Goal: Task Accomplishment & Management: Use online tool/utility

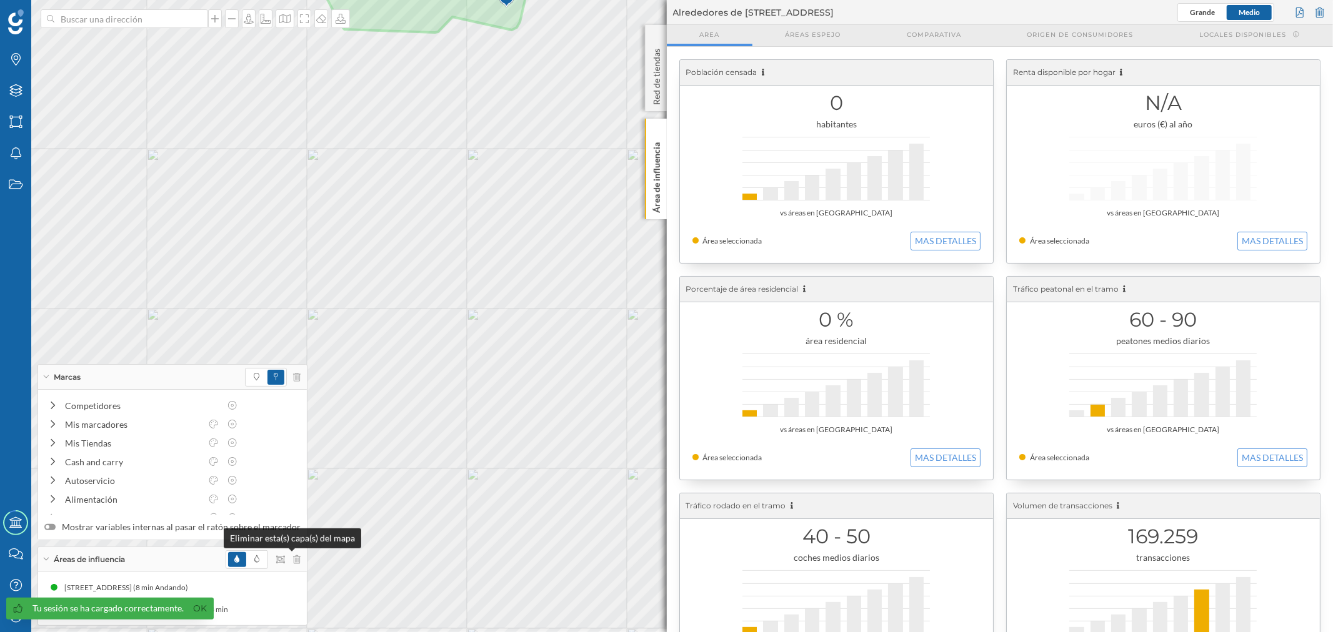
click at [293, 563] on icon at bounding box center [296, 559] width 7 height 9
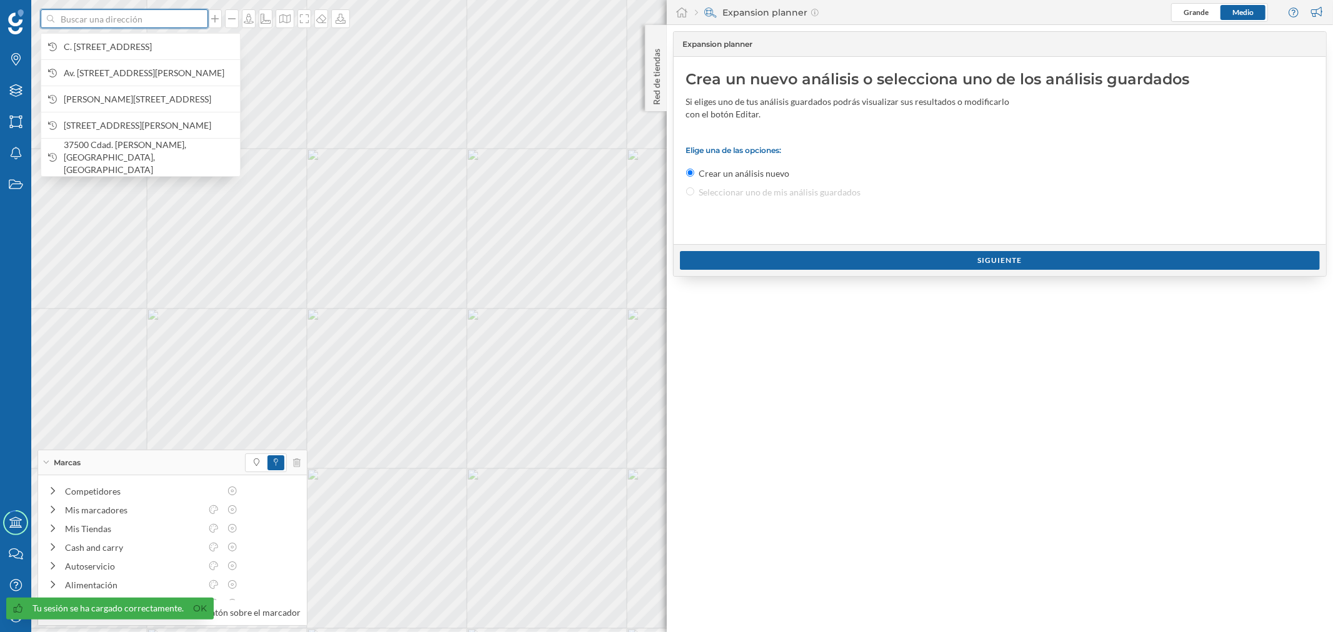
click at [139, 22] on input at bounding box center [124, 18] width 140 height 19
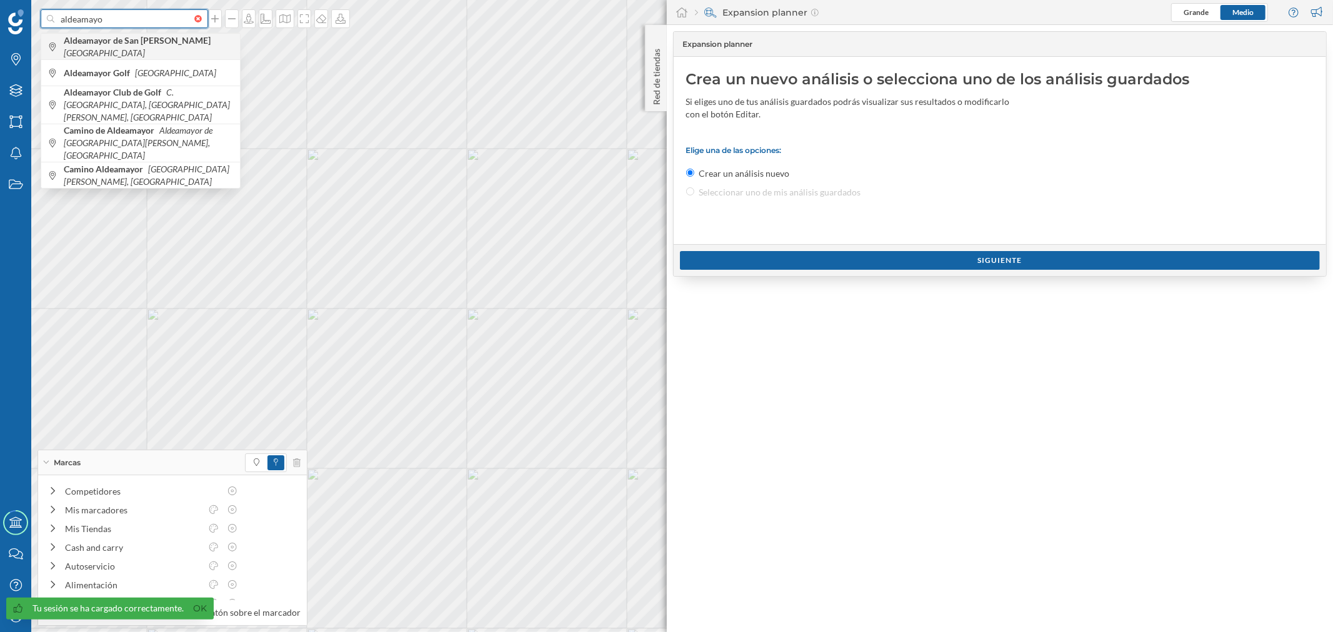
type input "aldeamayo"
click at [108, 46] on b "Aldeamayor de San Martín" at bounding box center [139, 40] width 150 height 11
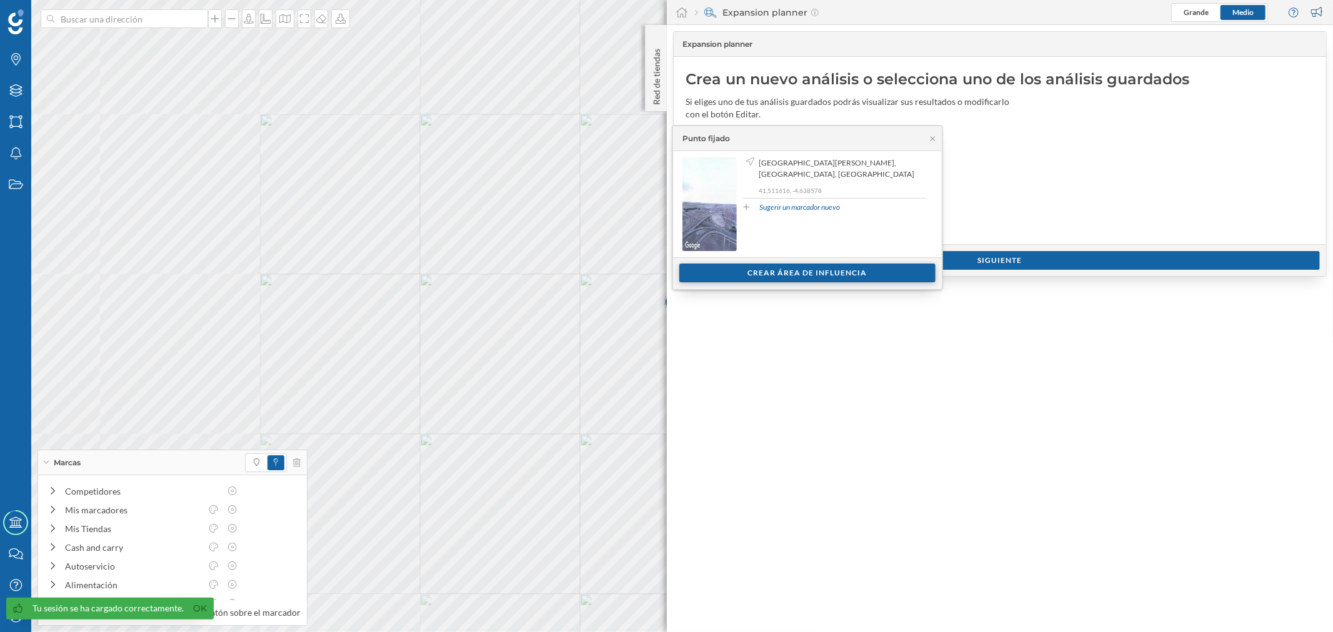
click at [808, 269] on div "Crear área de influencia" at bounding box center [807, 273] width 256 height 19
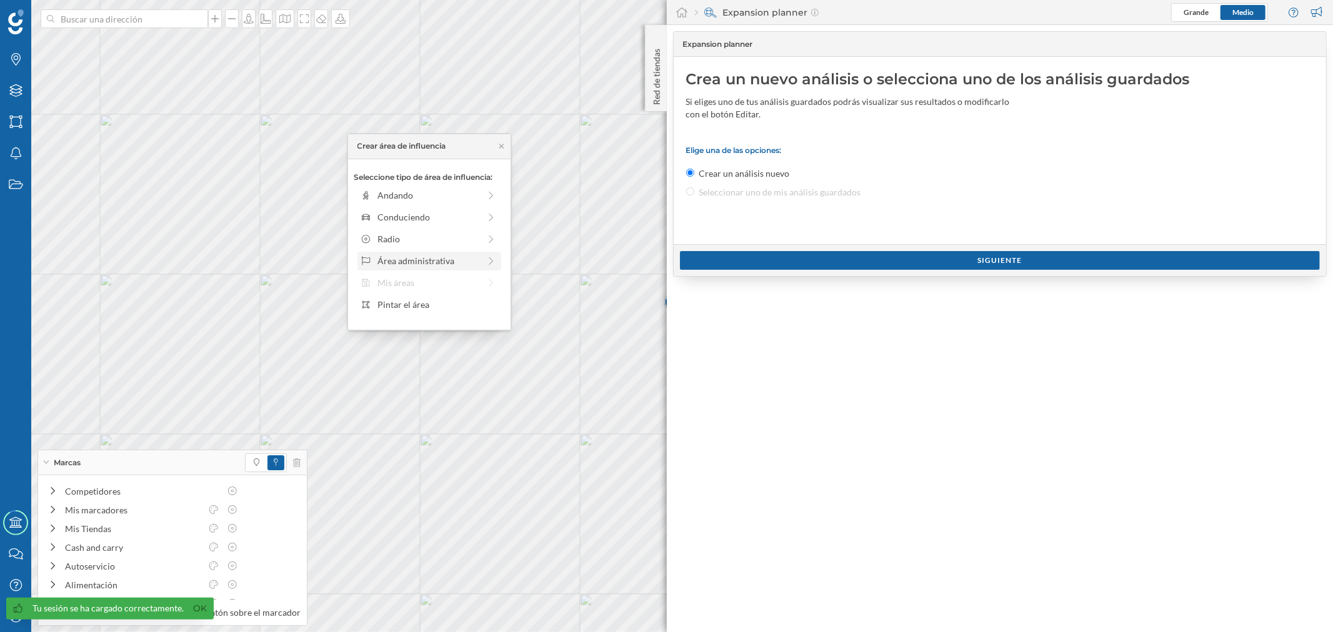
click at [416, 262] on div "Área administrativa" at bounding box center [428, 260] width 102 height 13
click at [409, 245] on div "Municipio" at bounding box center [438, 238] width 123 height 13
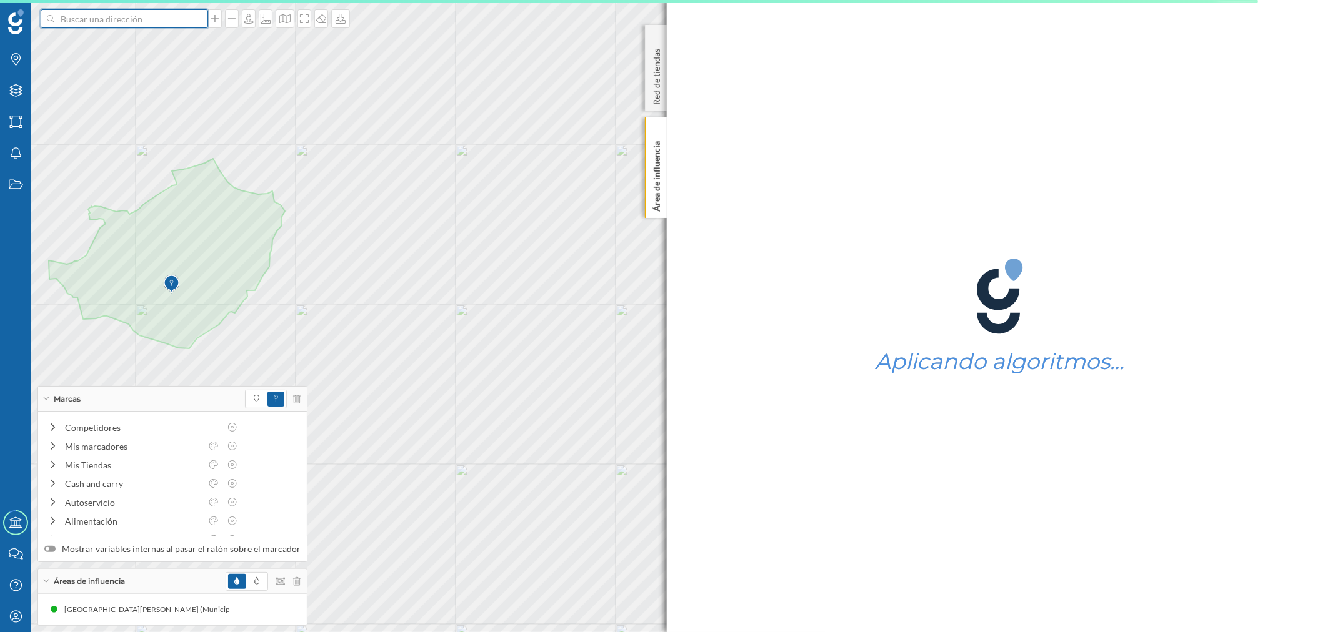
click at [160, 25] on input at bounding box center [124, 18] width 140 height 19
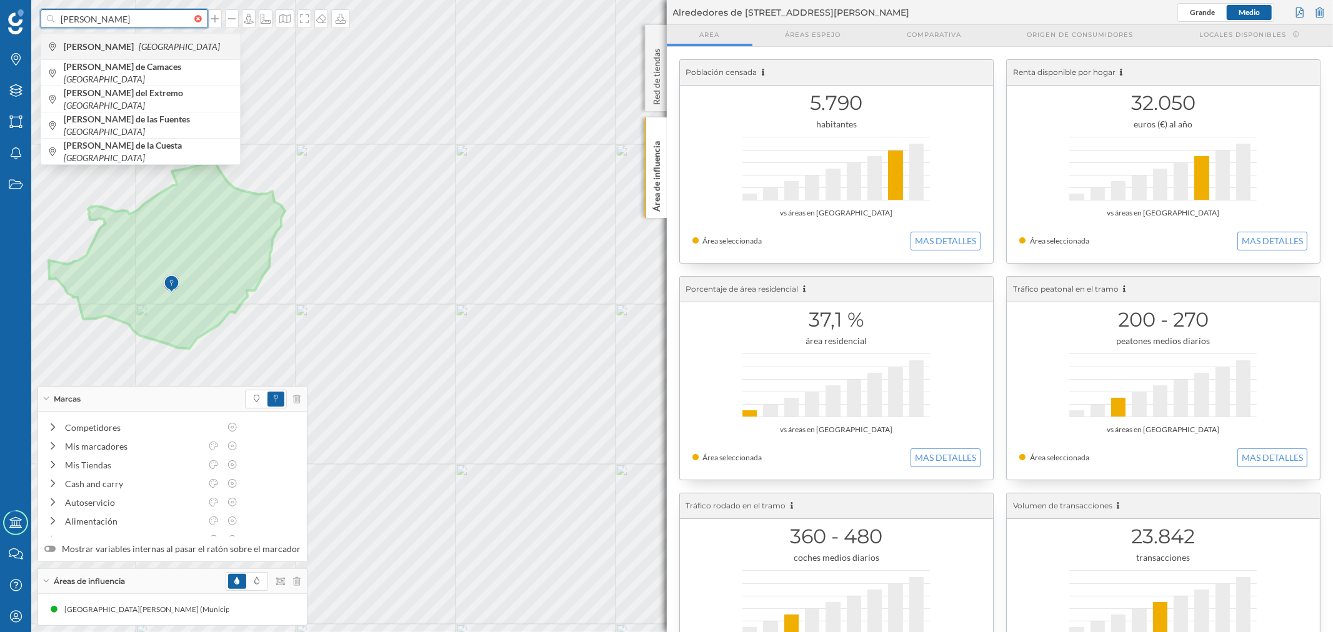
type input "olmedo"
click at [139, 49] on icon "[GEOGRAPHIC_DATA]" at bounding box center [179, 46] width 81 height 11
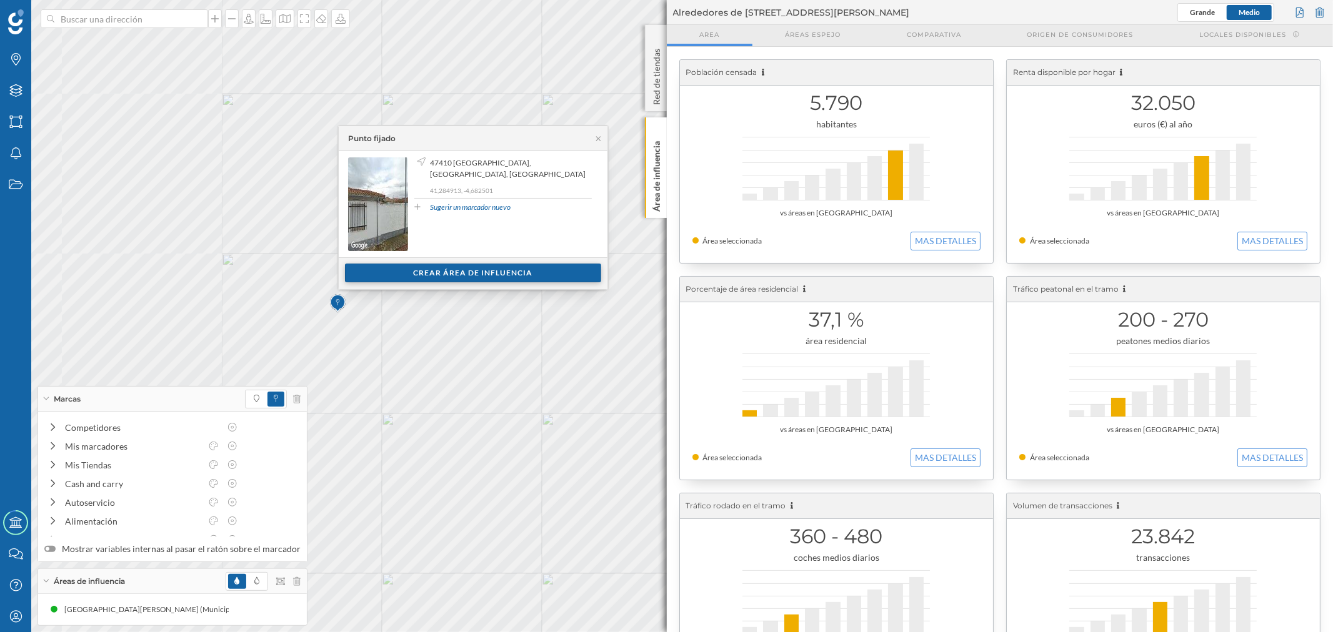
click at [448, 272] on div "Crear área de influencia" at bounding box center [473, 273] width 256 height 19
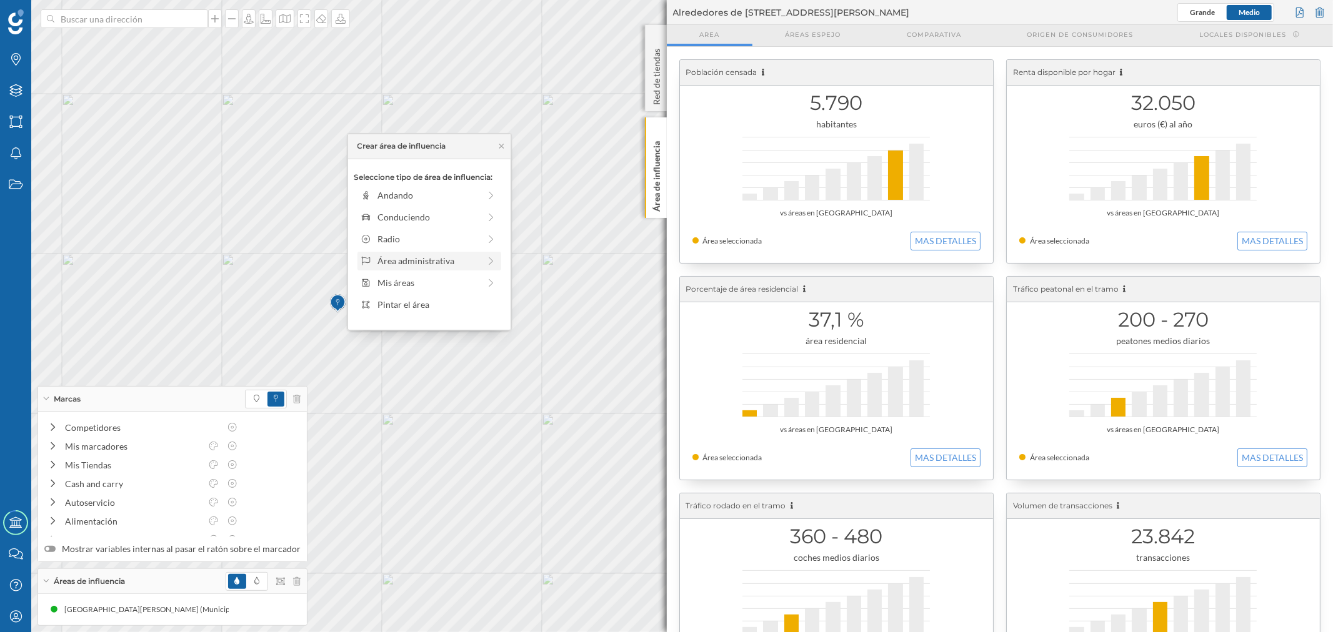
click at [425, 262] on div "Área administrativa" at bounding box center [428, 260] width 102 height 13
click at [423, 240] on div "Municipio" at bounding box center [438, 238] width 123 height 13
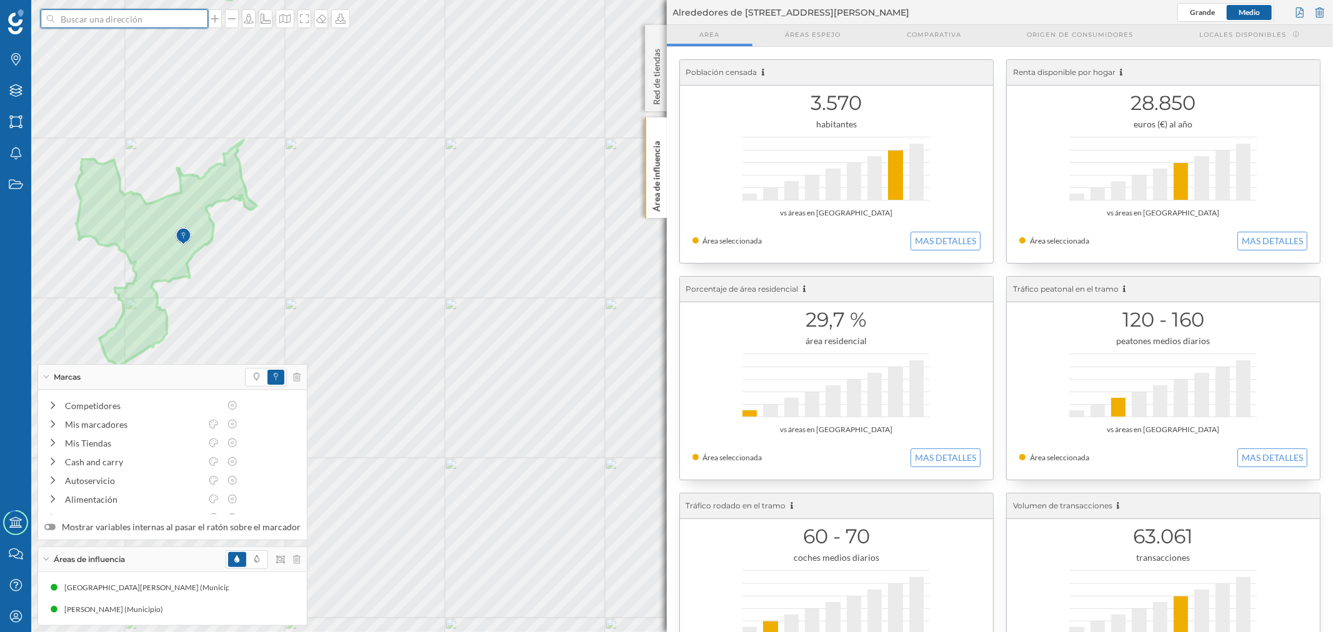
click at [84, 22] on input at bounding box center [124, 18] width 140 height 19
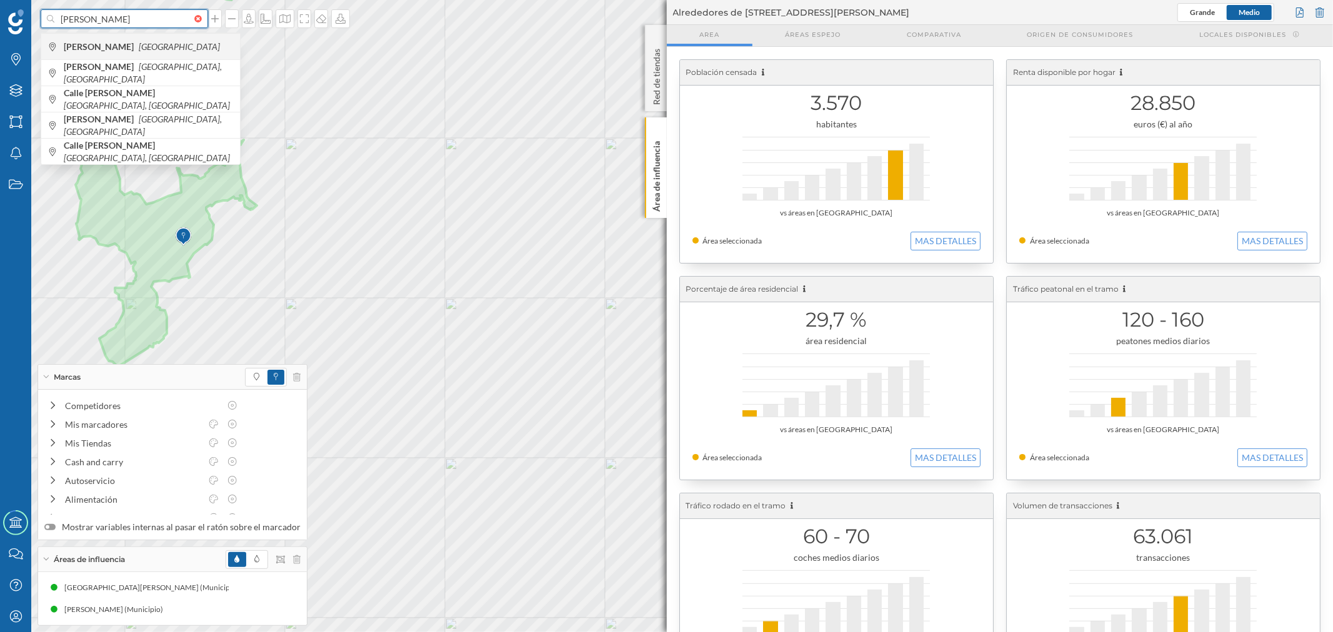
type input "simancas"
click at [136, 41] on span "Simancas España" at bounding box center [149, 47] width 170 height 12
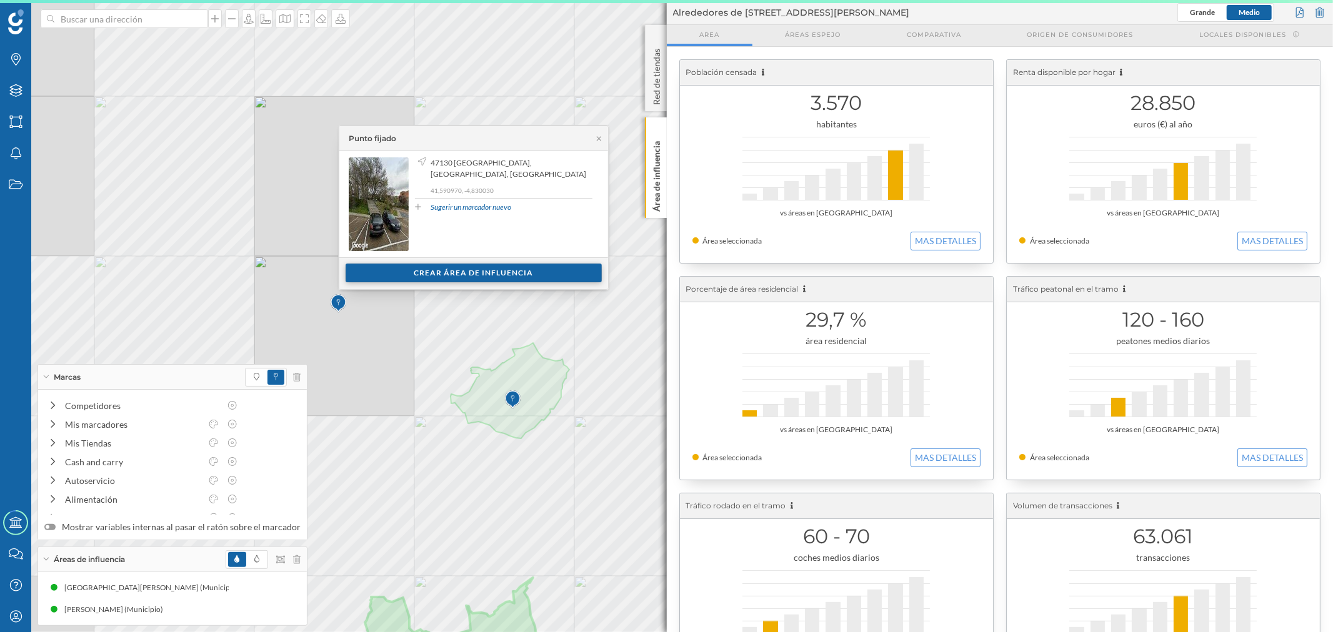
click at [523, 265] on div "Crear área de influencia" at bounding box center [473, 273] width 256 height 19
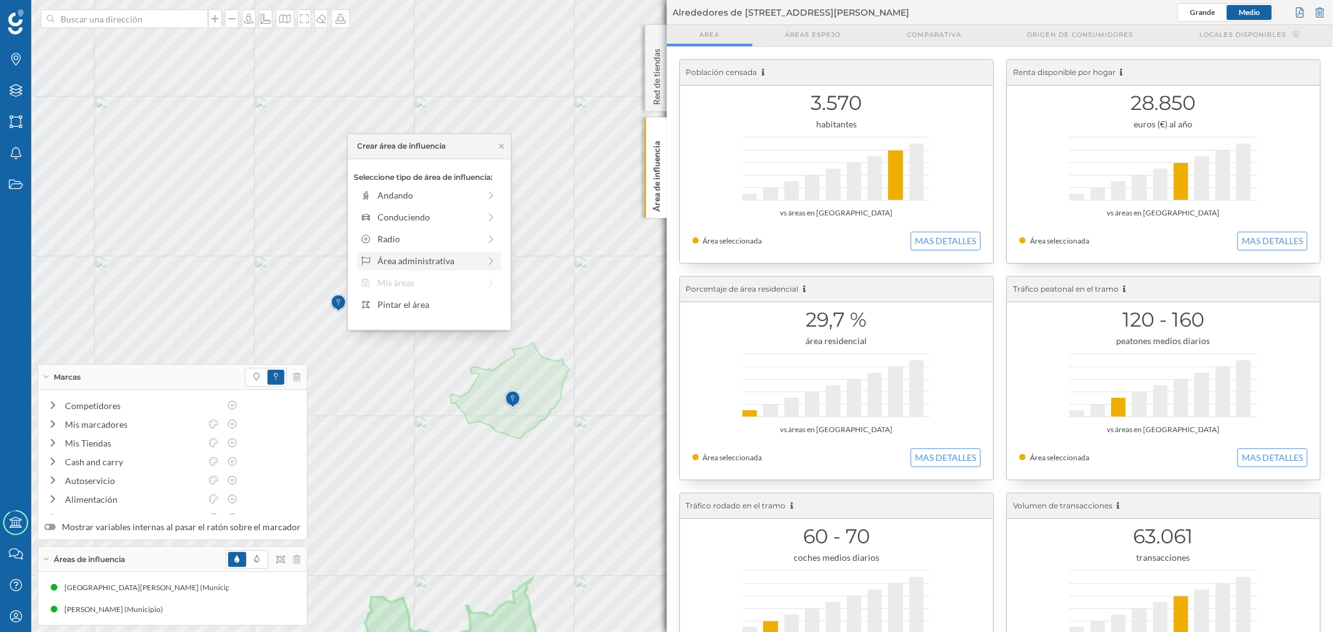
click at [422, 260] on div "Área administrativa" at bounding box center [428, 260] width 102 height 13
click at [415, 245] on div "Municipio" at bounding box center [438, 238] width 123 height 13
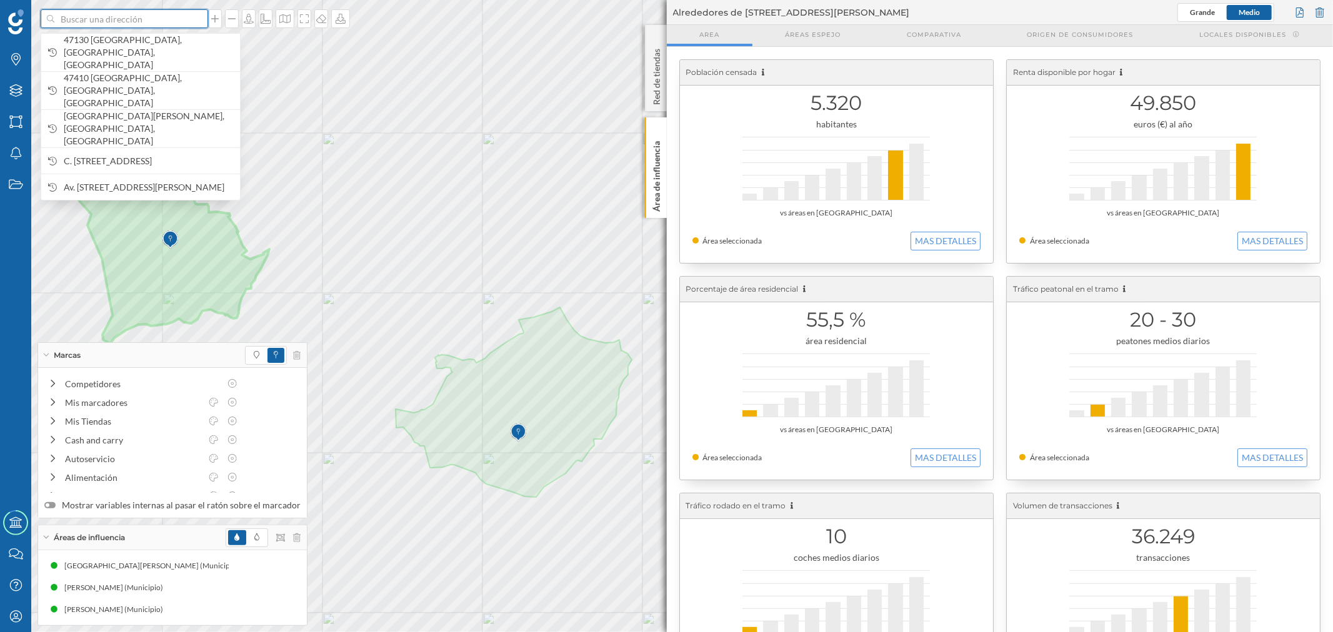
click at [132, 25] on input at bounding box center [124, 18] width 140 height 19
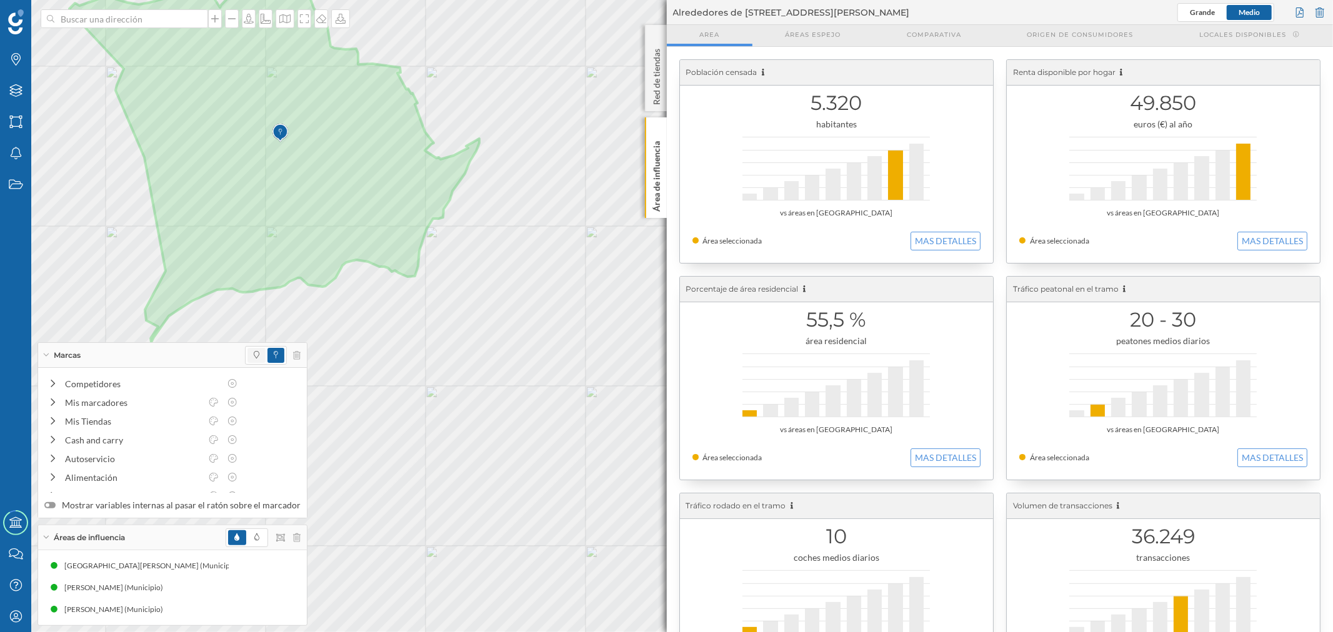
click at [255, 351] on span at bounding box center [256, 355] width 18 height 15
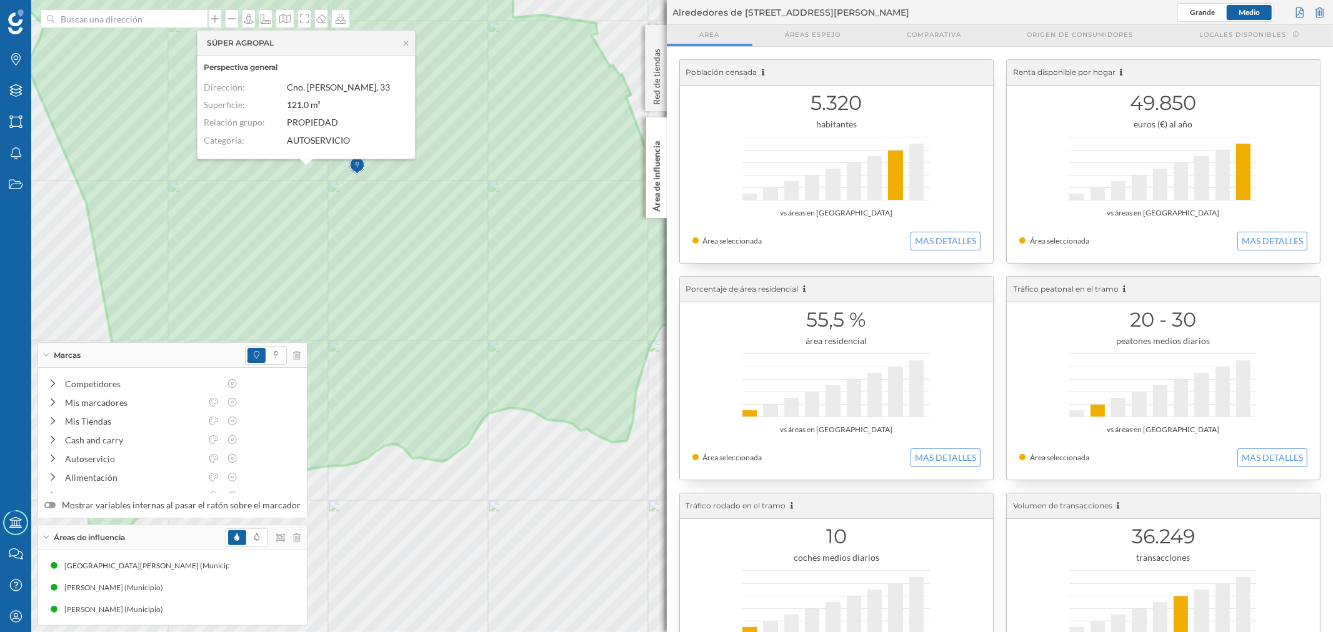
click at [410, 47] on div "SÚPER AGROPAL" at bounding box center [305, 43] width 217 height 25
click at [267, 356] on span at bounding box center [275, 355] width 17 height 15
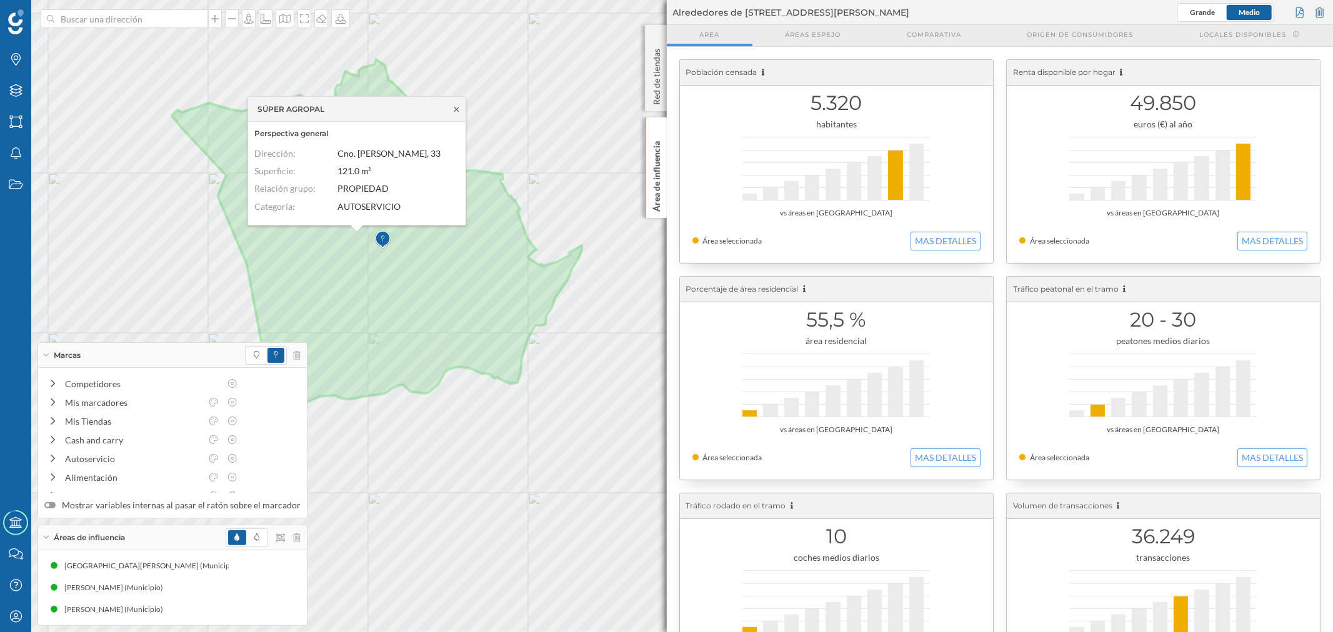
click at [454, 106] on icon at bounding box center [456, 109] width 9 height 7
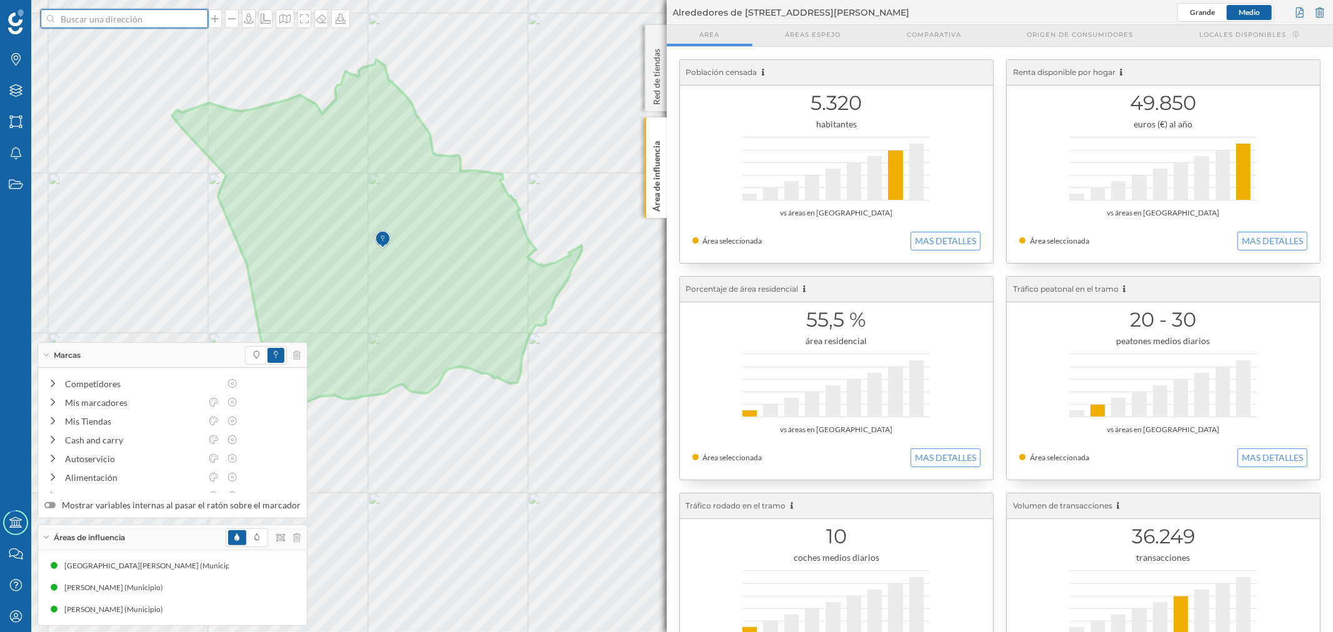
click at [101, 22] on input at bounding box center [124, 18] width 140 height 19
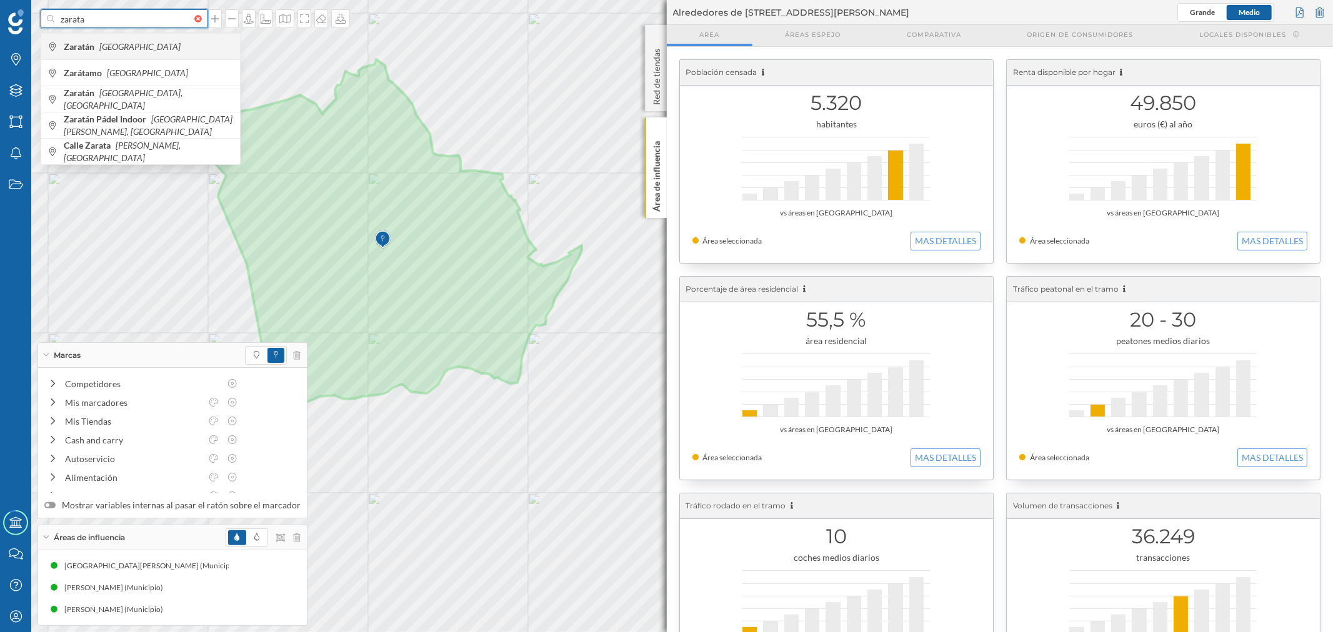
type input "zarata"
click at [149, 44] on span "Zaratán España" at bounding box center [149, 47] width 170 height 12
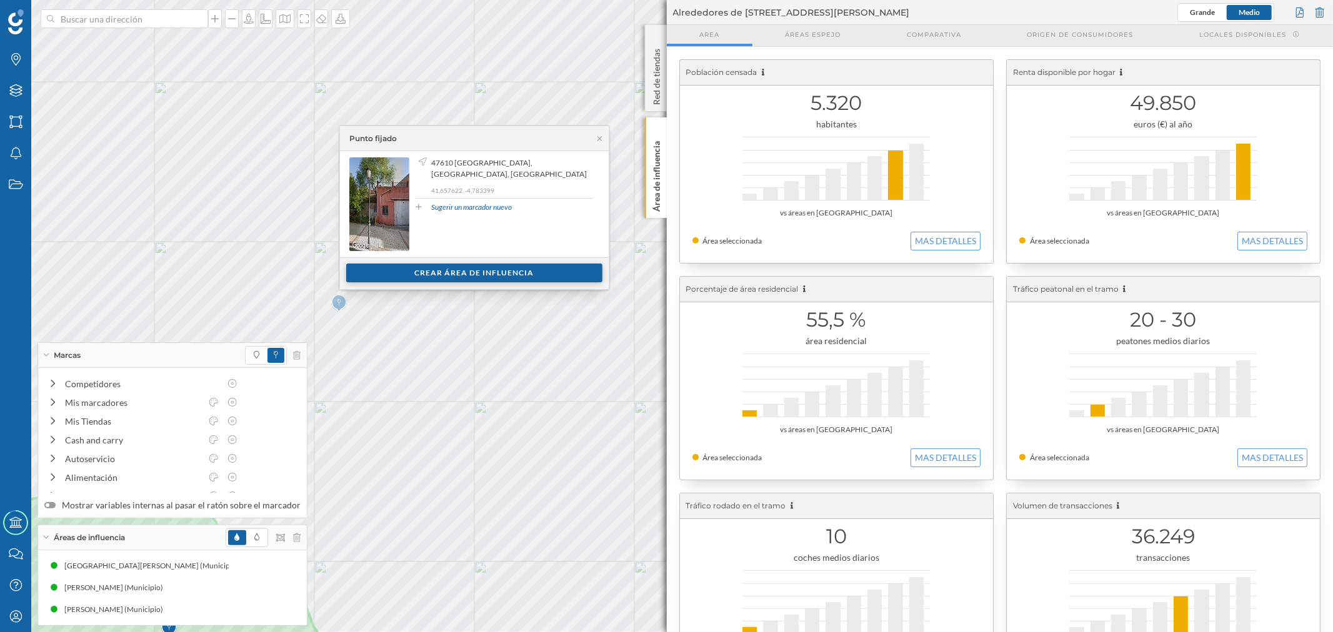
click at [505, 276] on div "Crear área de influencia" at bounding box center [474, 273] width 256 height 19
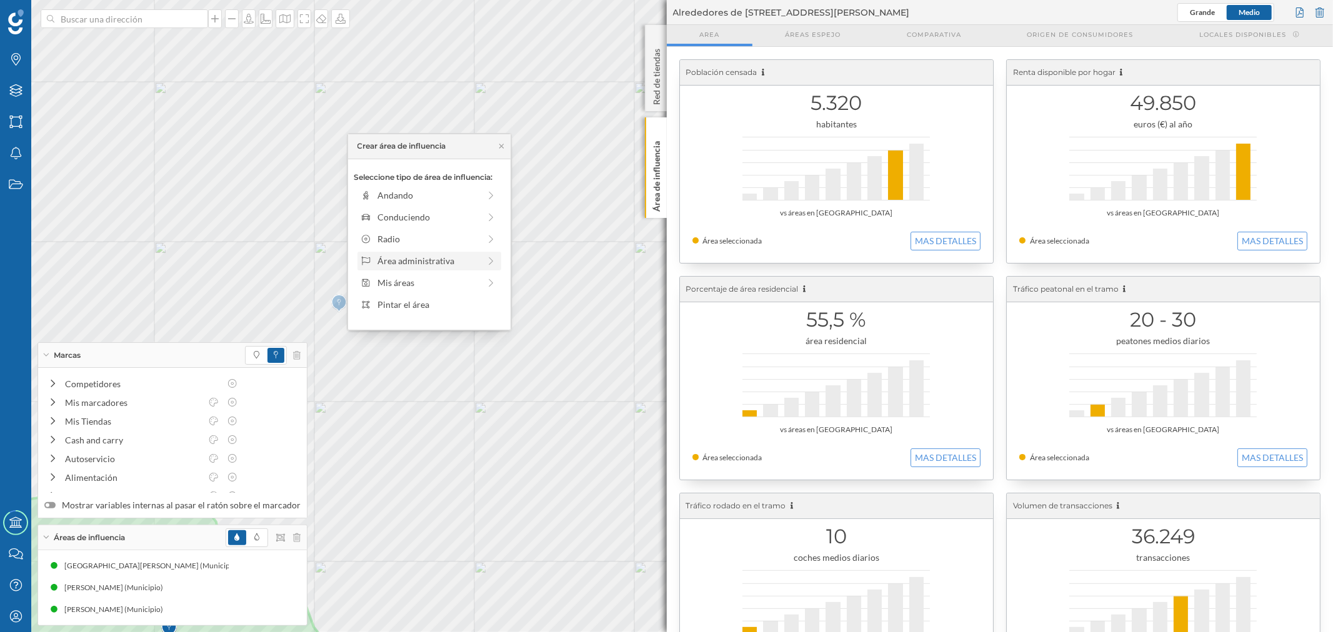
click at [407, 255] on div "Área administrativa" at bounding box center [428, 260] width 102 height 13
click at [407, 233] on div "Municipio" at bounding box center [438, 238] width 123 height 13
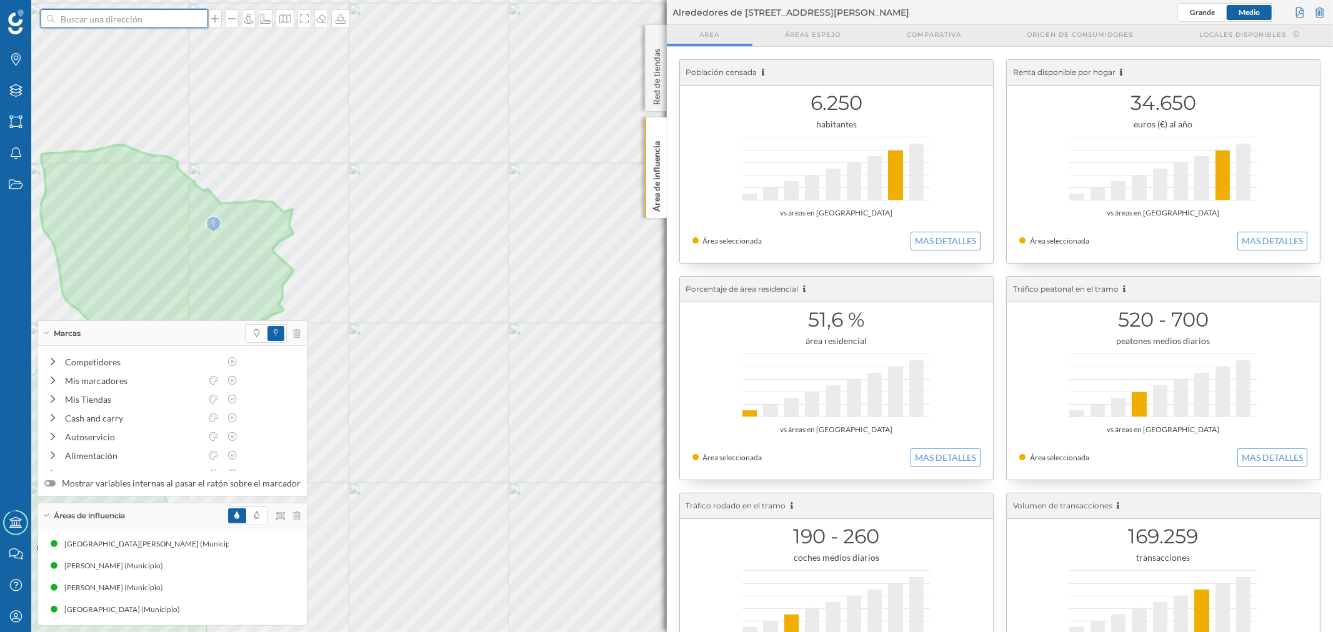
click at [127, 22] on input at bounding box center [124, 18] width 140 height 19
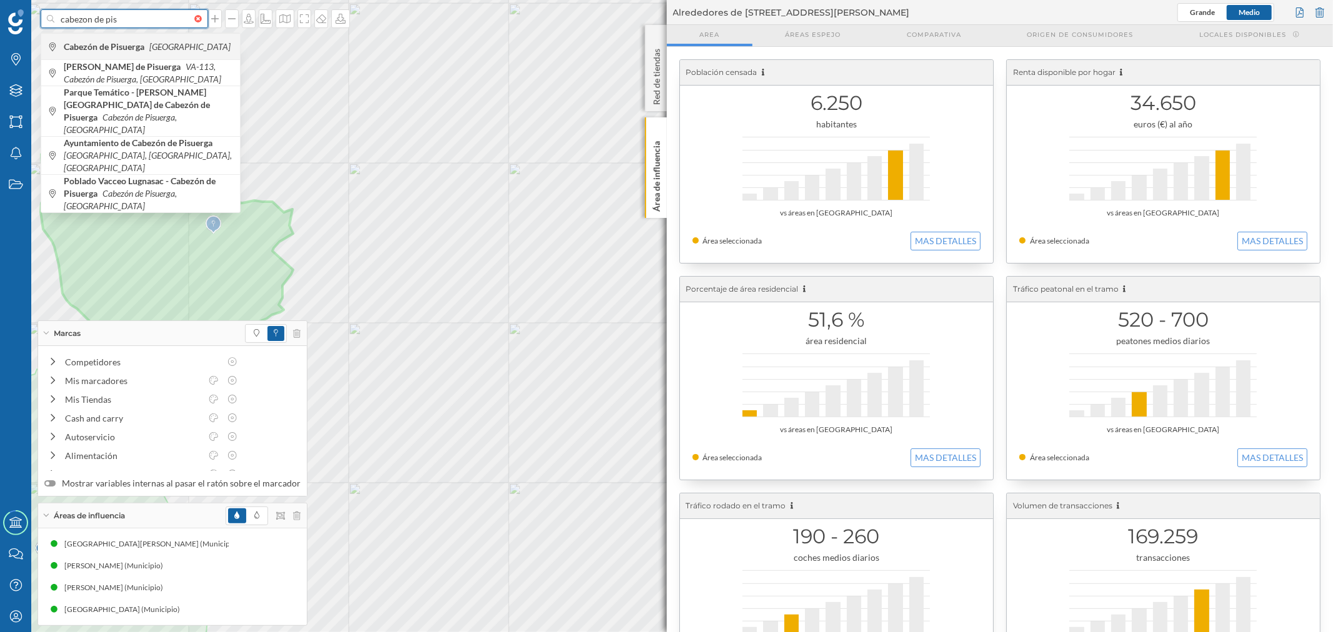
type input "cabezon de pis"
click at [172, 45] on icon "[GEOGRAPHIC_DATA]" at bounding box center [189, 46] width 81 height 11
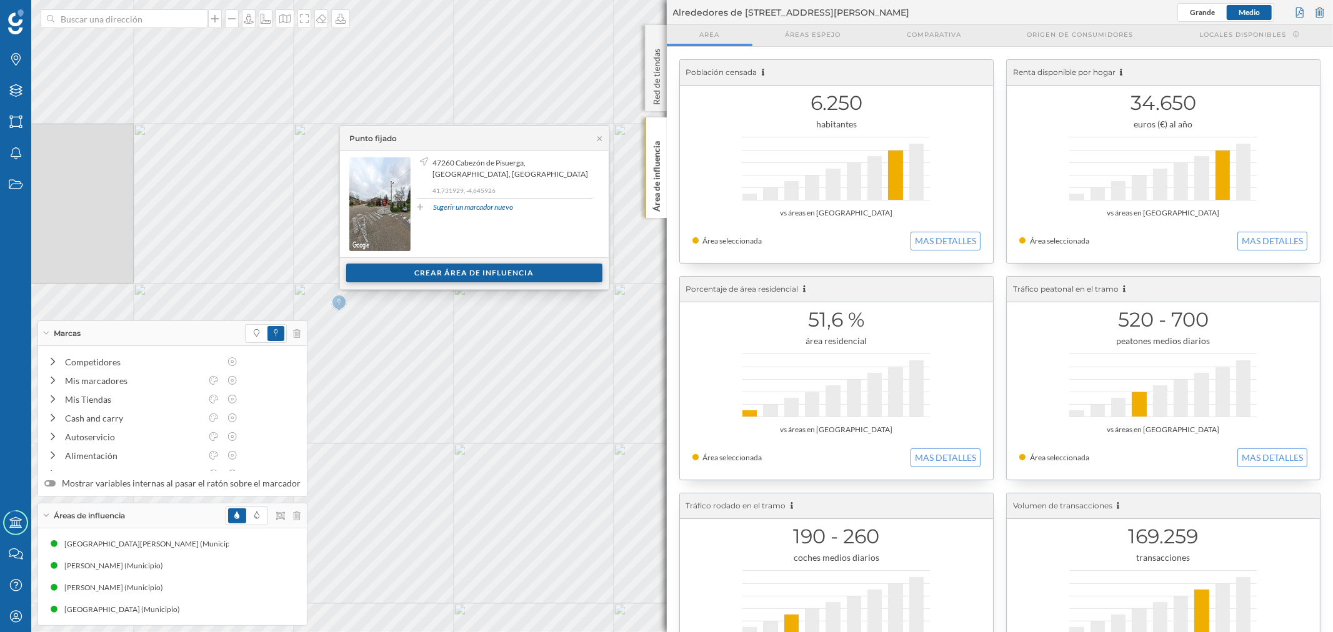
click at [462, 274] on div "Crear área de influencia" at bounding box center [474, 273] width 256 height 19
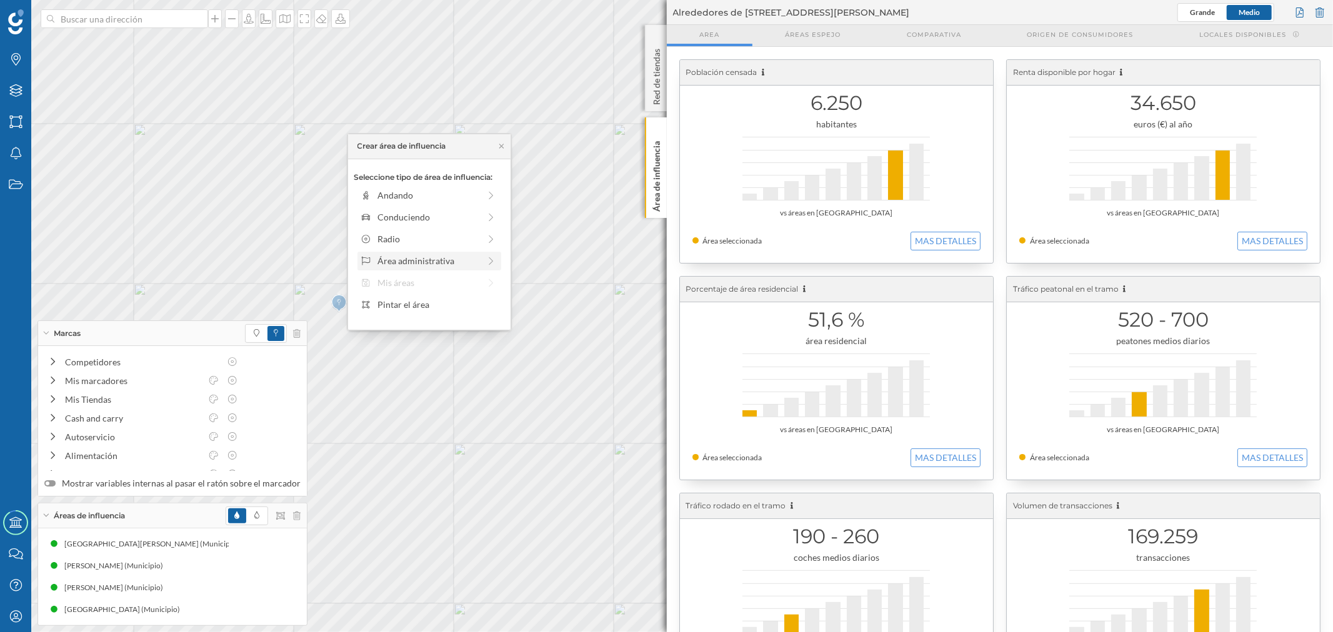
click at [415, 255] on div "Área administrativa" at bounding box center [428, 260] width 102 height 13
click at [412, 239] on div "Municipio" at bounding box center [438, 238] width 123 height 13
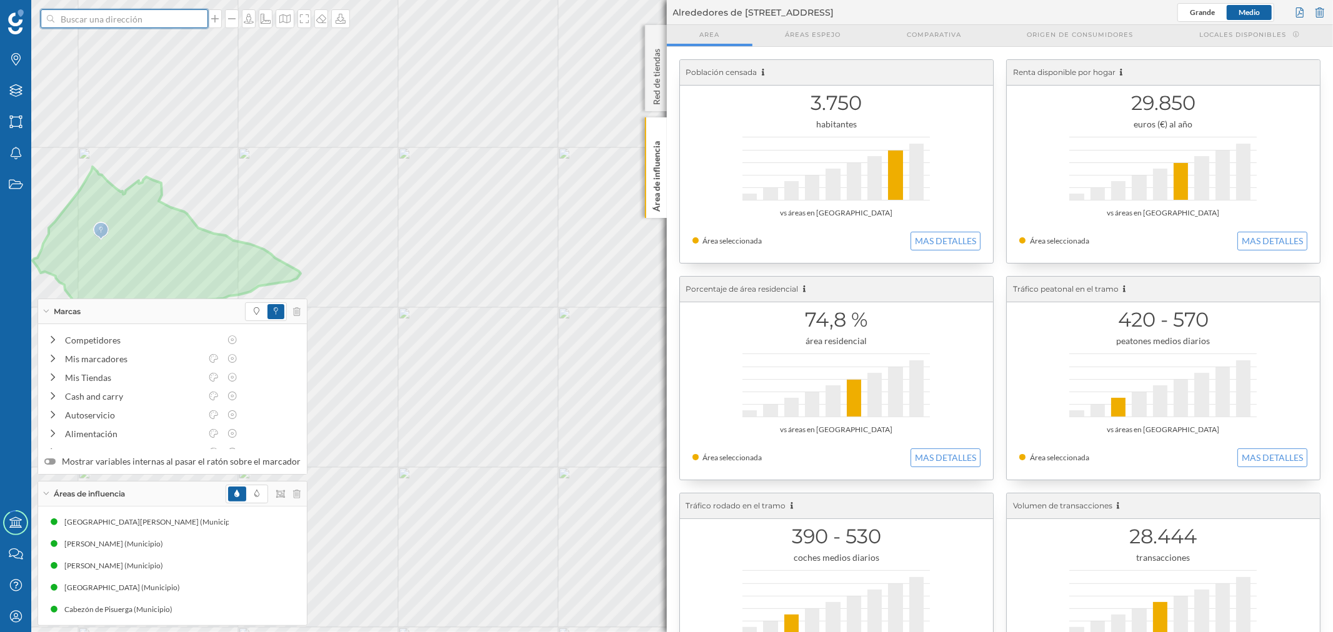
click at [152, 20] on input at bounding box center [124, 18] width 140 height 19
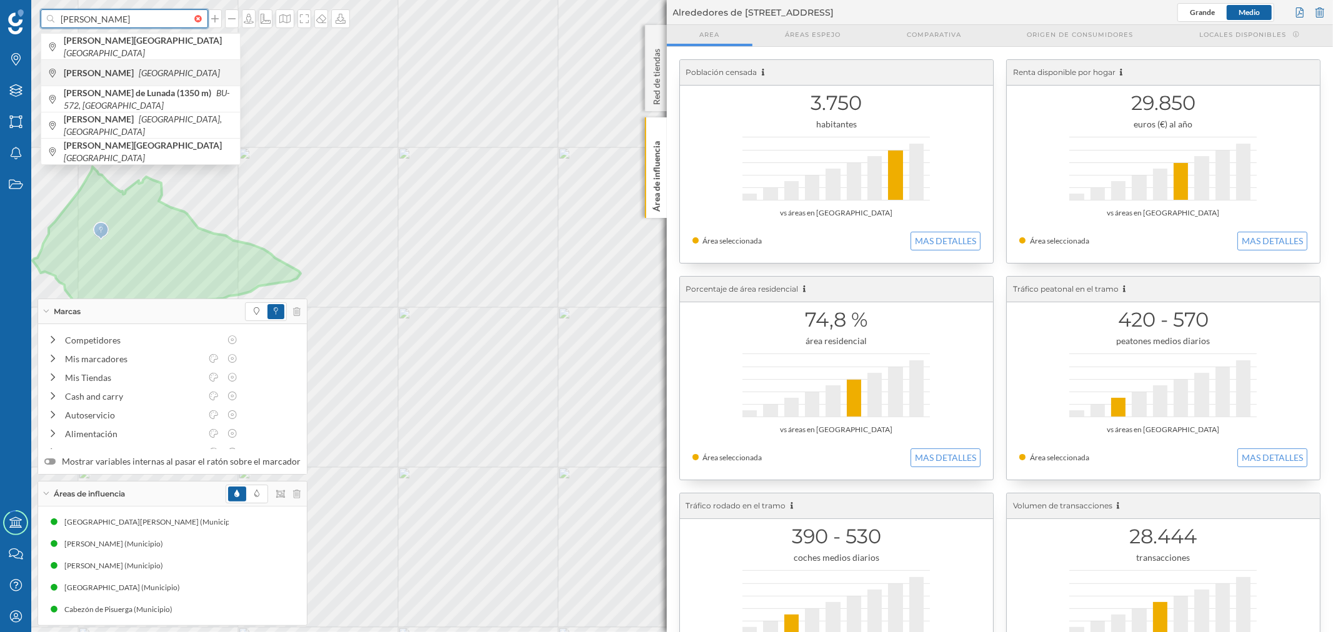
type input "portillo"
click at [147, 76] on span "Portillo España" at bounding box center [149, 73] width 170 height 12
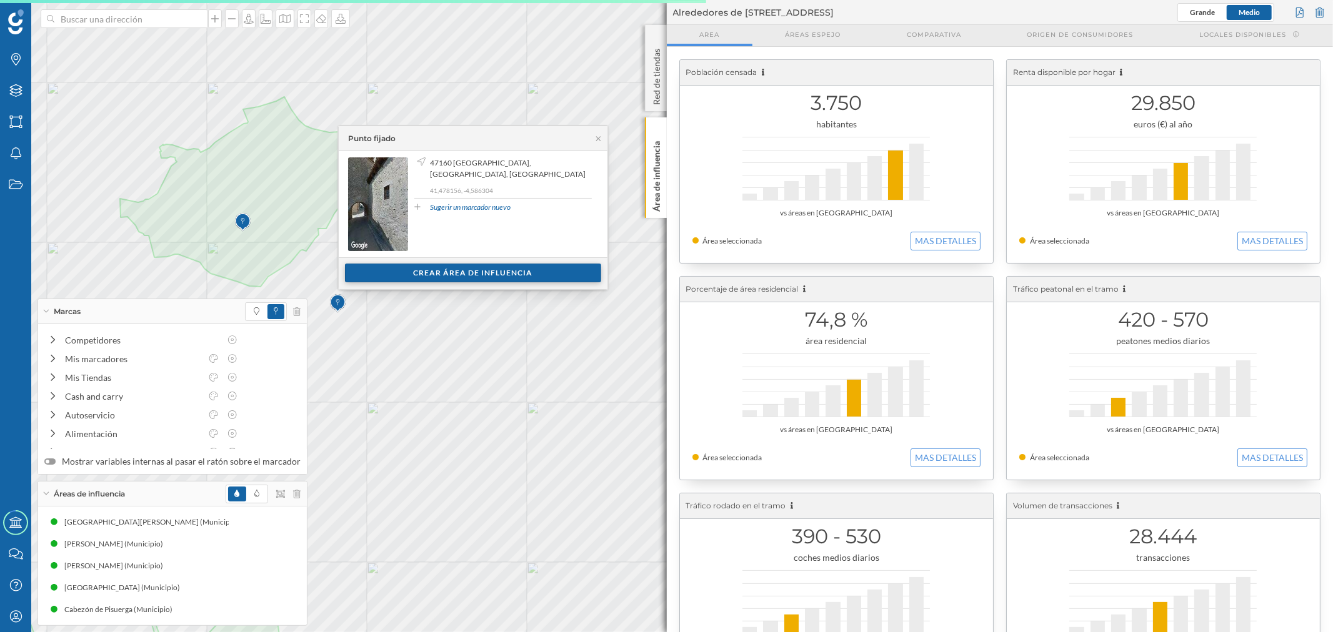
click at [392, 270] on div "Crear área de influencia" at bounding box center [473, 273] width 256 height 19
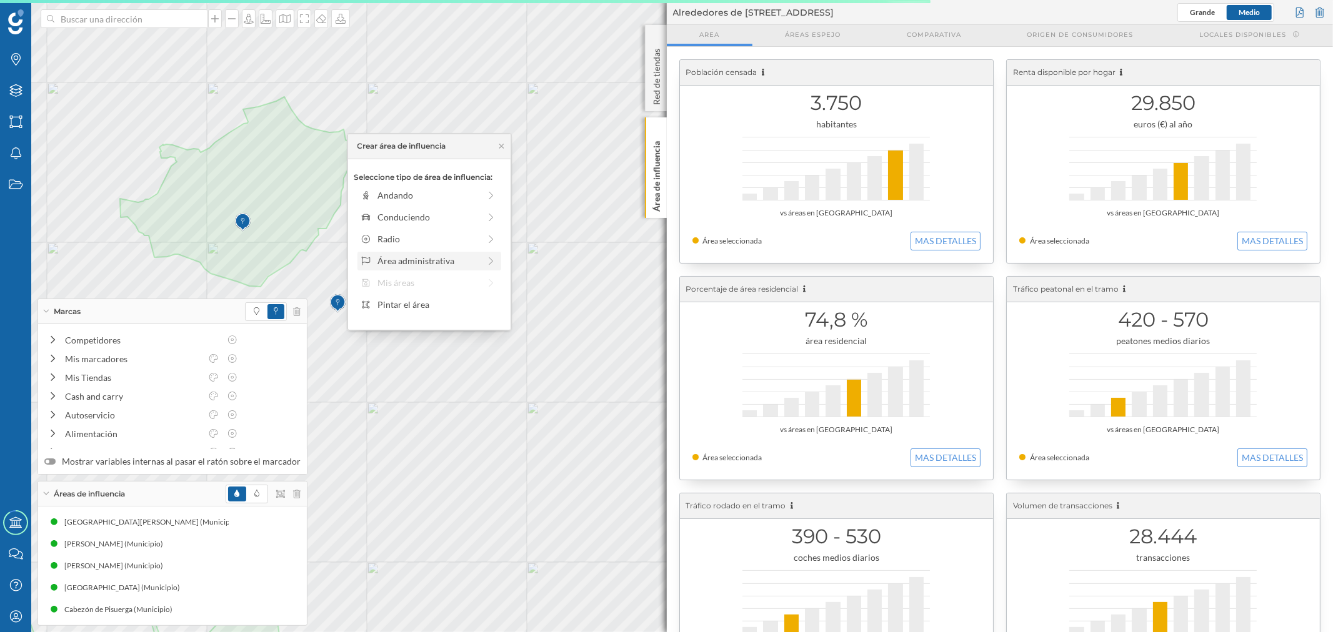
click at [394, 259] on div "Área administrativa" at bounding box center [428, 260] width 102 height 13
click at [410, 239] on div "Municipio" at bounding box center [438, 238] width 123 height 13
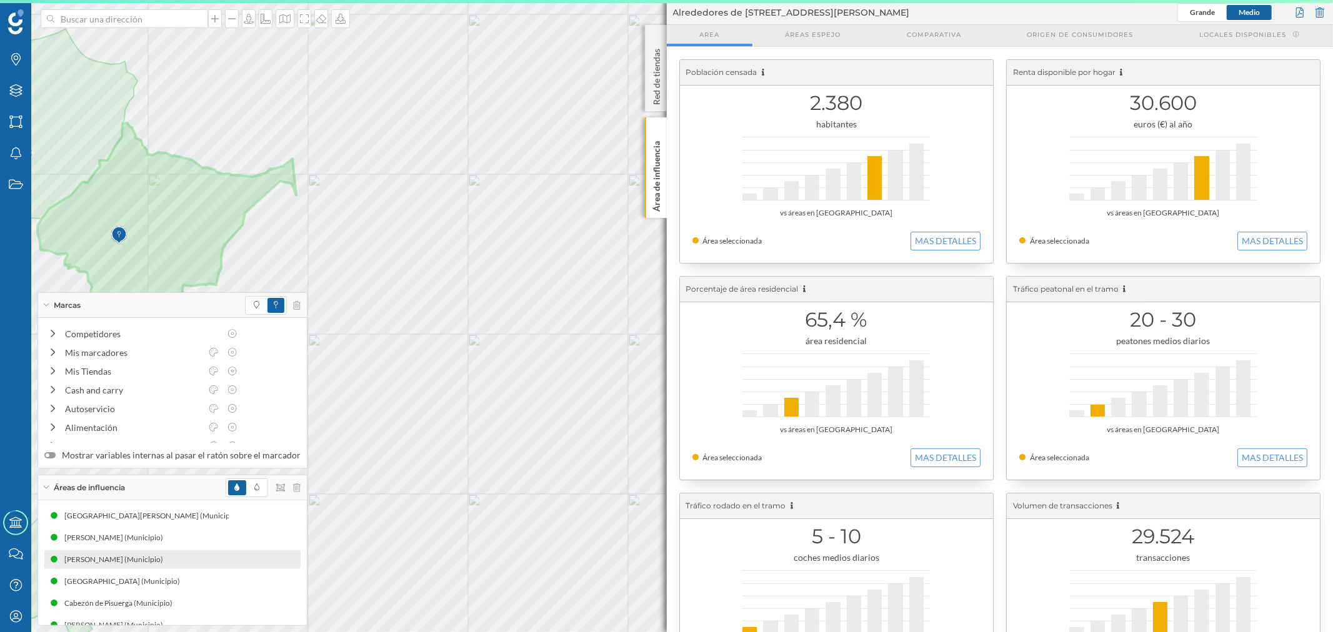
scroll to position [16, 0]
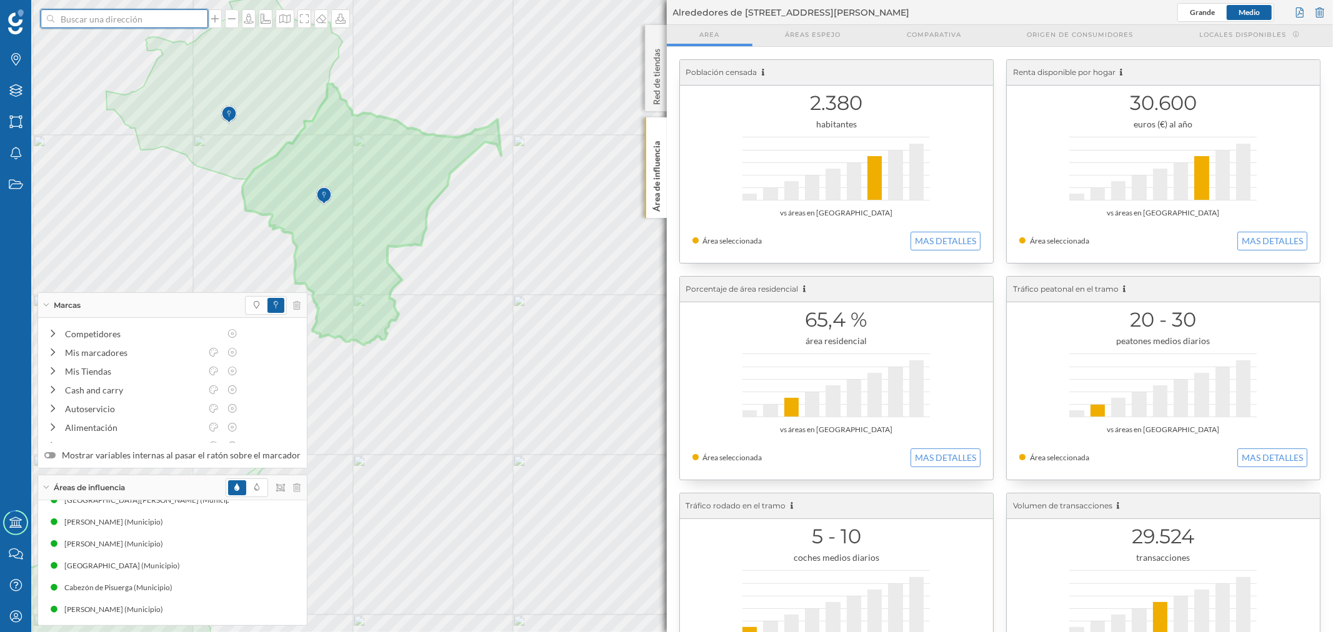
click at [107, 25] on input at bounding box center [124, 18] width 140 height 19
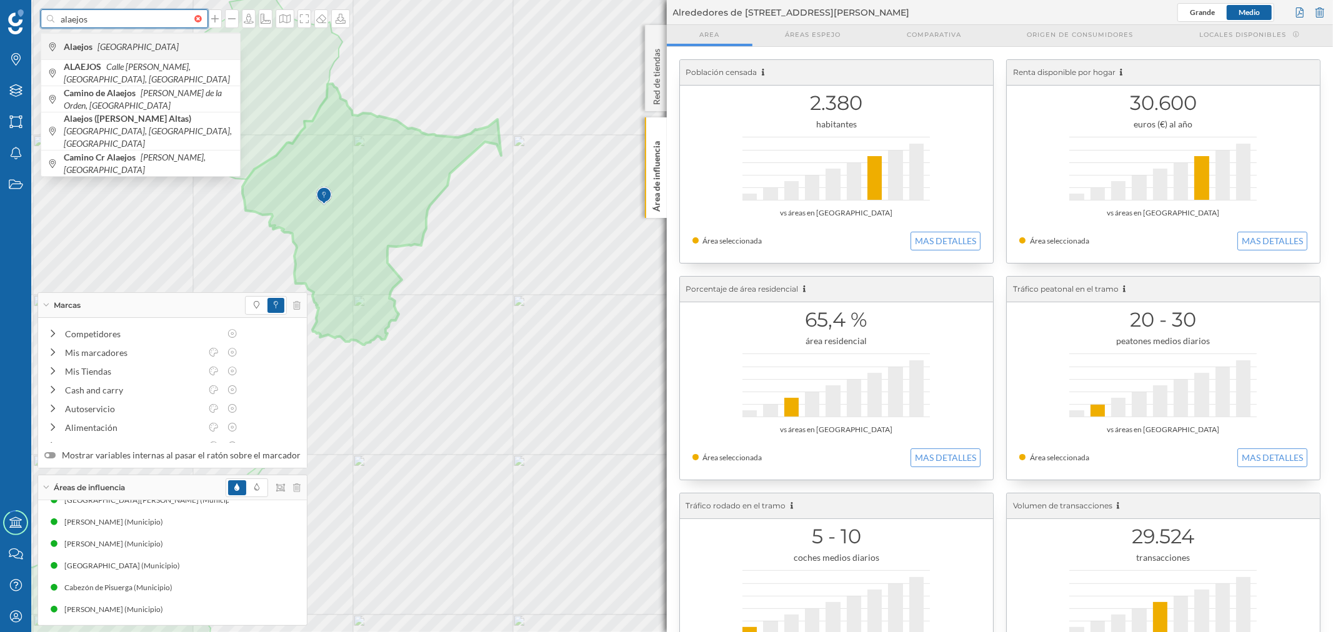
type input "alaejos"
click at [89, 49] on b "Alaejos" at bounding box center [80, 46] width 32 height 11
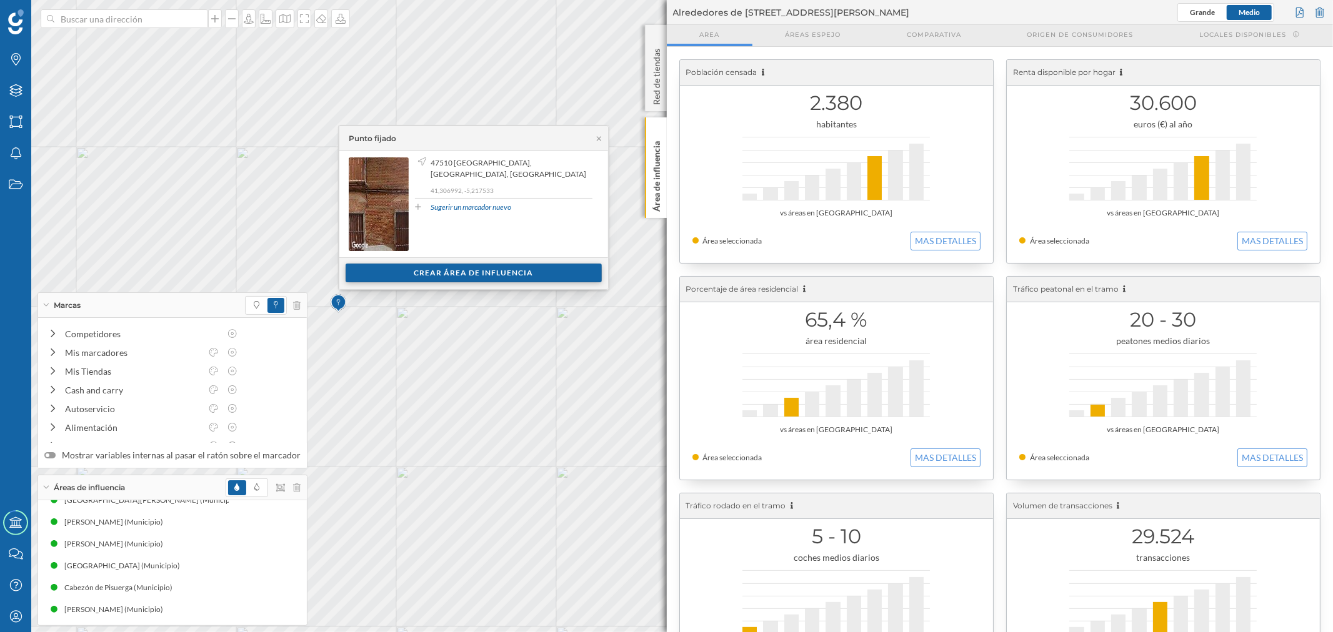
click at [421, 266] on div "Crear área de influencia" at bounding box center [473, 273] width 256 height 19
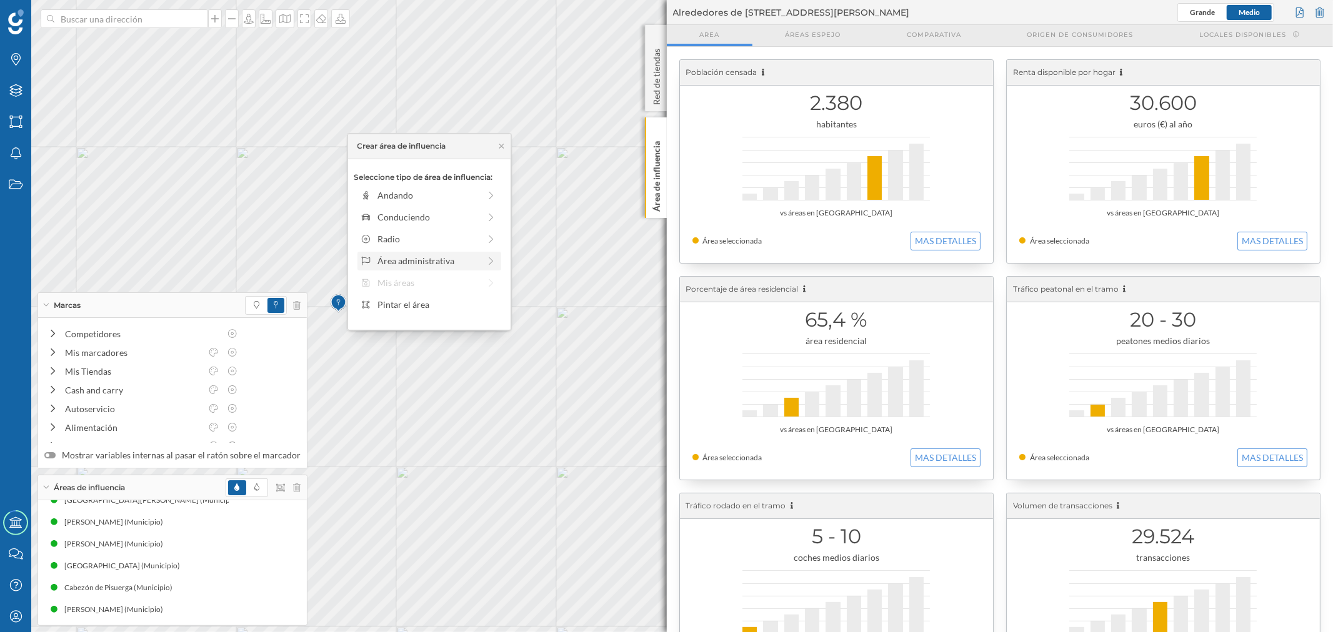
click at [415, 266] on div "Área administrativa" at bounding box center [428, 260] width 102 height 13
click at [414, 242] on div "Municipio" at bounding box center [438, 238] width 123 height 13
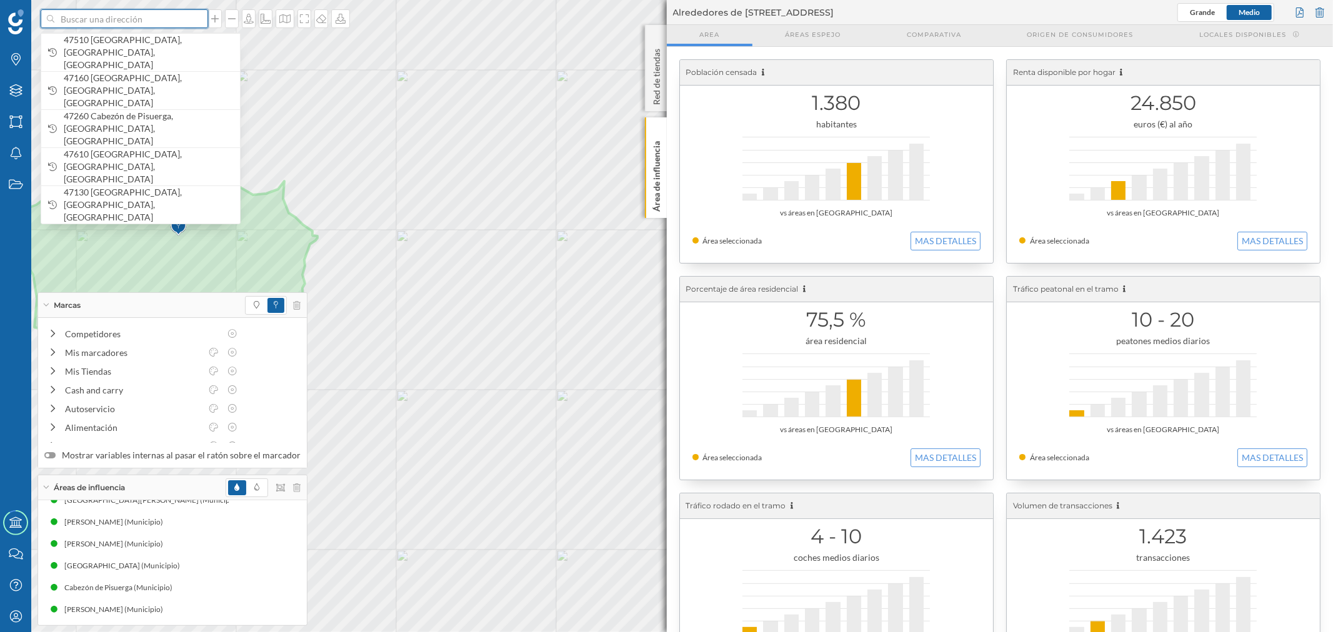
click at [142, 19] on input at bounding box center [124, 18] width 140 height 19
type input "laguna de duero"
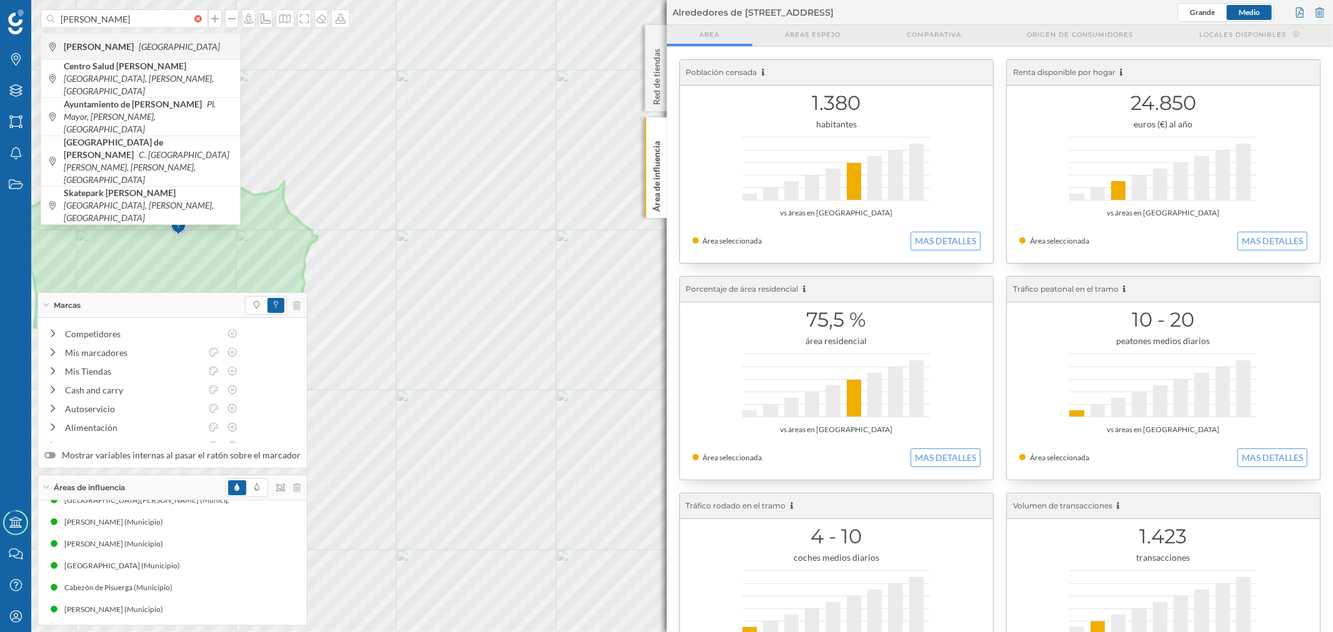
click at [96, 47] on b "Laguna de Duero" at bounding box center [100, 46] width 73 height 11
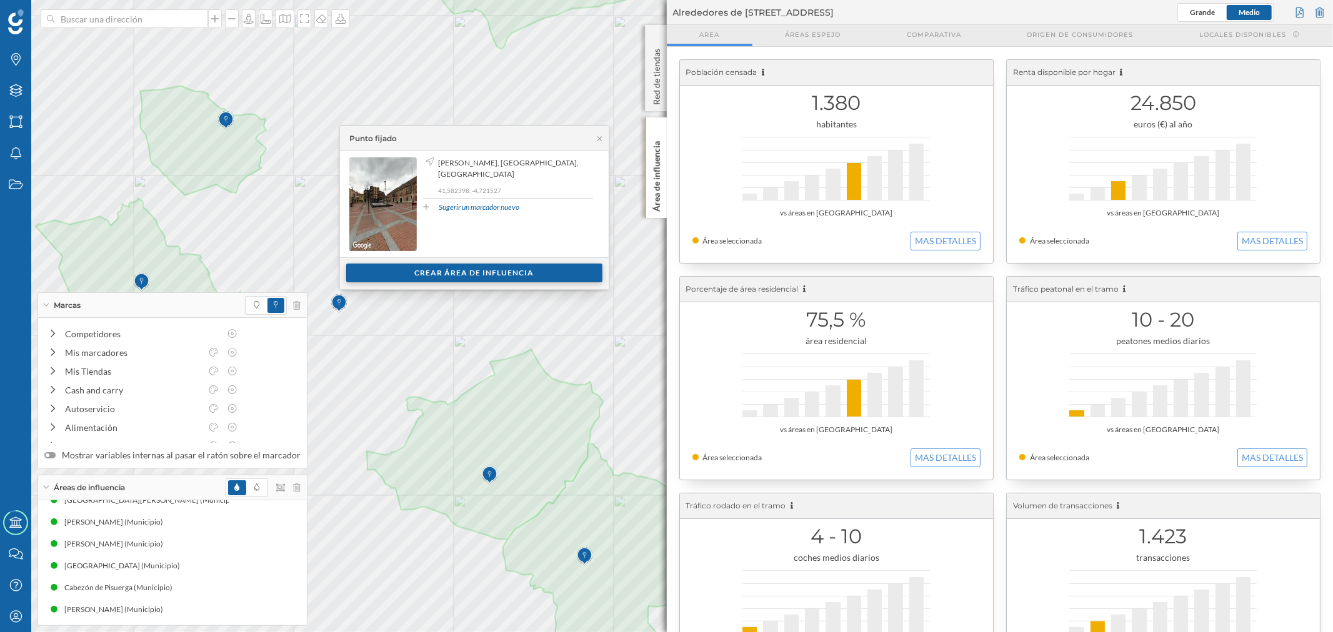
click at [404, 276] on div "Crear área de influencia" at bounding box center [474, 273] width 256 height 19
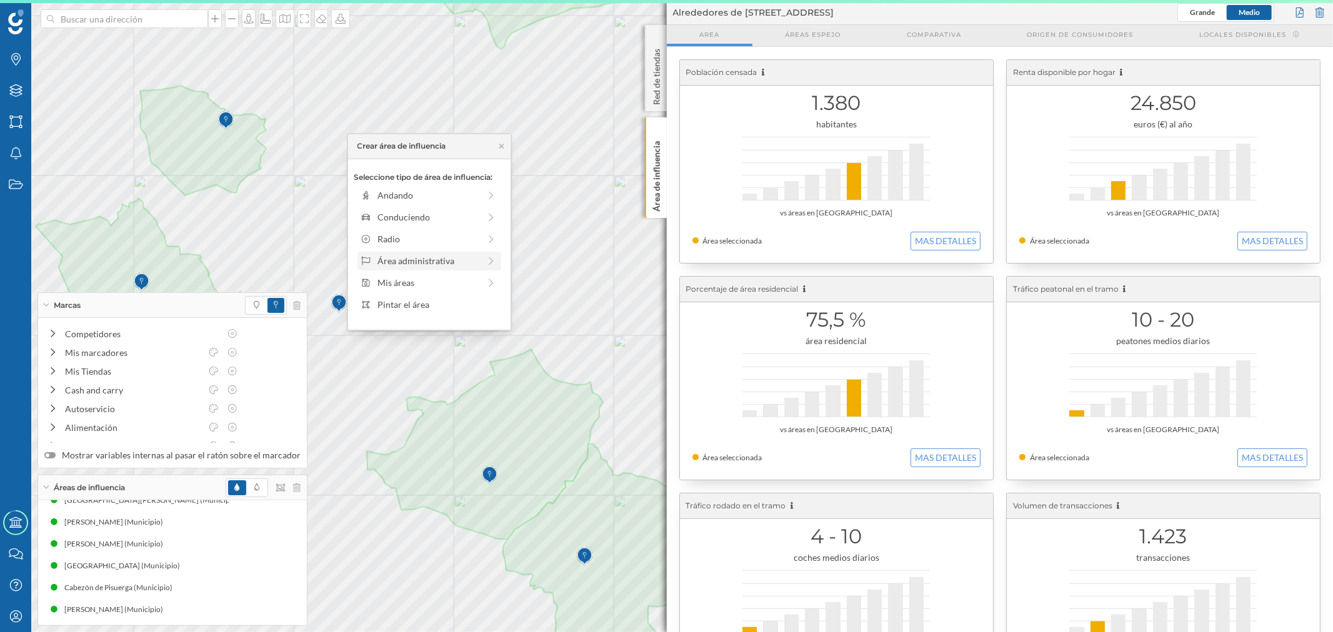
click at [413, 266] on div "Área administrativa" at bounding box center [428, 260] width 102 height 13
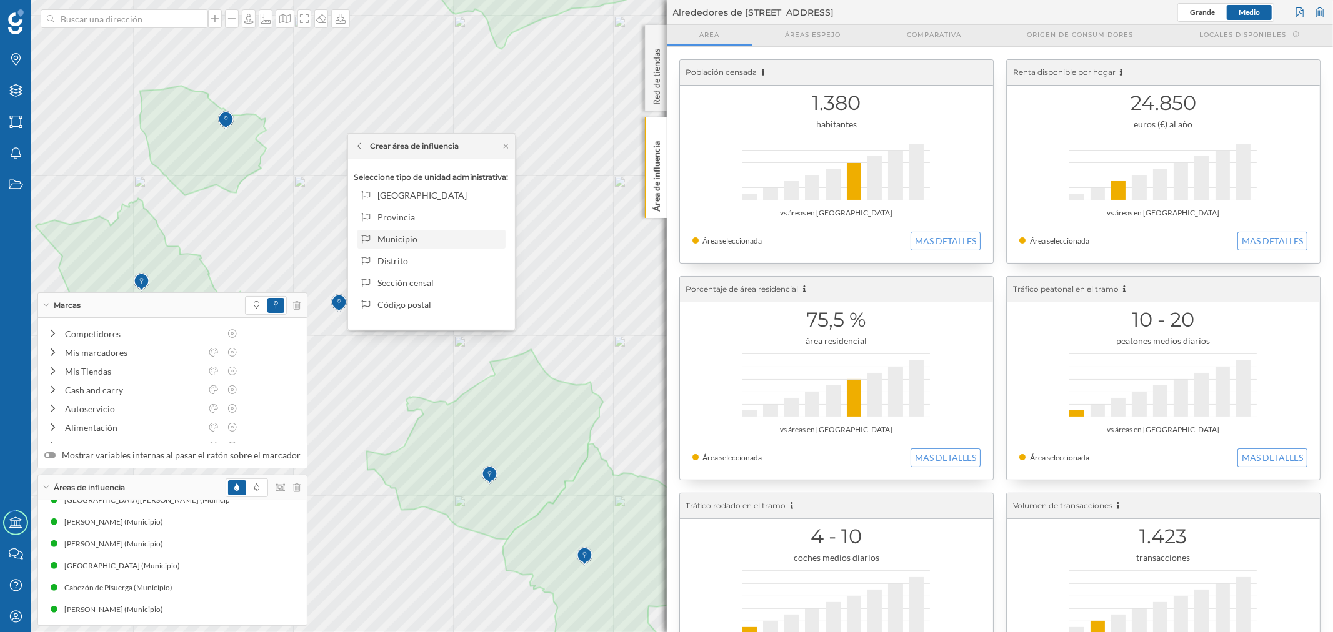
click at [416, 238] on div "Municipio" at bounding box center [438, 238] width 123 height 13
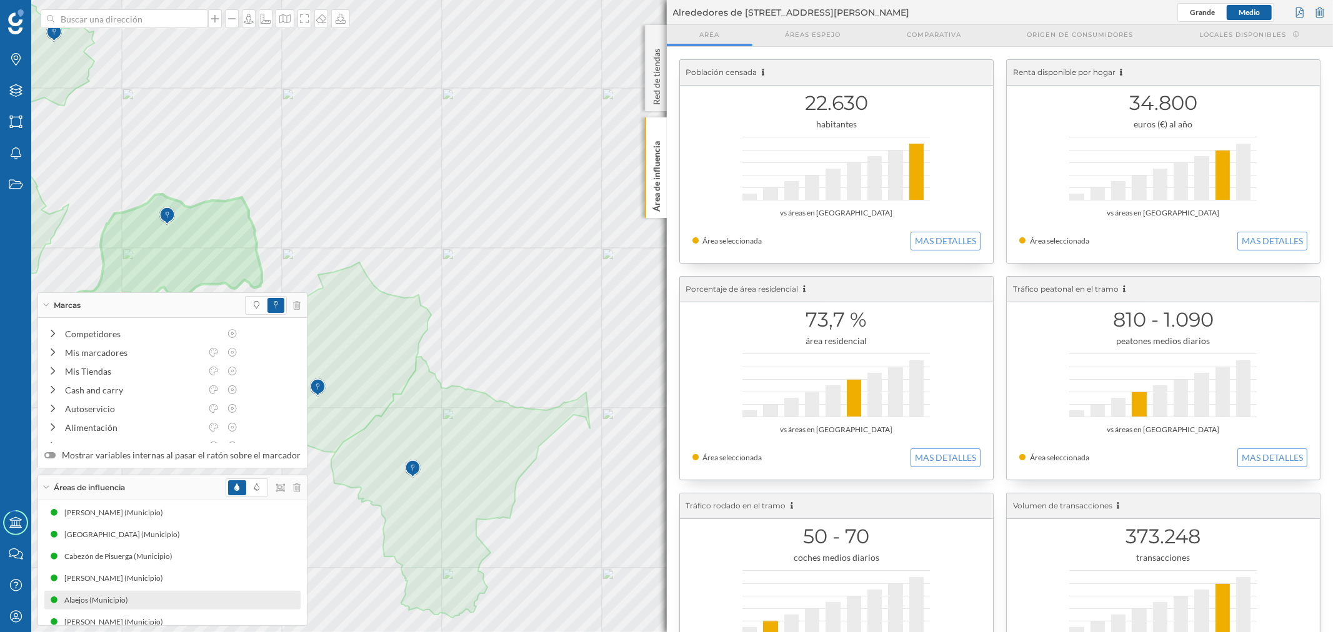
scroll to position [59, 0]
click at [117, 16] on input at bounding box center [124, 18] width 140 height 19
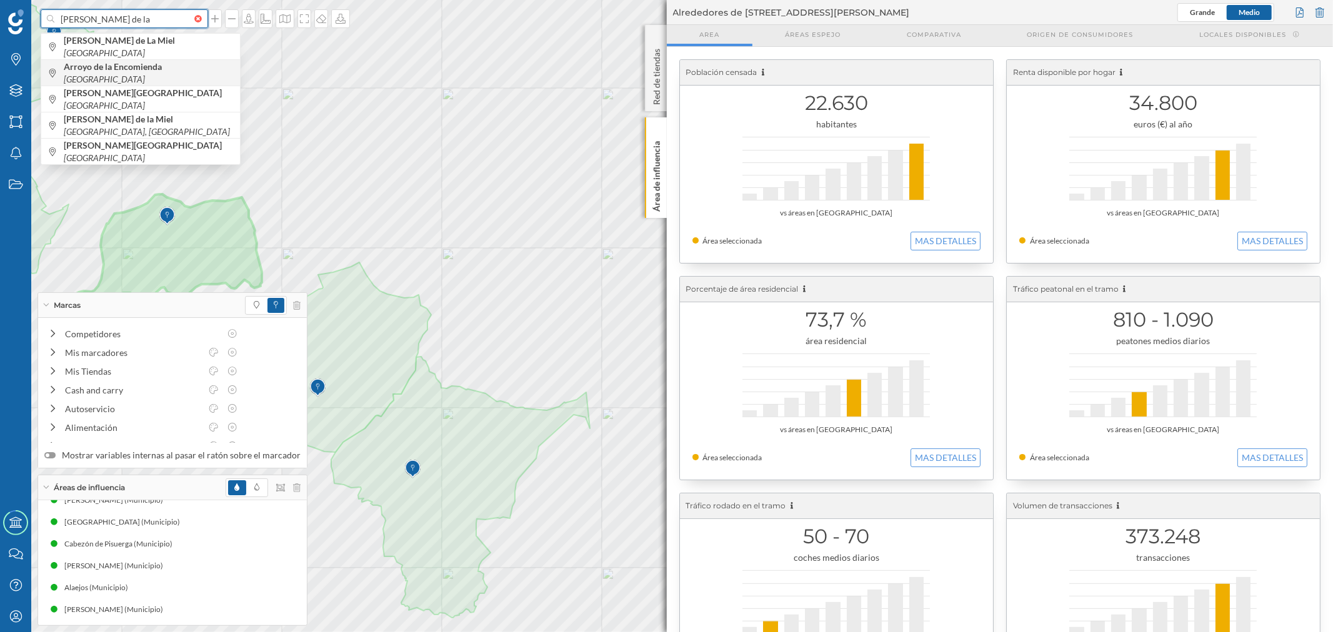
type input "arroyo de la"
click at [119, 67] on b "Arroyo de la Encomienda" at bounding box center [114, 66] width 101 height 11
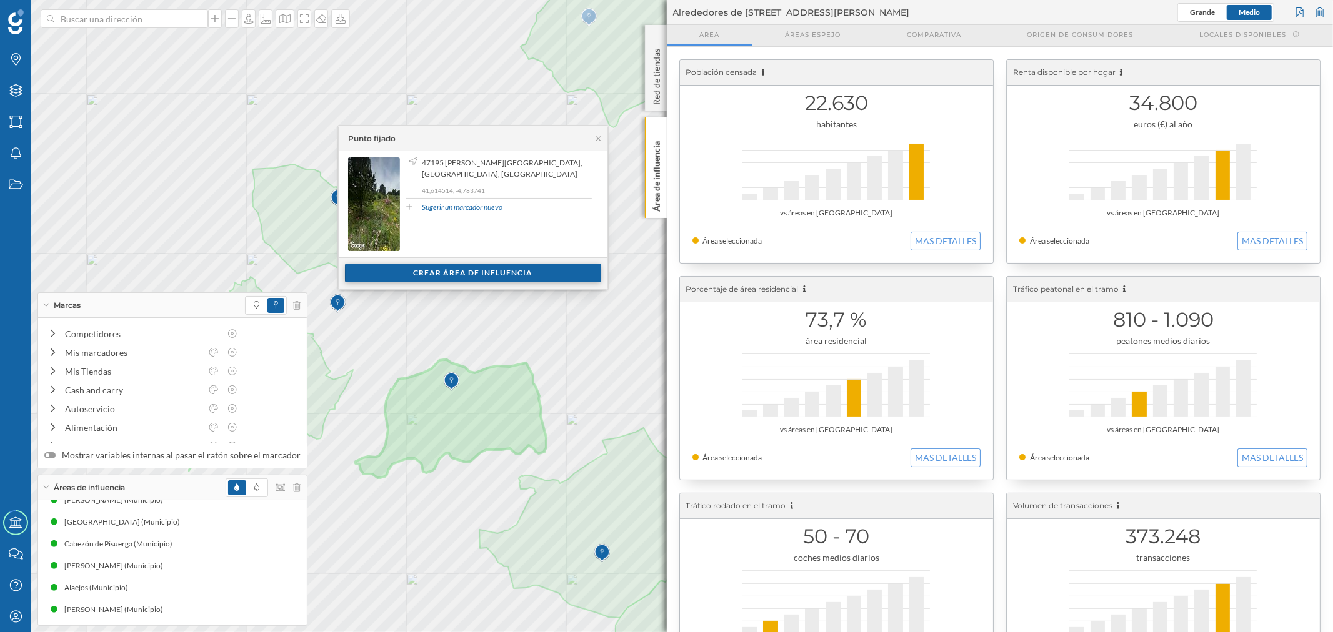
click at [435, 279] on div "Crear área de influencia" at bounding box center [473, 273] width 256 height 19
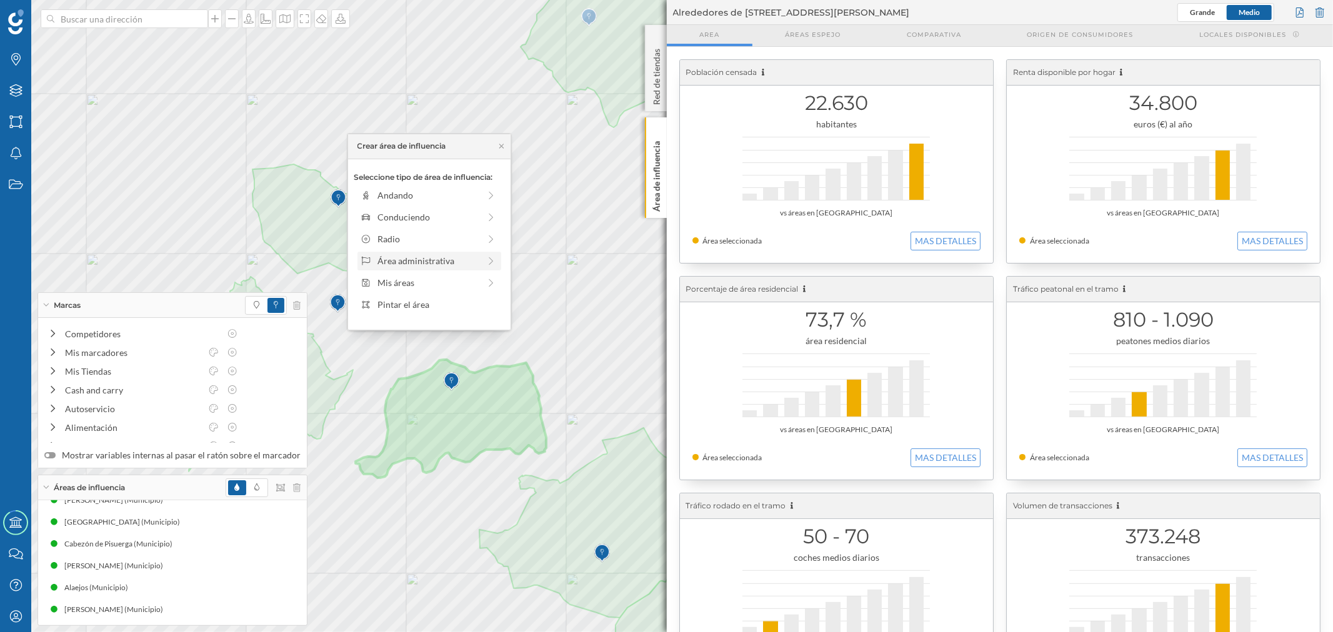
click at [402, 252] on div "Área administrativa" at bounding box center [429, 261] width 144 height 19
click at [405, 236] on div "Municipio" at bounding box center [438, 238] width 123 height 13
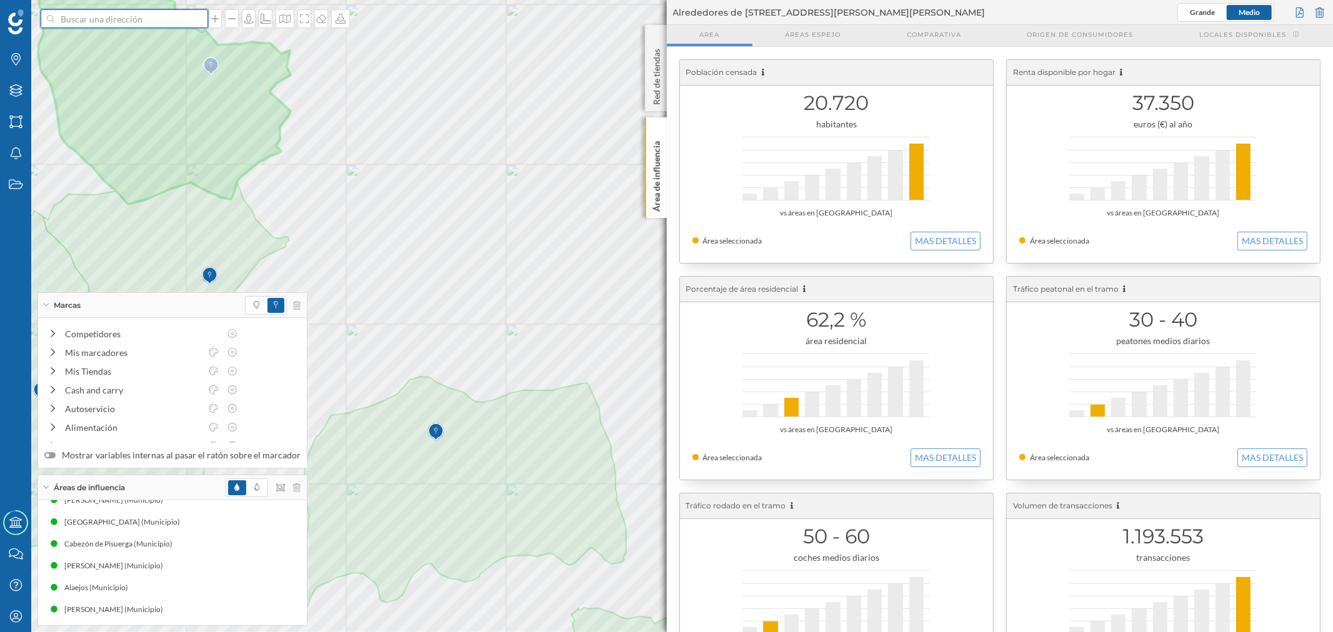
click at [156, 26] on input at bounding box center [124, 18] width 140 height 19
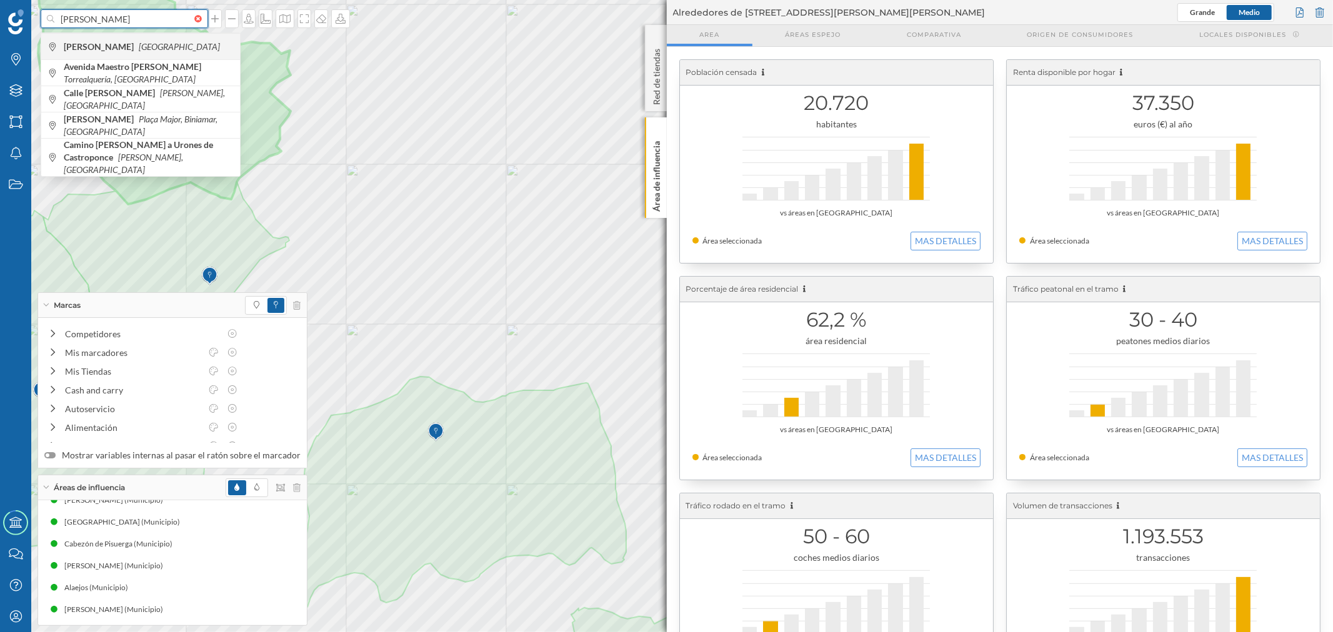
type input "mayorga"
click at [149, 41] on span "Mayorga España" at bounding box center [149, 47] width 170 height 12
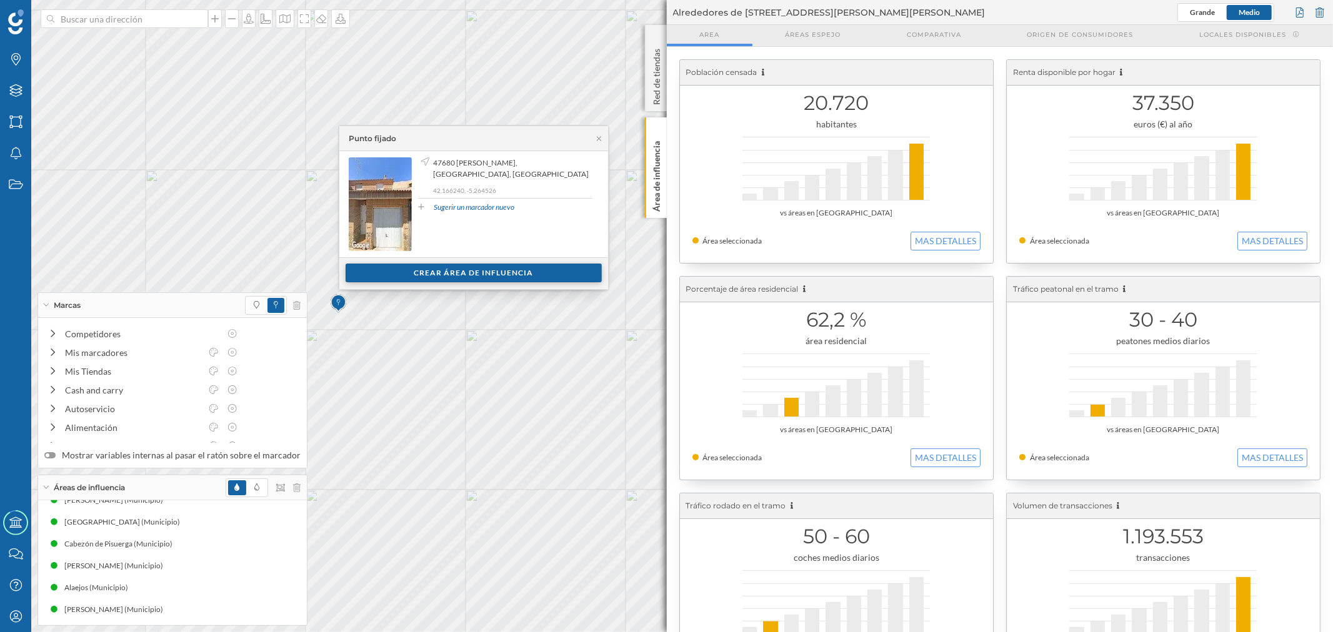
click at [430, 269] on div "Crear área de influencia" at bounding box center [473, 273] width 256 height 19
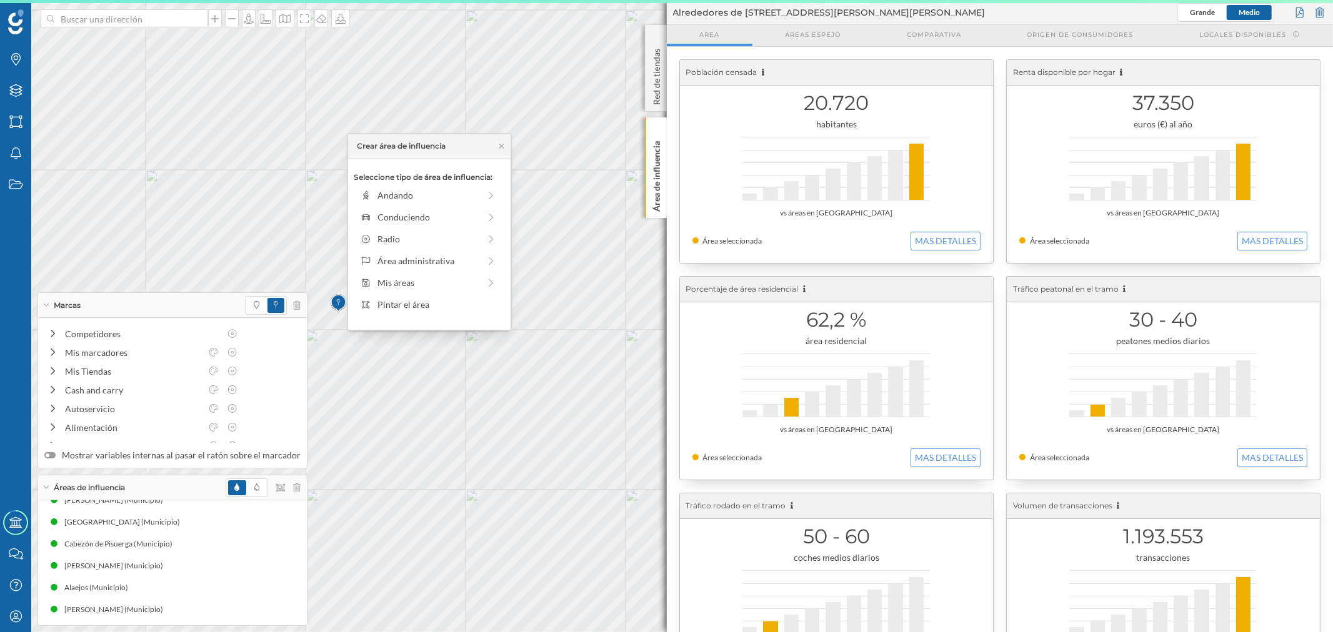
drag, startPoint x: 403, startPoint y: 251, endPoint x: 407, endPoint y: 259, distance: 8.9
click at [404, 251] on div "Seleccione tipo de área de influencia: Andando Conduciendo Radio Área administr…" at bounding box center [429, 244] width 162 height 171
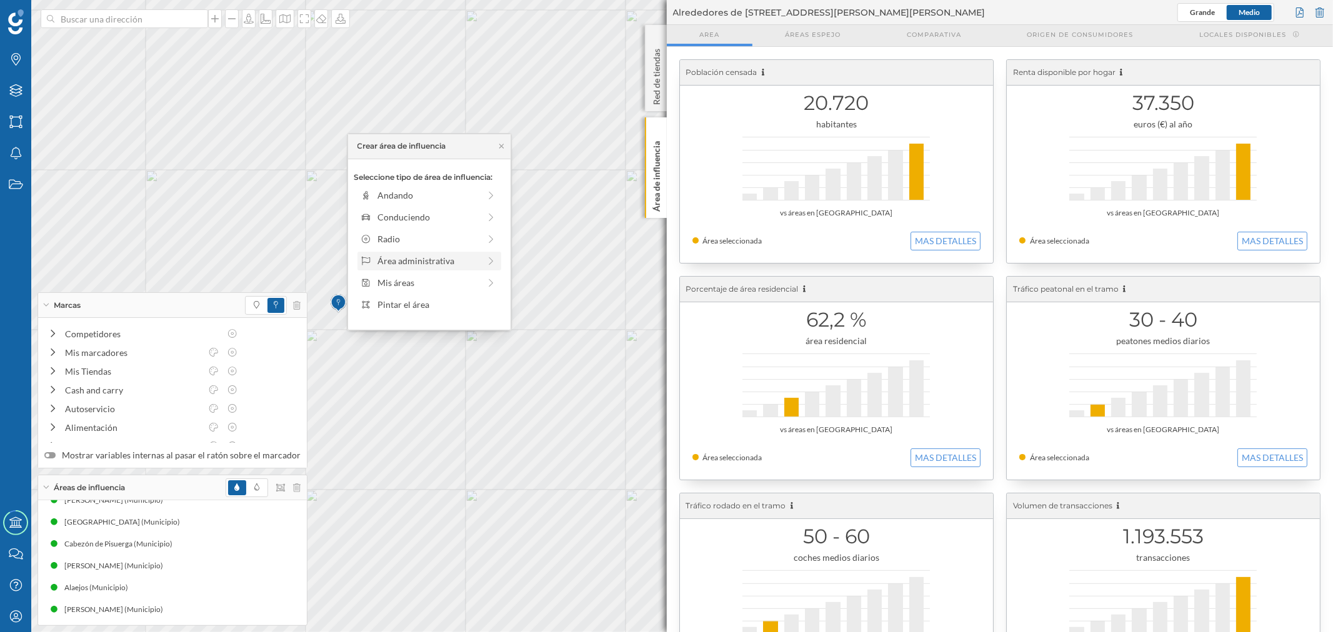
click at [407, 259] on div "Área administrativa" at bounding box center [428, 260] width 102 height 13
click at [391, 236] on div "Municipio" at bounding box center [438, 238] width 123 height 13
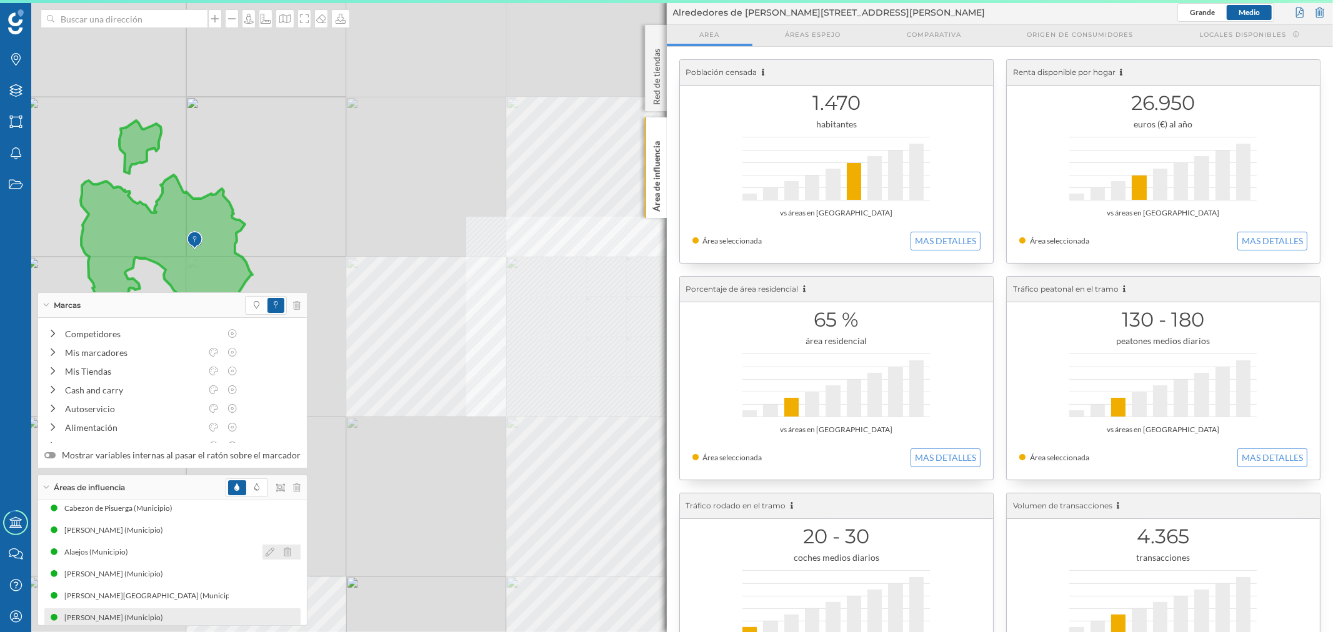
scroll to position [103, 0]
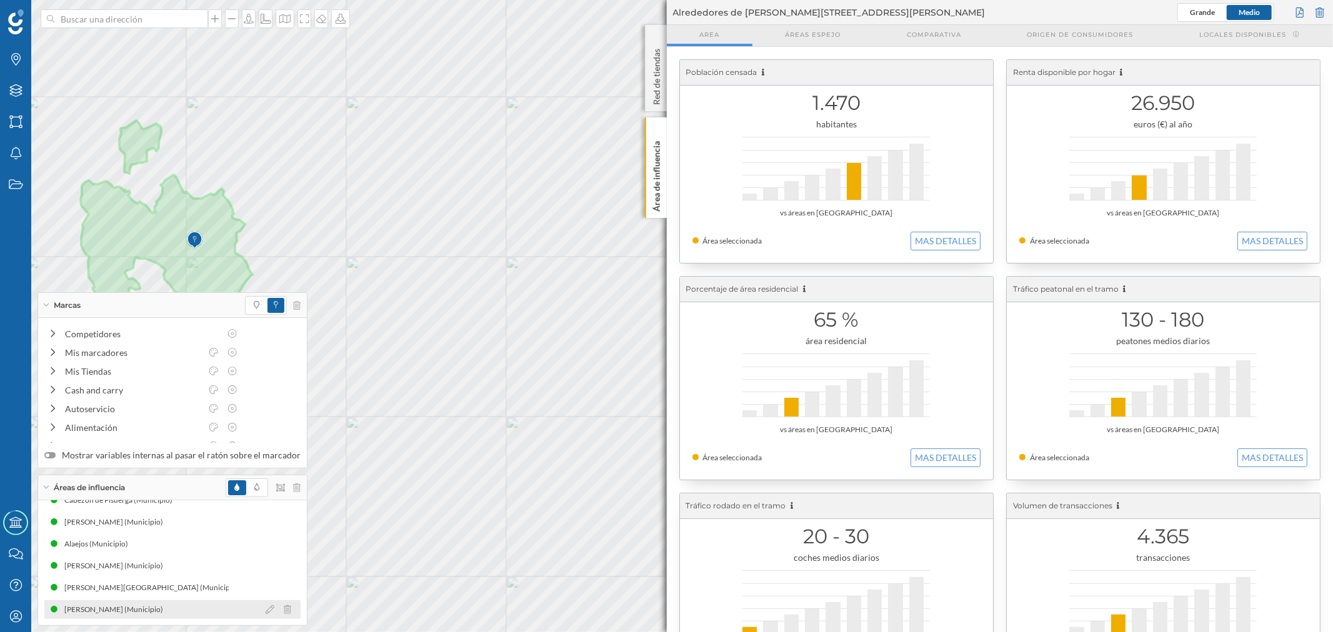
click at [262, 611] on div at bounding box center [281, 609] width 38 height 15
click at [266, 607] on icon at bounding box center [270, 609] width 9 height 9
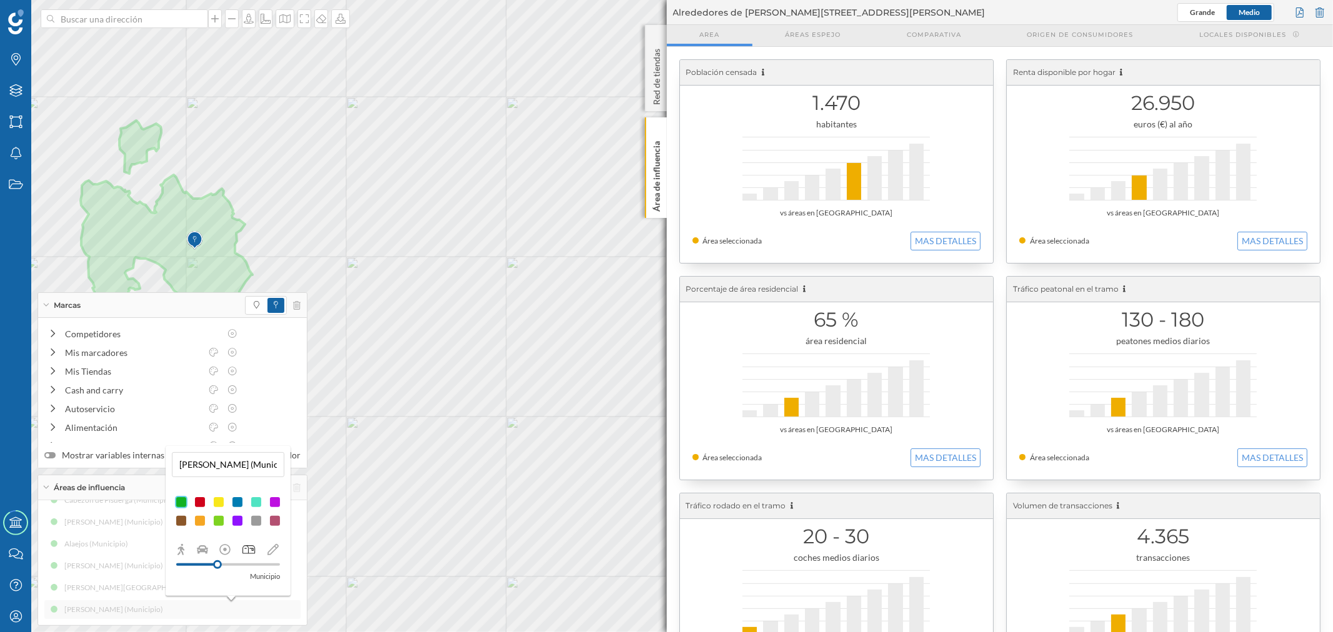
click at [220, 500] on div at bounding box center [218, 502] width 12 height 12
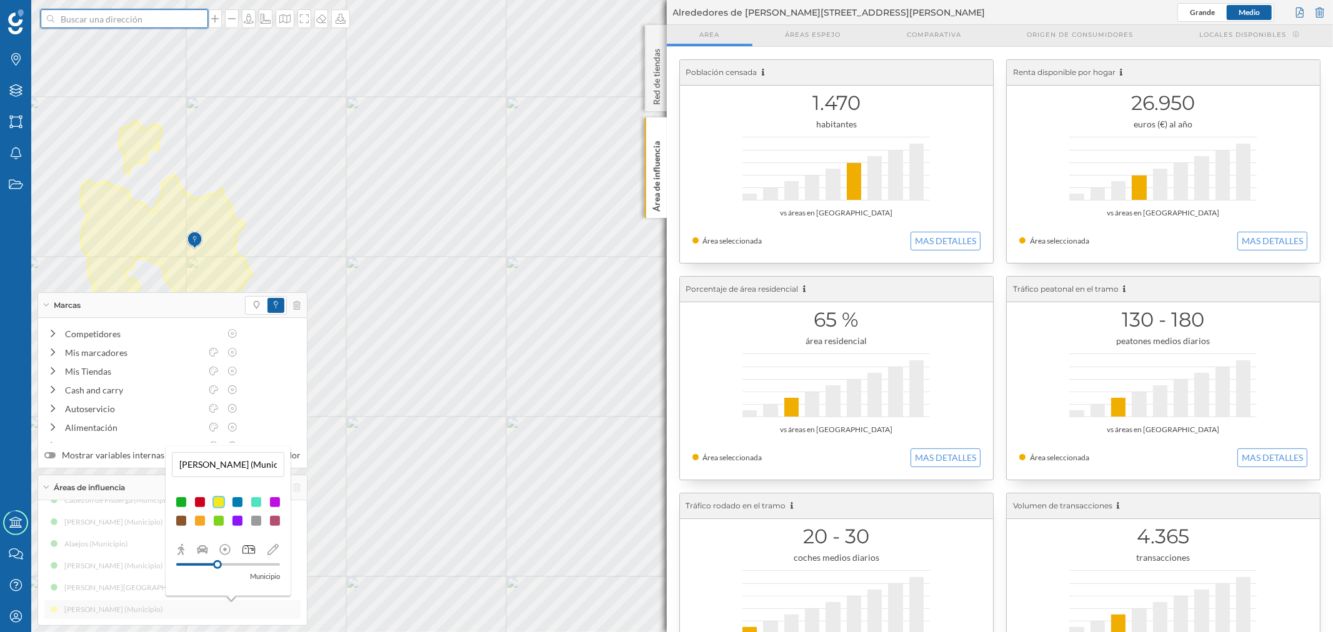
click at [105, 17] on input at bounding box center [124, 18] width 140 height 19
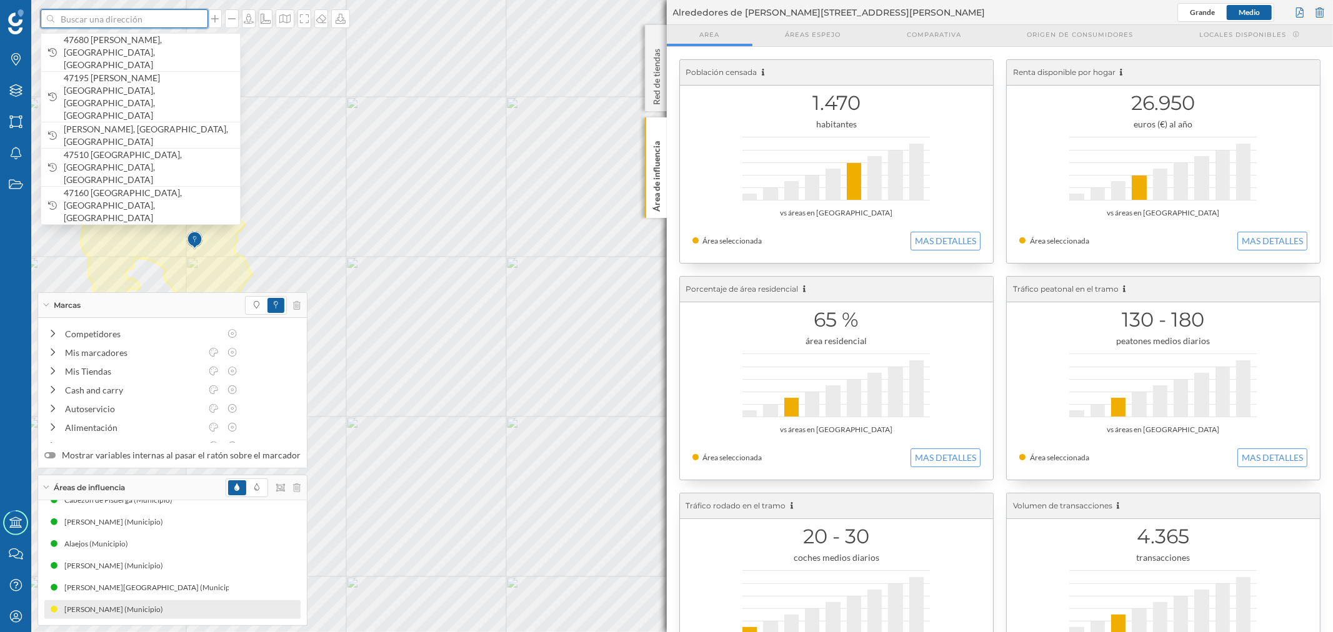
type input "b"
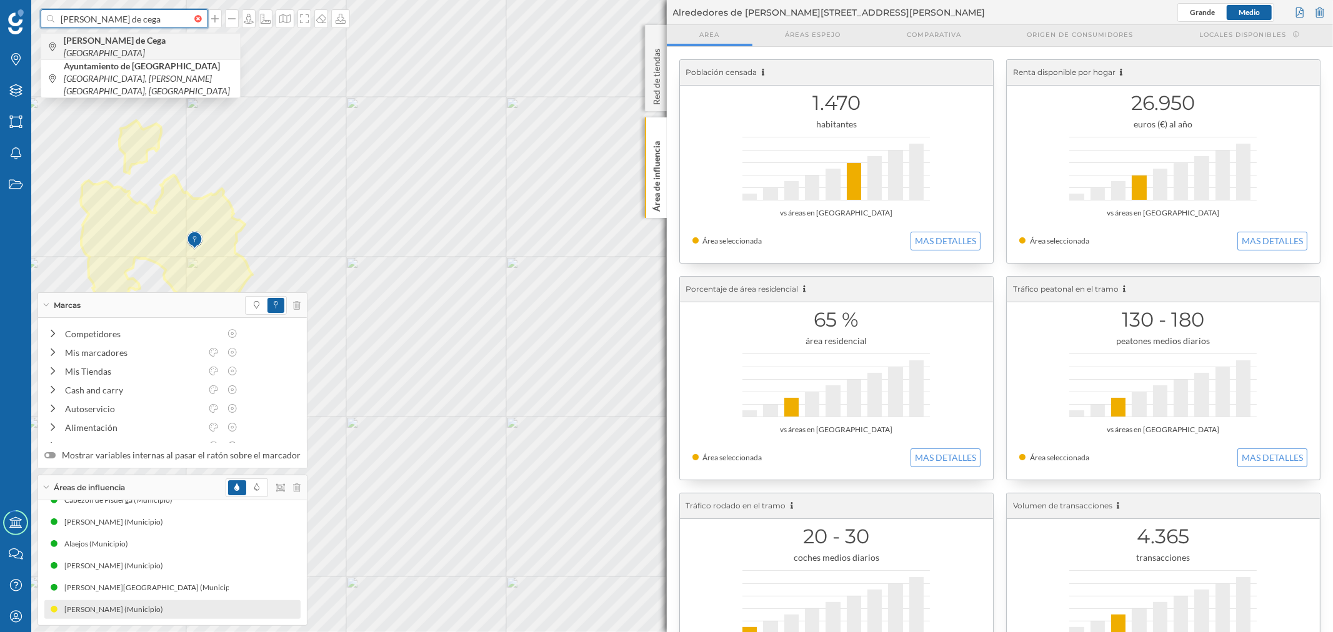
type input "viana de cega"
click at [128, 47] on icon "[GEOGRAPHIC_DATA]" at bounding box center [104, 52] width 81 height 11
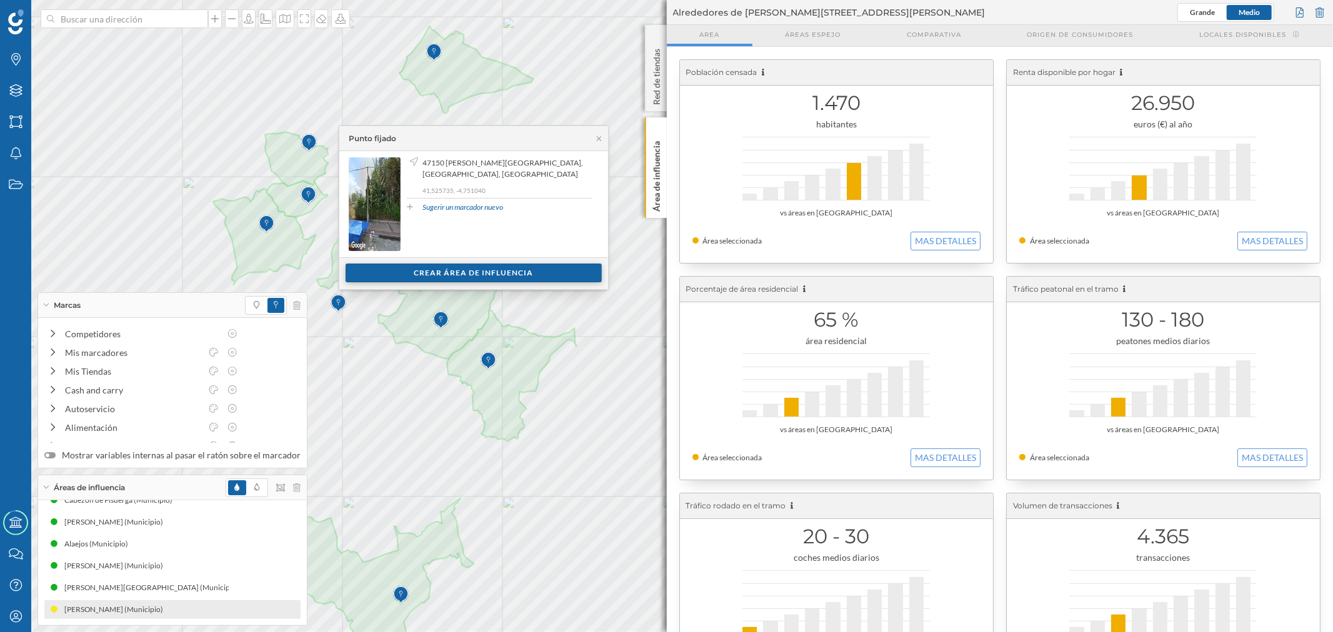
click at [415, 266] on div "Crear área de influencia" at bounding box center [473, 273] width 256 height 19
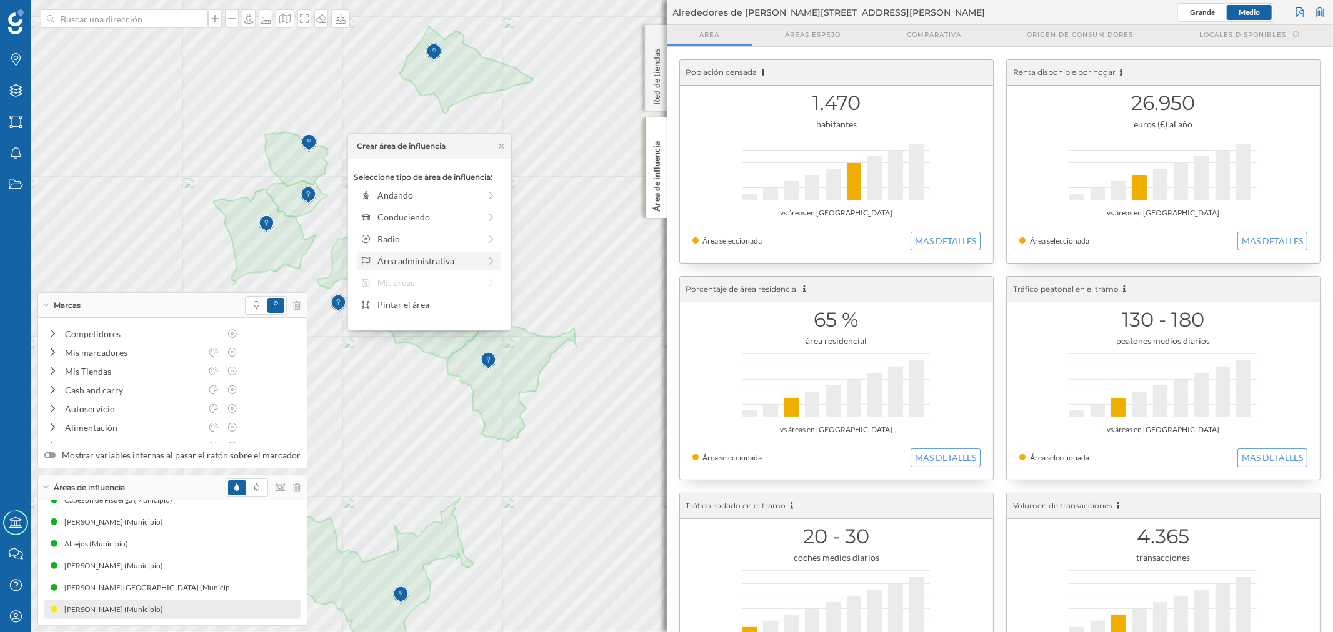
click at [392, 252] on div "Área administrativa" at bounding box center [429, 261] width 144 height 19
click at [408, 239] on div "Municipio" at bounding box center [438, 238] width 123 height 13
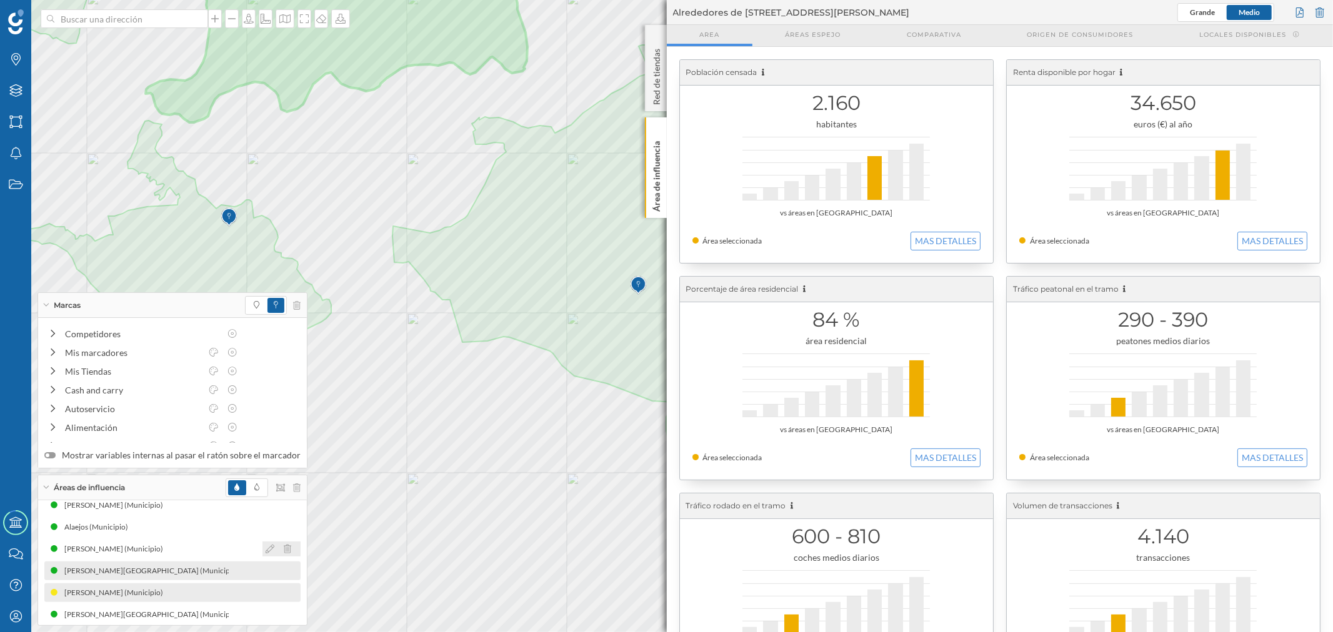
scroll to position [125, 0]
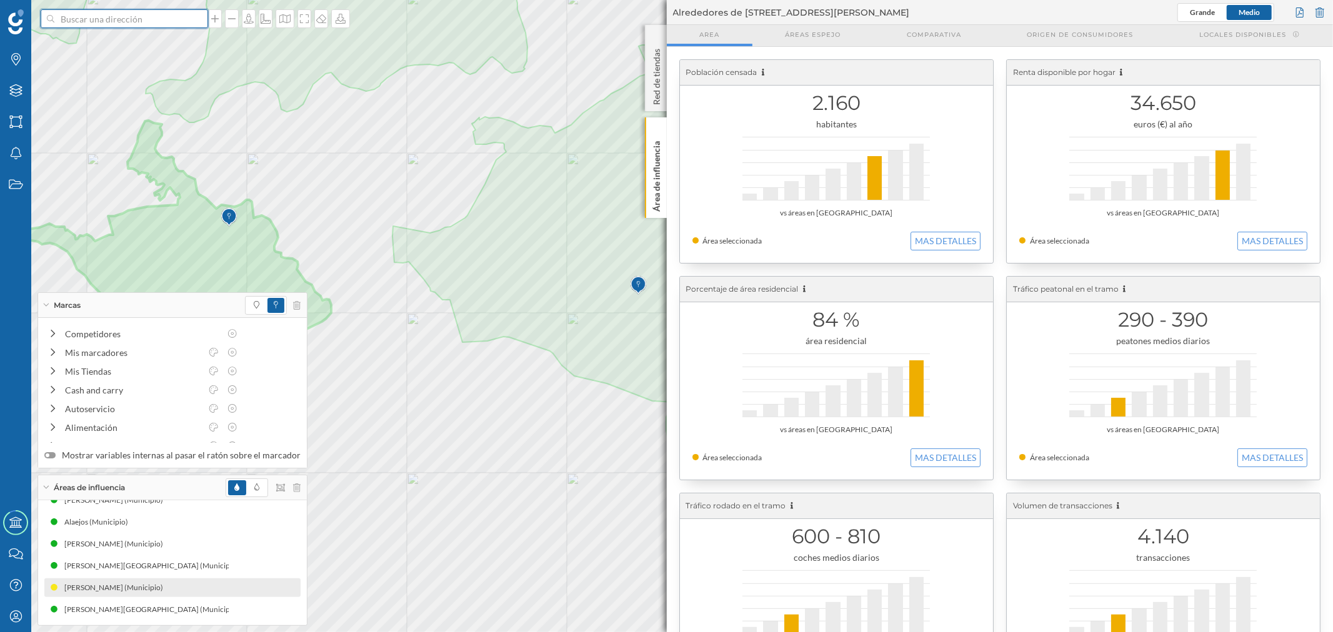
click at [150, 20] on input at bounding box center [124, 18] width 140 height 19
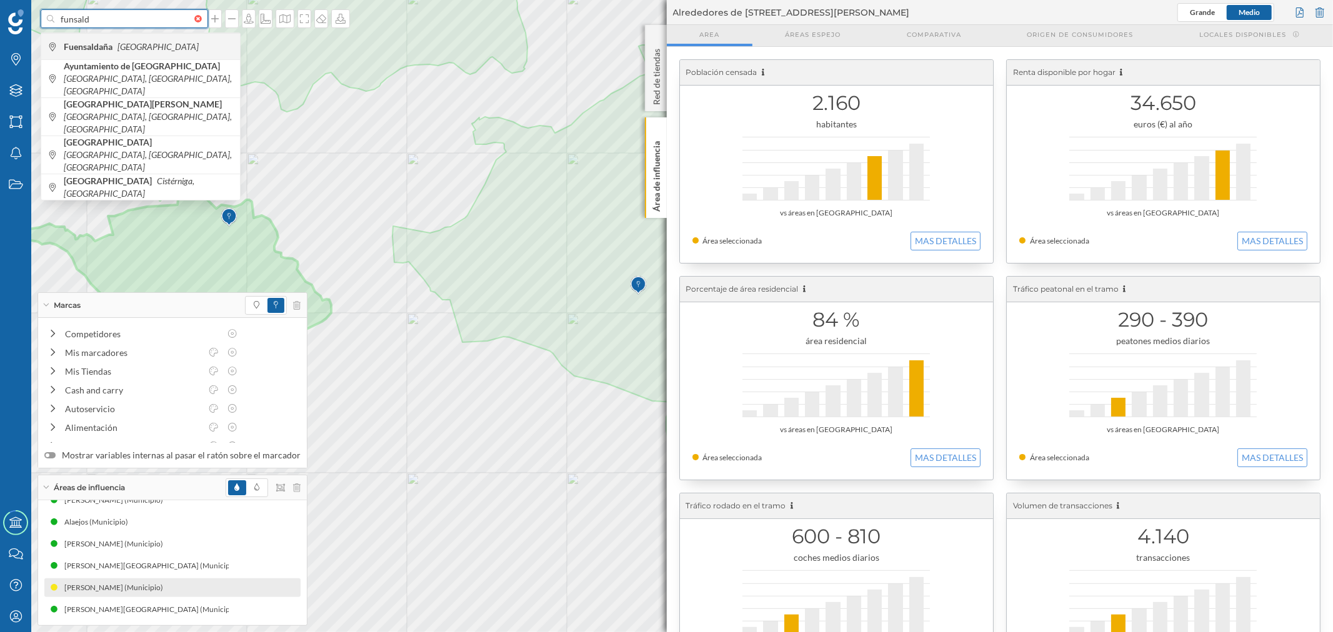
type input "funsald"
click at [160, 53] on div "Fuensaldaña España" at bounding box center [140, 46] width 199 height 26
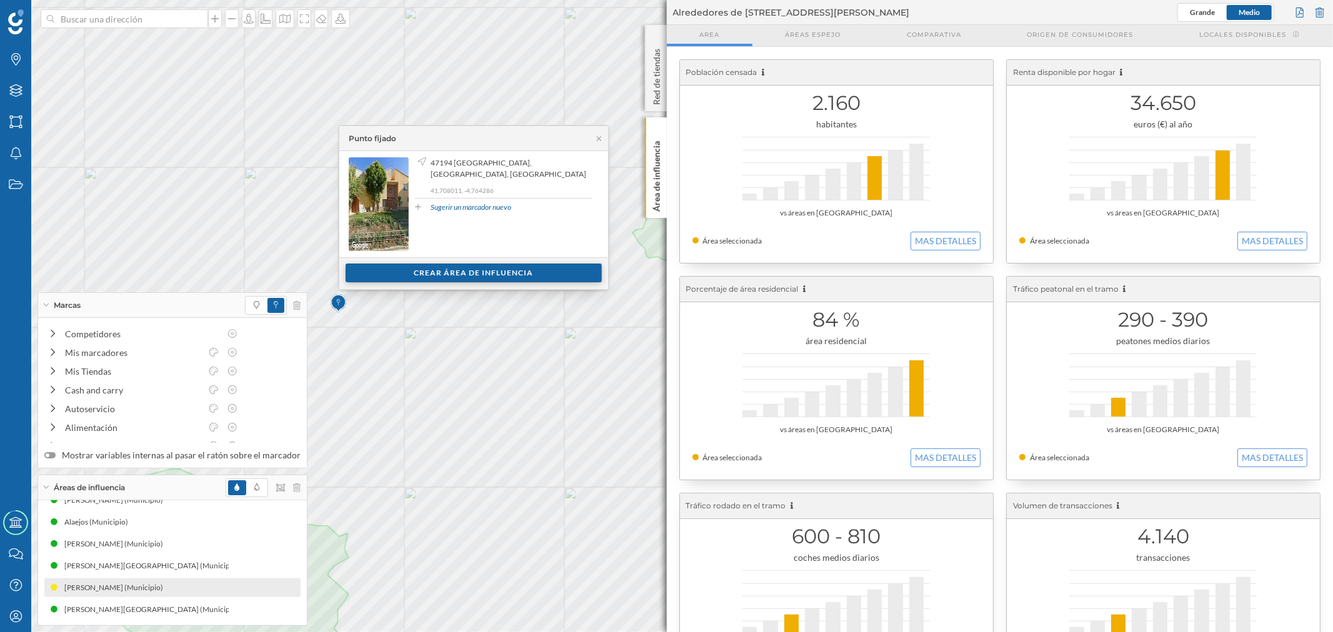
click at [382, 282] on div "Crear área de influencia" at bounding box center [473, 273] width 256 height 19
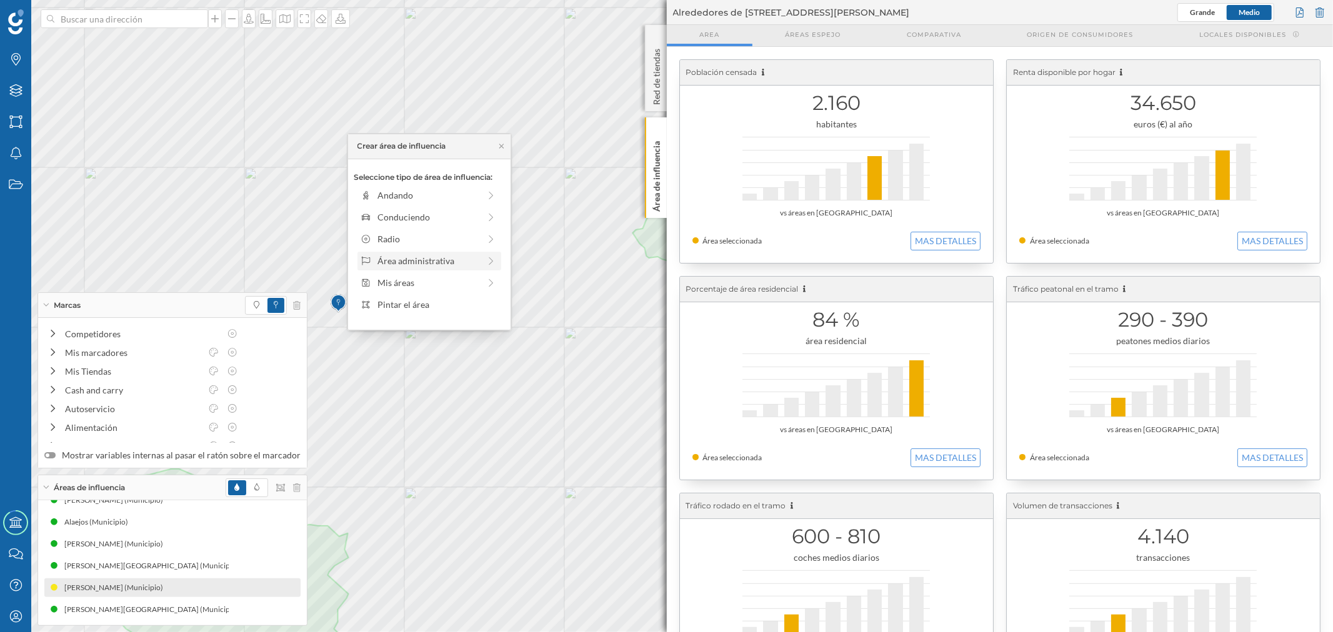
click at [392, 261] on div "Área administrativa" at bounding box center [428, 260] width 102 height 13
click at [392, 239] on div "Municipio" at bounding box center [438, 238] width 123 height 13
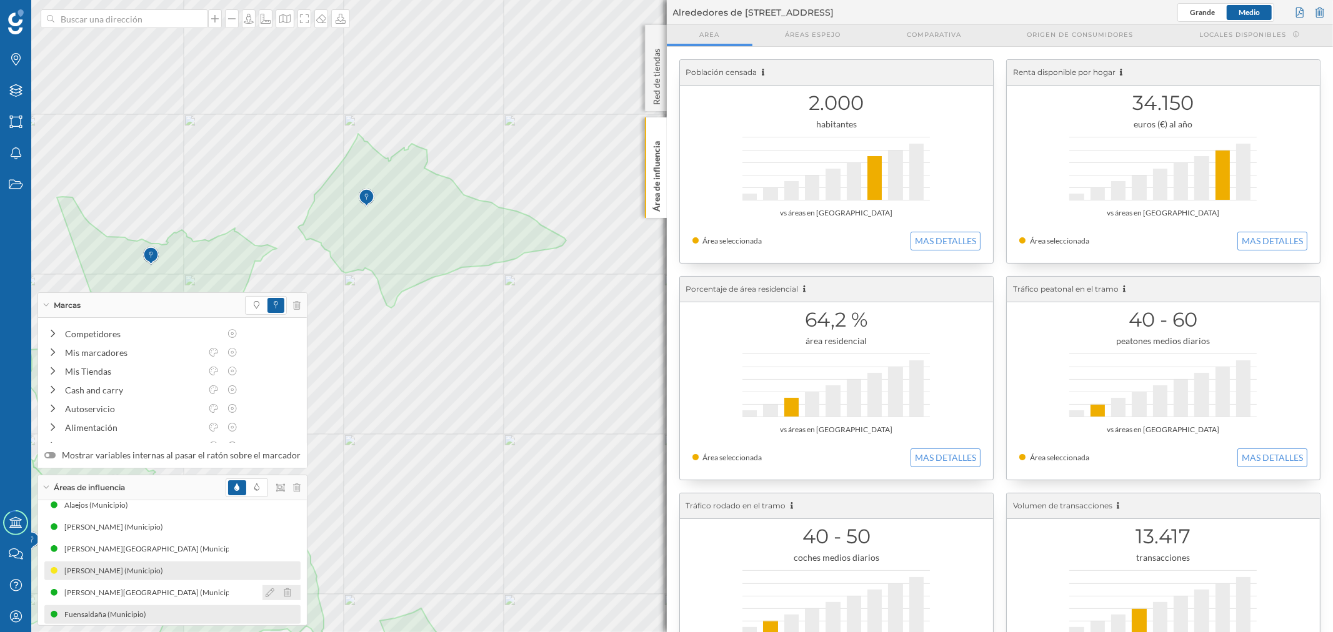
scroll to position [147, 0]
click at [266, 588] on icon at bounding box center [270, 588] width 9 height 9
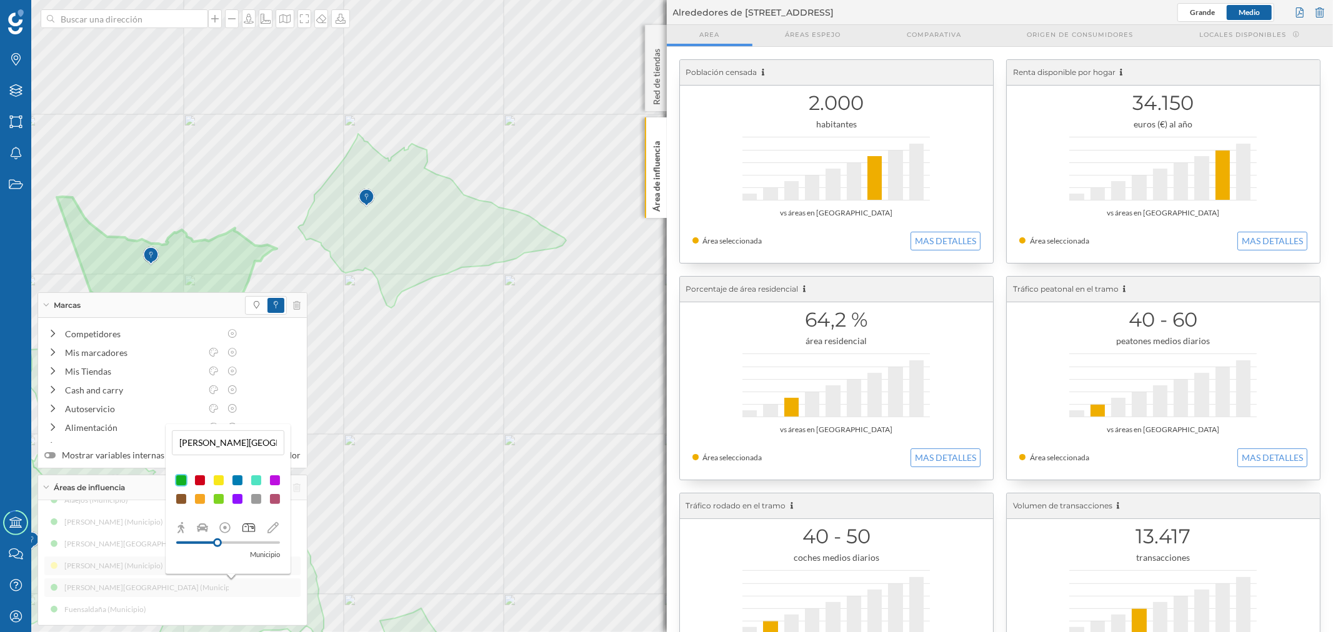
click at [219, 480] on div at bounding box center [218, 480] width 12 height 12
click at [221, 482] on div at bounding box center [218, 480] width 12 height 12
click at [233, 607] on div "Aldeamayor de San Martín (Municipio) Olmedo (Municipio) Simancas (Municipio) Za…" at bounding box center [172, 489] width 256 height 259
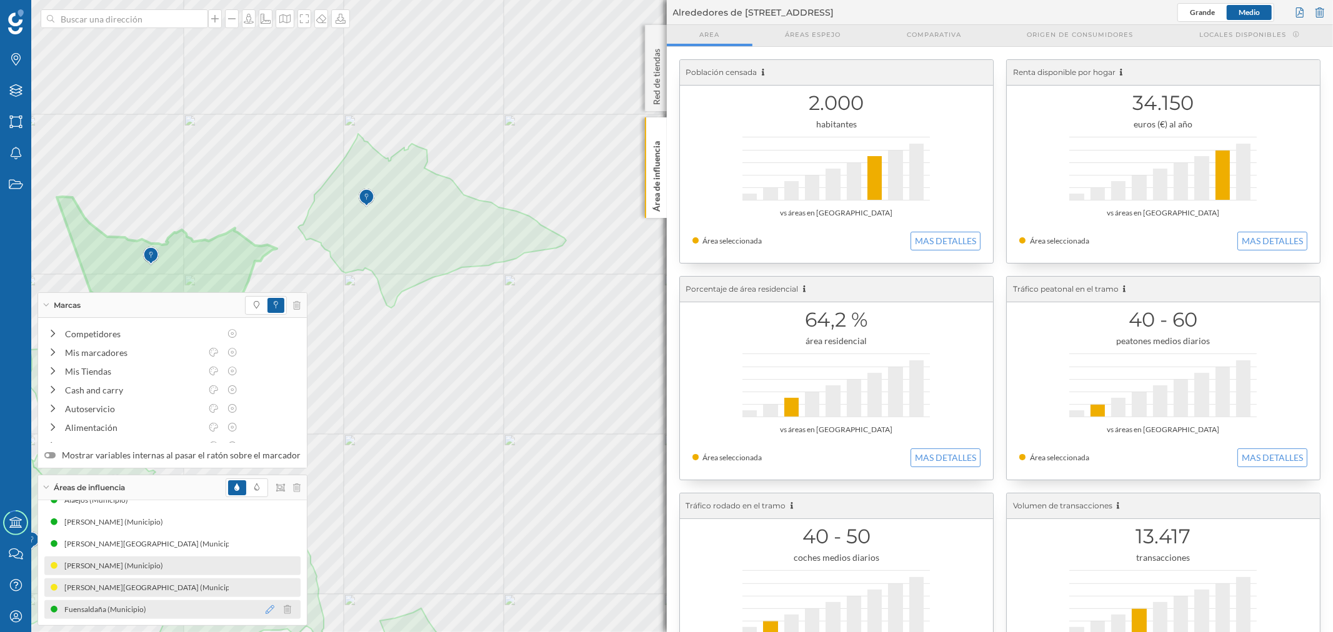
click at [266, 610] on icon at bounding box center [270, 609] width 9 height 9
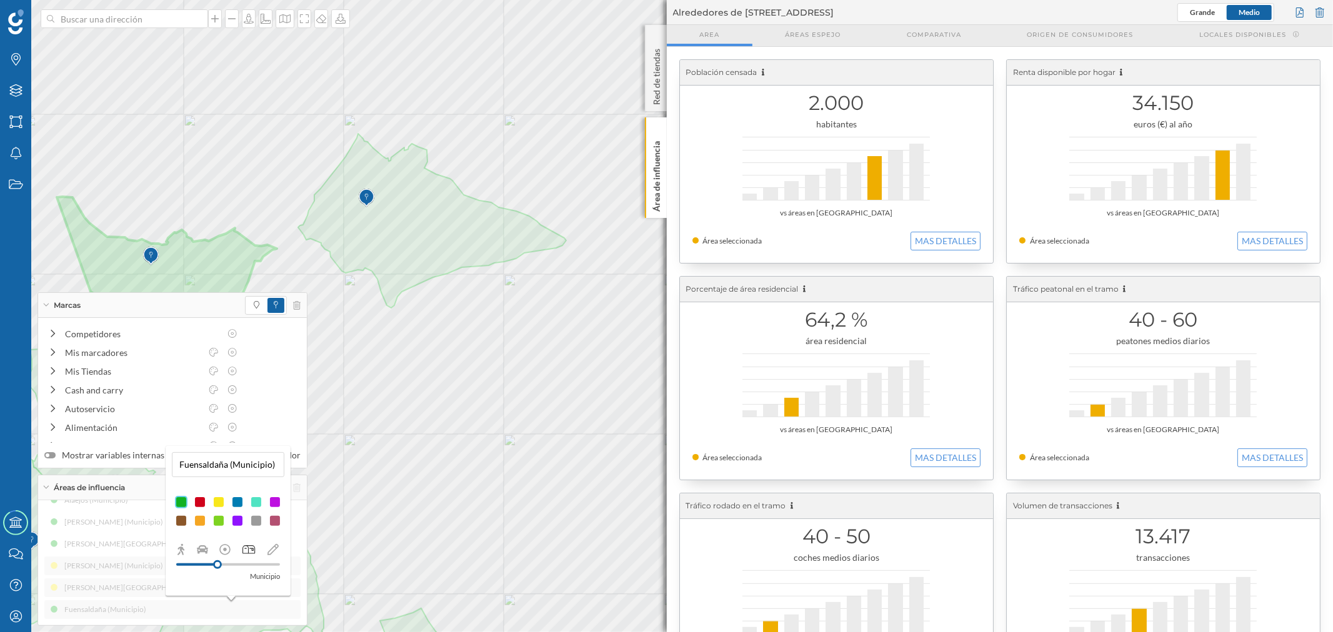
click at [217, 501] on div at bounding box center [218, 502] width 12 height 12
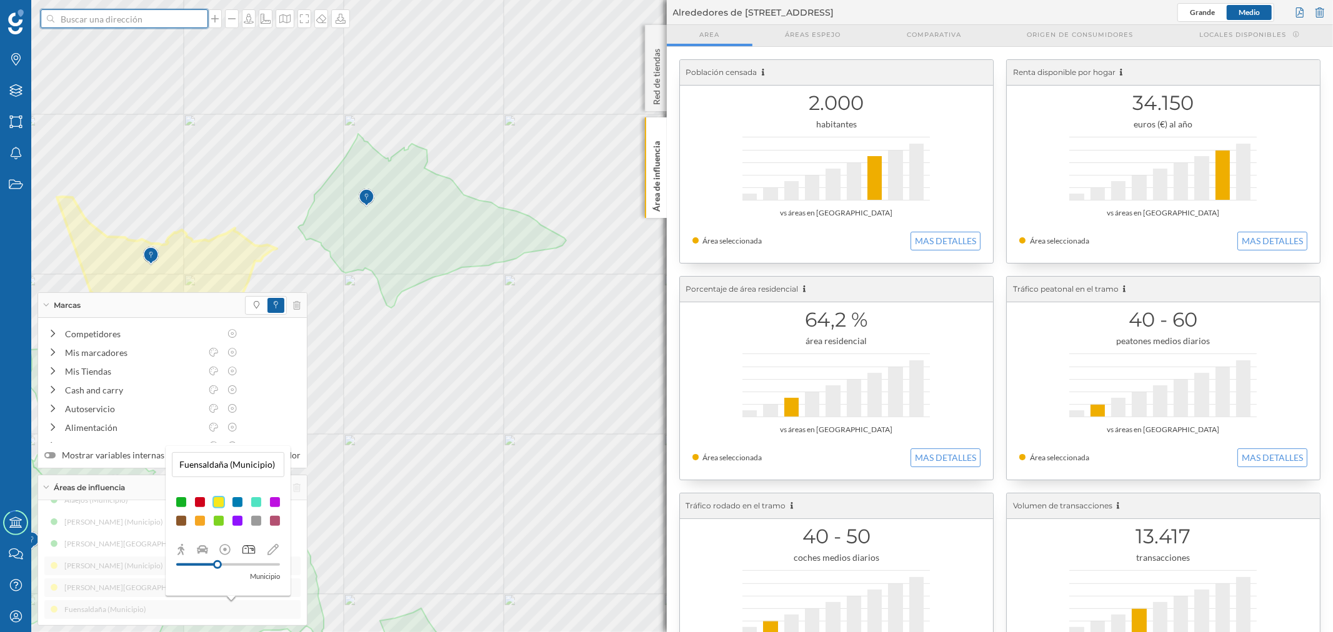
click at [171, 25] on input at bounding box center [124, 18] width 140 height 19
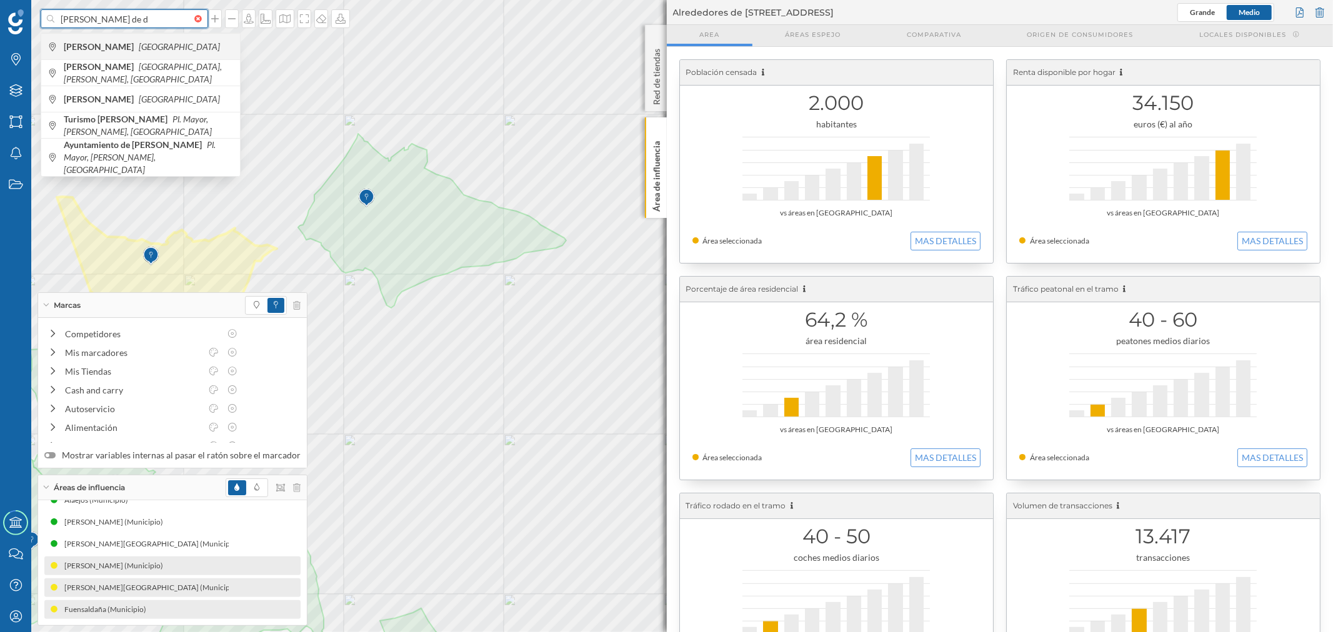
type input "villanueva de d"
click at [152, 39] on div "Villanueva de Duero España" at bounding box center [140, 46] width 199 height 26
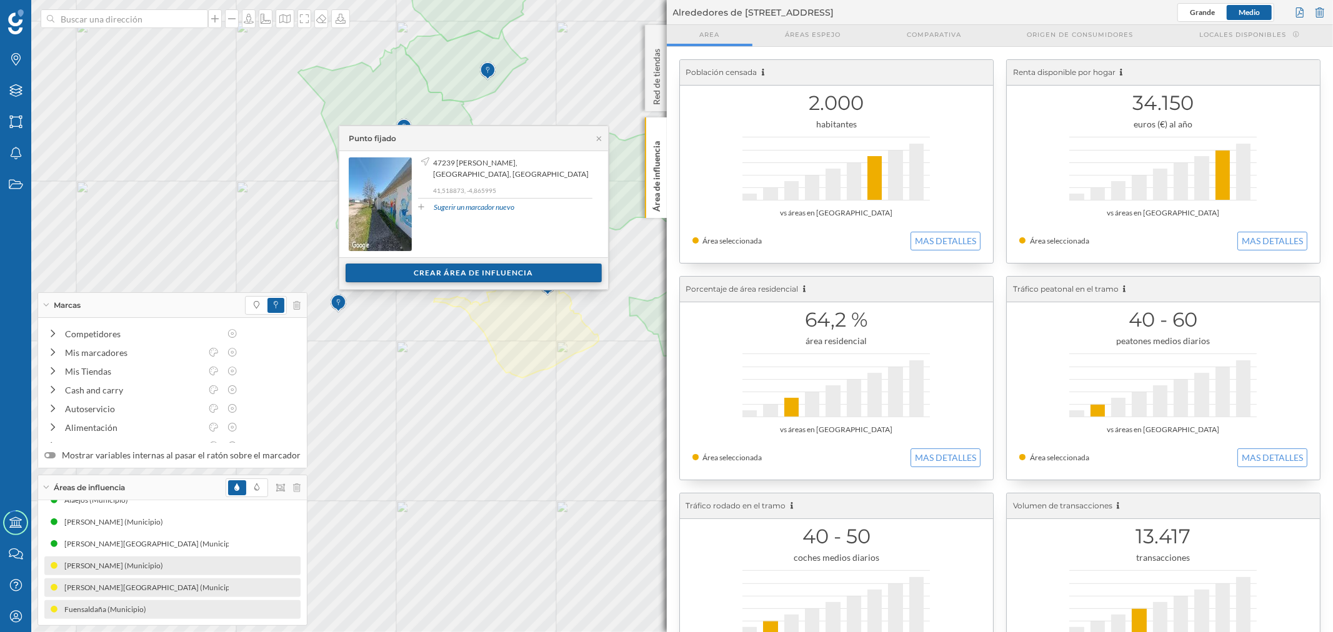
click at [400, 272] on div "Crear área de influencia" at bounding box center [473, 273] width 256 height 19
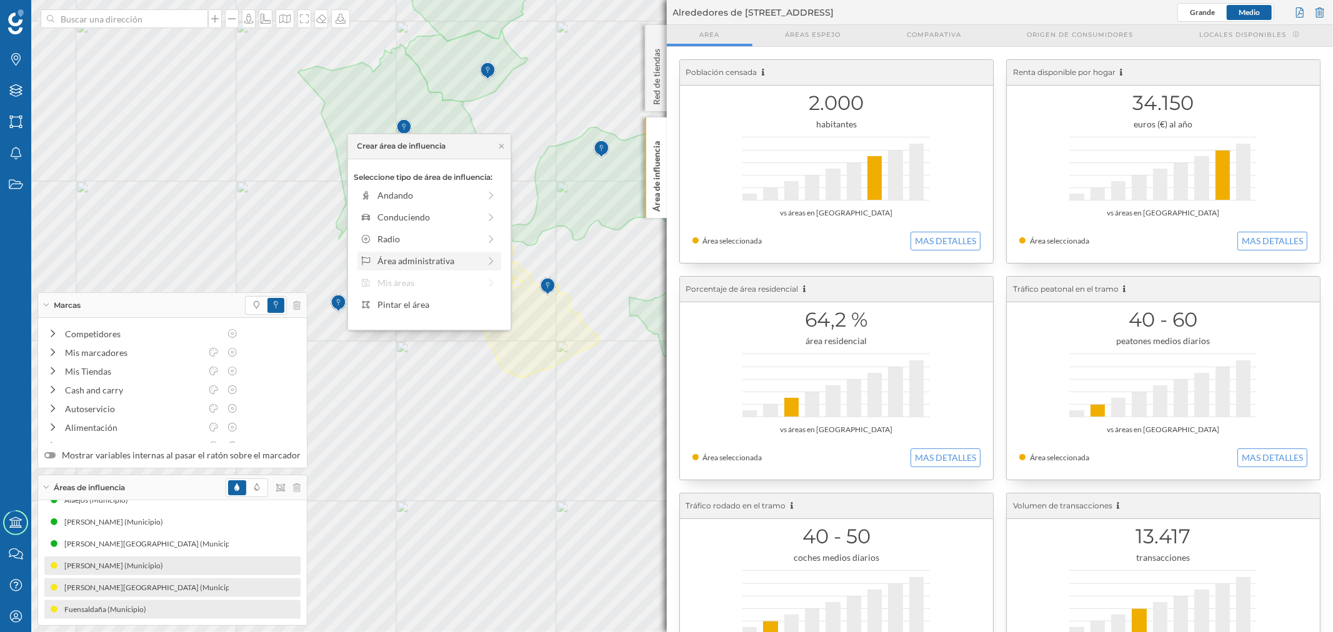
click at [402, 259] on div "Área administrativa" at bounding box center [428, 260] width 102 height 13
click at [376, 235] on div "Municipio" at bounding box center [430, 238] width 141 height 13
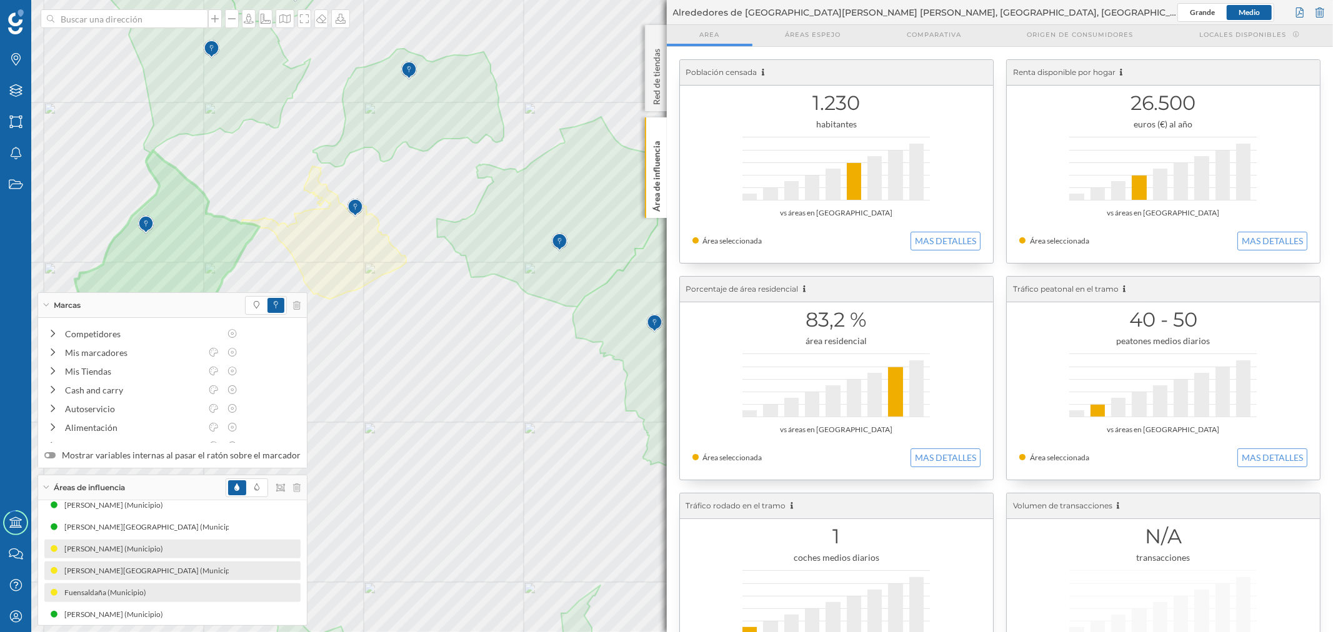
scroll to position [169, 0]
click at [266, 613] on icon at bounding box center [270, 609] width 9 height 9
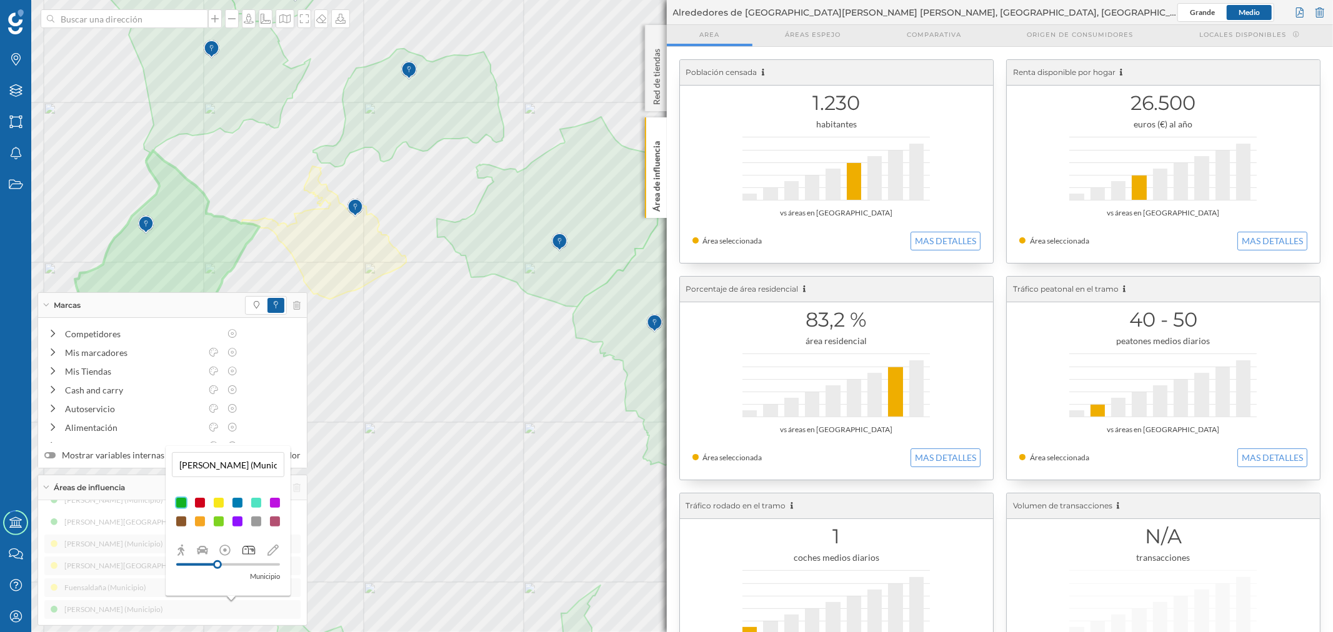
click at [216, 500] on div at bounding box center [218, 503] width 12 height 12
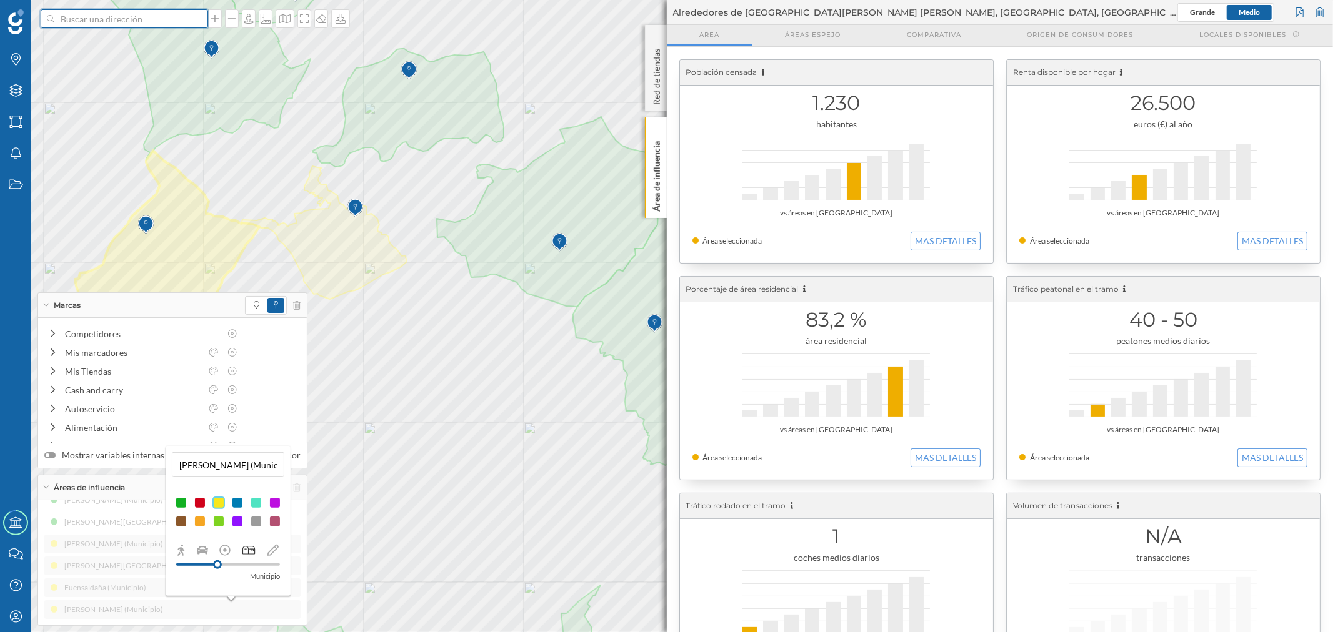
click at [82, 23] on input at bounding box center [124, 18] width 140 height 19
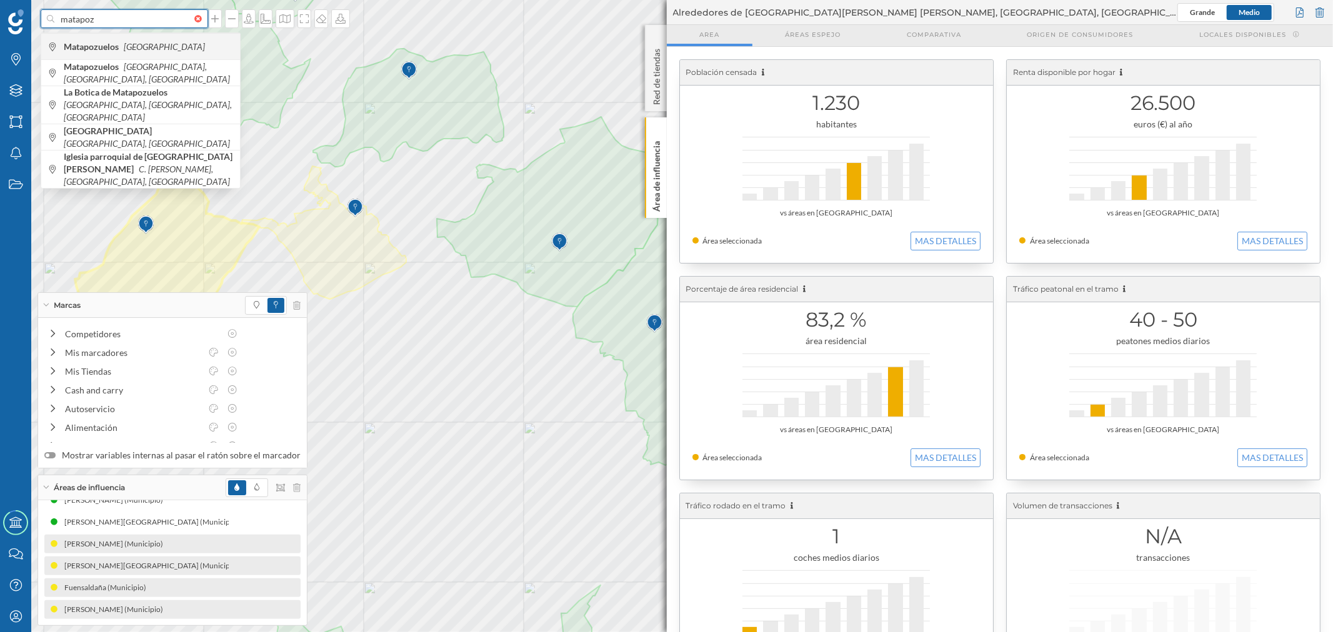
type input "matapoz"
click at [125, 42] on icon "[GEOGRAPHIC_DATA]" at bounding box center [164, 46] width 81 height 11
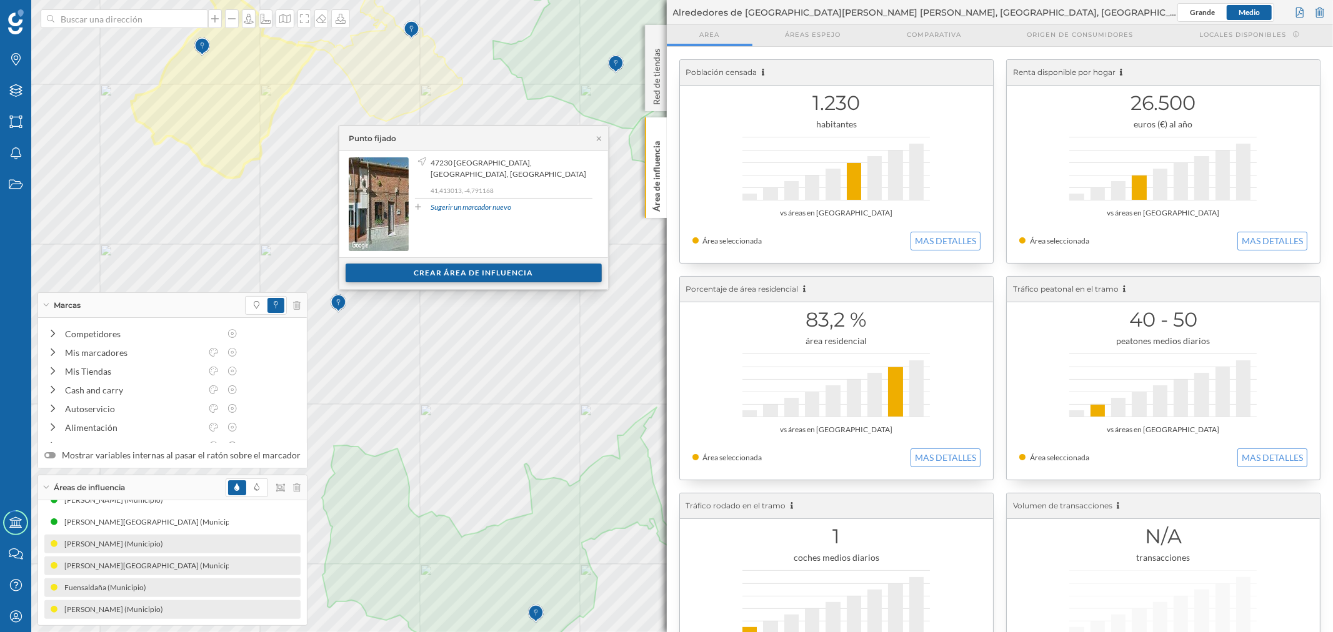
click at [423, 273] on div "Crear área de influencia" at bounding box center [473, 273] width 256 height 19
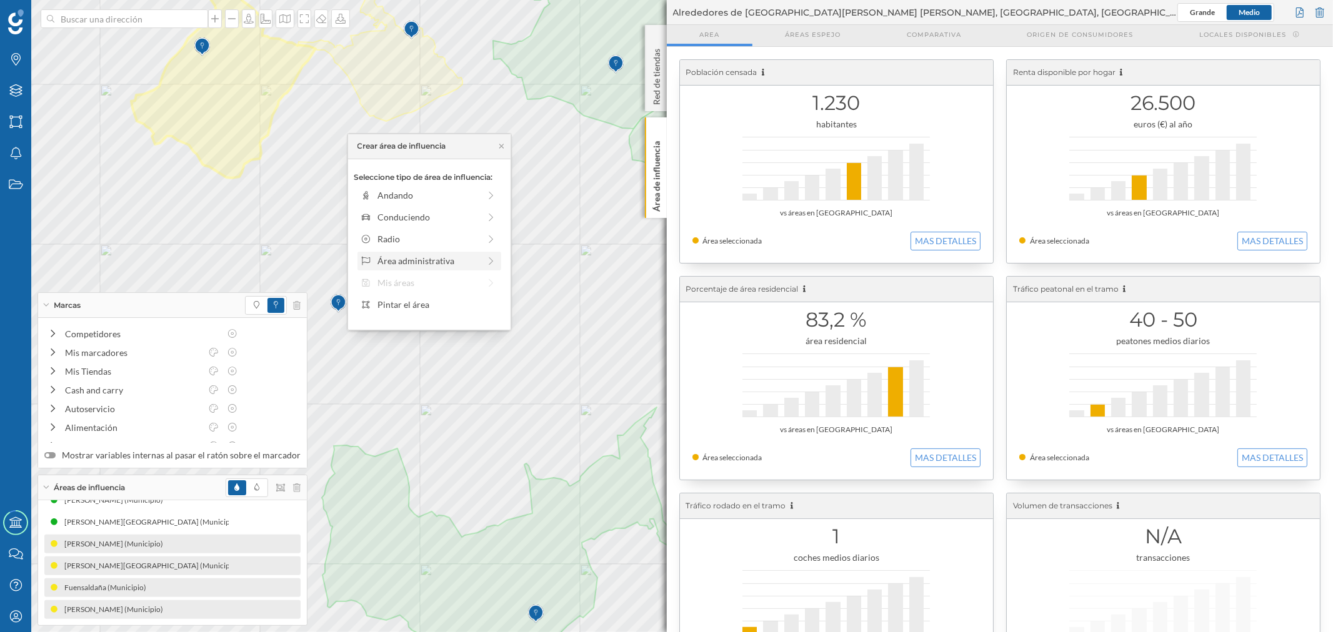
click at [395, 254] on div "Área administrativa" at bounding box center [428, 260] width 102 height 13
click at [397, 242] on div "Municipio" at bounding box center [438, 238] width 123 height 13
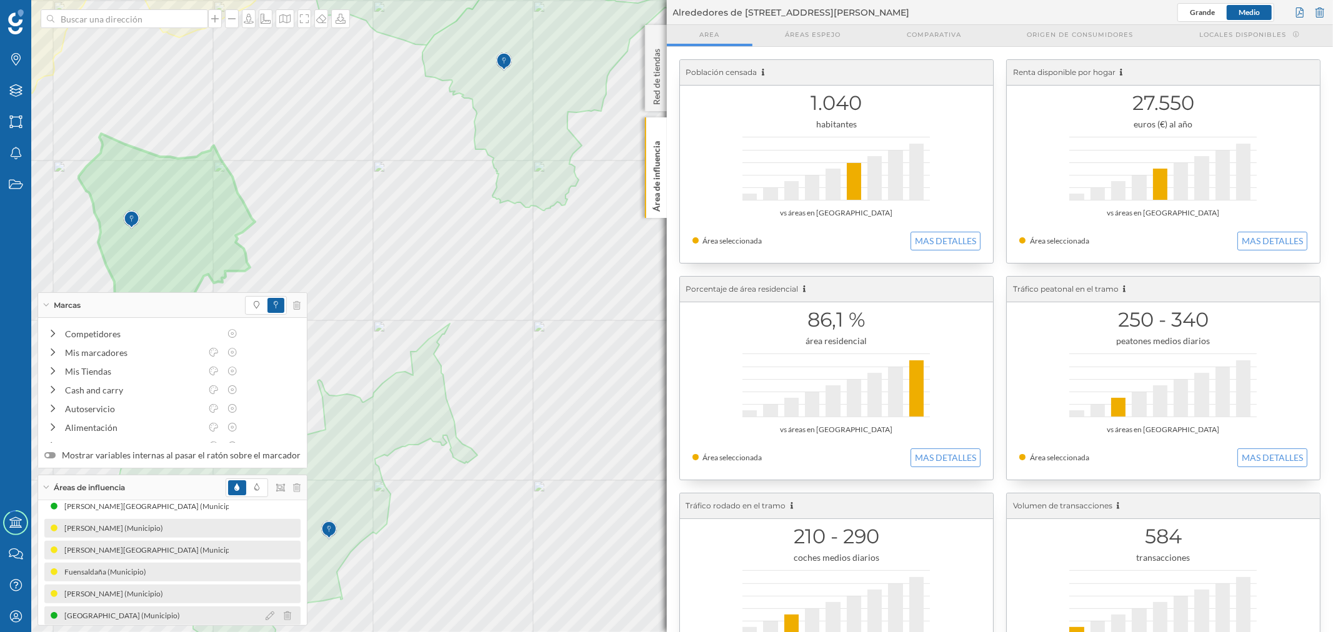
scroll to position [191, 0]
drag, startPoint x: 264, startPoint y: 610, endPoint x: 259, endPoint y: 598, distance: 12.9
click at [266, 610] on icon at bounding box center [270, 609] width 9 height 9
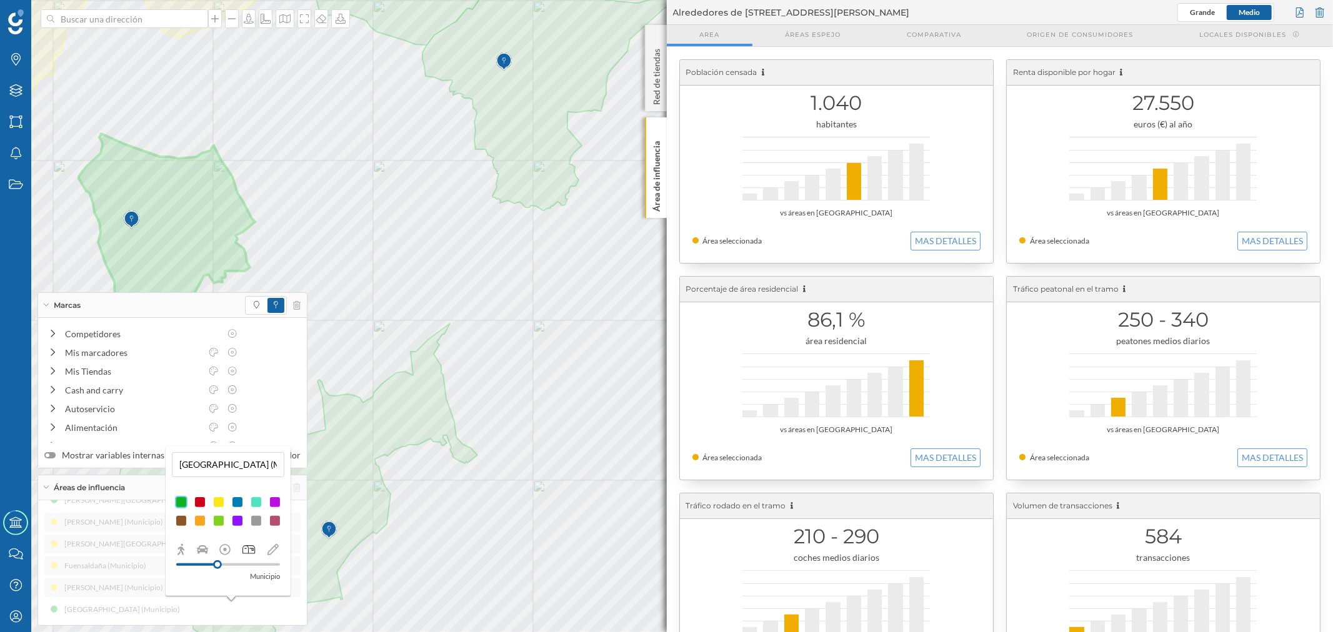
click at [217, 506] on div at bounding box center [218, 502] width 12 height 12
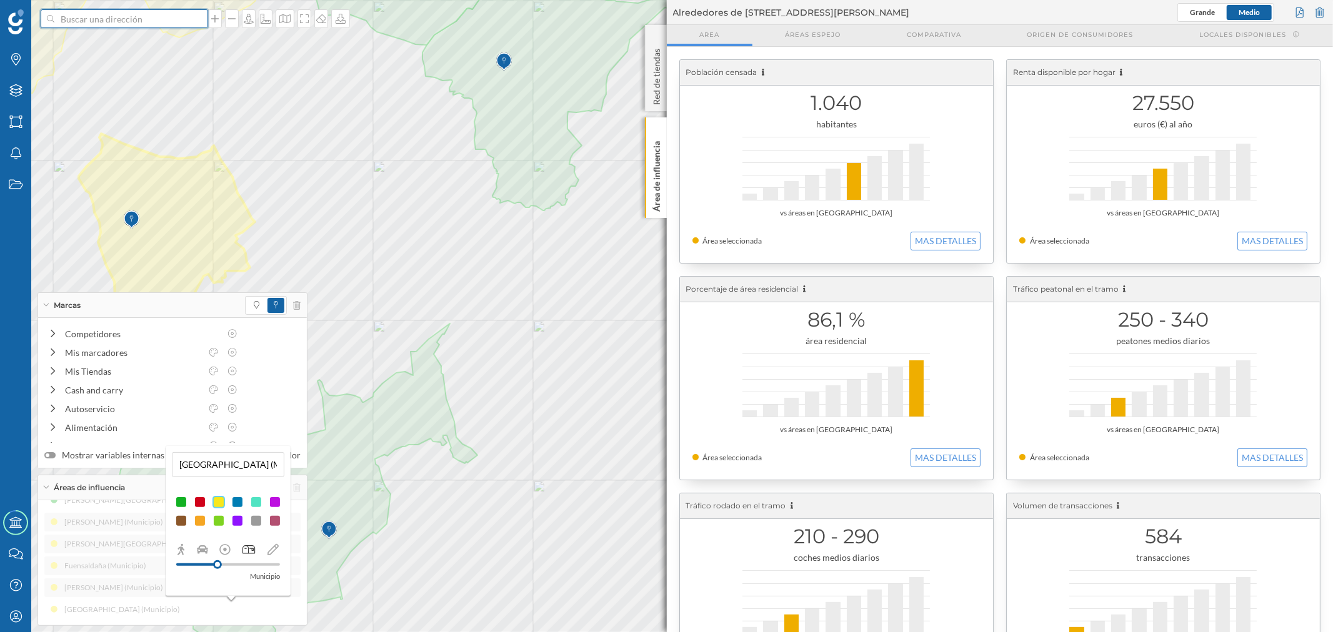
click at [100, 14] on input at bounding box center [124, 18] width 140 height 19
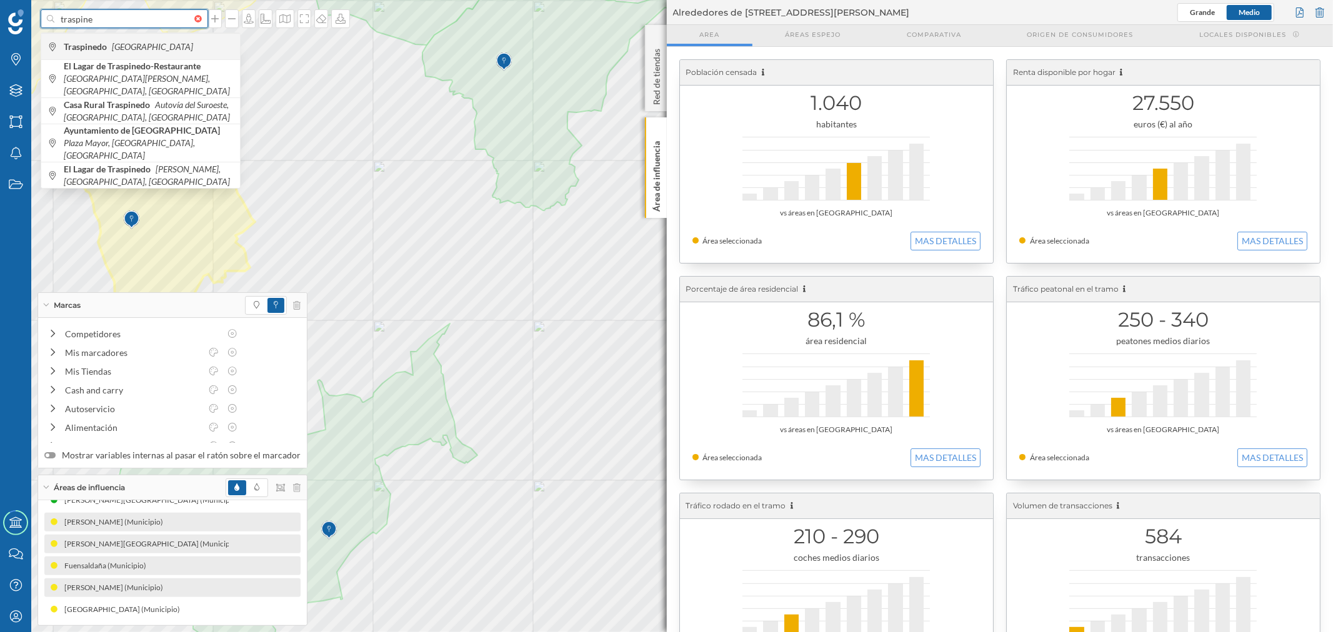
type input "traspine"
click at [102, 48] on b "Traspinedo" at bounding box center [87, 46] width 46 height 11
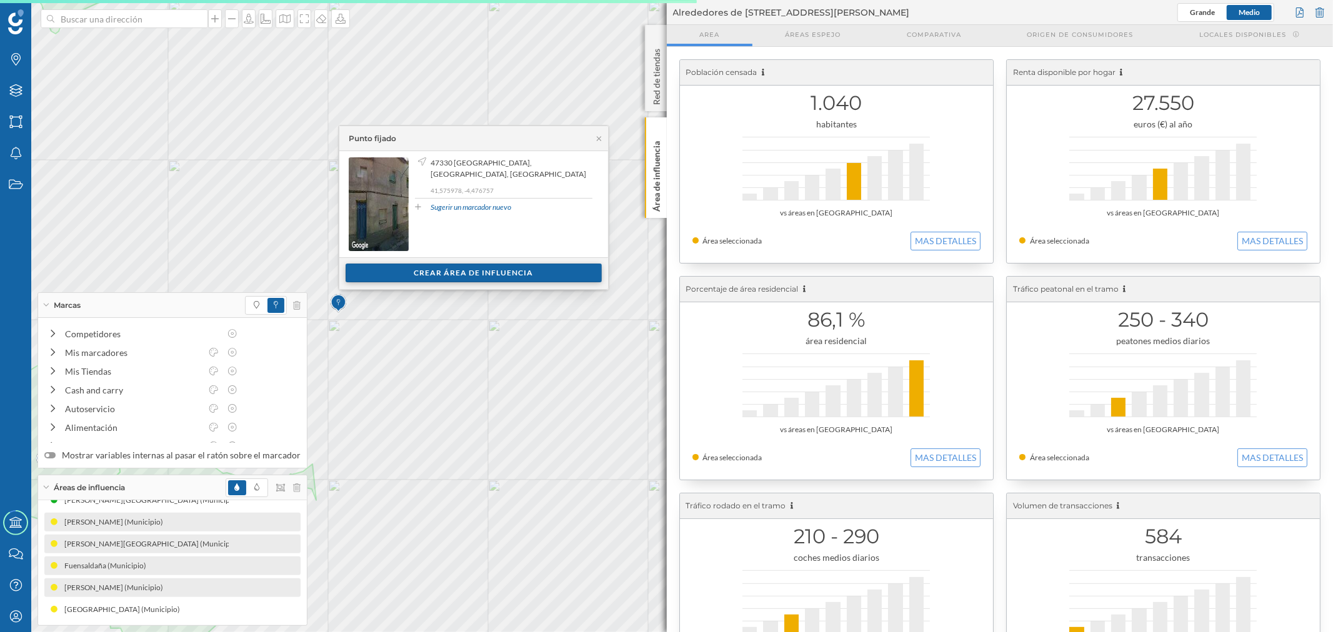
click at [522, 265] on div "Crear área de influencia" at bounding box center [473, 273] width 256 height 19
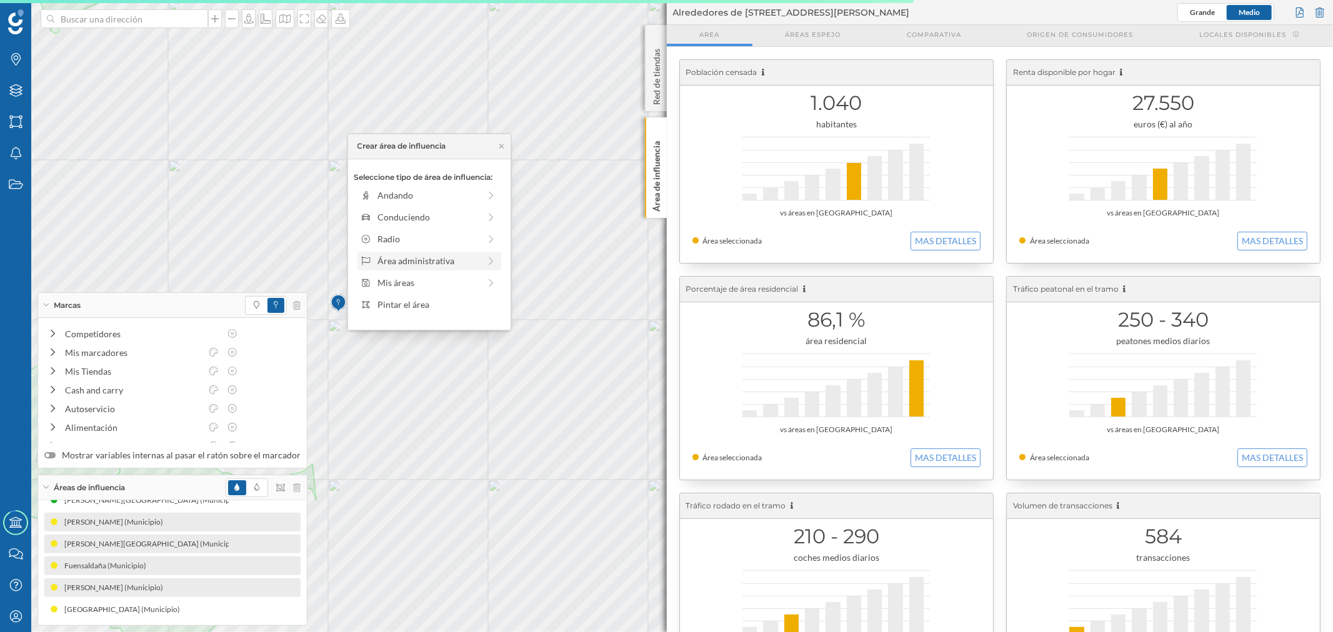
click at [430, 252] on div "Área administrativa" at bounding box center [429, 261] width 144 height 19
click at [414, 242] on div "Municipio" at bounding box center [438, 238] width 123 height 13
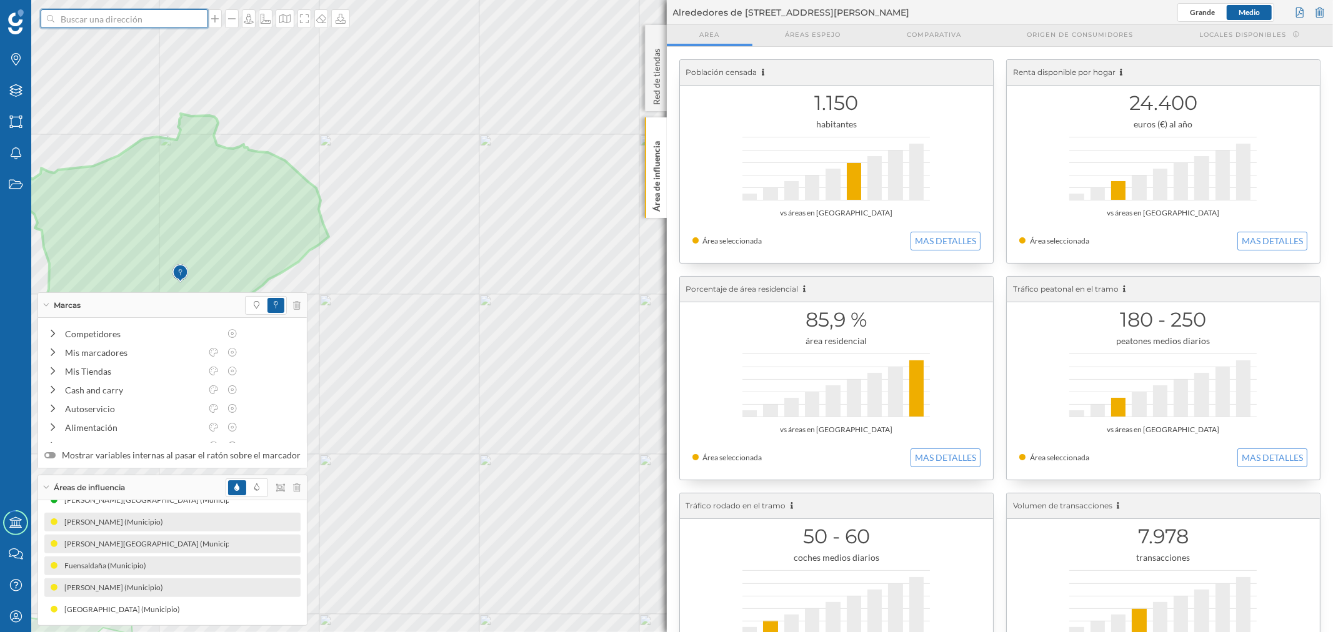
click at [129, 16] on input at bounding box center [124, 18] width 140 height 19
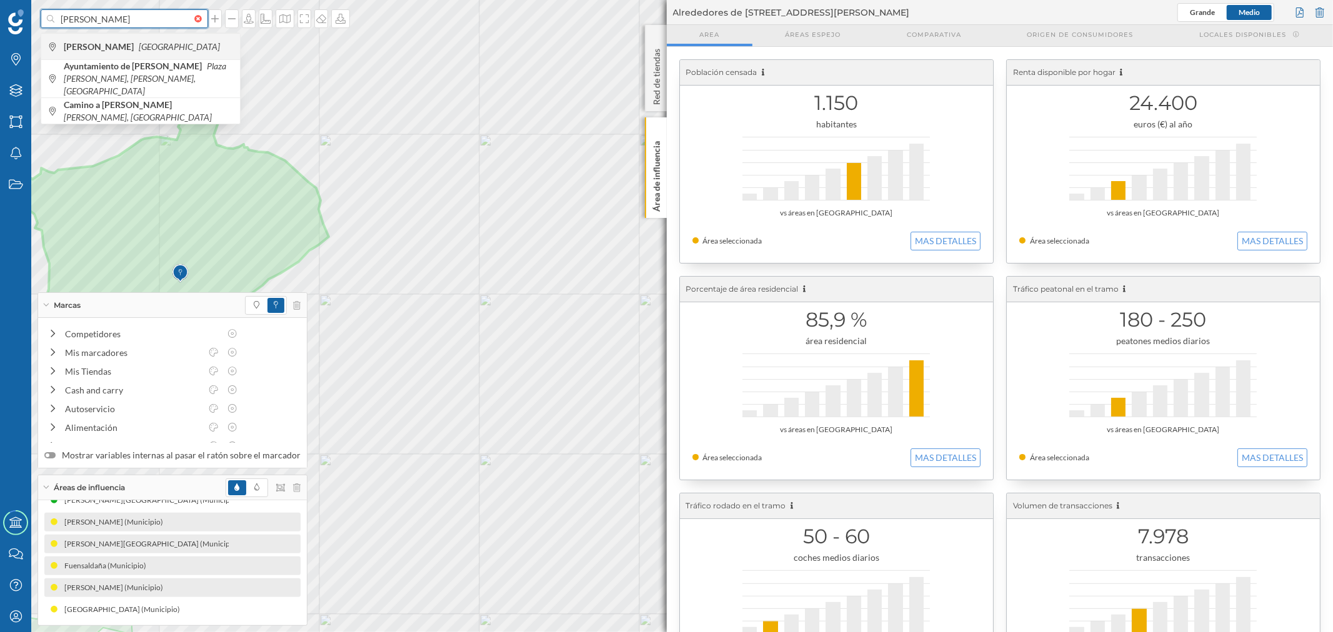
type input "quintanilla de onesimo"
click at [137, 46] on b "Quintanilla de Onésimo" at bounding box center [100, 46] width 73 height 11
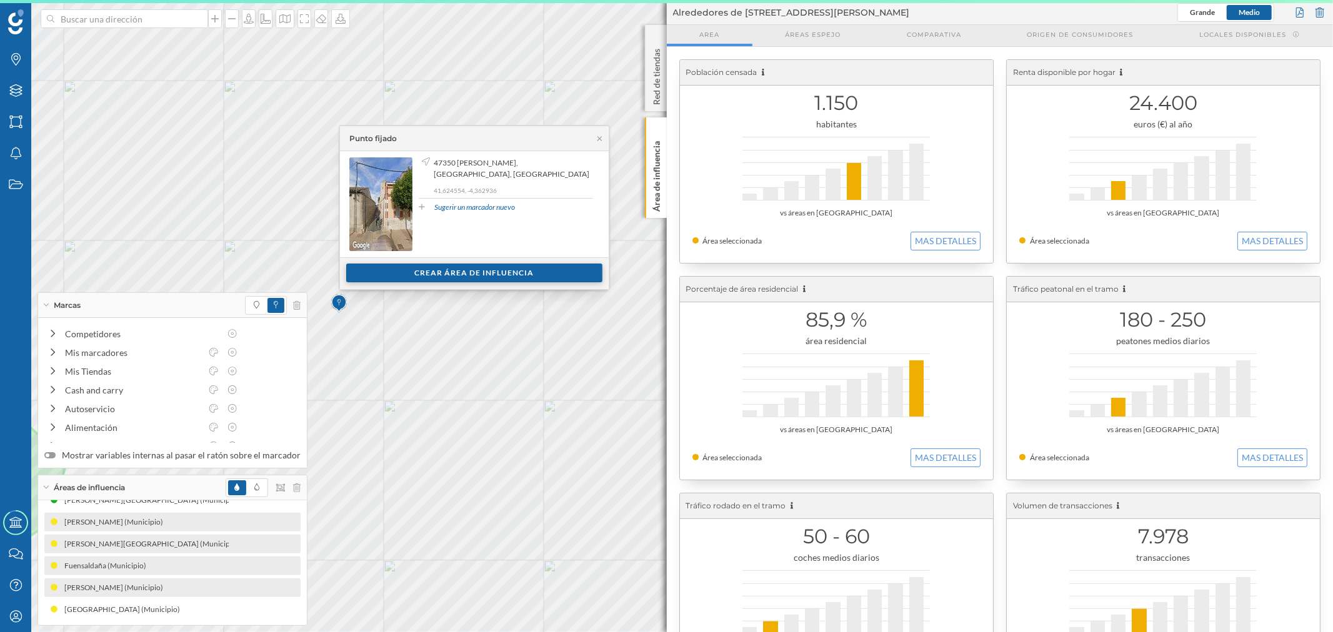
click at [432, 272] on div "Crear área de influencia" at bounding box center [474, 273] width 256 height 19
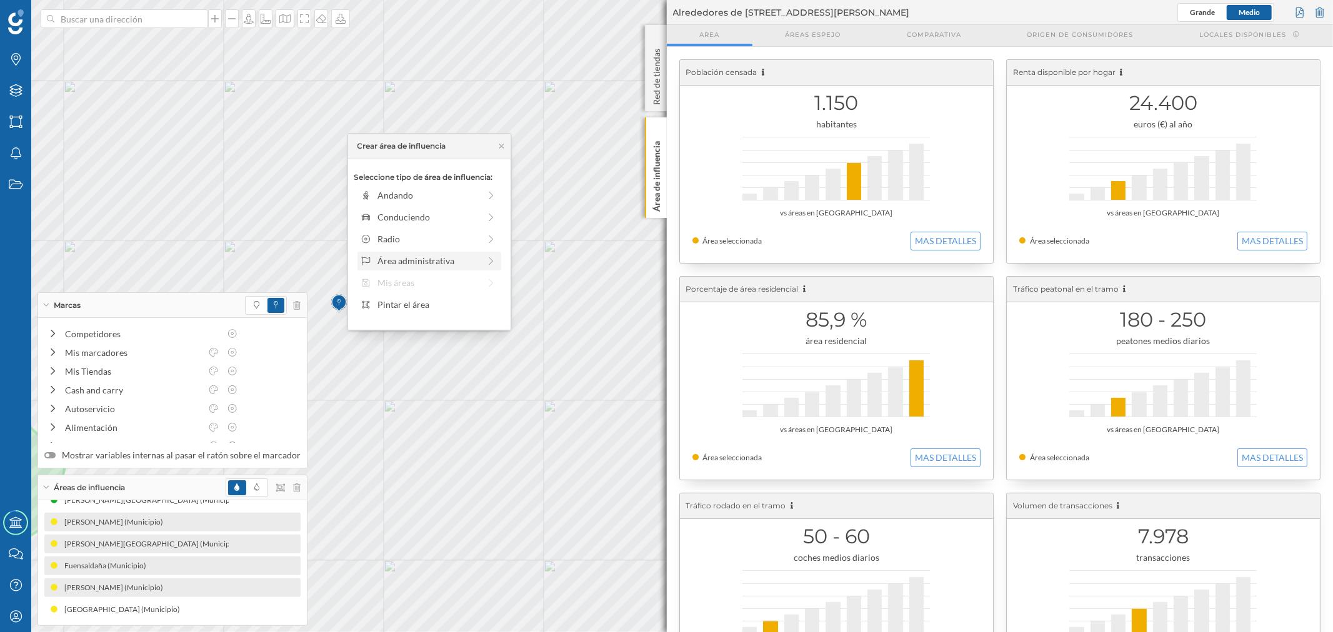
click at [424, 261] on div "Área administrativa" at bounding box center [428, 260] width 102 height 13
click at [421, 242] on div "Municipio" at bounding box center [438, 238] width 123 height 13
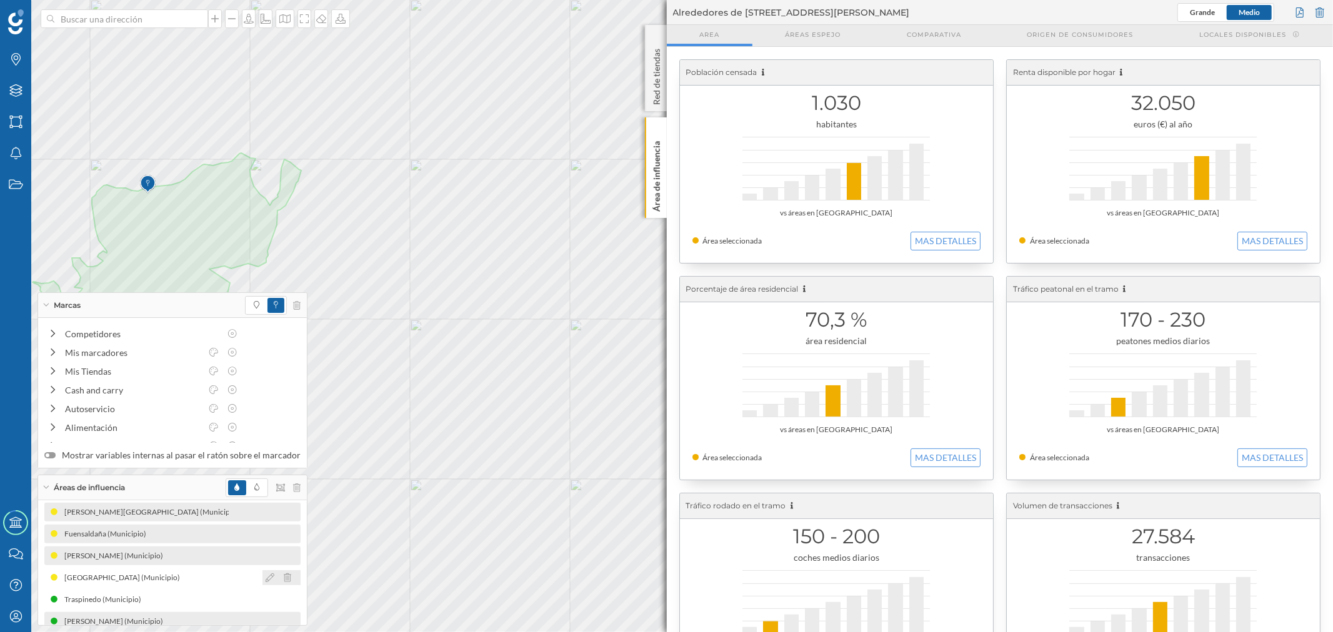
scroll to position [234, 0]
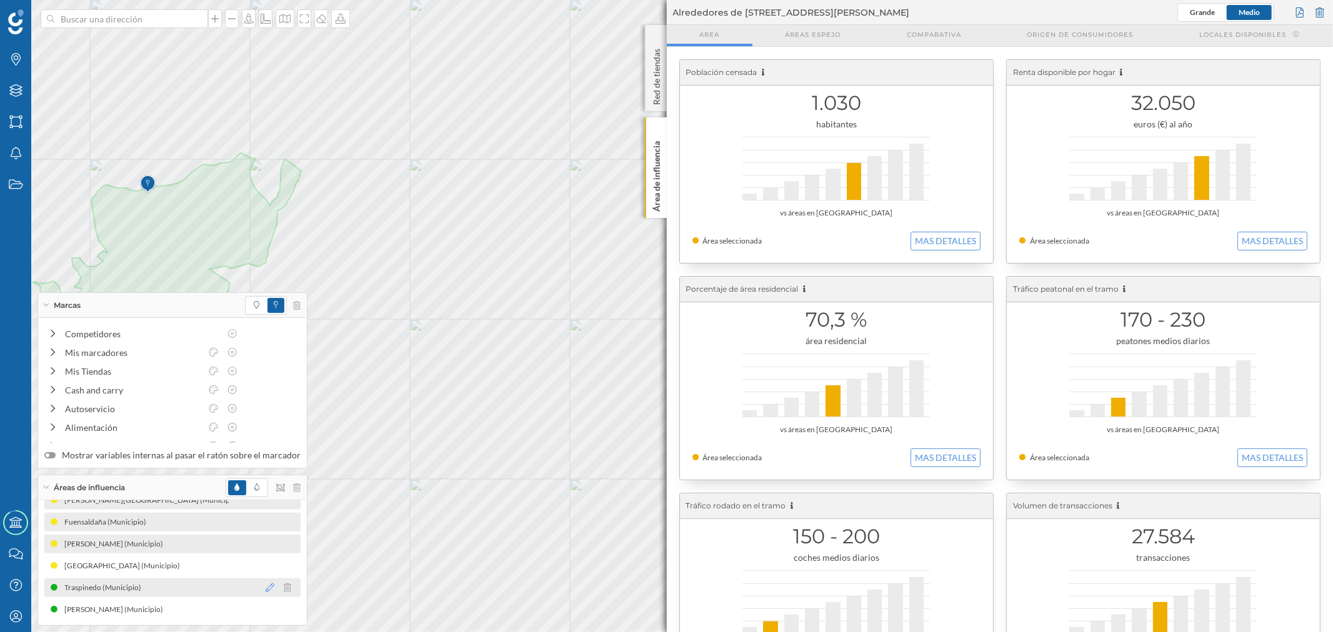
click at [266, 588] on icon at bounding box center [270, 588] width 9 height 9
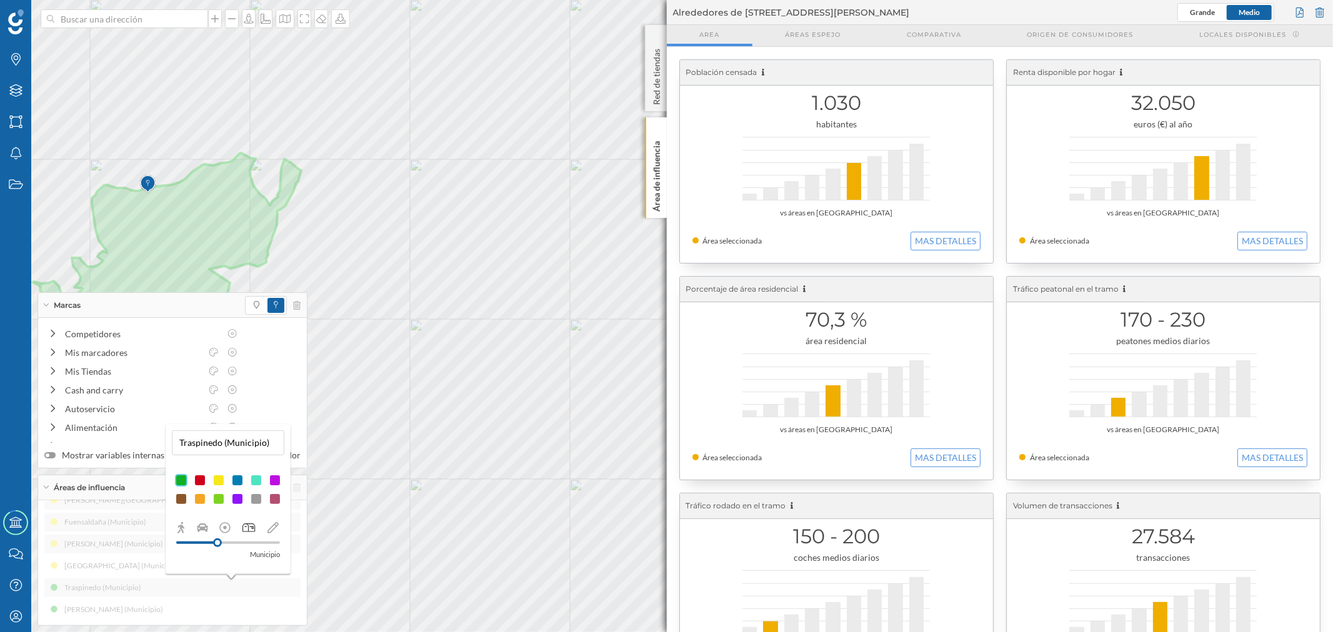
click at [216, 479] on div at bounding box center [218, 480] width 12 height 12
click at [247, 603] on div "Aldeamayor de San Martín (Municipio) Olmedo (Municipio) Simancas (Municipio) Za…" at bounding box center [172, 445] width 256 height 347
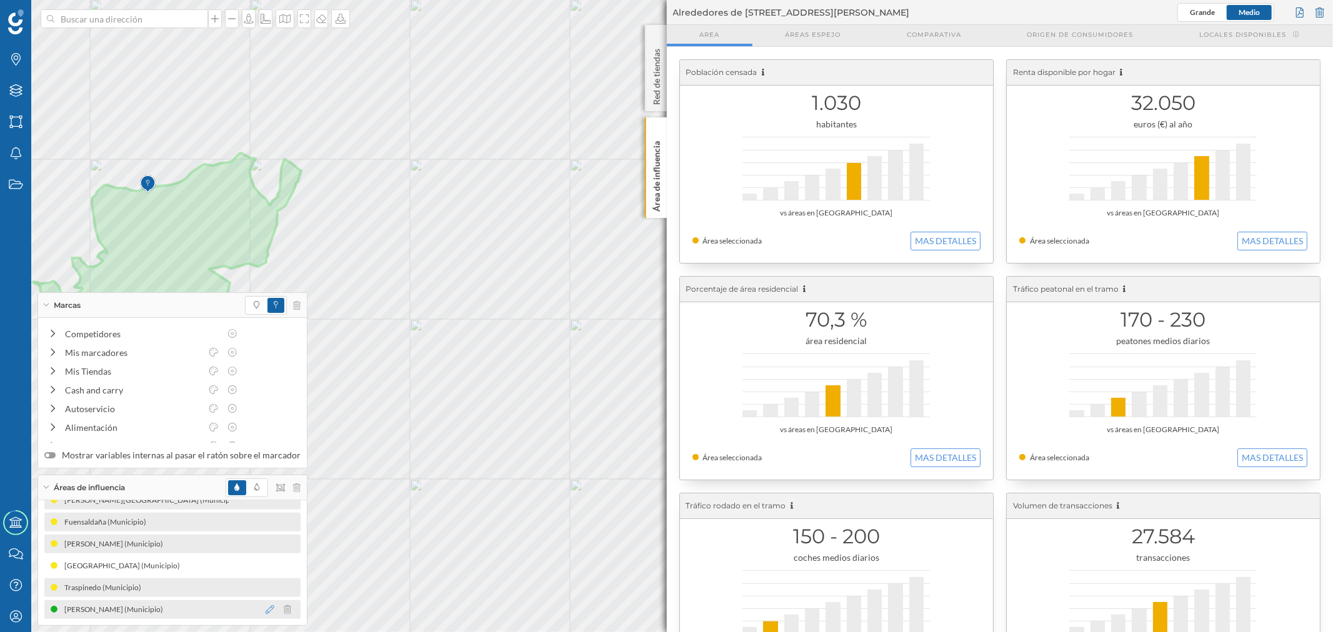
click at [266, 609] on icon at bounding box center [270, 609] width 9 height 9
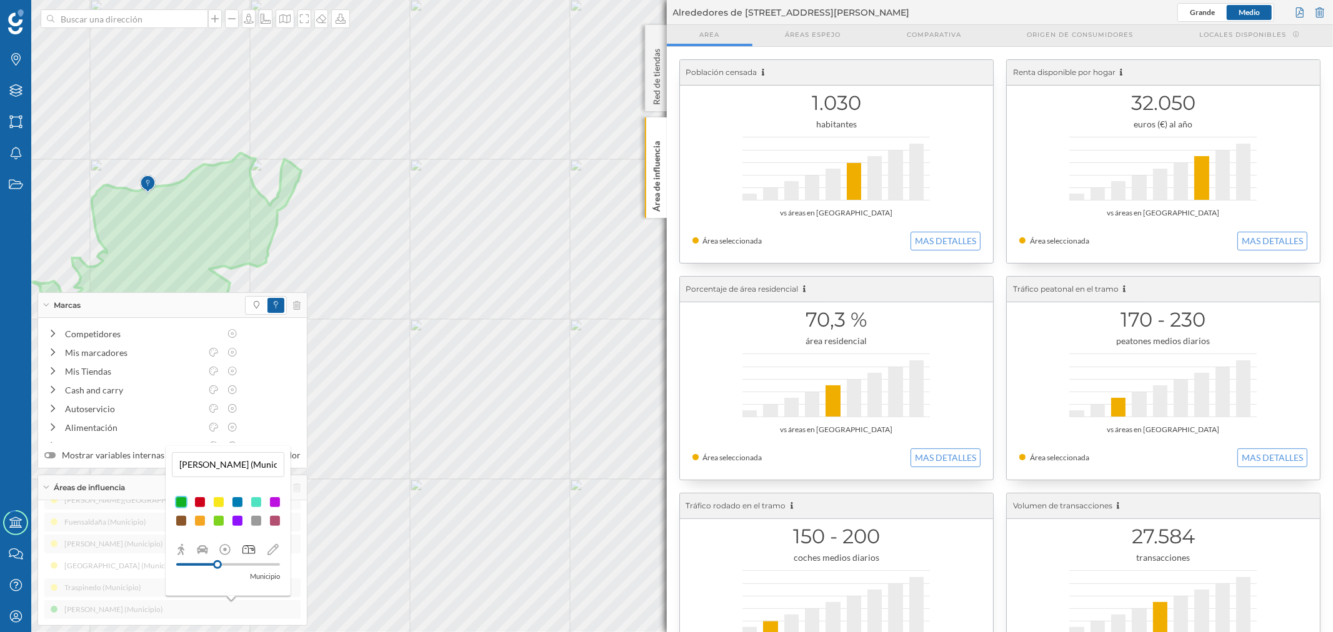
click at [216, 503] on div at bounding box center [218, 502] width 12 height 12
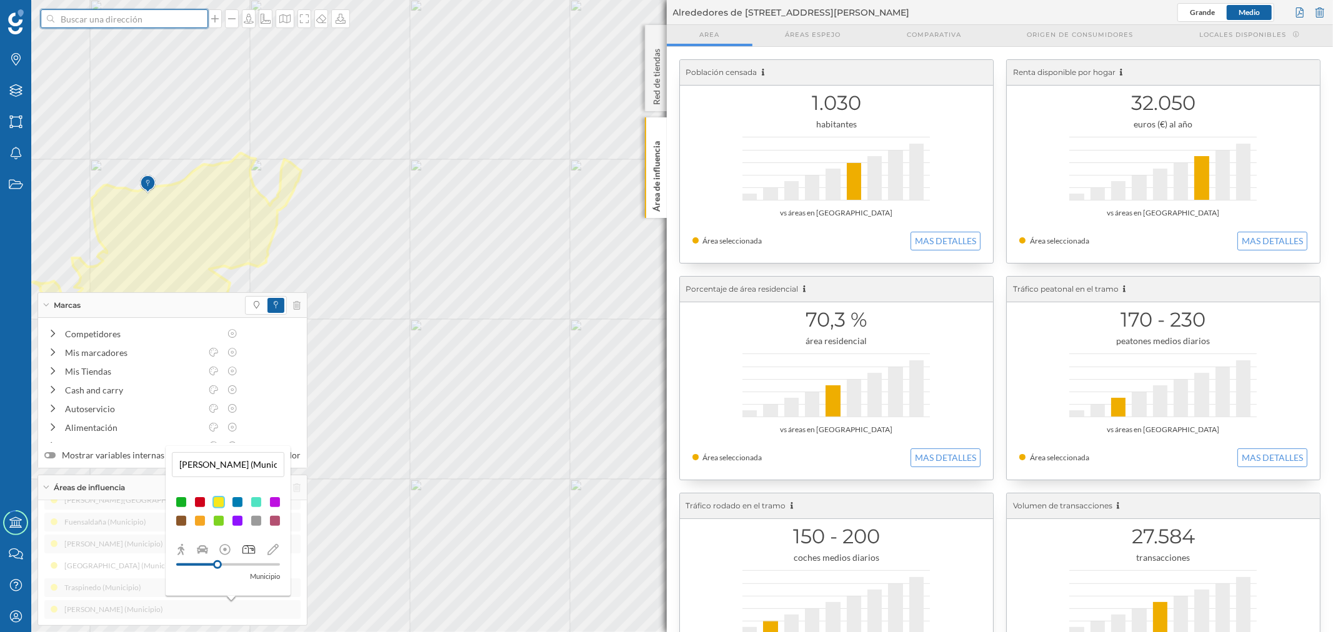
click at [104, 25] on input at bounding box center [124, 18] width 140 height 19
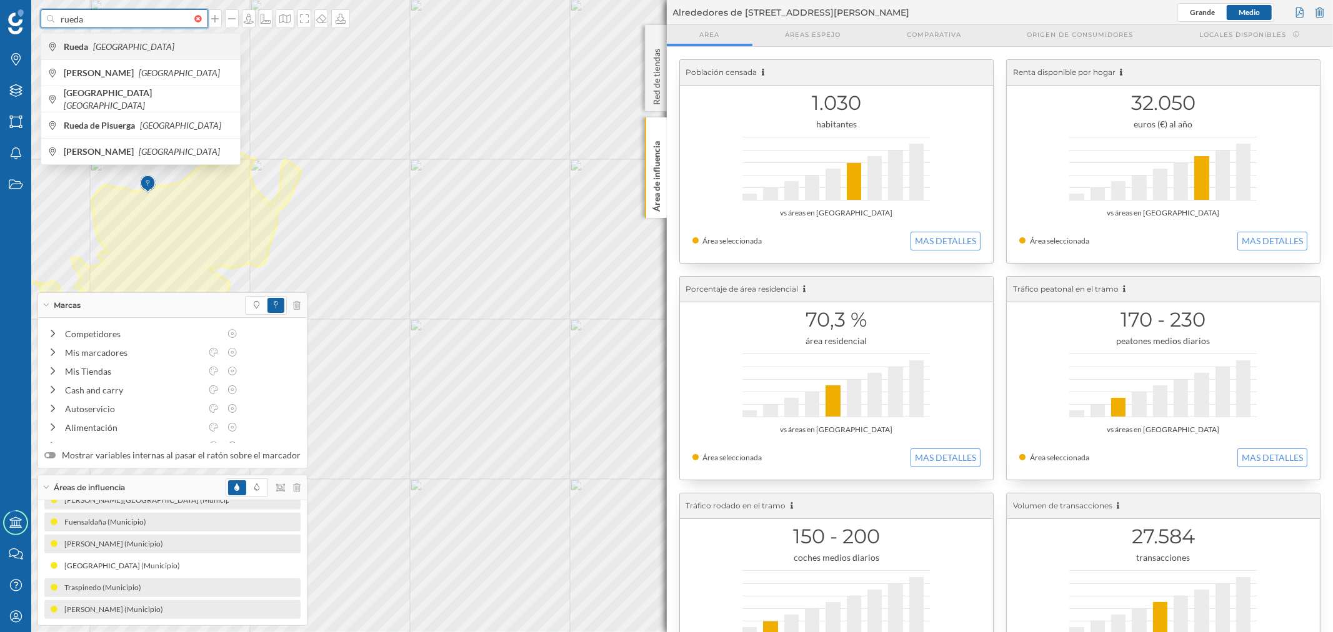
type input "rueda"
click at [122, 38] on div "Rueda España" at bounding box center [140, 46] width 199 height 26
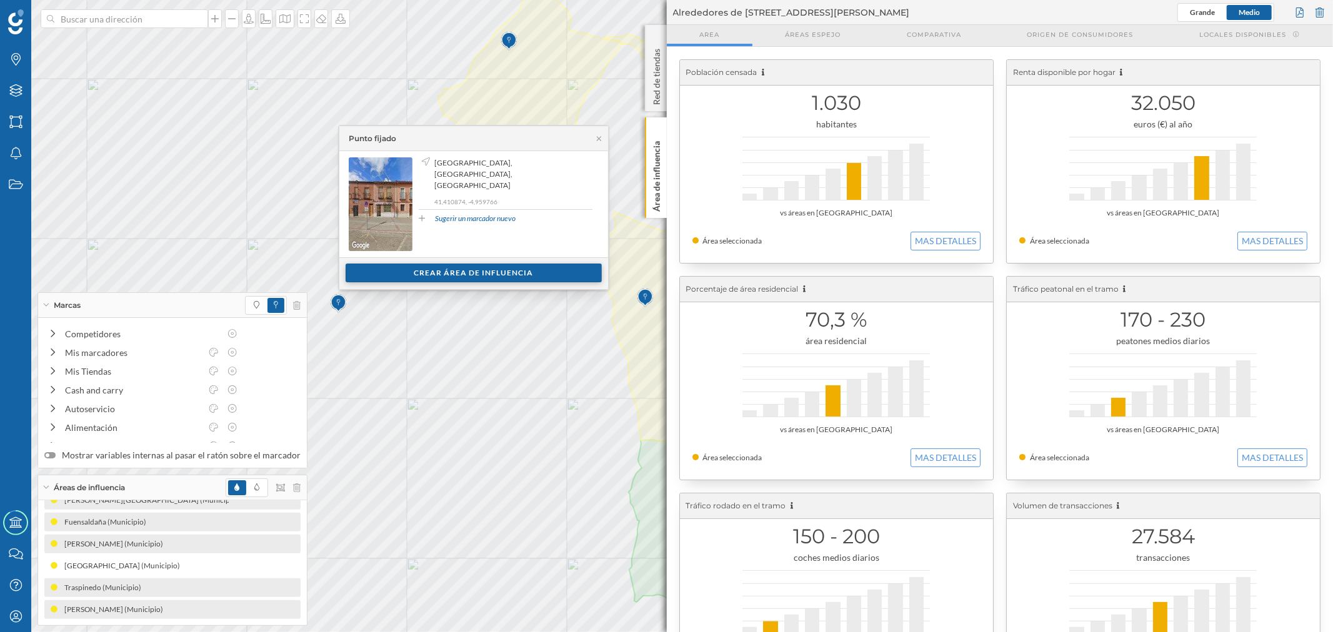
click at [497, 271] on div "Crear área de influencia" at bounding box center [473, 273] width 256 height 19
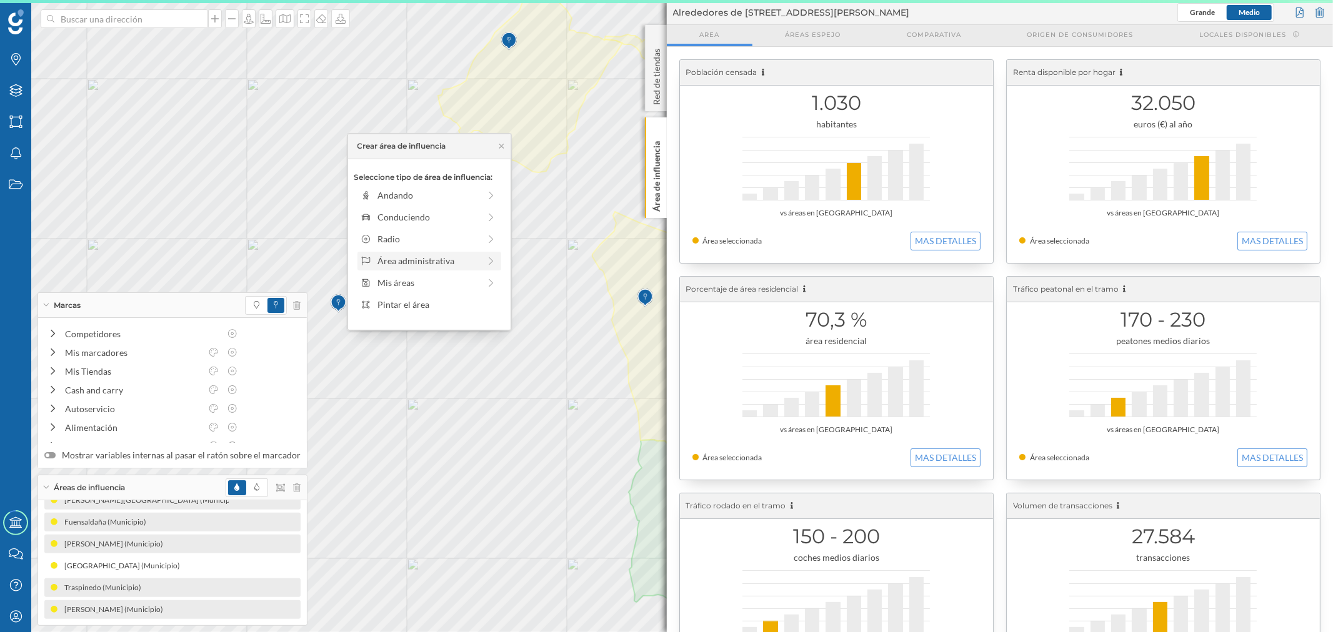
click at [411, 253] on div "Área administrativa" at bounding box center [429, 261] width 144 height 19
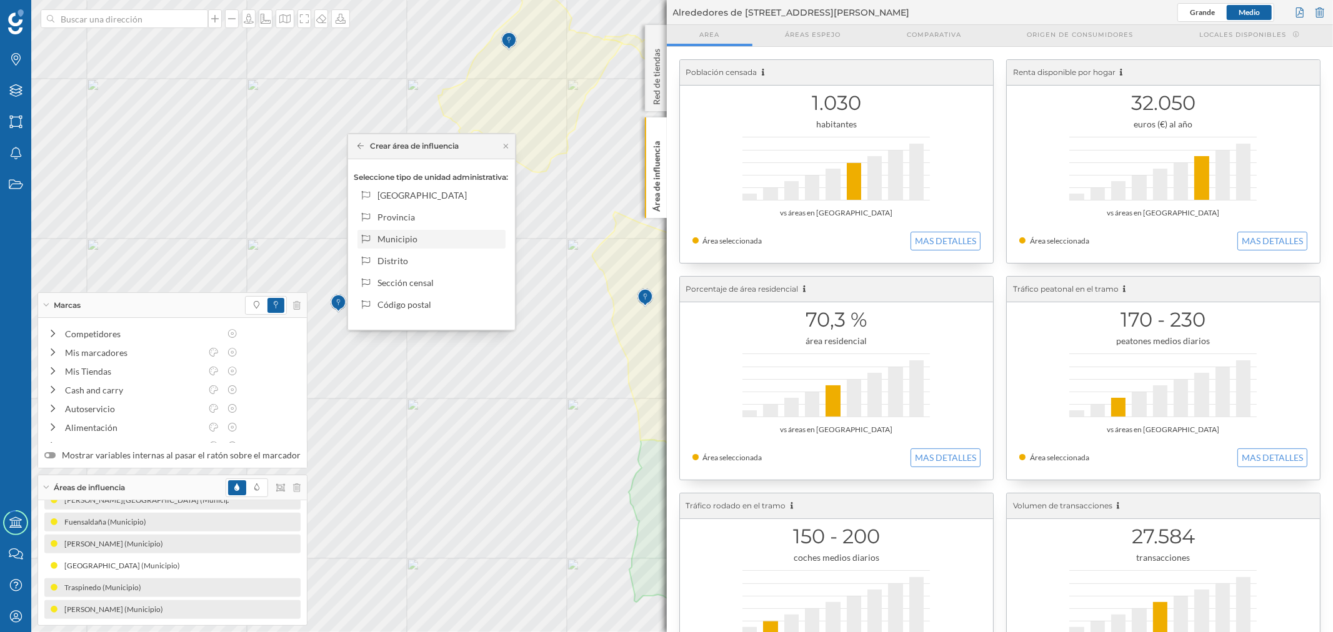
click at [394, 234] on div "Municipio" at bounding box center [438, 238] width 123 height 13
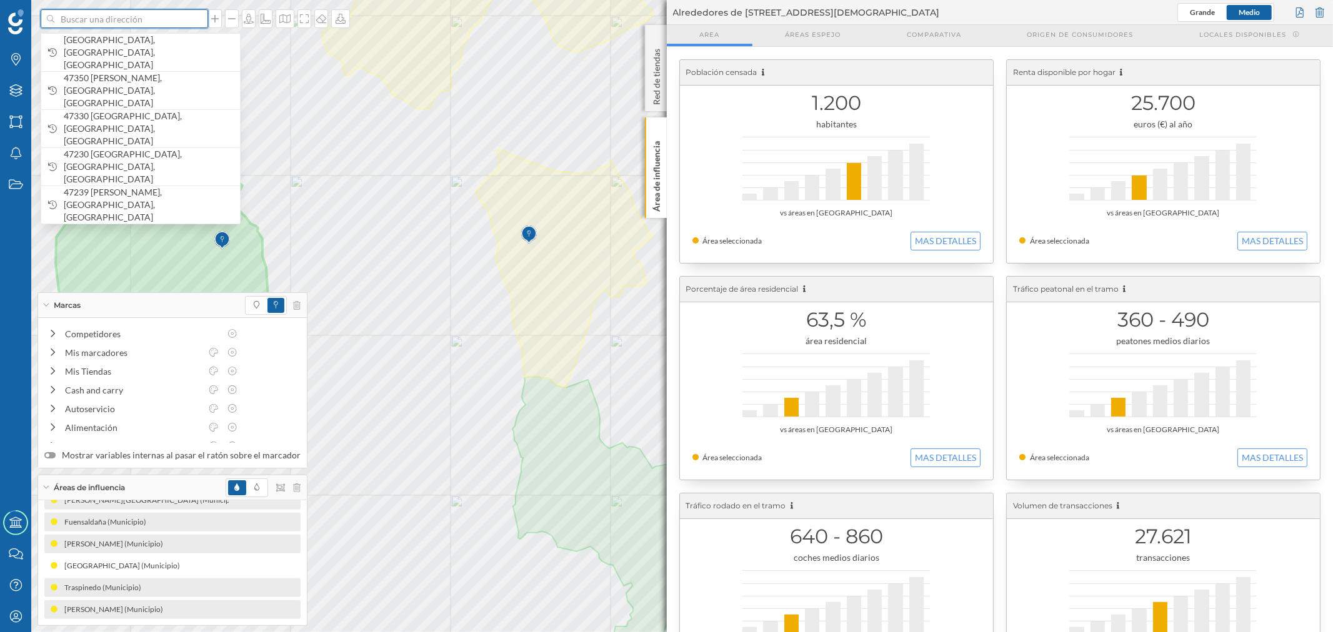
click at [110, 21] on input at bounding box center [124, 18] width 140 height 19
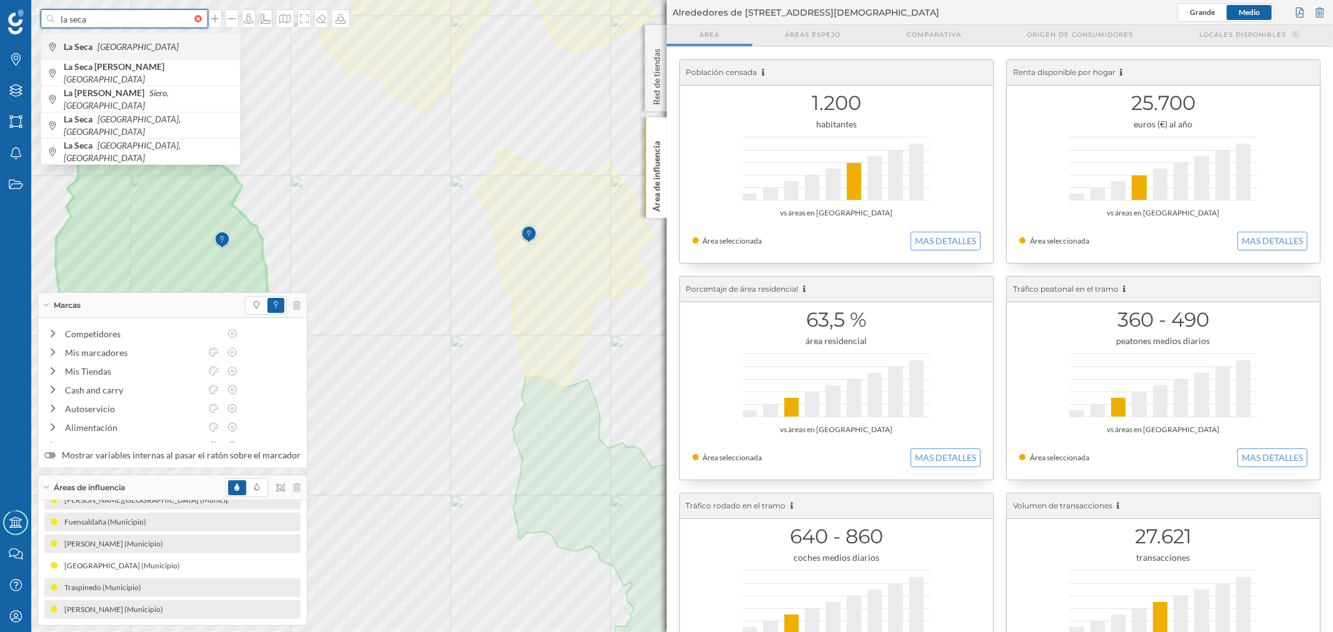
type input "la seca"
click at [120, 41] on icon "[GEOGRAPHIC_DATA]" at bounding box center [137, 46] width 81 height 11
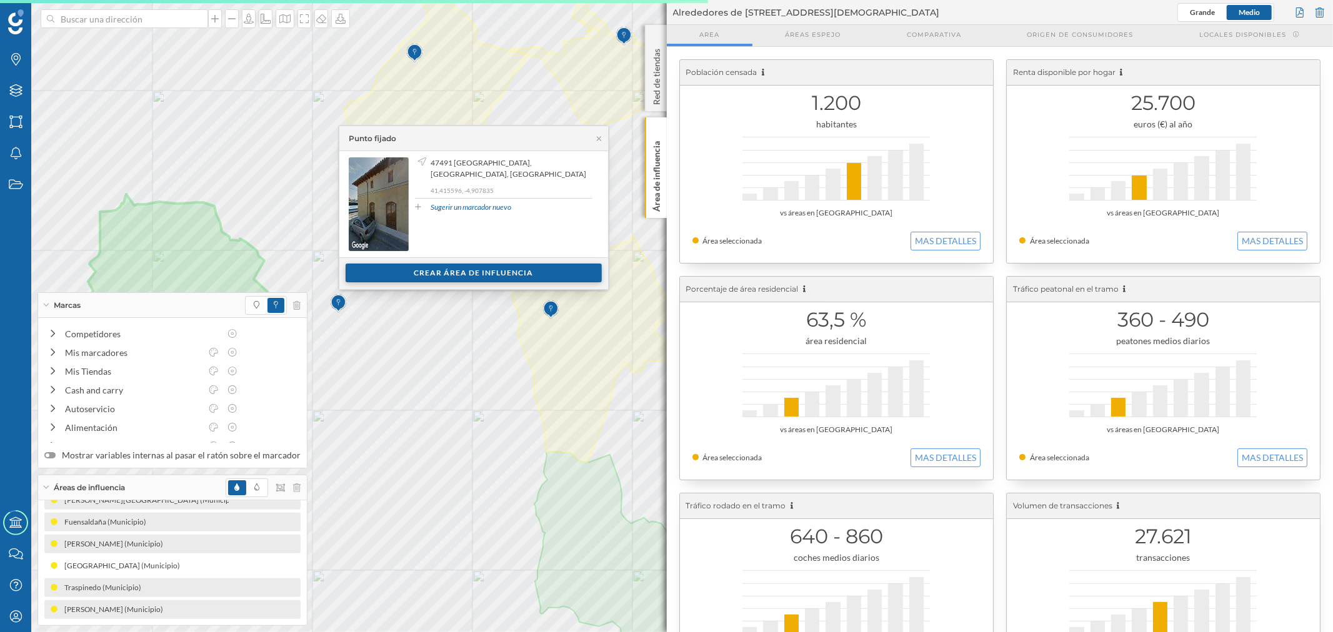
click at [377, 276] on div "Crear área de influencia" at bounding box center [473, 273] width 256 height 19
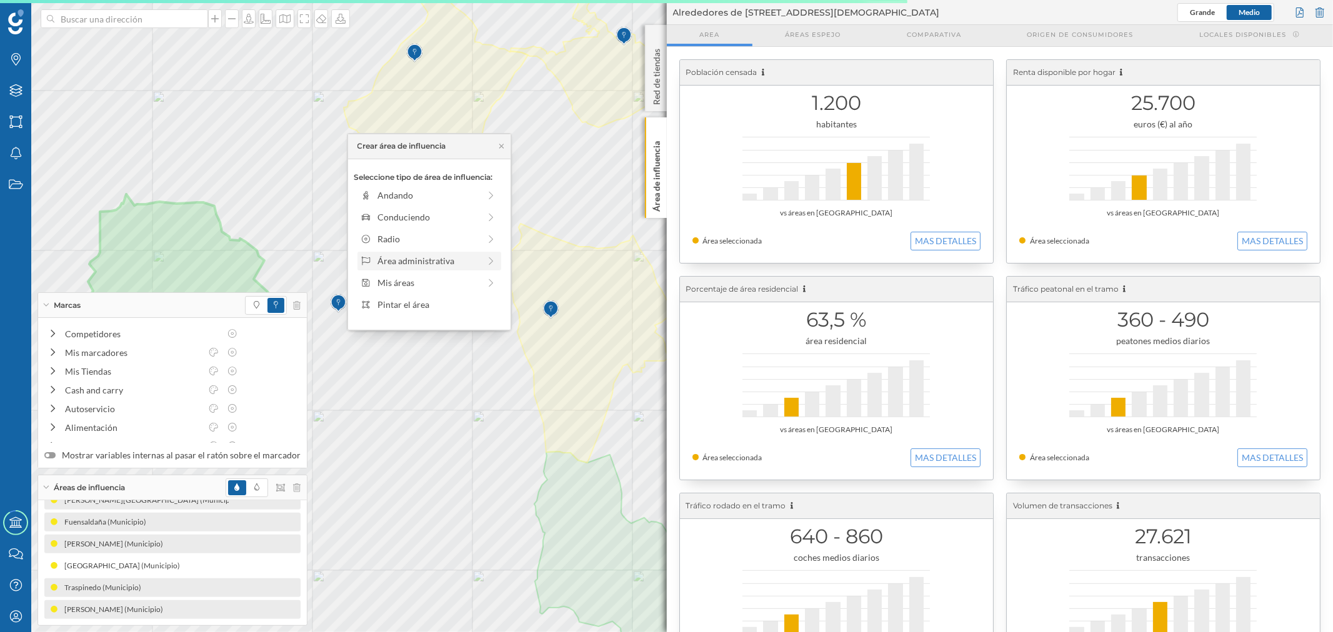
click at [387, 261] on div "Área administrativa" at bounding box center [428, 260] width 102 height 13
click at [389, 239] on div "Municipio" at bounding box center [438, 238] width 123 height 13
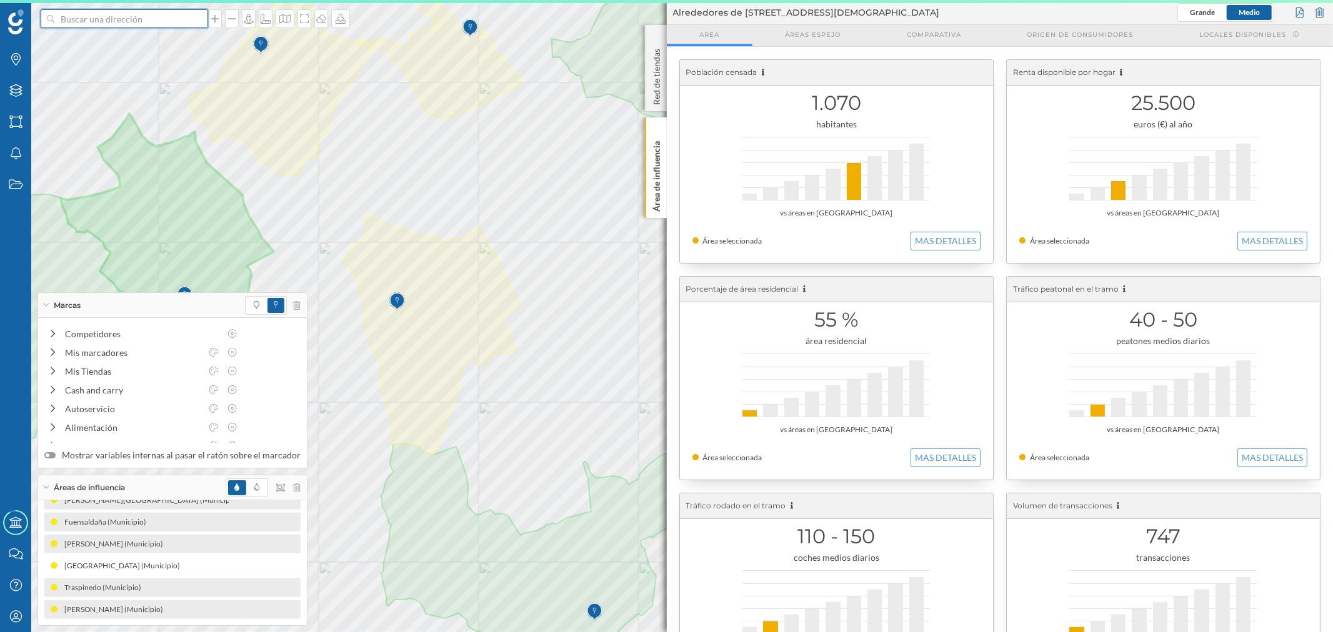
click at [114, 21] on input at bounding box center [124, 18] width 140 height 19
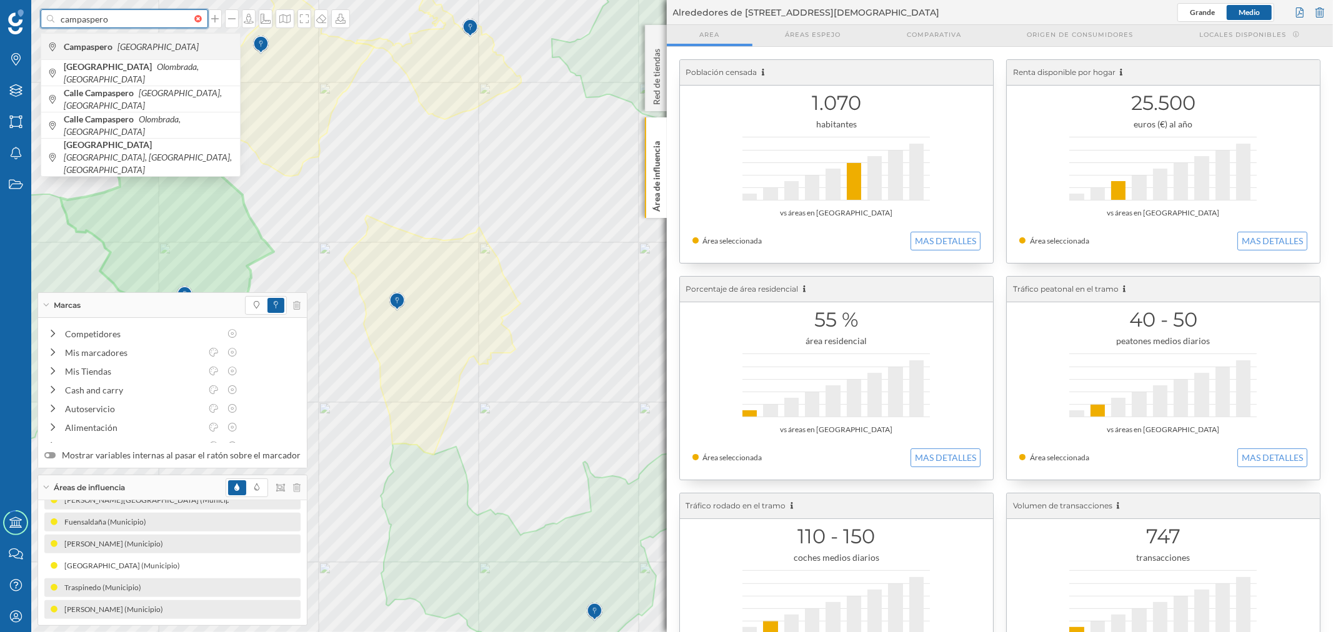
type input "campaspero"
click at [115, 44] on b "Campaspero" at bounding box center [90, 46] width 52 height 11
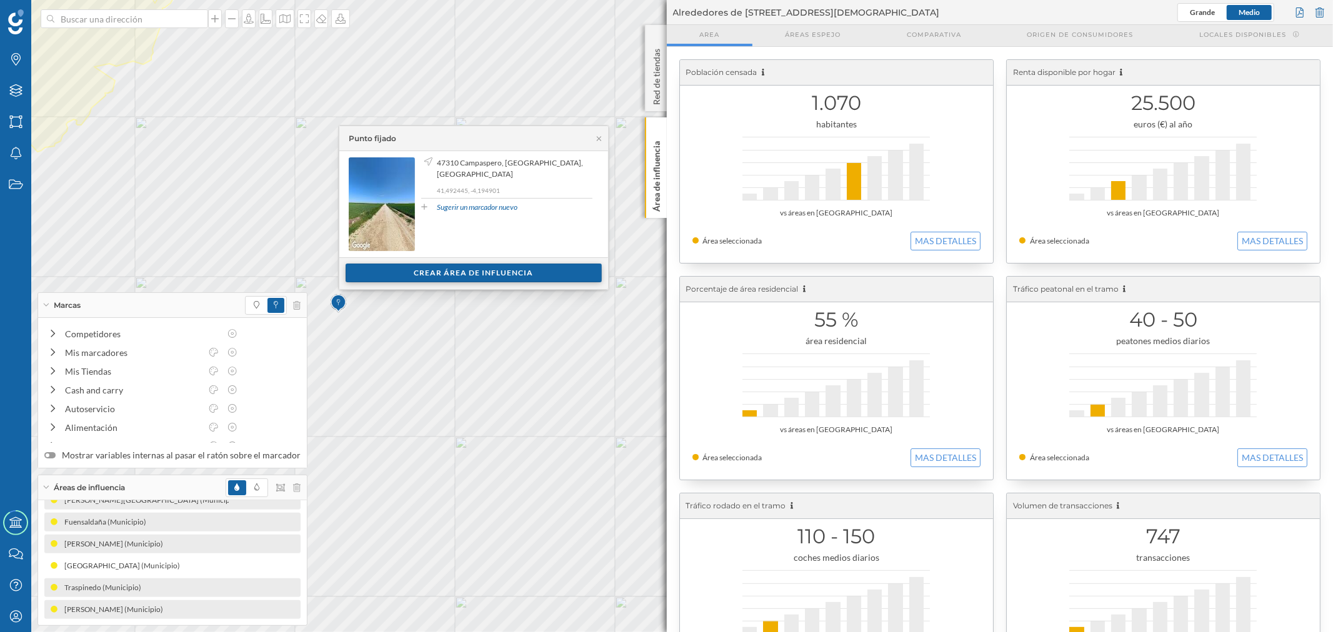
click at [456, 266] on div "Crear área de influencia" at bounding box center [473, 273] width 256 height 19
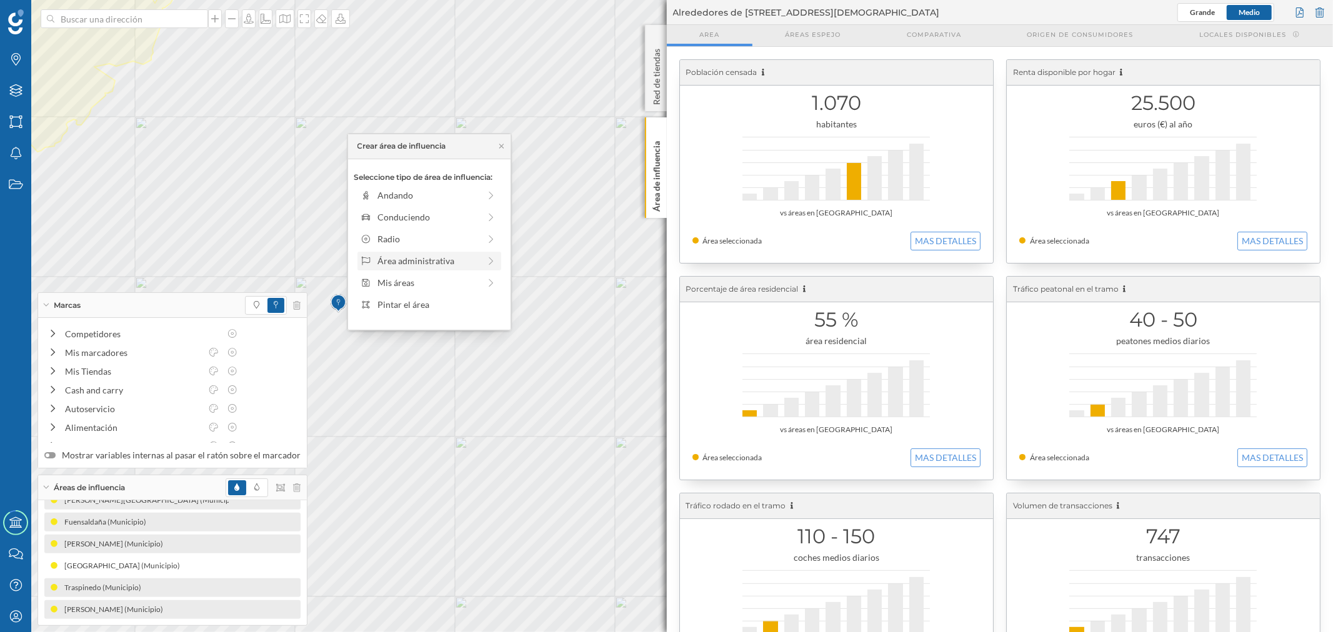
click at [439, 252] on div "Área administrativa" at bounding box center [429, 261] width 144 height 19
click at [422, 236] on div "Municipio" at bounding box center [438, 238] width 123 height 13
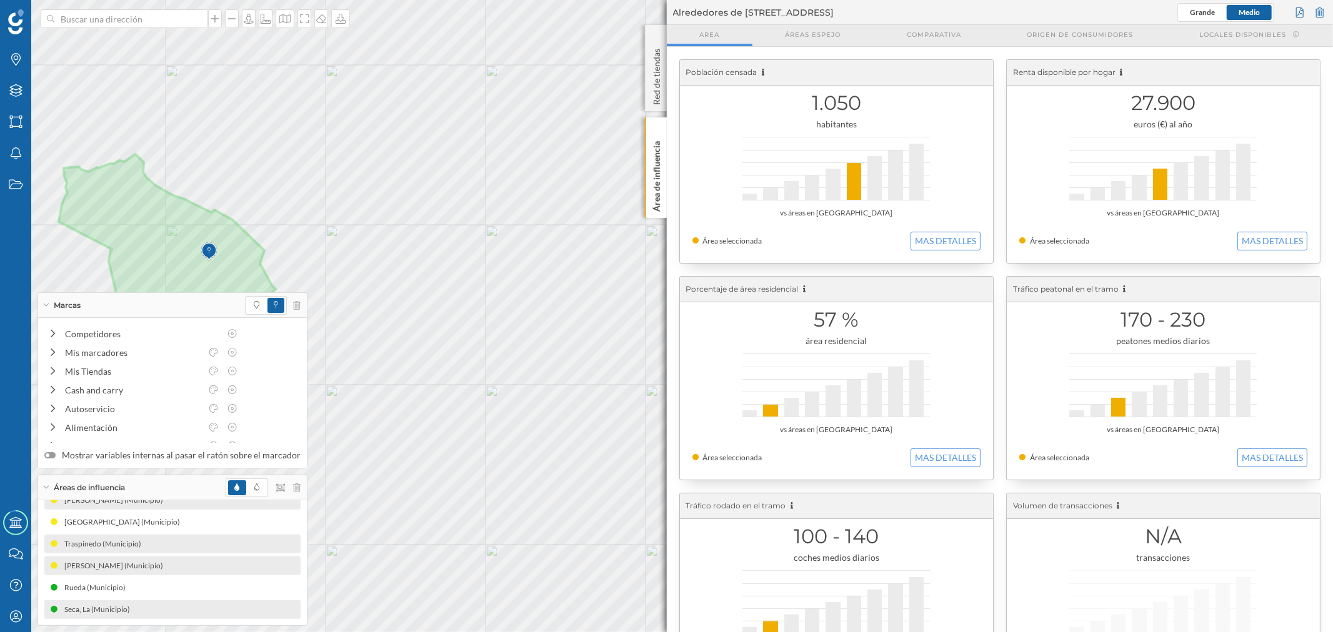
scroll to position [300, 0]
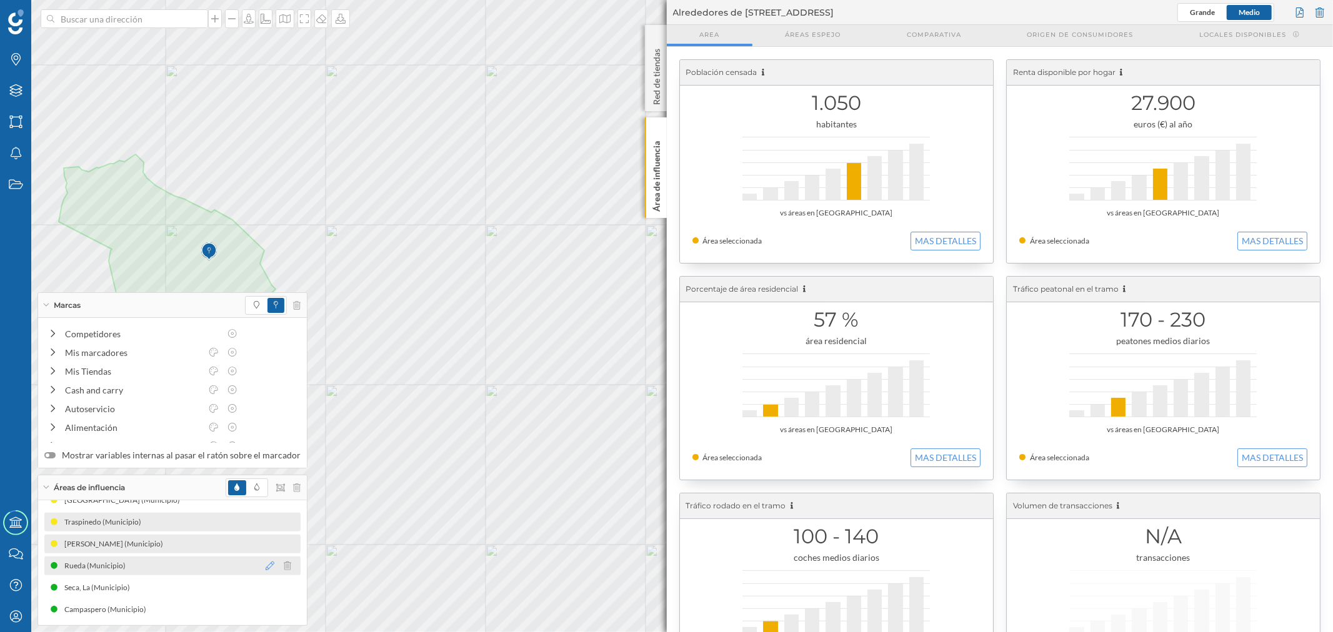
click at [266, 566] on icon at bounding box center [270, 566] width 9 height 9
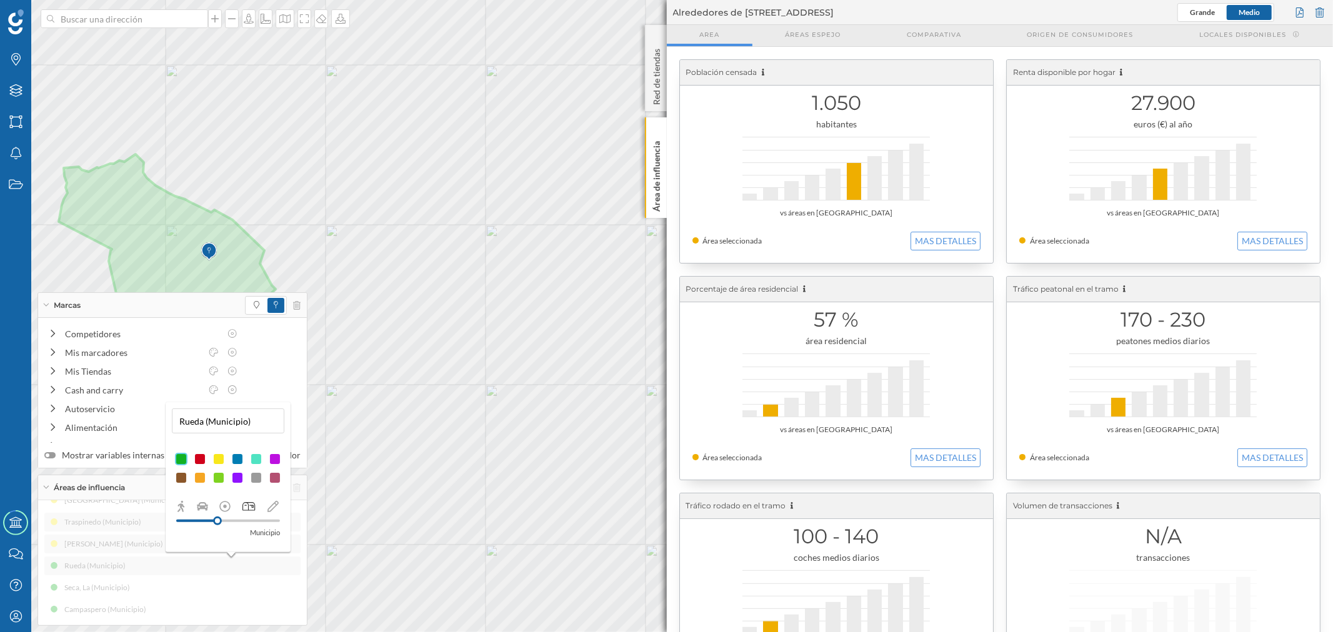
click at [214, 458] on div at bounding box center [218, 459] width 12 height 12
click at [254, 579] on div "Aldeamayor de San Martín (Municipio) Olmedo (Municipio) Simancas (Municipio) Za…" at bounding box center [172, 413] width 256 height 412
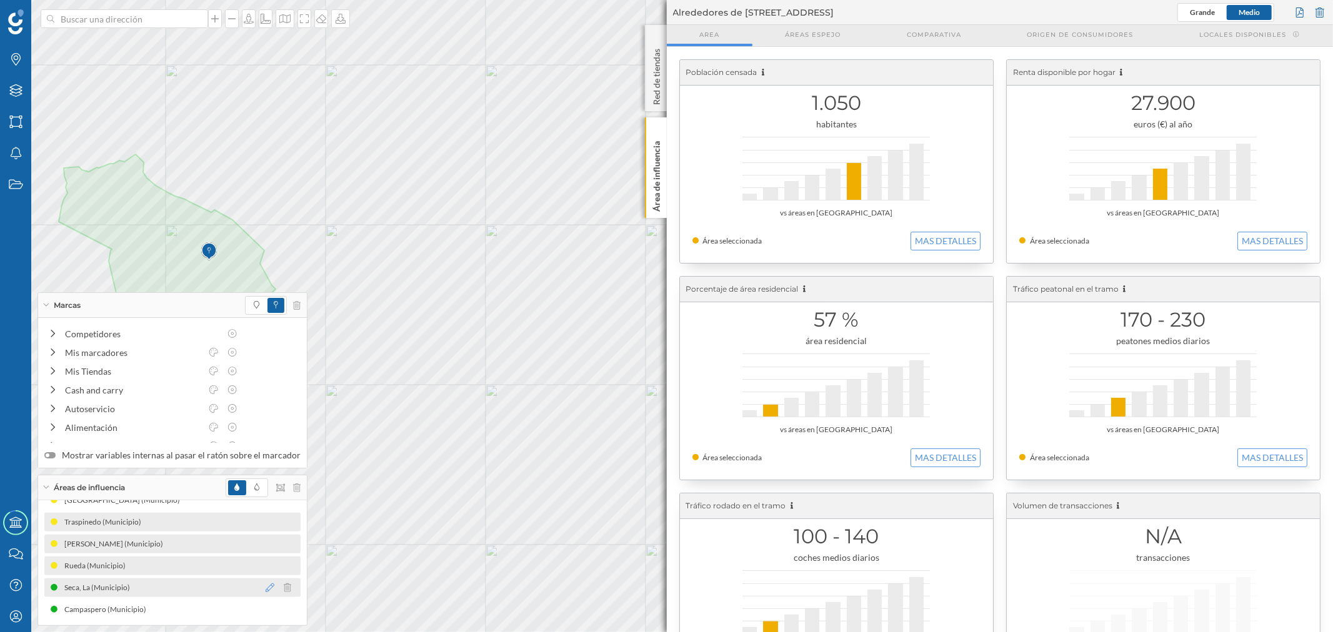
click at [266, 585] on icon at bounding box center [270, 588] width 9 height 9
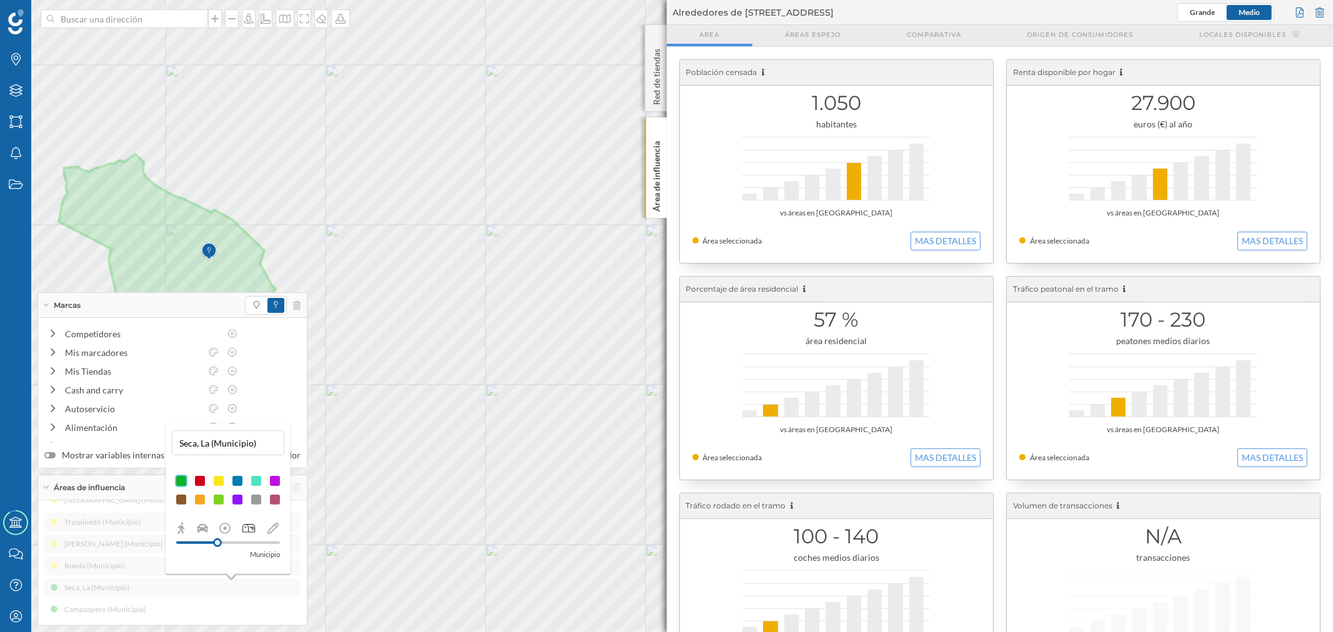
click at [214, 477] on div at bounding box center [218, 481] width 12 height 12
click at [219, 615] on div "Aldeamayor de San Martín (Municipio) Olmedo (Municipio) Simancas (Municipio) Za…" at bounding box center [172, 413] width 256 height 412
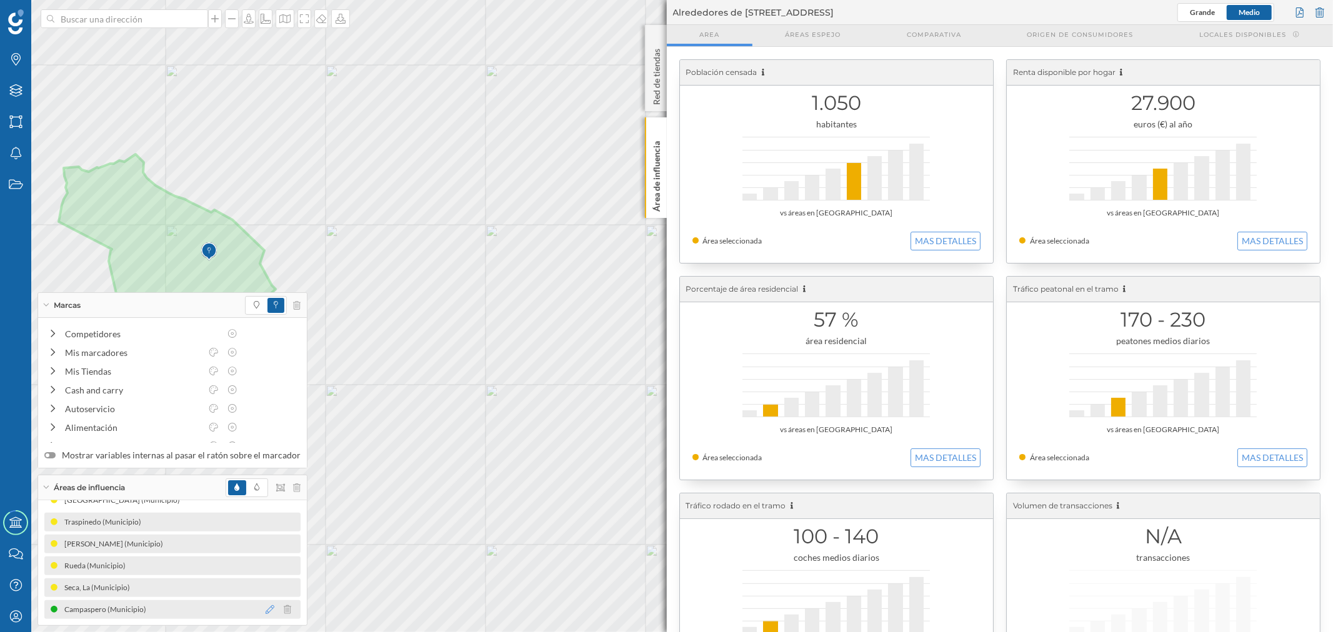
click at [266, 610] on icon at bounding box center [270, 609] width 9 height 9
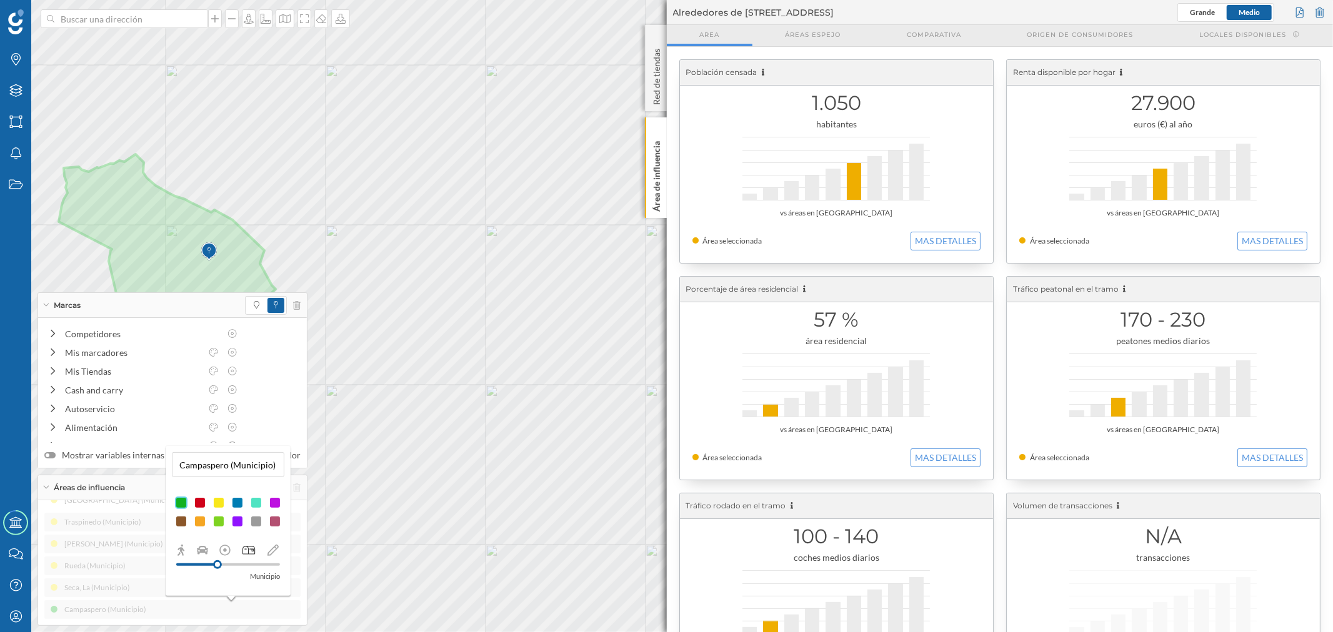
drag, startPoint x: 216, startPoint y: 507, endPoint x: 275, endPoint y: 500, distance: 59.1
click at [217, 505] on div at bounding box center [218, 503] width 12 height 12
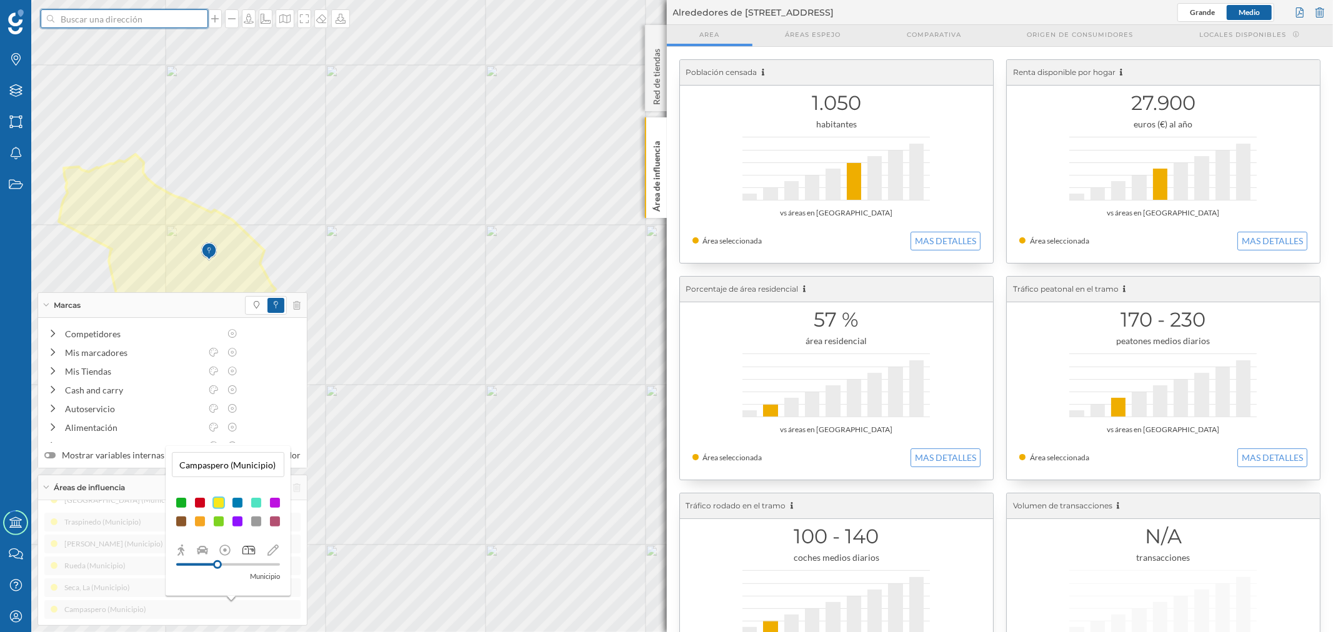
click at [148, 26] on input at bounding box center [124, 18] width 140 height 19
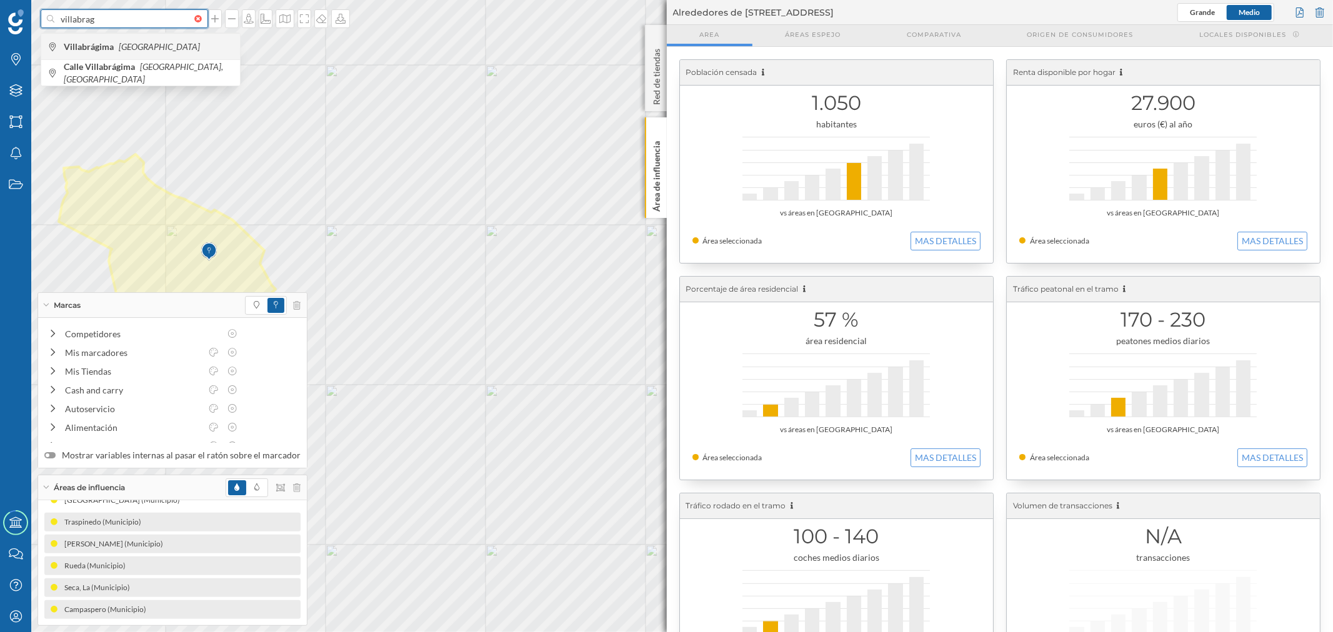
type input "villabrag"
click at [147, 38] on div "Villabrágima España" at bounding box center [140, 46] width 199 height 26
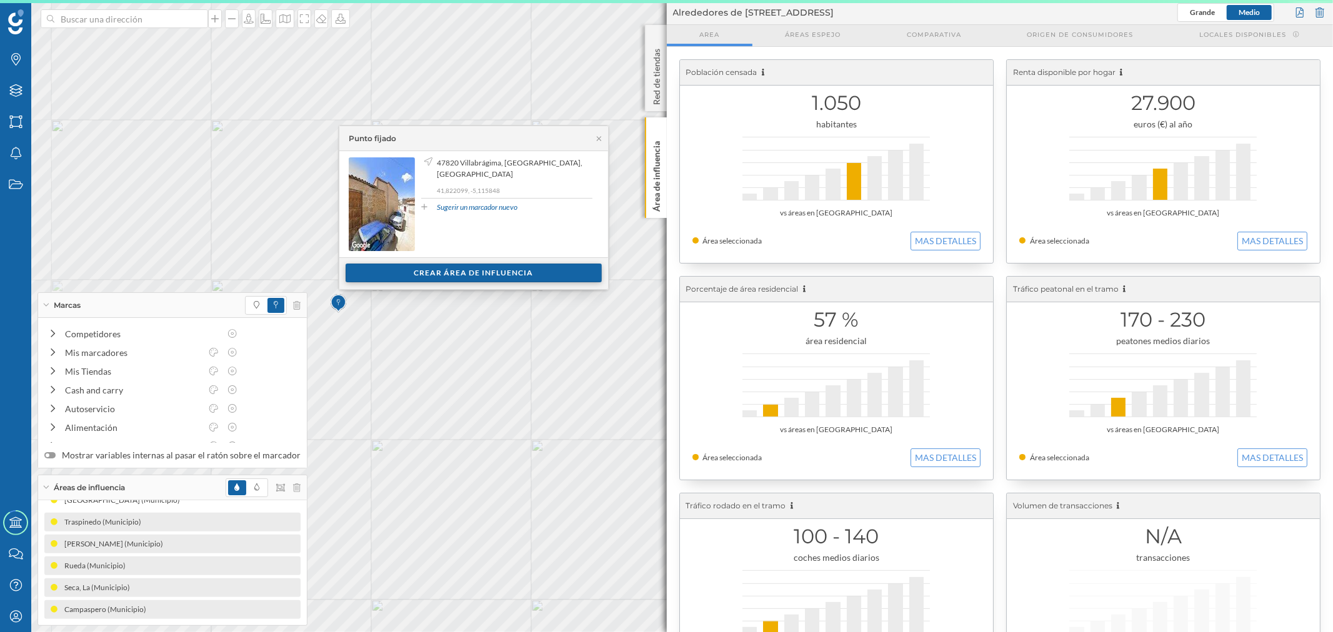
click at [380, 272] on div "Crear área de influencia" at bounding box center [473, 273] width 256 height 19
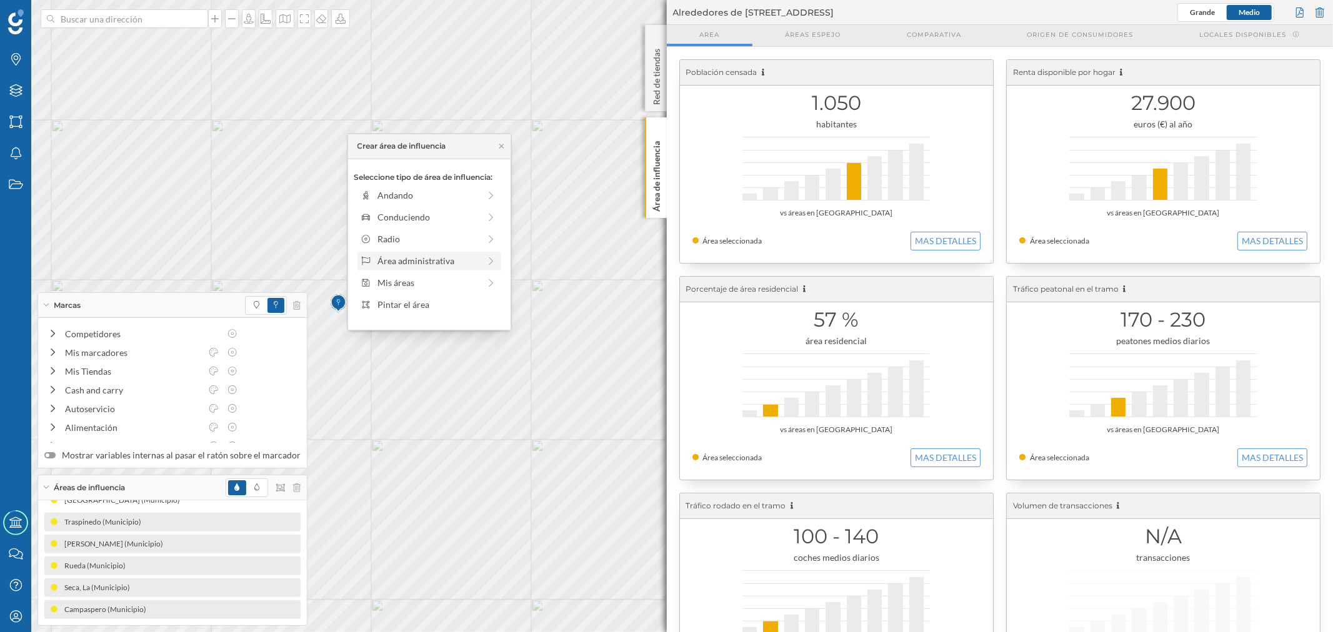
click at [395, 264] on div "Área administrativa" at bounding box center [428, 260] width 102 height 13
click at [396, 244] on div "Municipio" at bounding box center [438, 238] width 123 height 13
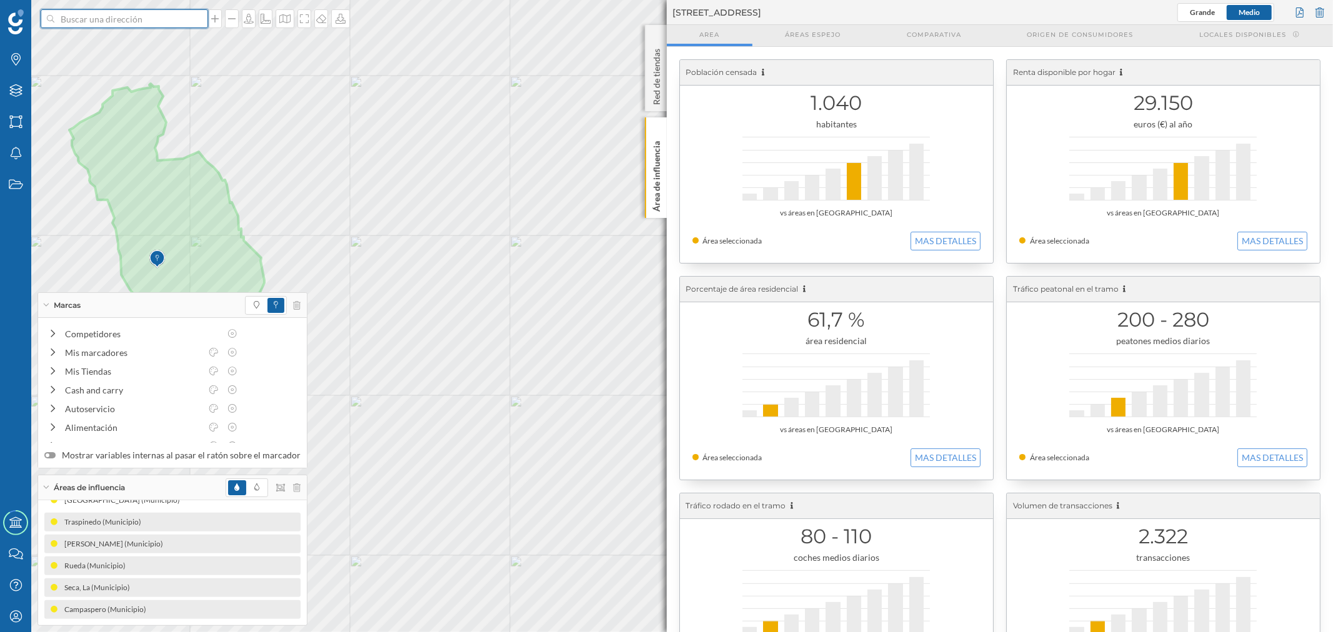
click at [85, 26] on input at bounding box center [124, 18] width 140 height 19
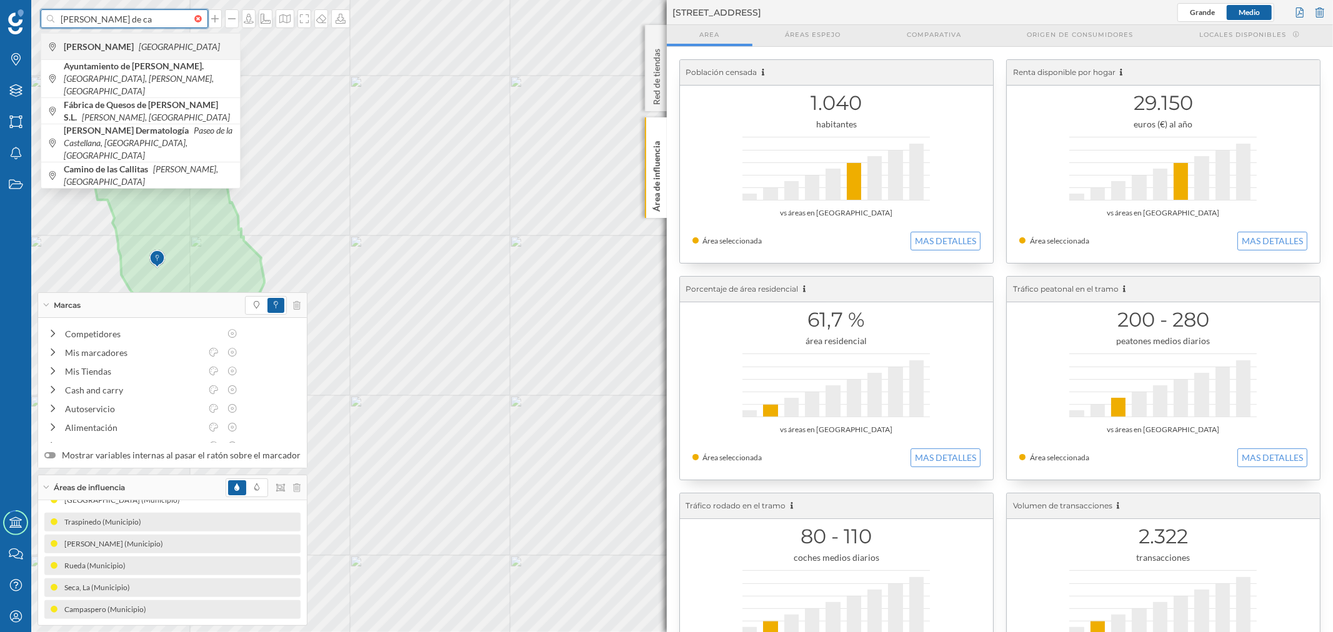
type input "villalon de ca"
click at [161, 41] on icon "[GEOGRAPHIC_DATA]" at bounding box center [179, 46] width 81 height 11
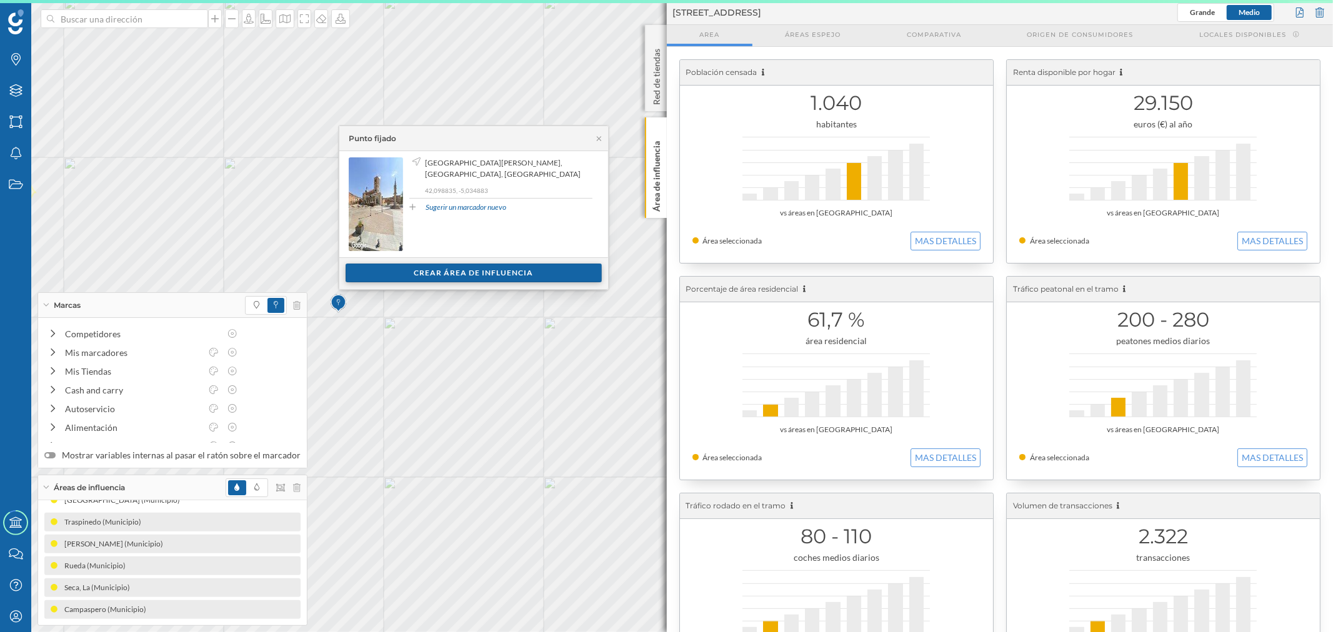
click at [396, 277] on div "Crear área de influencia" at bounding box center [473, 273] width 256 height 19
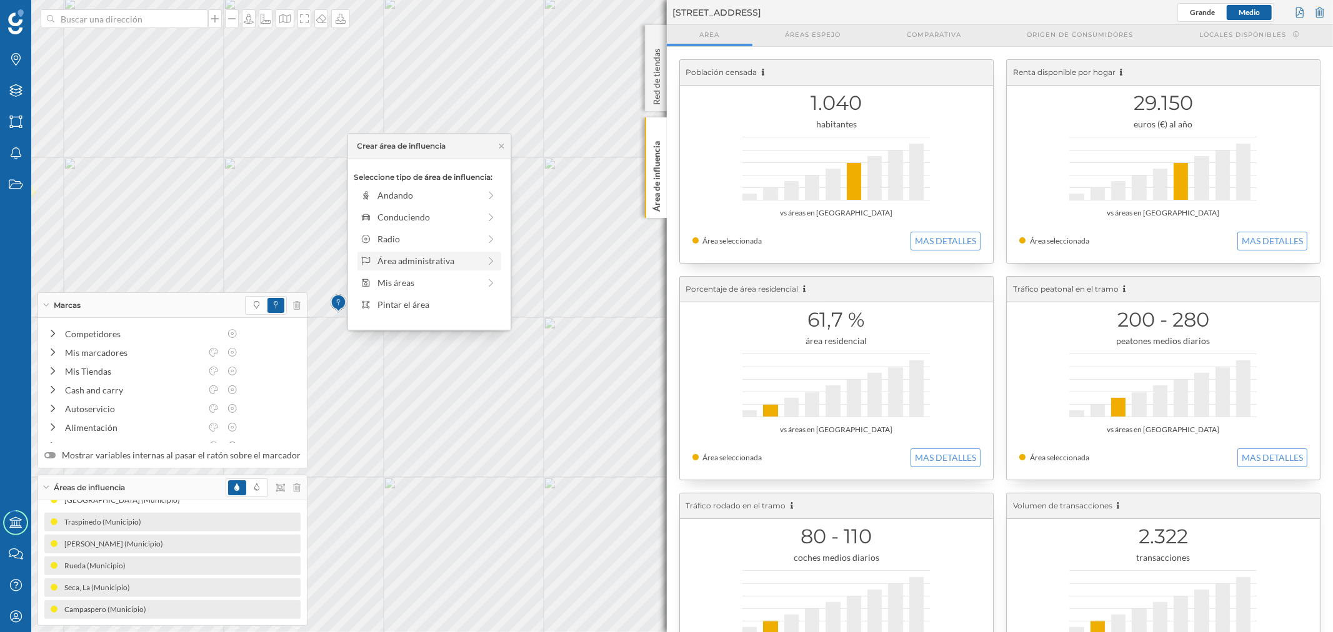
click at [392, 257] on div "Área administrativa" at bounding box center [428, 260] width 102 height 13
click at [385, 232] on div "Municipio" at bounding box center [438, 238] width 123 height 13
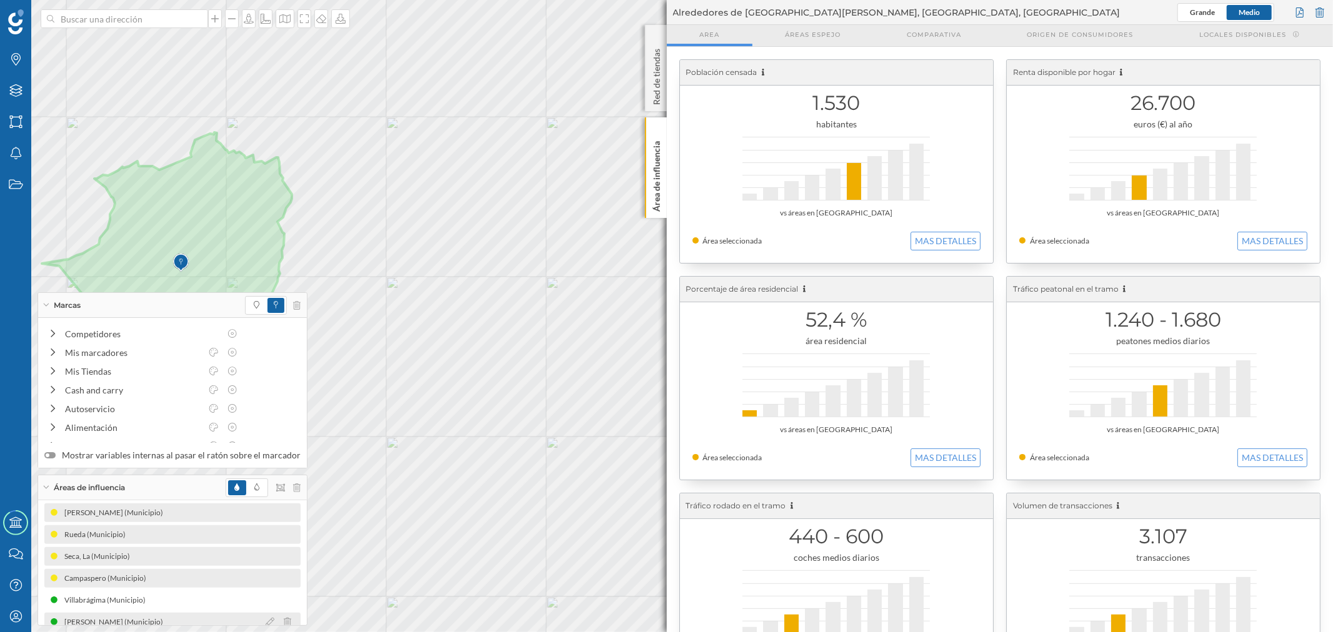
scroll to position [344, 0]
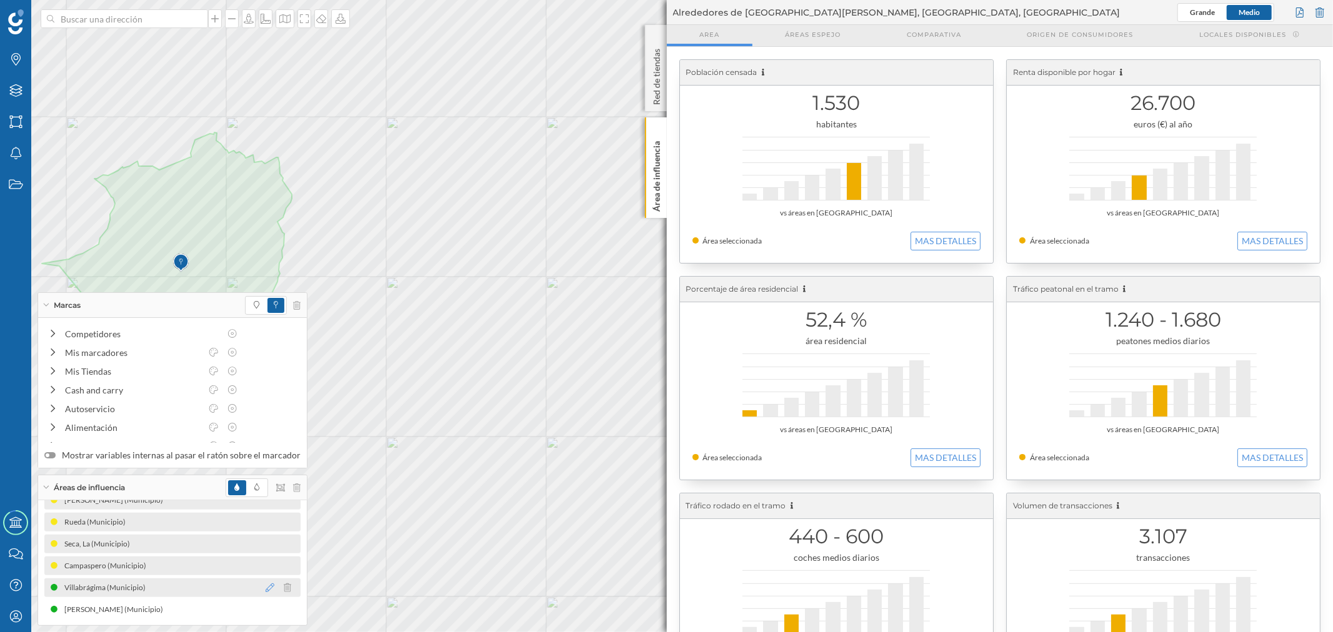
click at [266, 588] on icon at bounding box center [270, 588] width 9 height 9
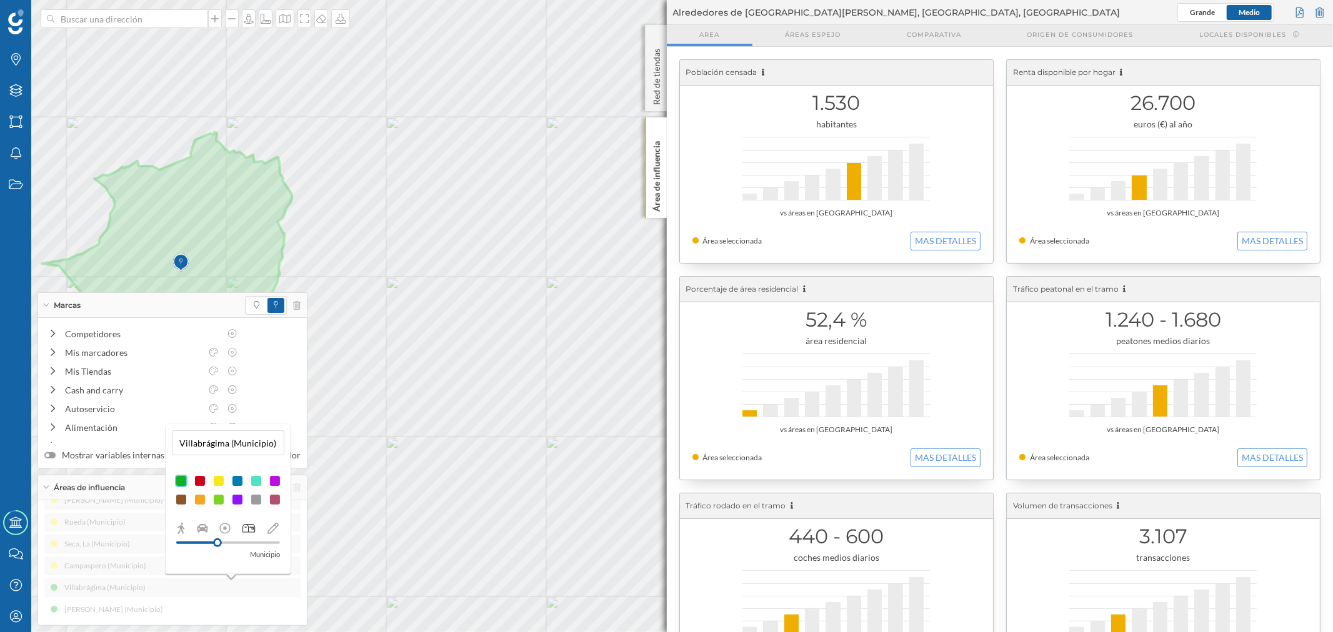
click at [220, 482] on div at bounding box center [218, 481] width 12 height 12
click at [266, 604] on div "Aldeamayor de San Martín (Municipio) Olmedo (Municipio) Simancas (Municipio) Za…" at bounding box center [172, 391] width 256 height 456
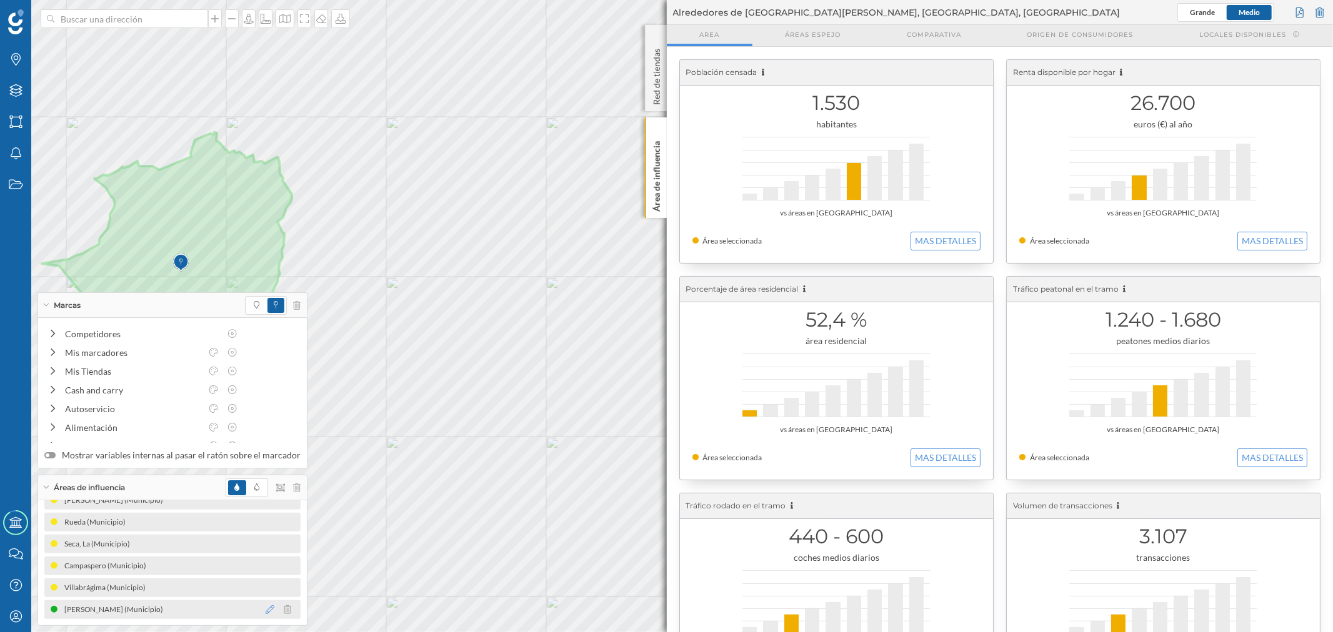
click at [266, 610] on icon at bounding box center [270, 609] width 9 height 9
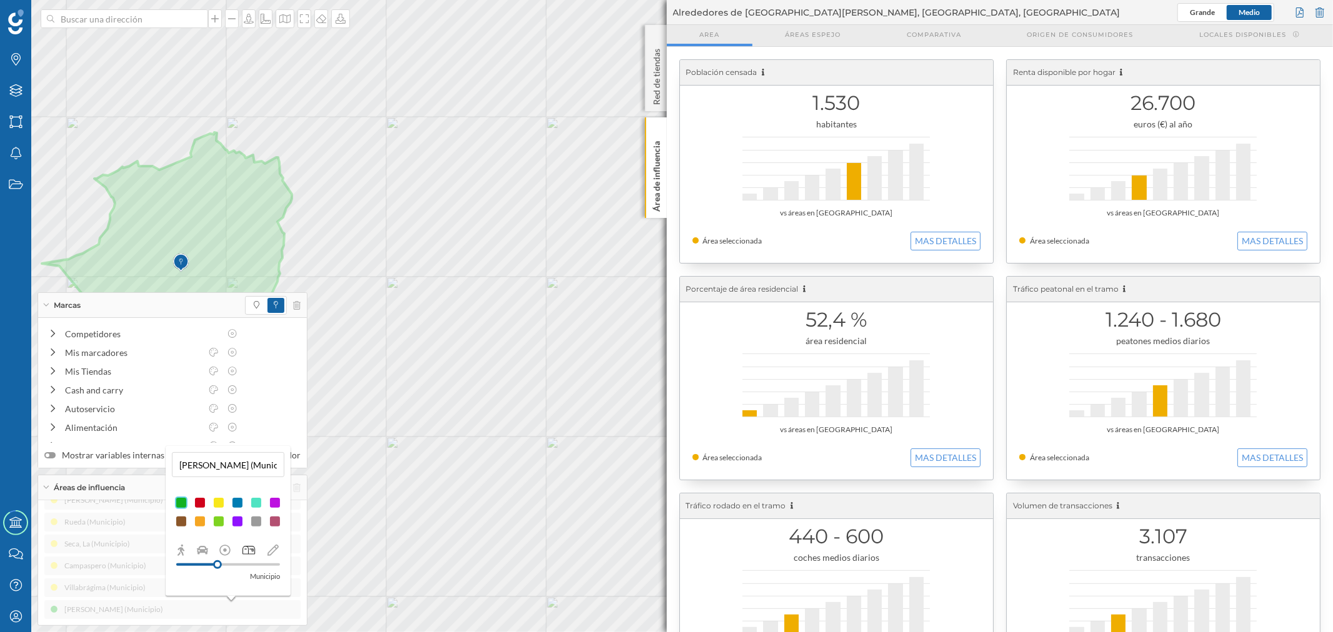
click at [219, 503] on div at bounding box center [218, 503] width 12 height 12
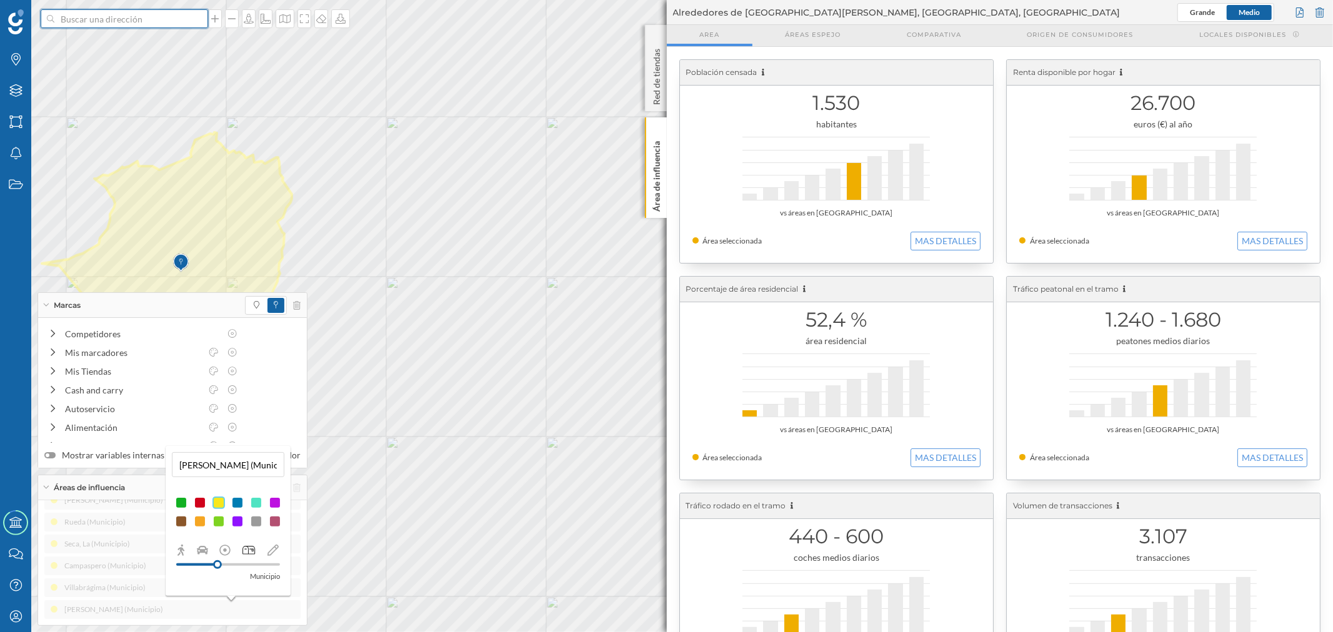
click at [135, 13] on input at bounding box center [124, 18] width 140 height 19
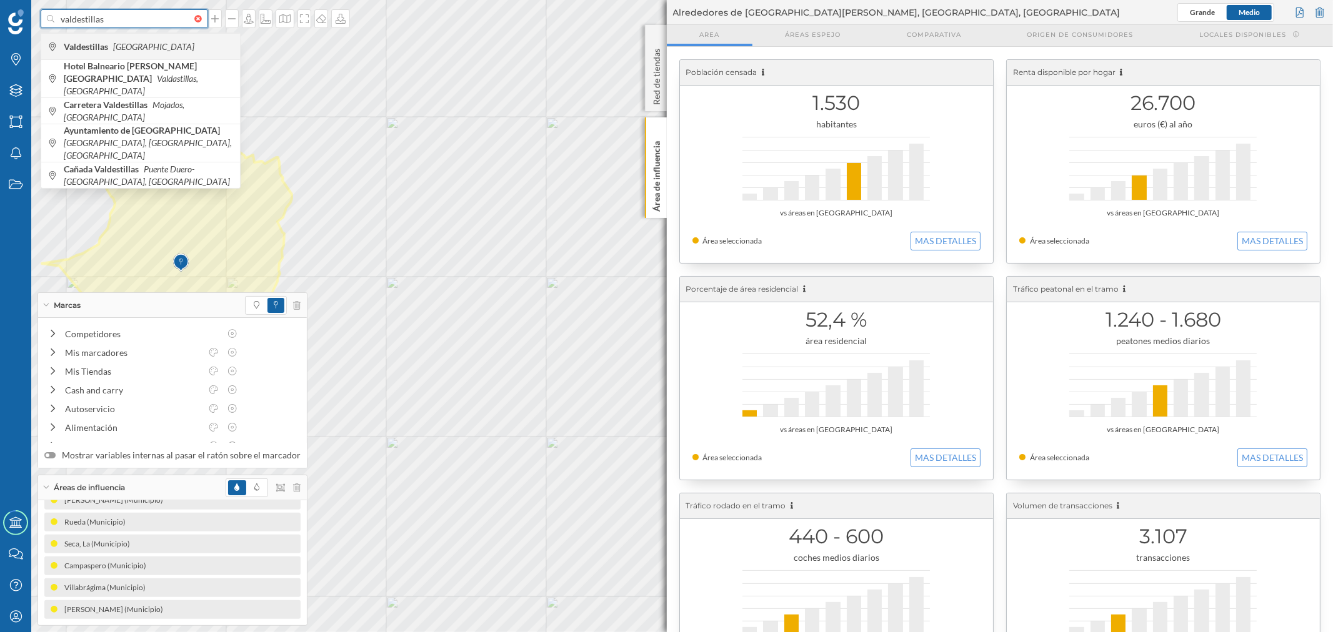
type input "valdestillas"
click at [153, 41] on span "Valdestillas España" at bounding box center [149, 47] width 170 height 12
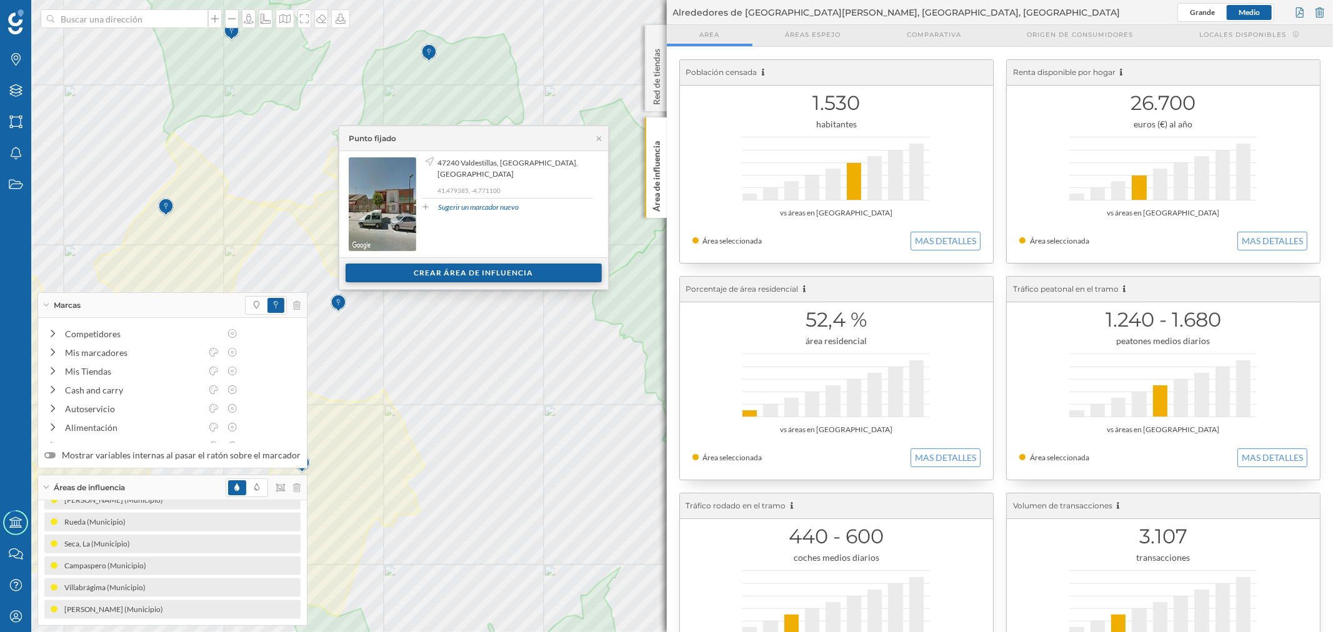
click at [432, 276] on div "Crear área de influencia" at bounding box center [473, 273] width 256 height 19
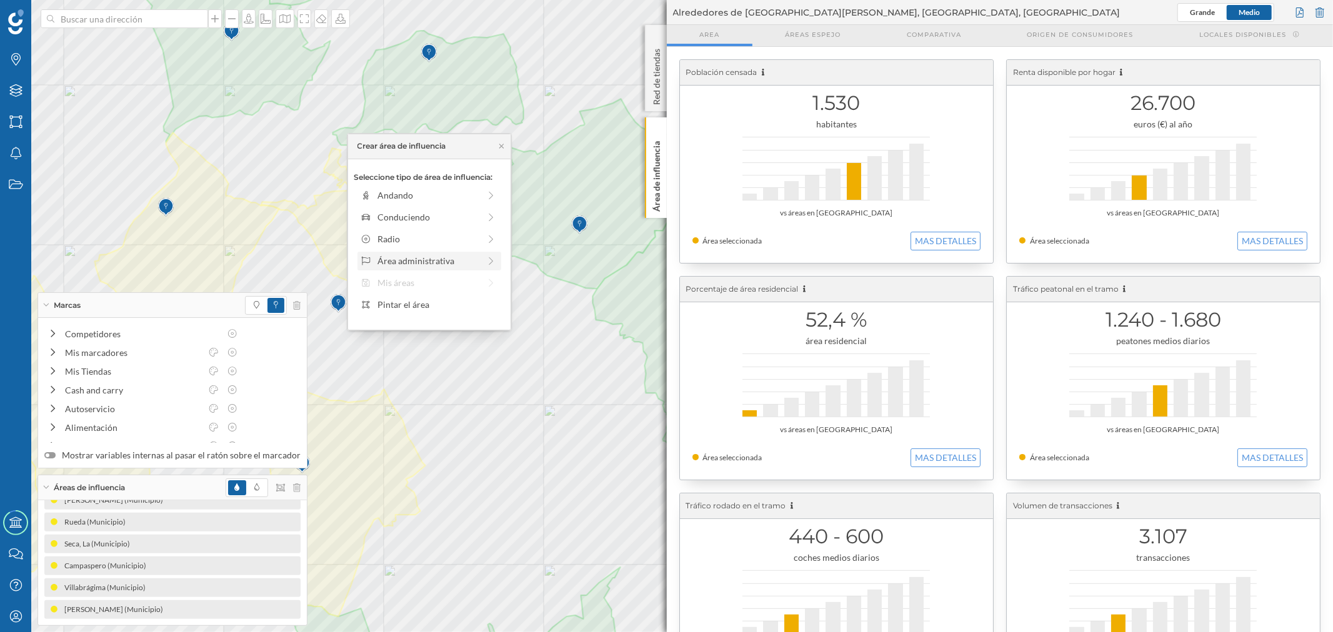
click at [399, 260] on div "Área administrativa" at bounding box center [428, 260] width 102 height 13
click at [397, 241] on div "Municipio" at bounding box center [438, 238] width 123 height 13
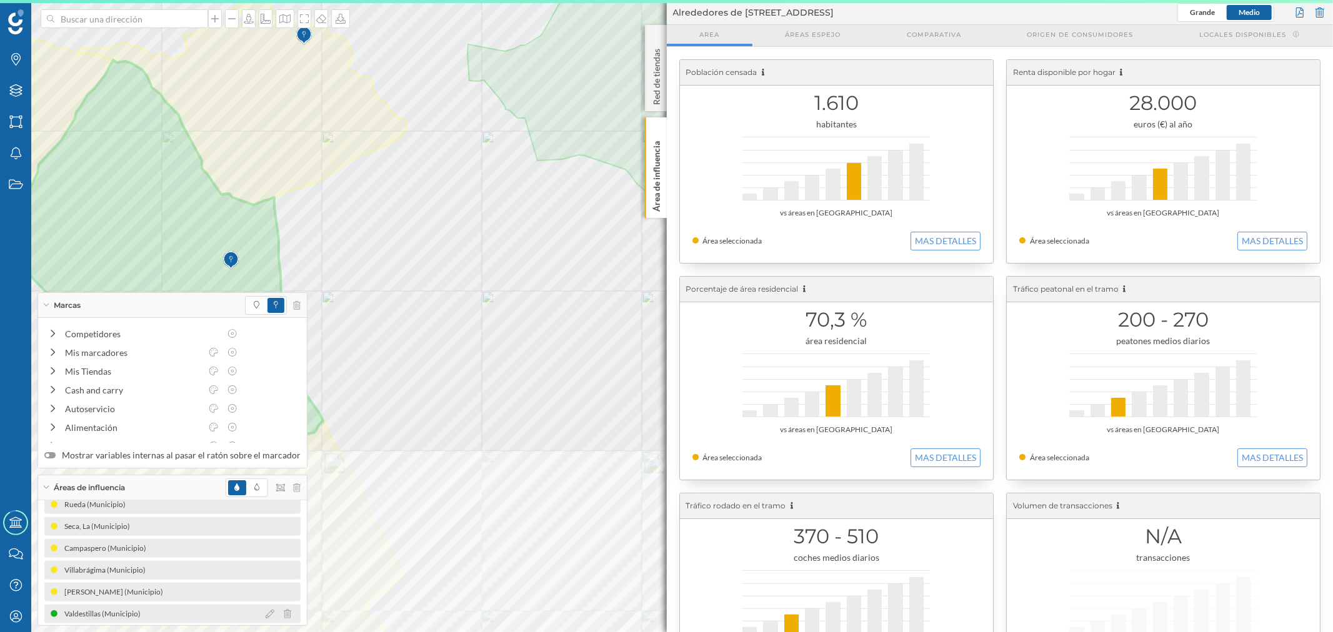
scroll to position [365, 0]
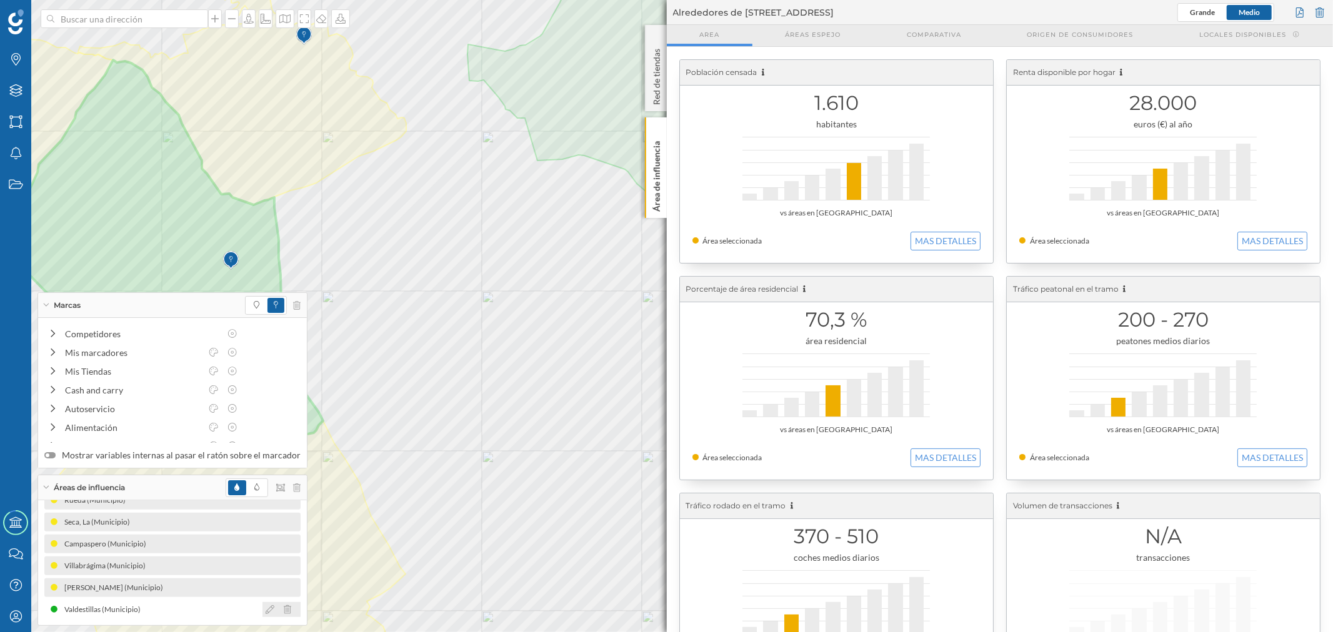
click at [266, 609] on icon at bounding box center [270, 609] width 9 height 9
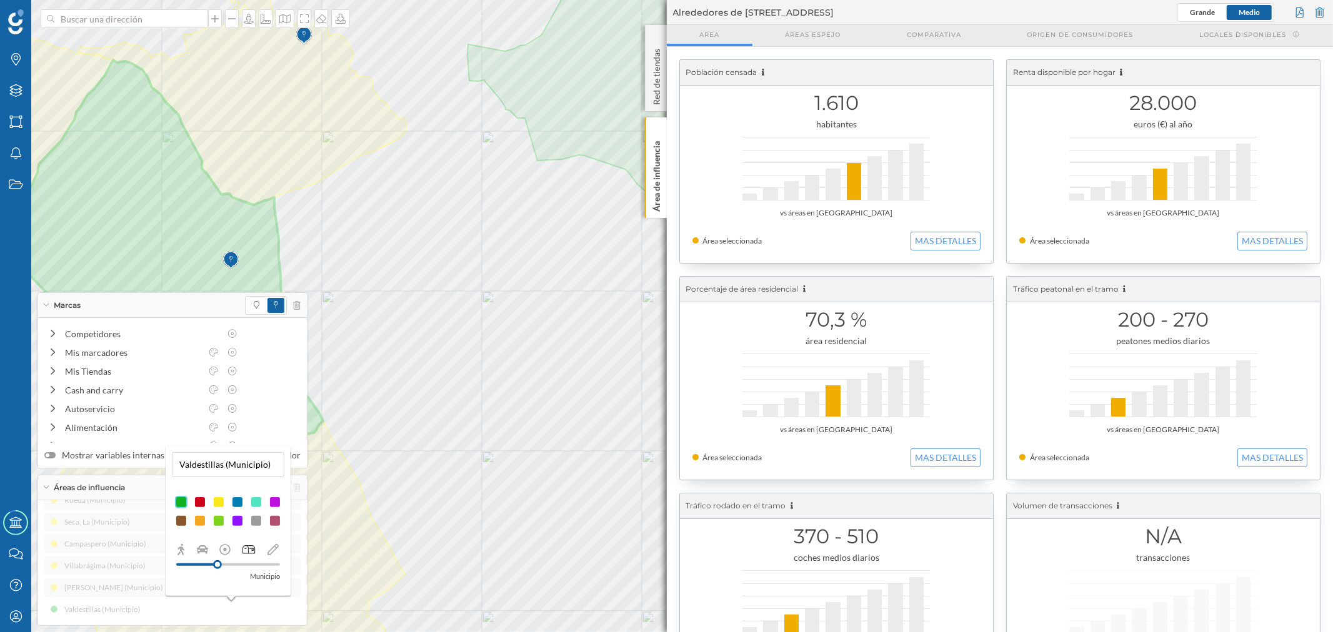
click at [219, 500] on div at bounding box center [218, 502] width 12 height 12
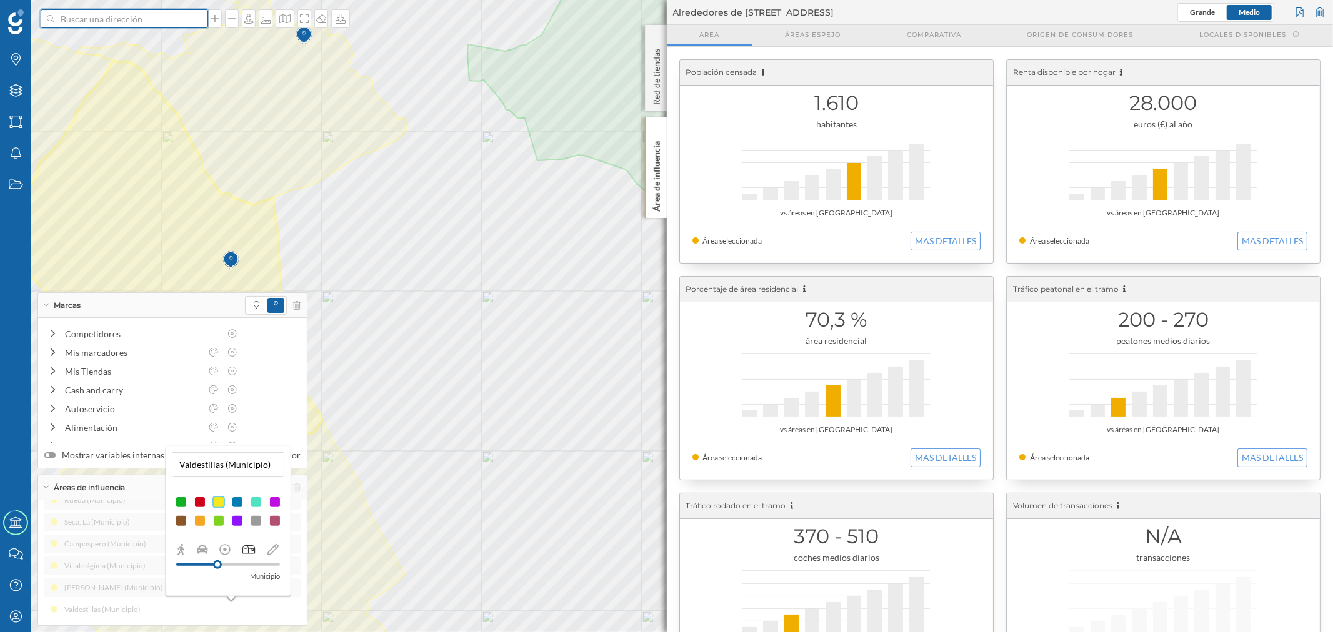
click at [110, 25] on input at bounding box center [124, 18] width 140 height 19
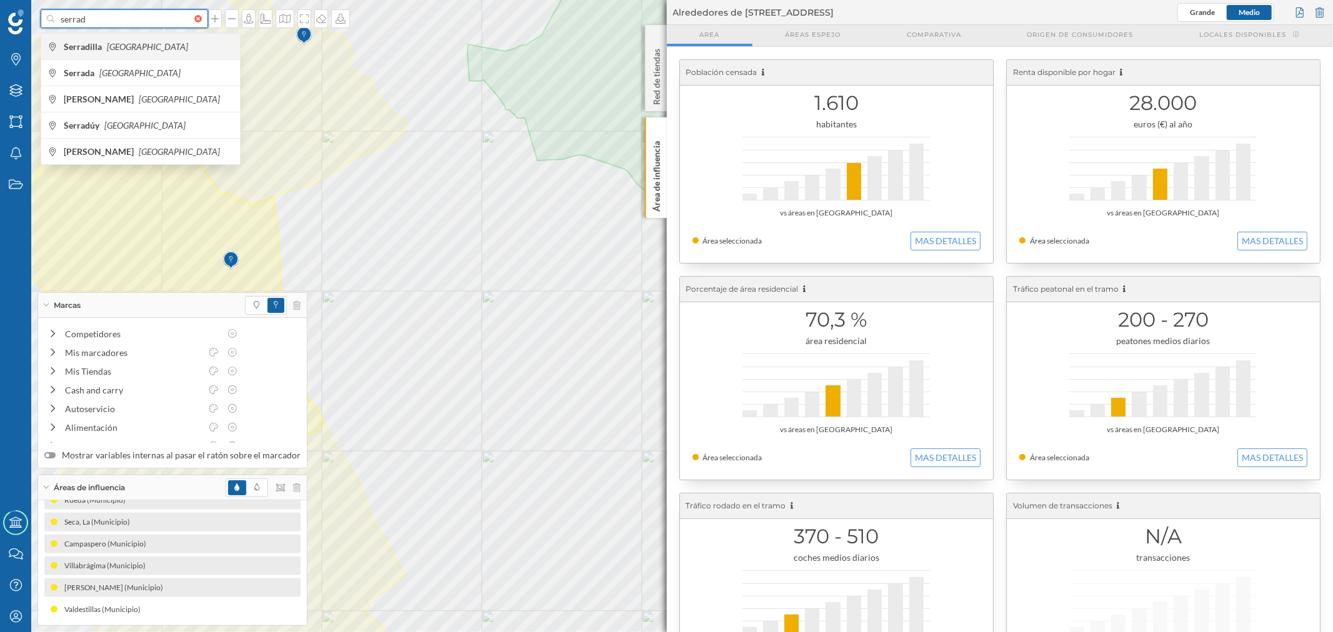
type input "serrad"
click at [116, 46] on icon "[GEOGRAPHIC_DATA]" at bounding box center [147, 46] width 81 height 11
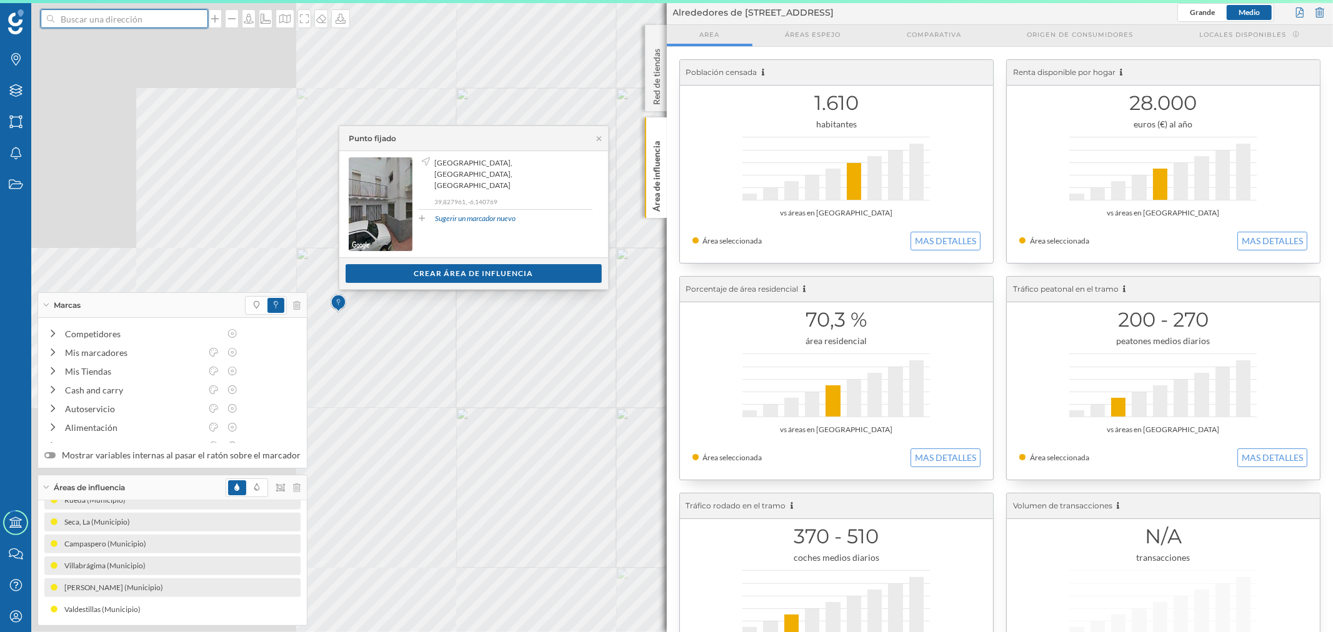
click at [175, 22] on input at bounding box center [124, 18] width 140 height 19
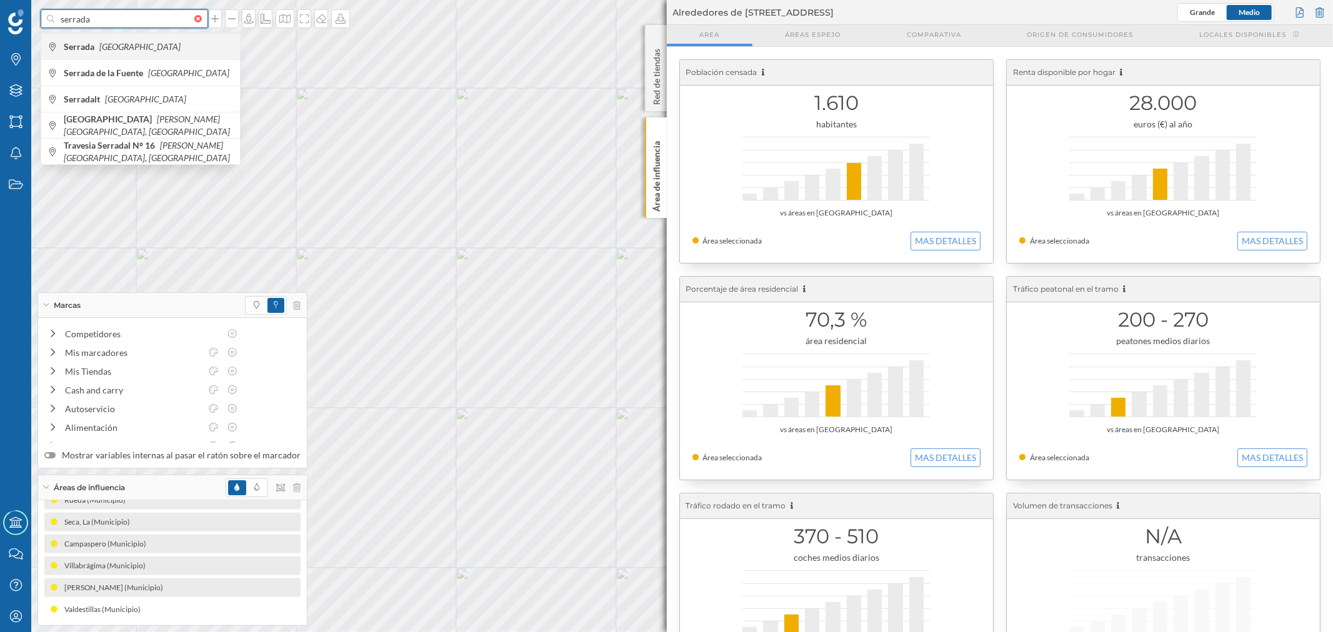
type input "serrada"
click at [157, 47] on span "Serrada España" at bounding box center [149, 47] width 170 height 12
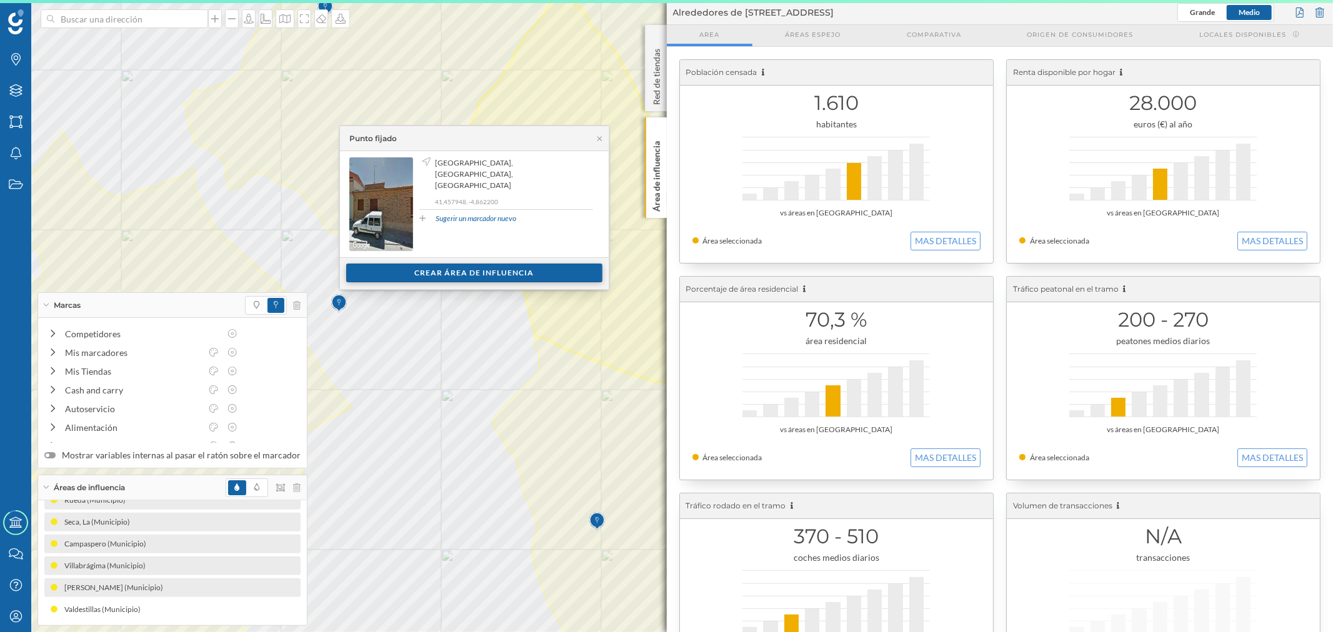
click at [388, 265] on div "Crear área de influencia" at bounding box center [474, 273] width 256 height 19
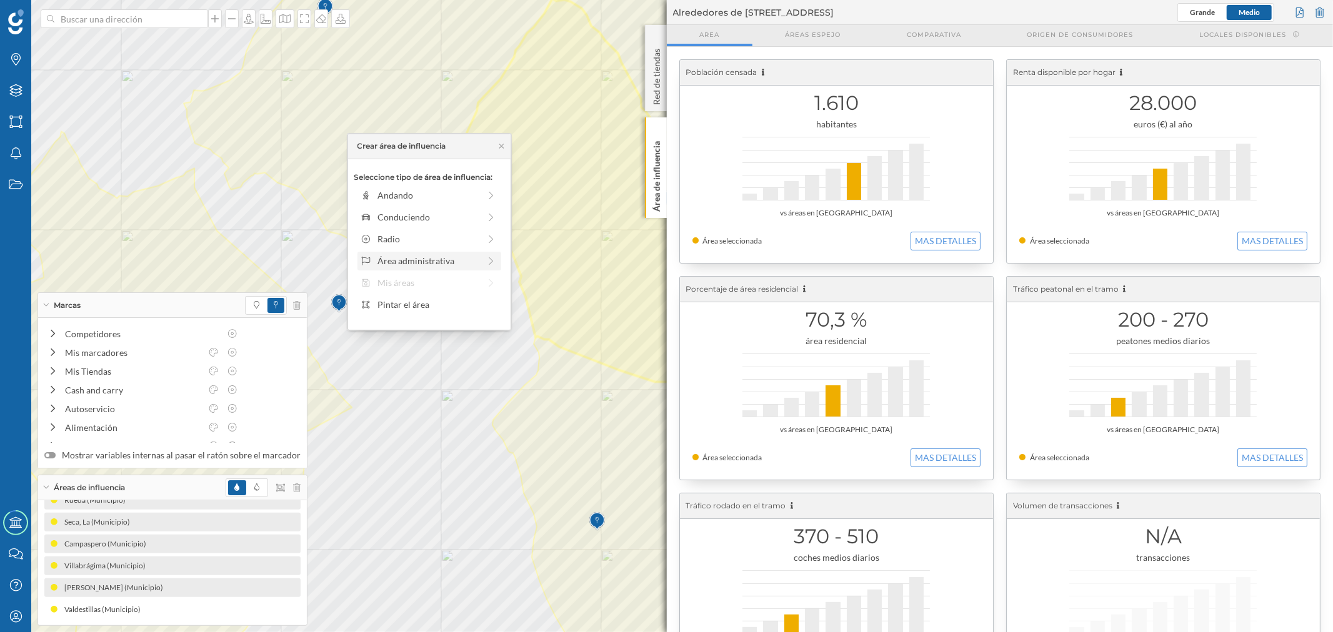
click at [390, 259] on div "Área administrativa" at bounding box center [428, 260] width 102 height 13
click at [387, 239] on div "Municipio" at bounding box center [438, 238] width 123 height 13
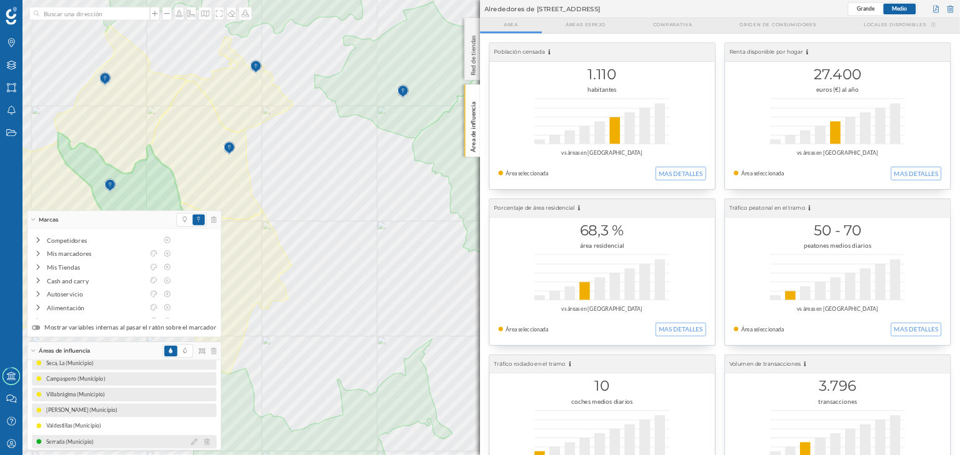
scroll to position [387, 0]
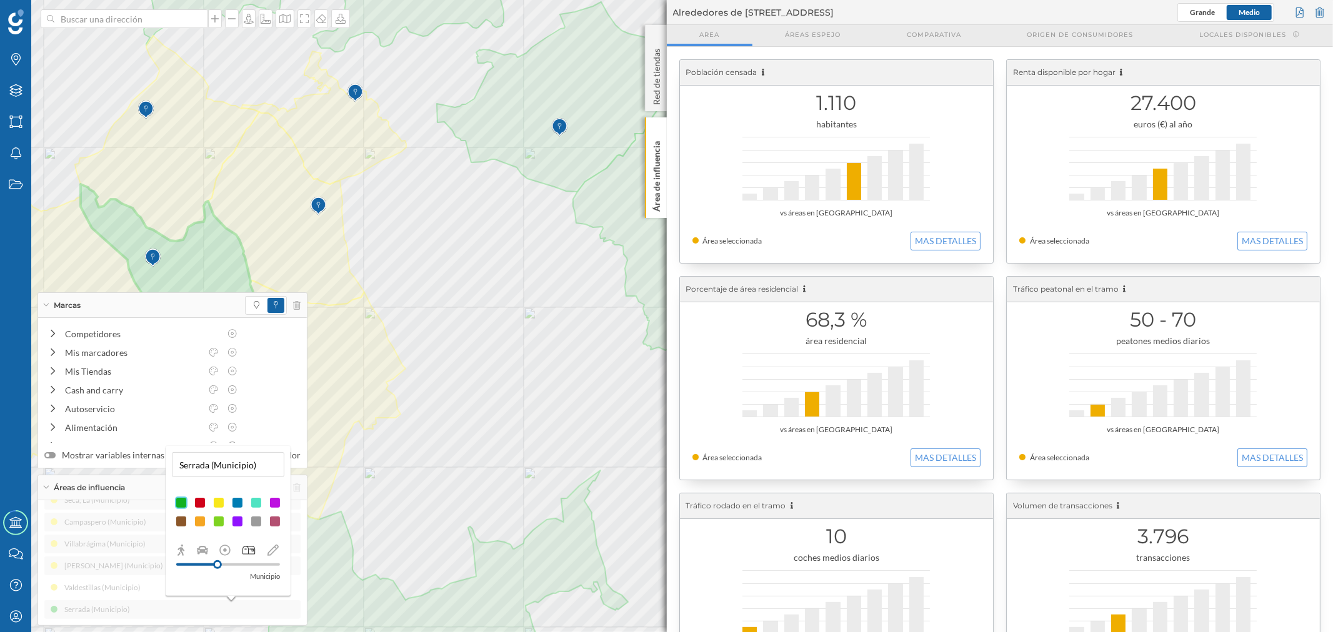
click at [219, 504] on div at bounding box center [218, 503] width 12 height 12
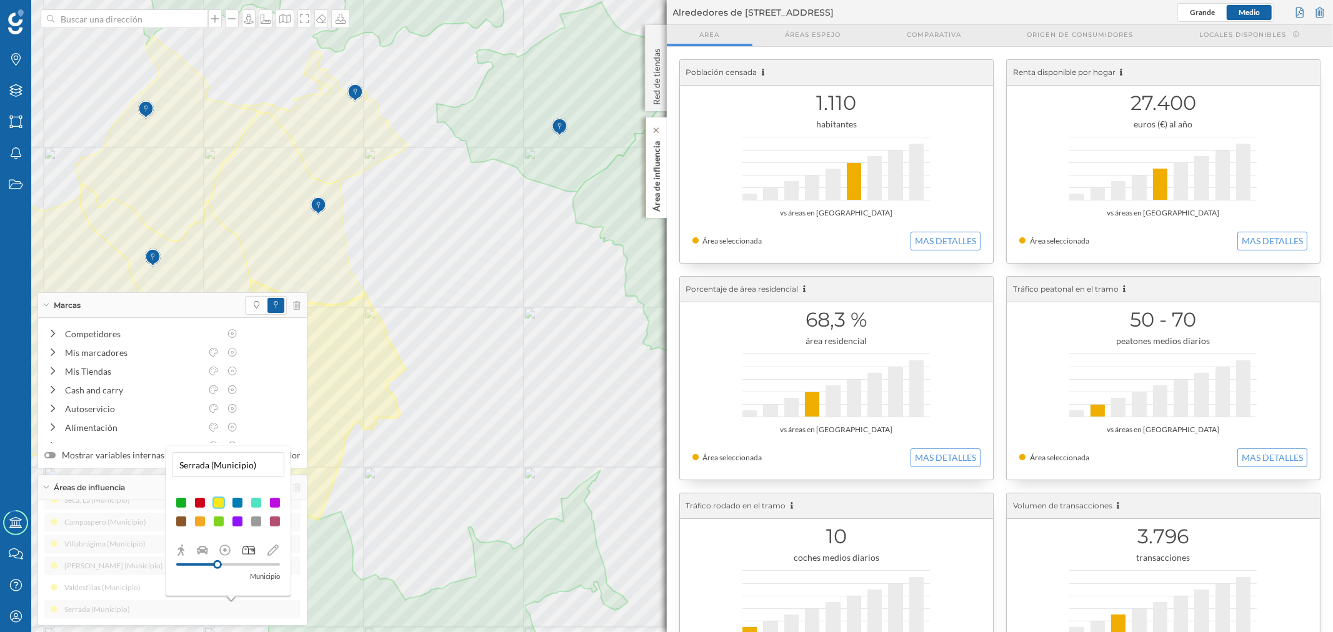
click at [656, 203] on p "Área de influencia" at bounding box center [656, 174] width 12 height 76
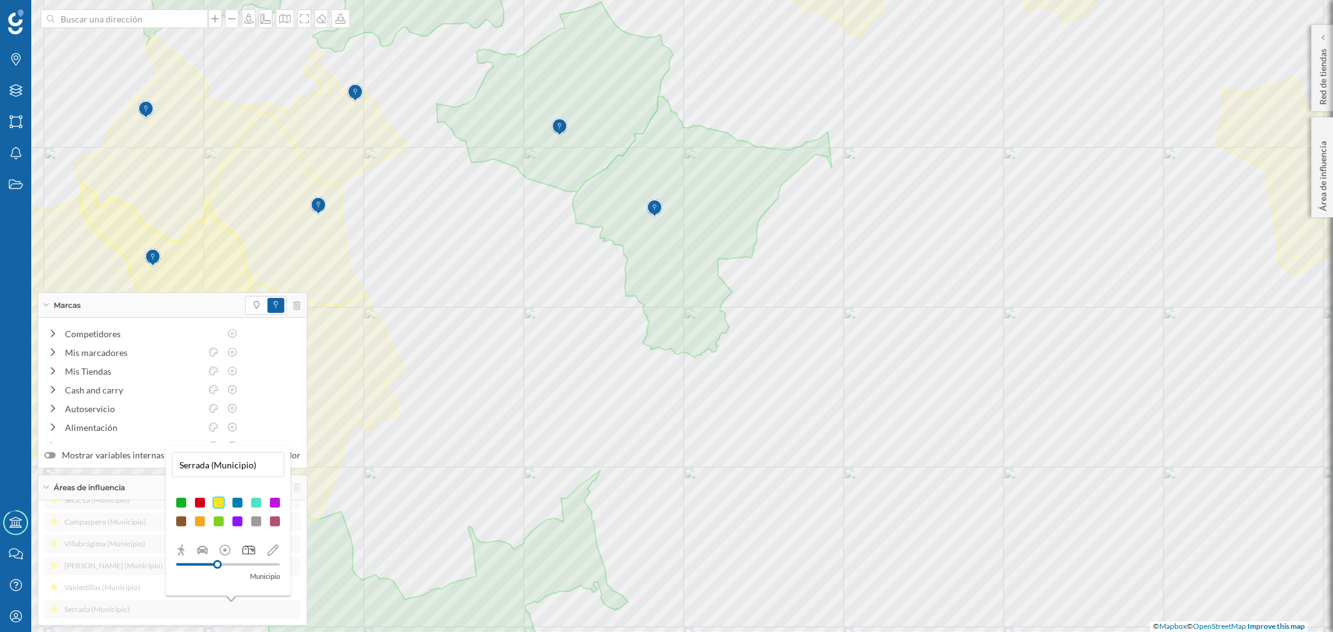
click at [50, 485] on div "Áreas de influencia" at bounding box center [172, 487] width 269 height 25
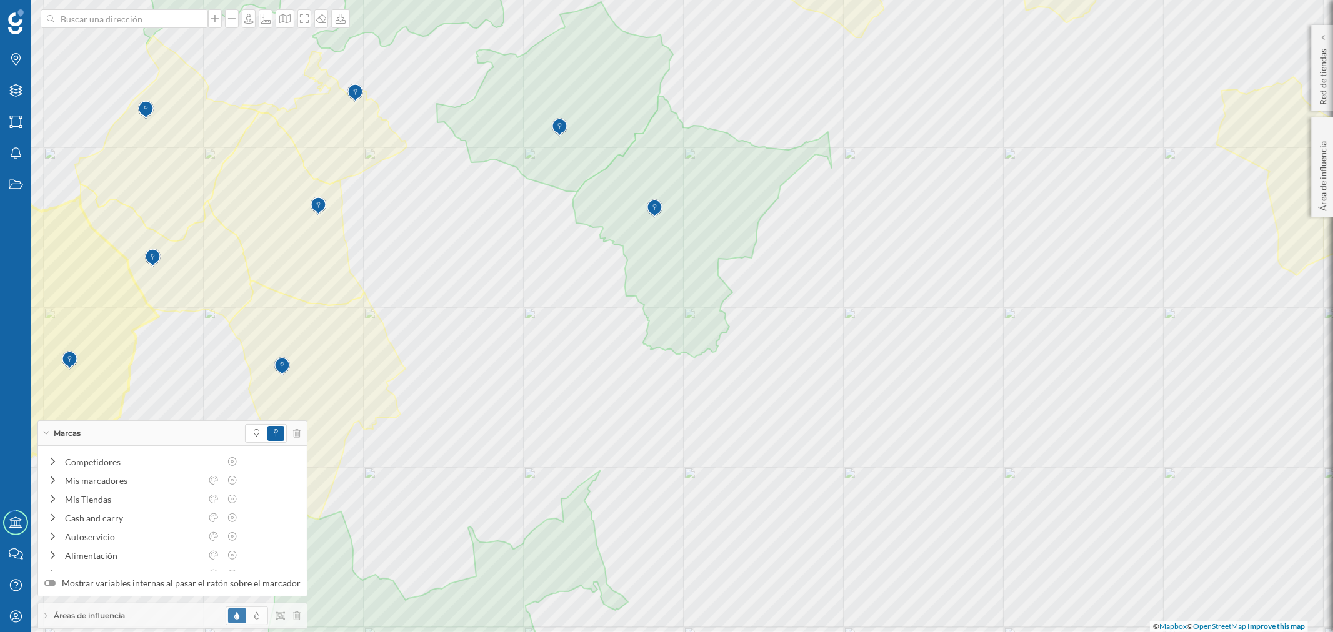
click at [45, 434] on icon at bounding box center [45, 433] width 7 height 3
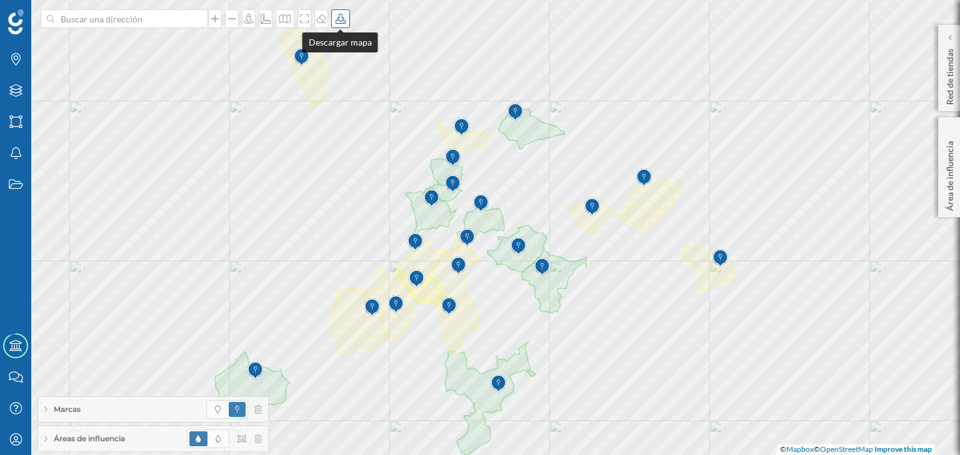
click at [340, 22] on icon at bounding box center [340, 19] width 12 height 10
click at [350, 85] on div "Descargar sin leyenda" at bounding box center [381, 91] width 88 height 13
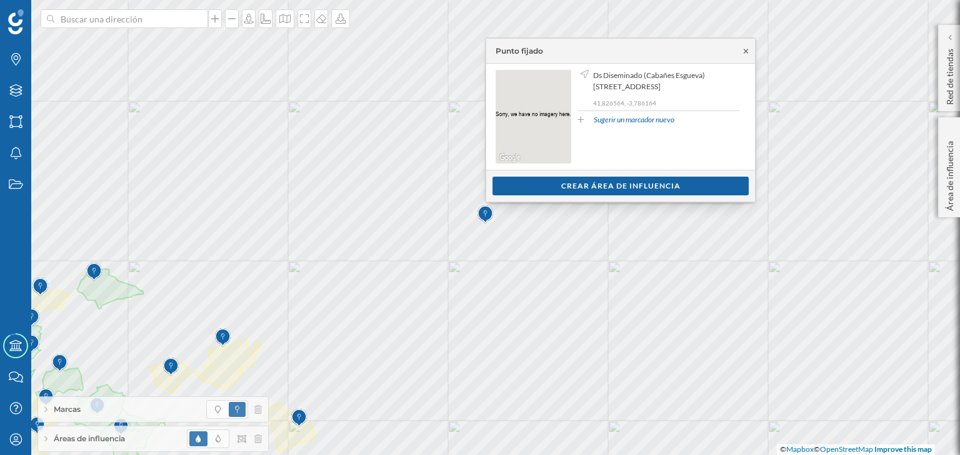
click at [744, 52] on icon at bounding box center [745, 50] width 9 height 7
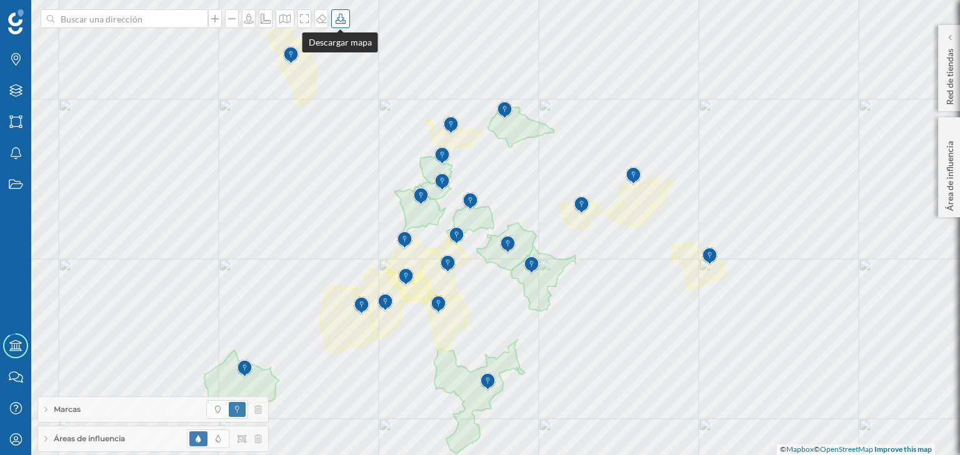
click at [342, 16] on icon at bounding box center [340, 19] width 12 height 10
click at [356, 87] on div "Descargar sin leyenda" at bounding box center [381, 91] width 88 height 13
click at [146, 445] on div "Áreas de influencia" at bounding box center [153, 439] width 230 height 25
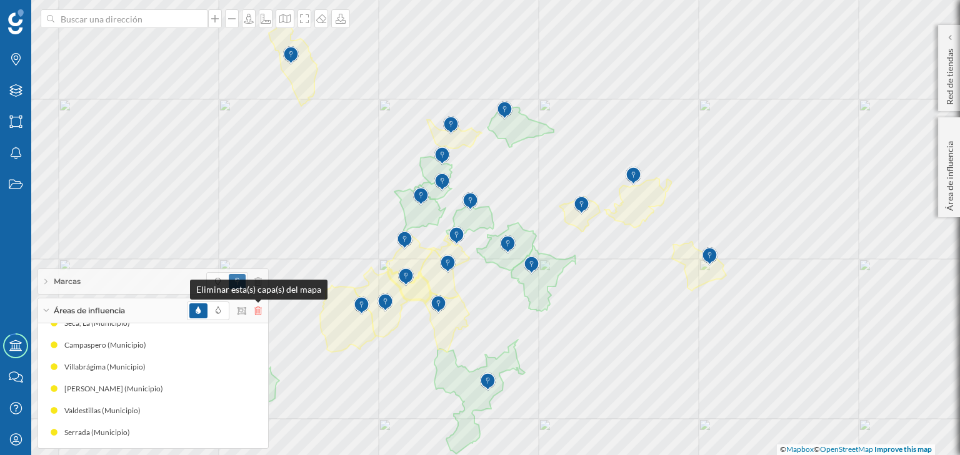
click at [260, 312] on icon at bounding box center [257, 311] width 7 height 9
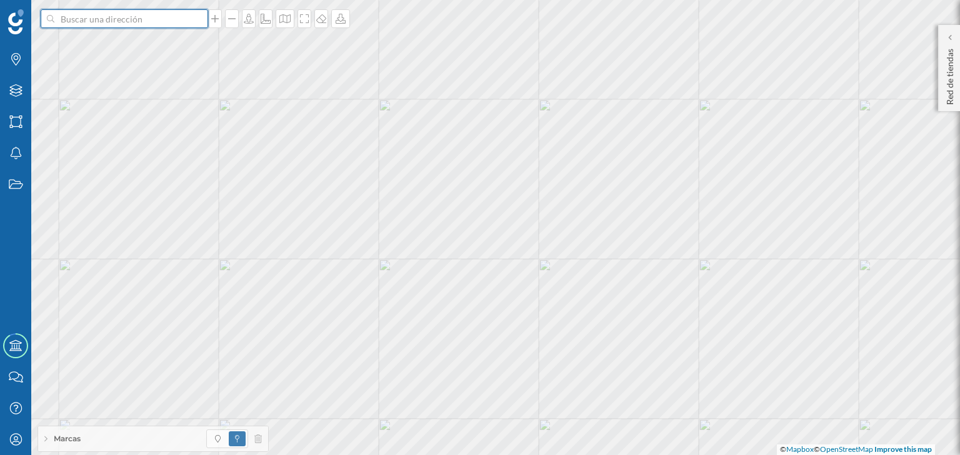
click at [135, 19] on input at bounding box center [124, 18] width 140 height 19
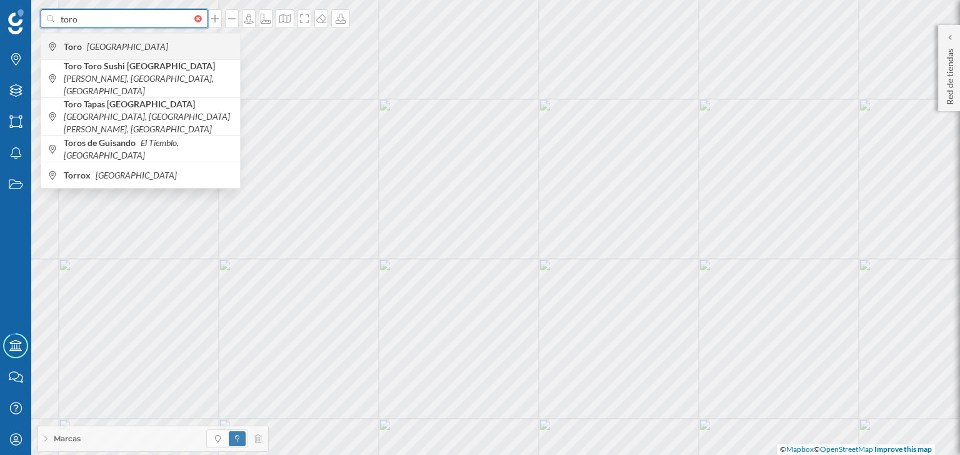
type input "toro"
click at [142, 45] on span "Toro España" at bounding box center [149, 47] width 170 height 12
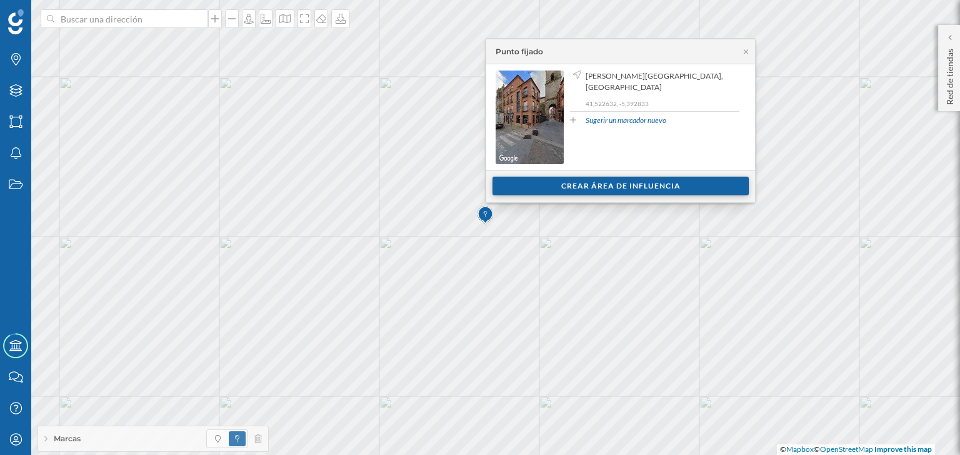
click at [585, 177] on div "Crear área de influencia" at bounding box center [620, 186] width 256 height 19
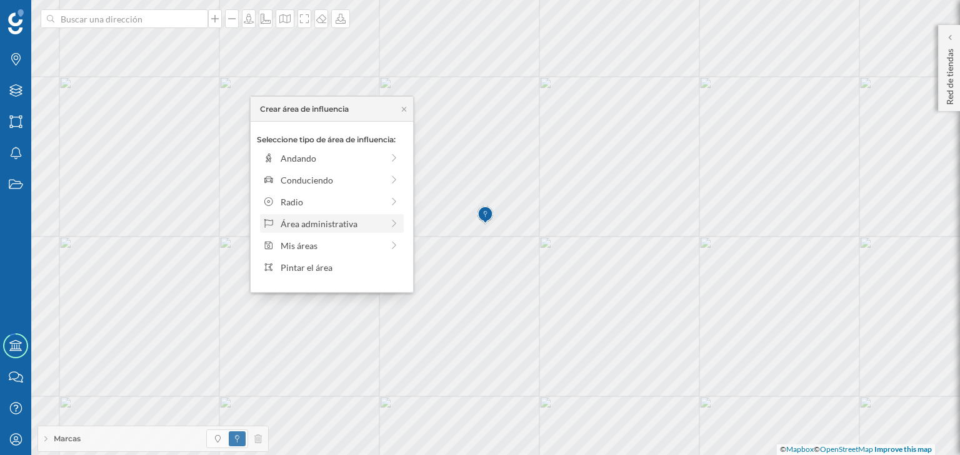
click at [317, 217] on div "Área administrativa" at bounding box center [332, 223] width 102 height 13
click at [318, 196] on div "Municipio" at bounding box center [342, 202] width 123 height 13
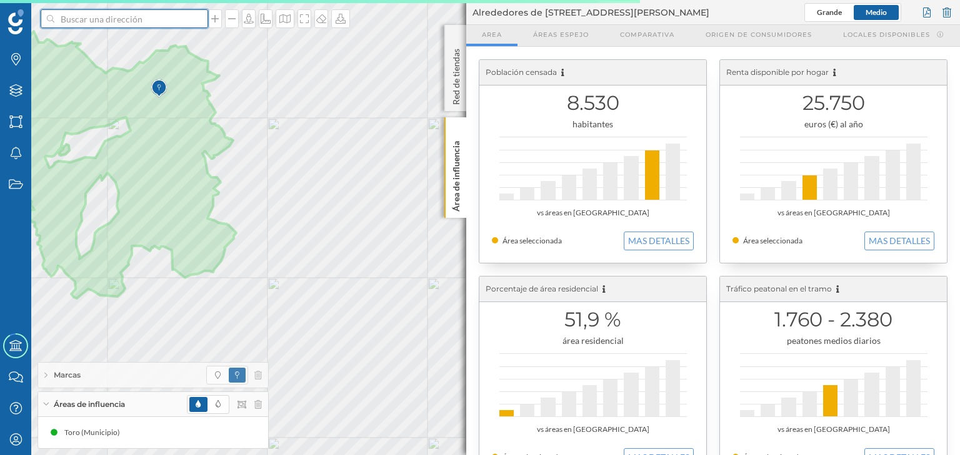
click at [124, 19] on input at bounding box center [124, 18] width 140 height 19
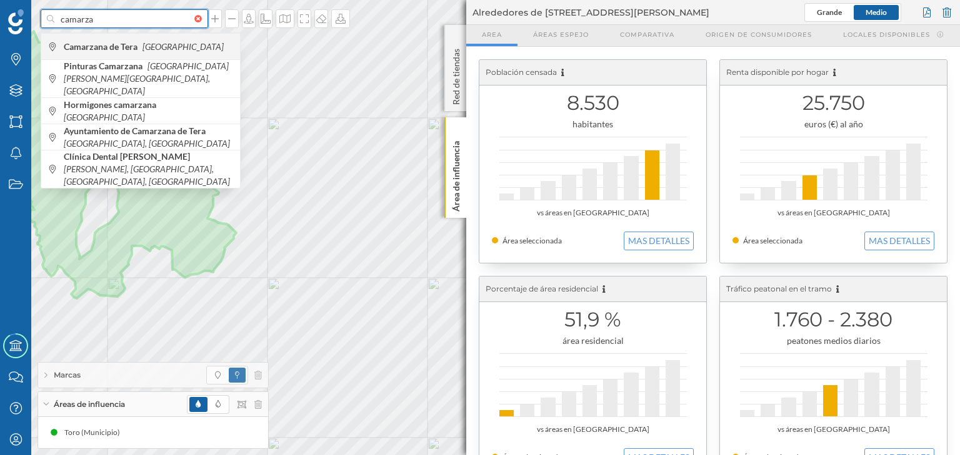
type input "camarza"
click at [142, 52] on span "Camarzana de Tera España" at bounding box center [149, 47] width 170 height 12
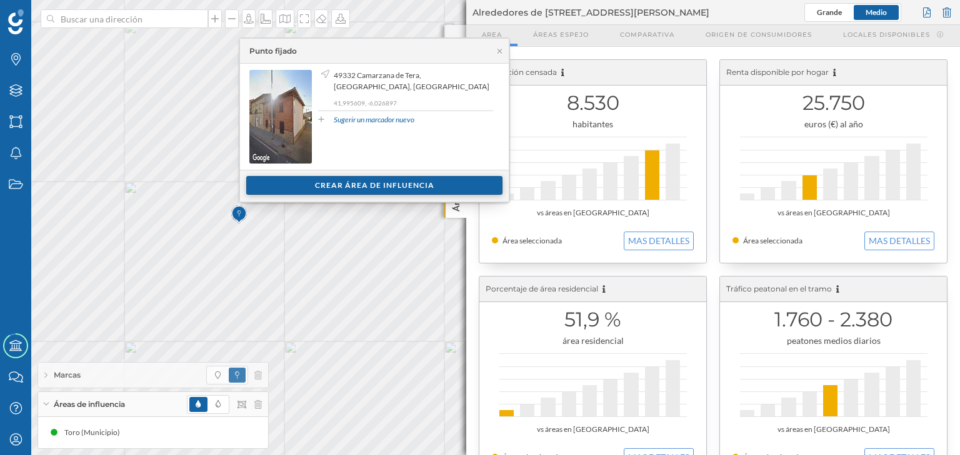
click at [439, 181] on div "Crear área de influencia" at bounding box center [374, 185] width 256 height 19
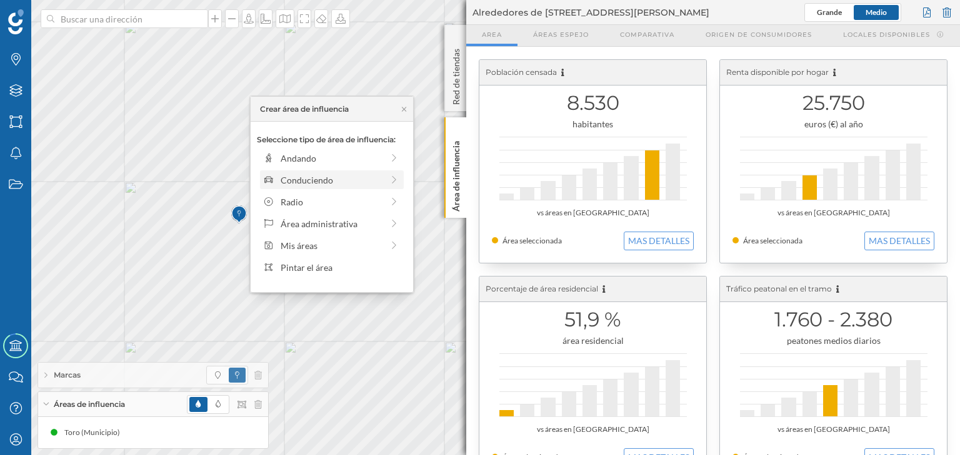
click at [318, 174] on div "Conduciendo" at bounding box center [332, 180] width 102 height 13
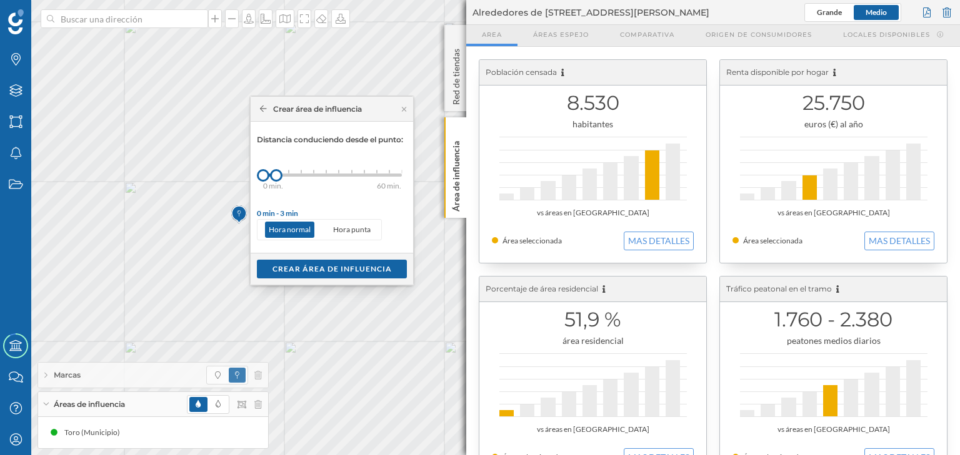
click at [262, 114] on div "Crear área de influencia" at bounding box center [311, 109] width 102 height 11
click at [263, 106] on icon at bounding box center [263, 108] width 7 height 7
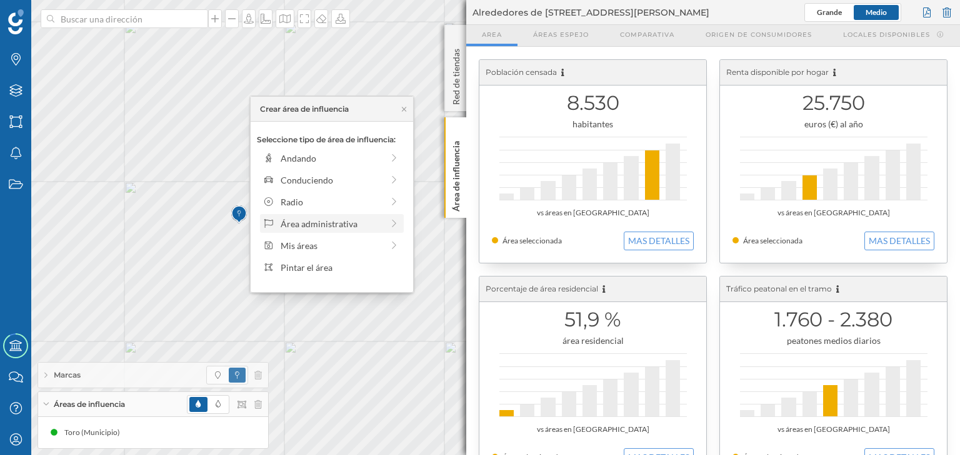
click at [309, 224] on div "Área administrativa" at bounding box center [332, 223] width 102 height 13
click at [311, 202] on div "Municipio" at bounding box center [342, 202] width 123 height 13
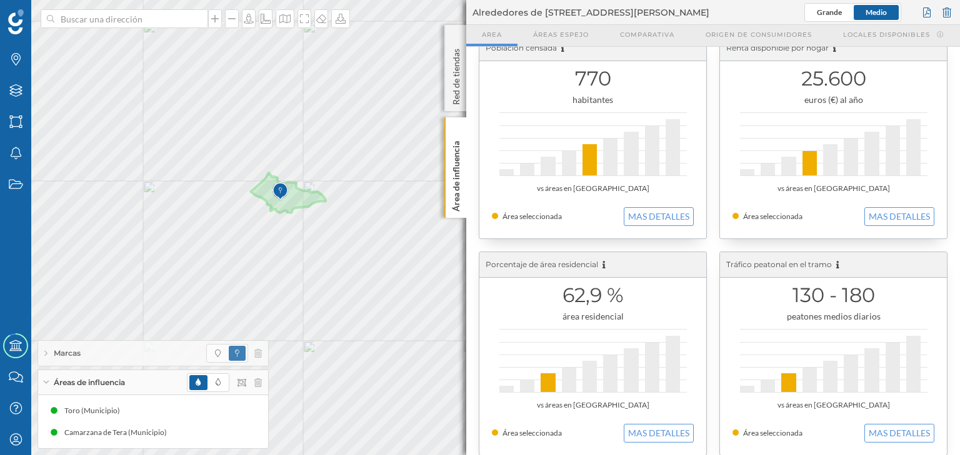
scroll to position [0, 0]
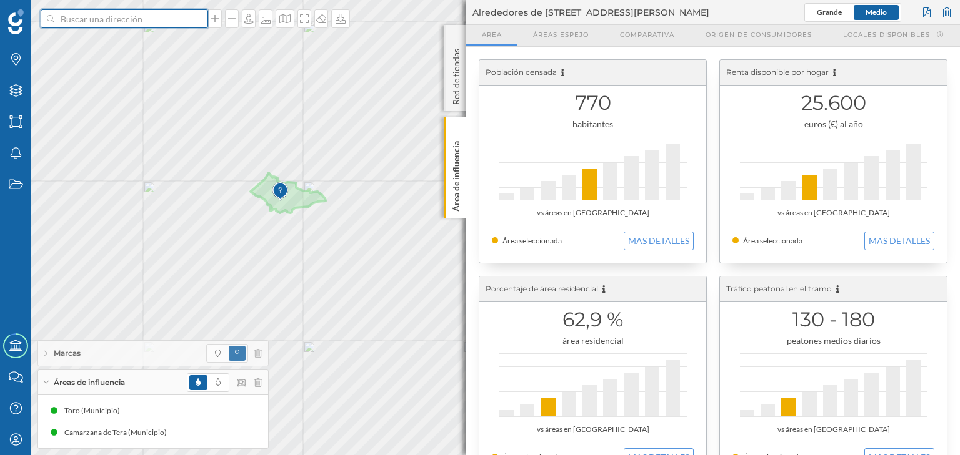
click at [127, 22] on input at bounding box center [124, 18] width 140 height 19
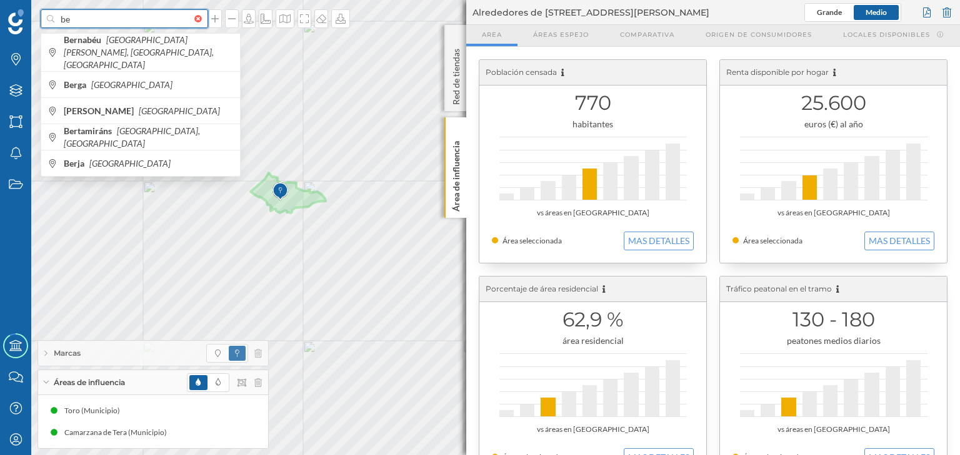
type input "b"
type input "e"
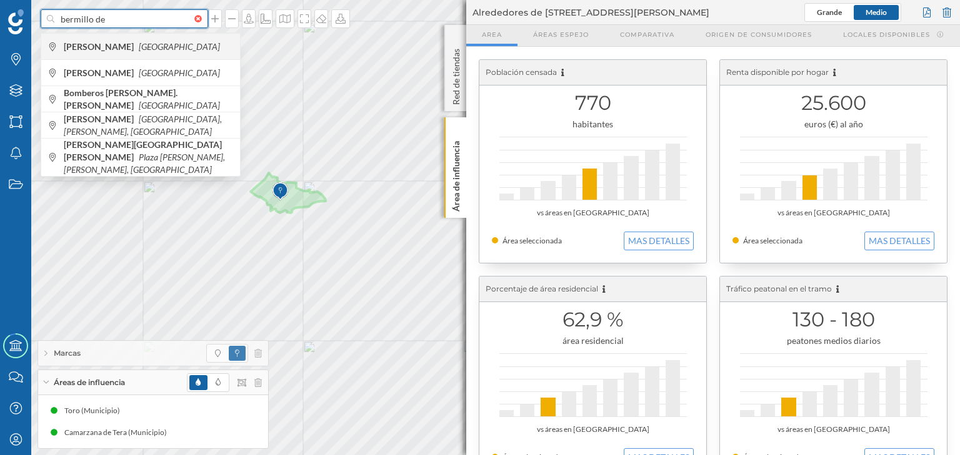
type input "bermillo de"
click at [117, 48] on b "Bermillo de Sayago" at bounding box center [100, 46] width 73 height 11
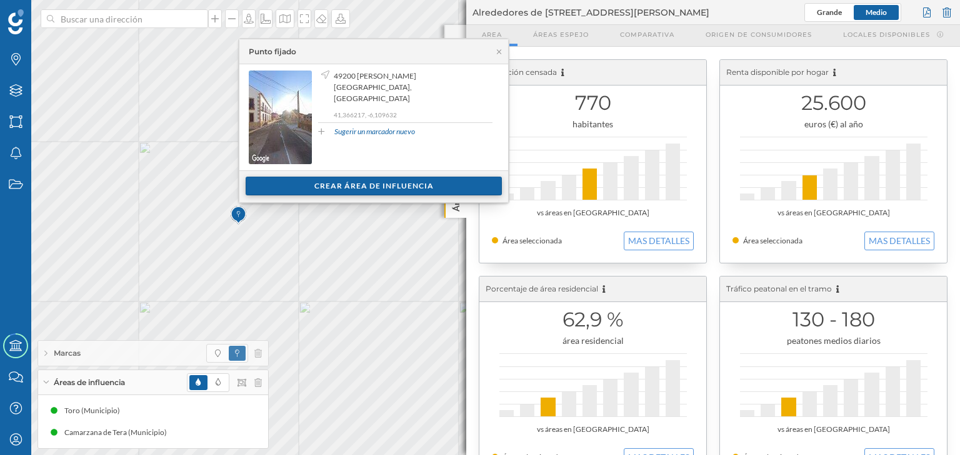
click at [329, 187] on div "Crear área de influencia" at bounding box center [374, 186] width 256 height 19
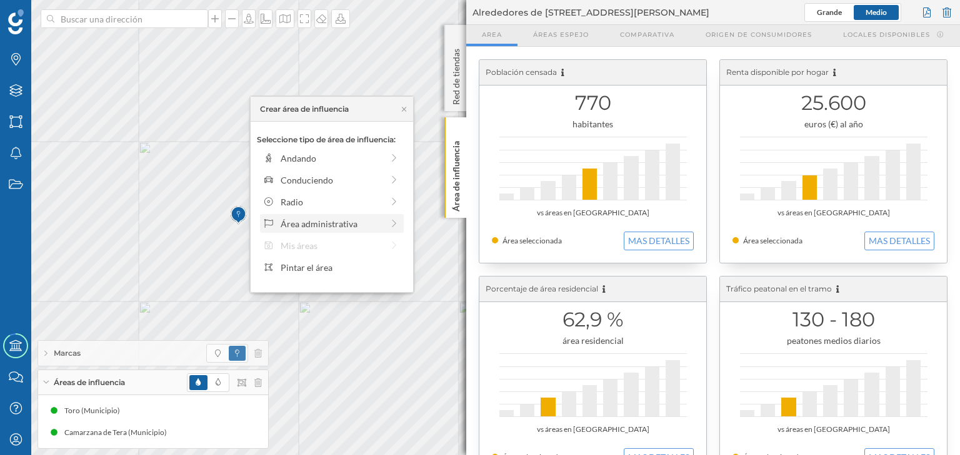
click at [327, 220] on div "Área administrativa" at bounding box center [332, 223] width 102 height 13
click at [322, 202] on div "Municipio" at bounding box center [342, 202] width 123 height 13
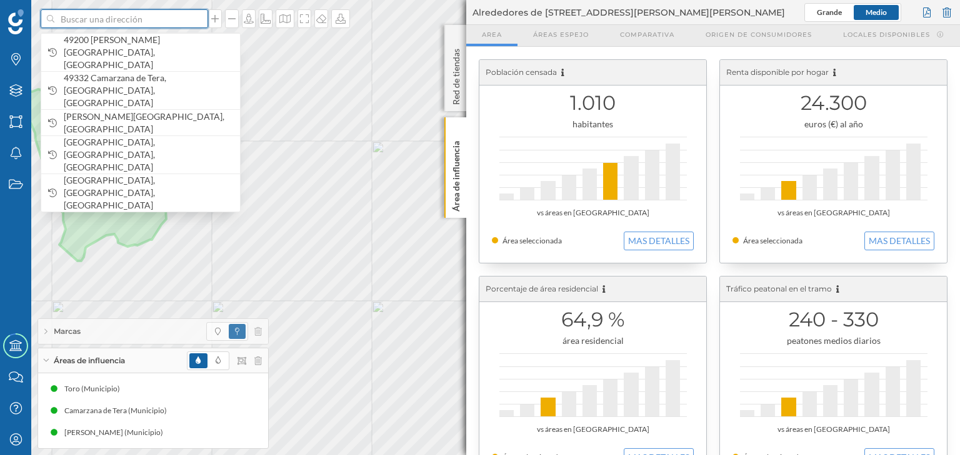
click at [168, 26] on input at bounding box center [124, 18] width 140 height 19
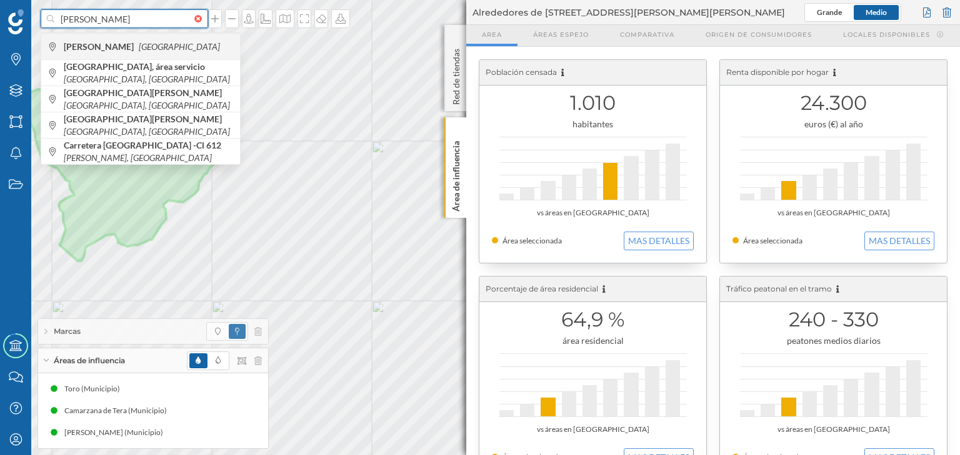
type input "villalpando"
click at [180, 56] on div "Villalpando España" at bounding box center [140, 46] width 199 height 26
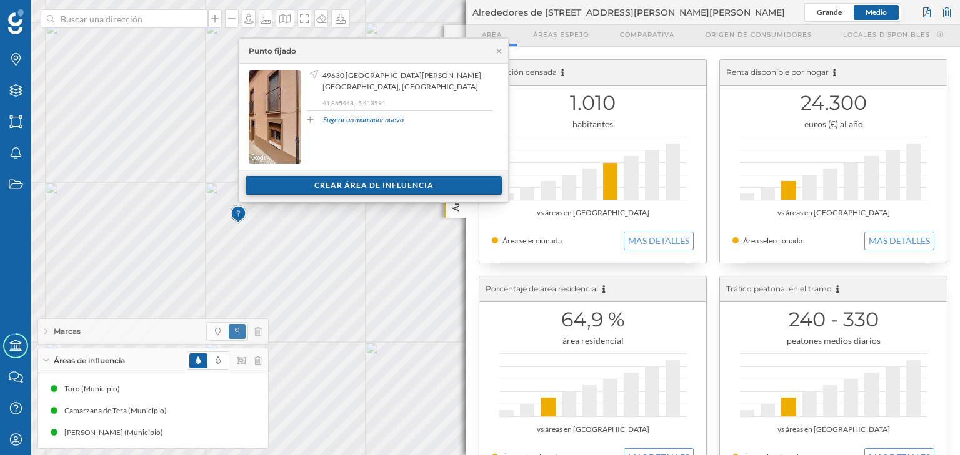
click at [329, 180] on div "Crear área de influencia" at bounding box center [374, 185] width 256 height 19
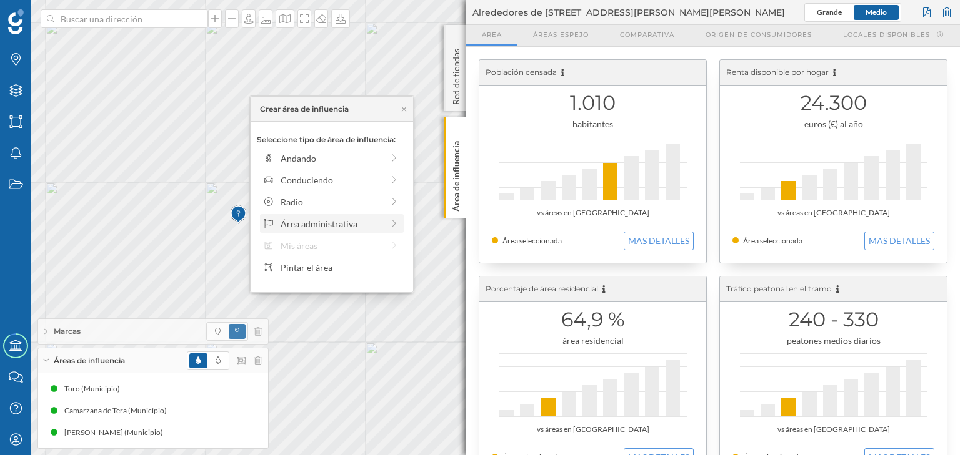
click at [318, 222] on div "Área administrativa" at bounding box center [332, 223] width 102 height 13
click at [318, 197] on div "Municipio" at bounding box center [342, 202] width 123 height 13
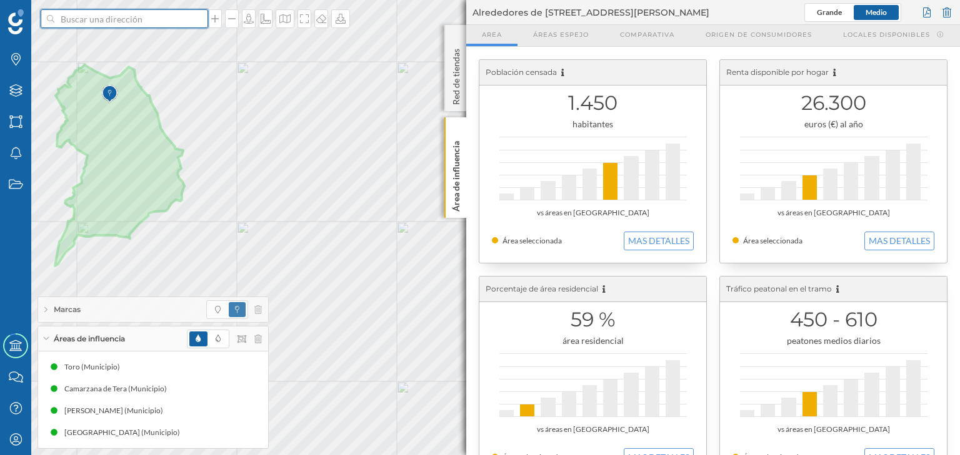
click at [163, 18] on input at bounding box center [124, 18] width 140 height 19
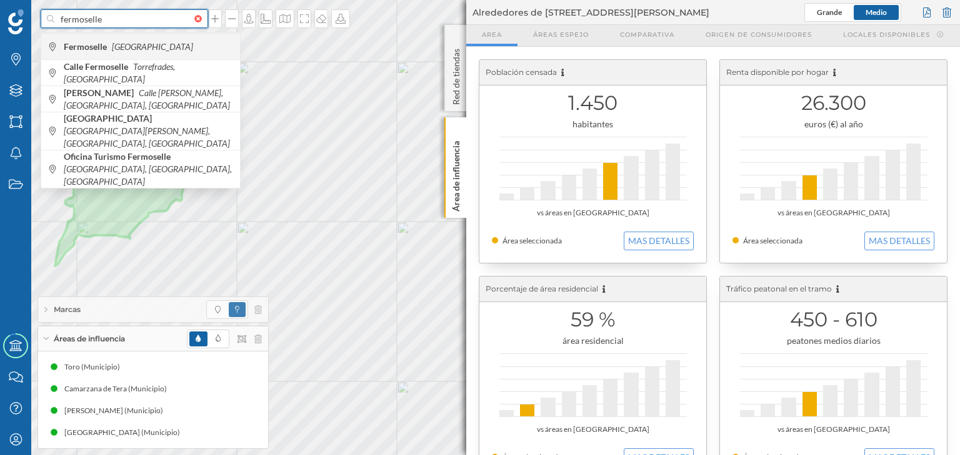
type input "fermoselle"
click at [187, 45] on span "Fermoselle España" at bounding box center [149, 47] width 170 height 12
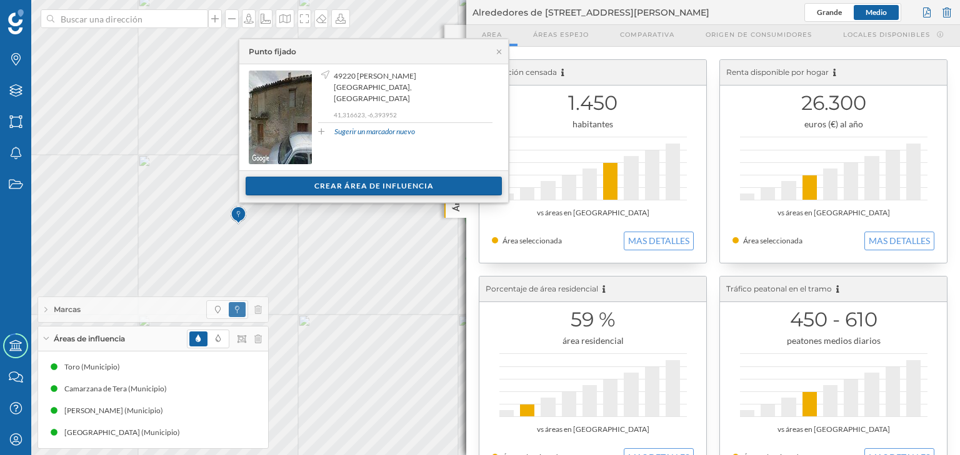
click at [315, 182] on div "Crear área de influencia" at bounding box center [374, 186] width 256 height 19
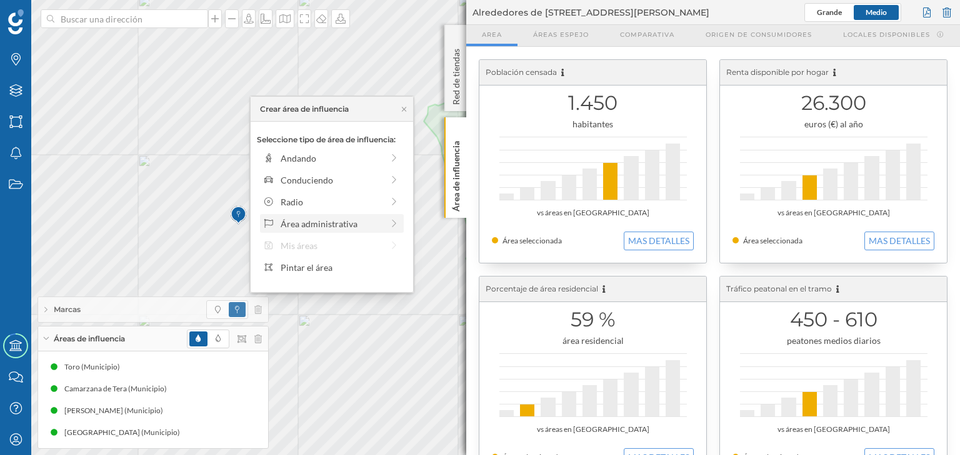
click at [293, 222] on div "Área administrativa" at bounding box center [332, 223] width 102 height 13
click at [293, 201] on div "Municipio" at bounding box center [342, 202] width 123 height 13
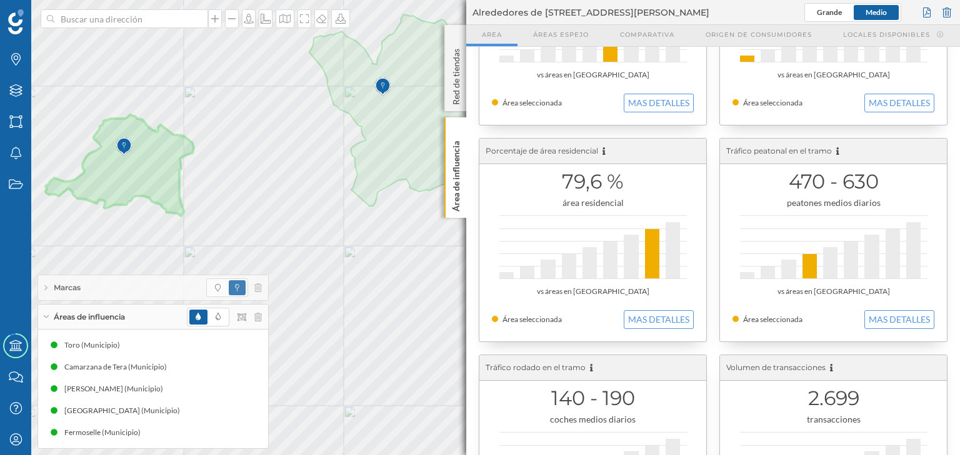
scroll to position [50, 0]
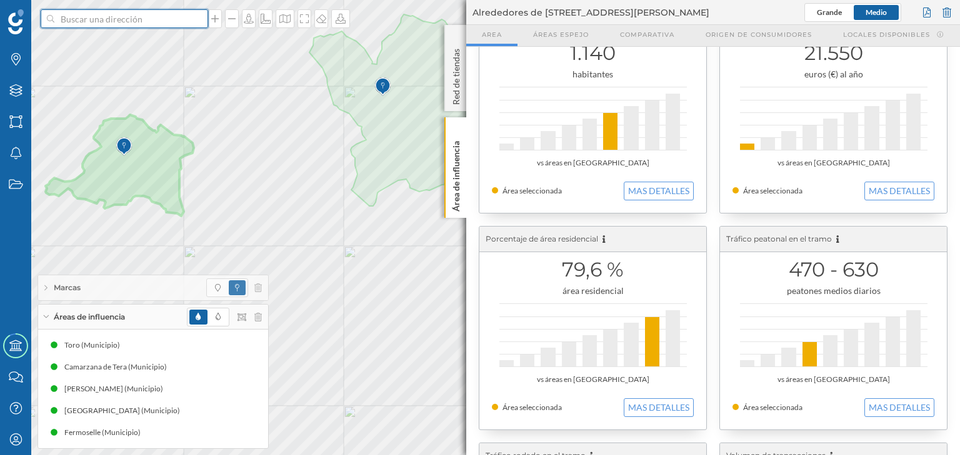
drag, startPoint x: 93, startPoint y: 20, endPoint x: 95, endPoint y: 14, distance: 6.5
click at [94, 20] on input at bounding box center [124, 18] width 140 height 19
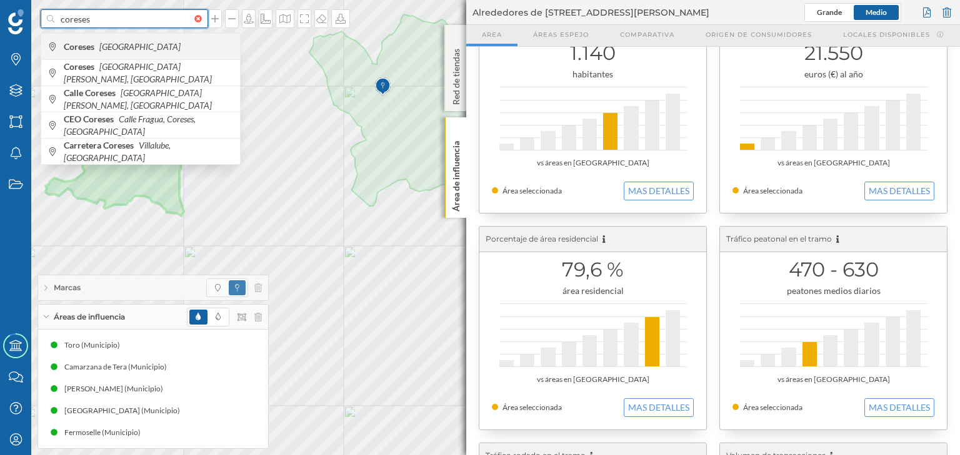
type input "coreses"
click at [131, 44] on span "Coreses España" at bounding box center [149, 47] width 170 height 12
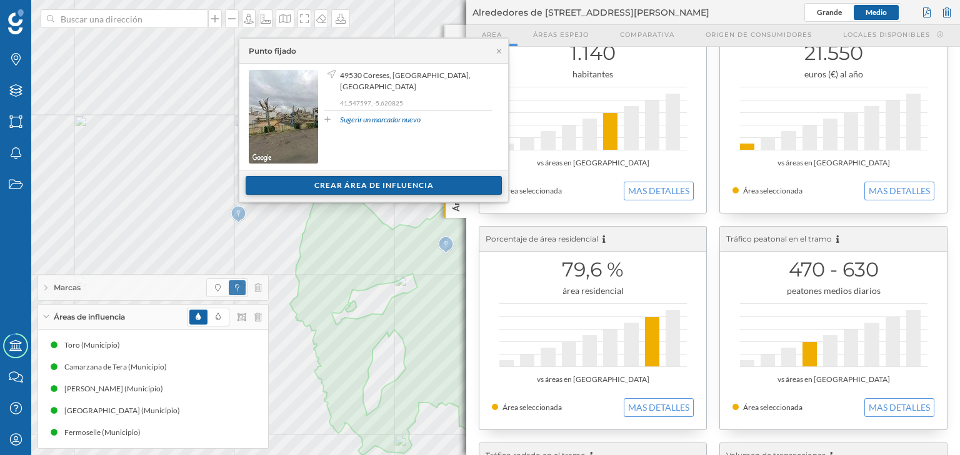
click at [331, 179] on div "Crear área de influencia" at bounding box center [374, 185] width 256 height 19
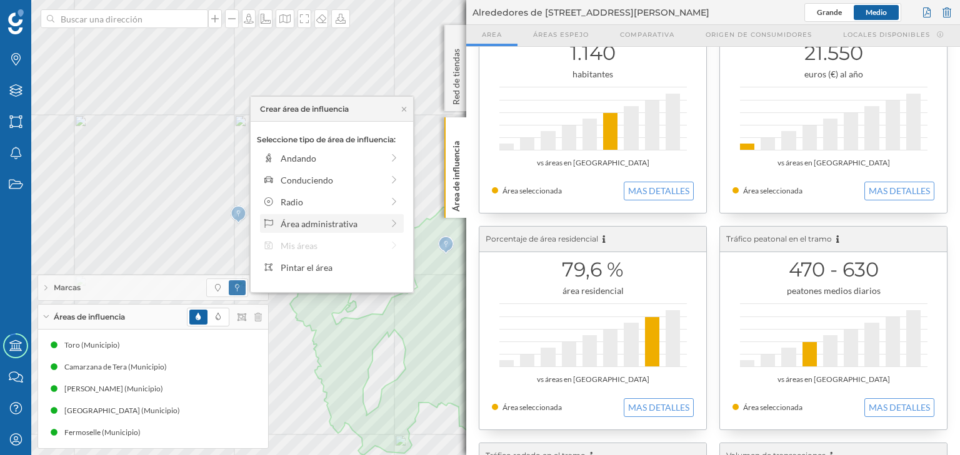
click at [315, 226] on div "Área administrativa" at bounding box center [332, 223] width 102 height 13
click at [320, 207] on div "Municipio" at bounding box center [342, 202] width 123 height 13
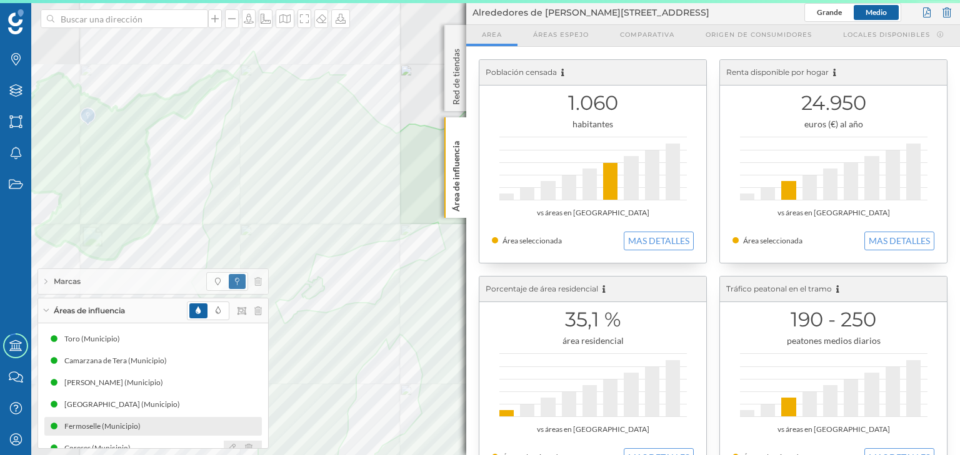
scroll to position [15, 0]
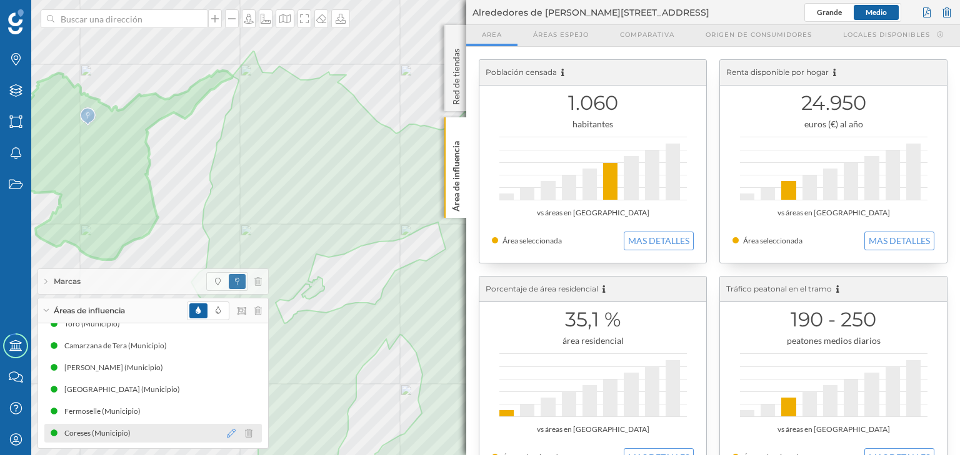
click at [227, 433] on icon at bounding box center [231, 433] width 9 height 9
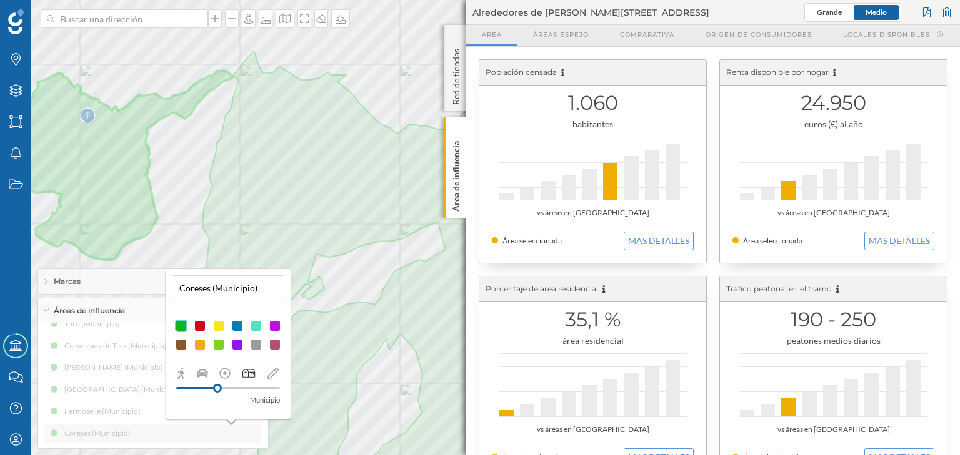
click at [219, 327] on div at bounding box center [218, 326] width 12 height 12
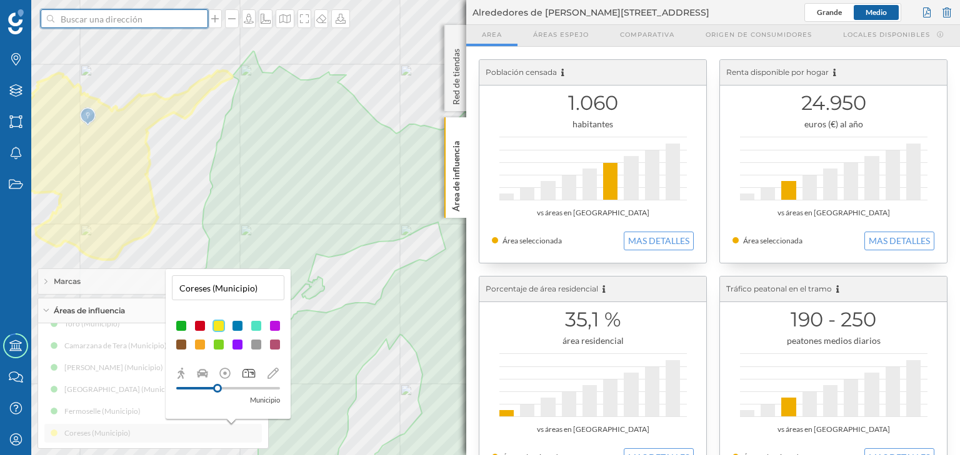
click at [135, 24] on input at bounding box center [124, 18] width 140 height 19
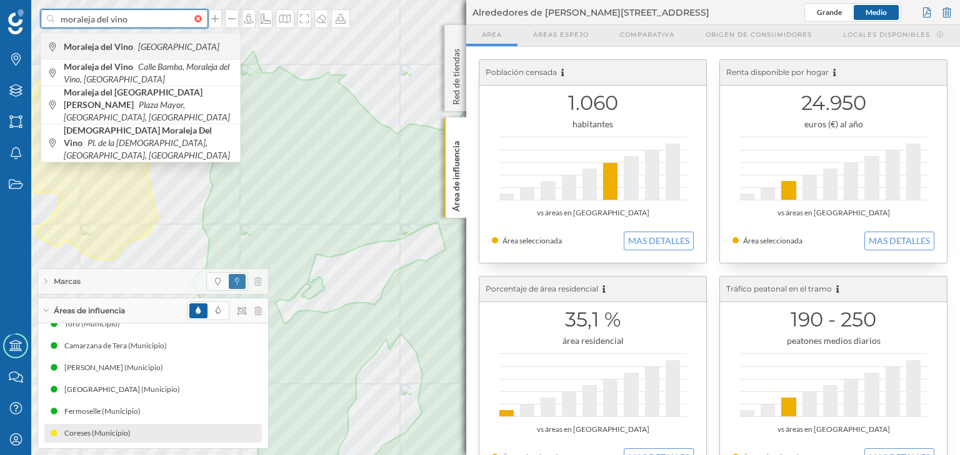
type input "moraleja del vino"
click at [142, 39] on div "Moraleja del Vino España" at bounding box center [140, 46] width 199 height 26
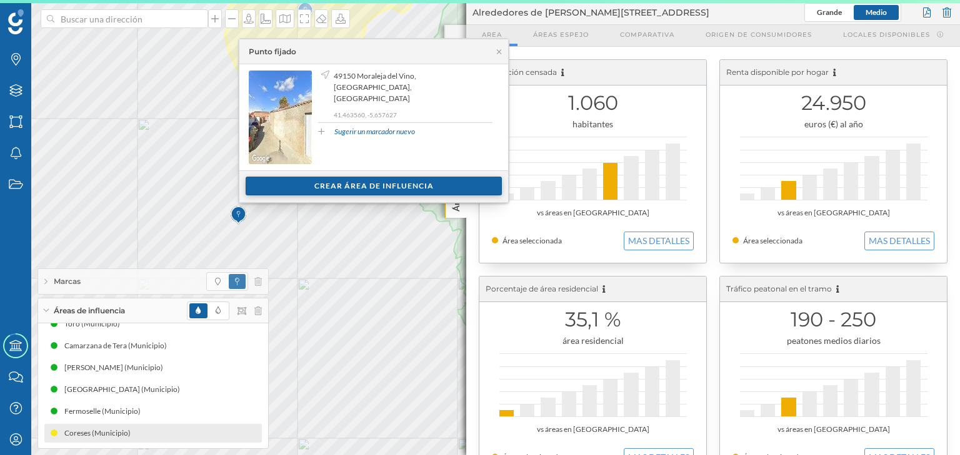
click at [322, 187] on div "Crear área de influencia" at bounding box center [374, 186] width 256 height 19
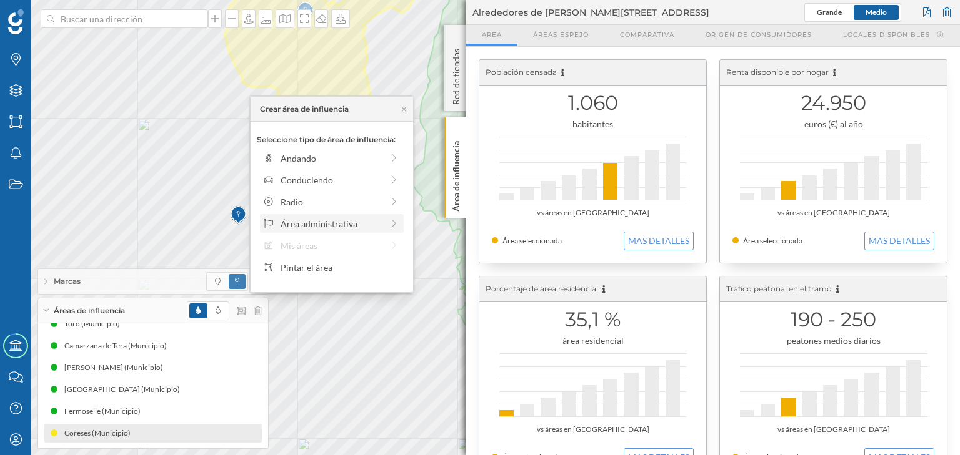
click at [309, 227] on div "Área administrativa" at bounding box center [332, 223] width 102 height 13
click at [307, 204] on div "Municipio" at bounding box center [342, 202] width 123 height 13
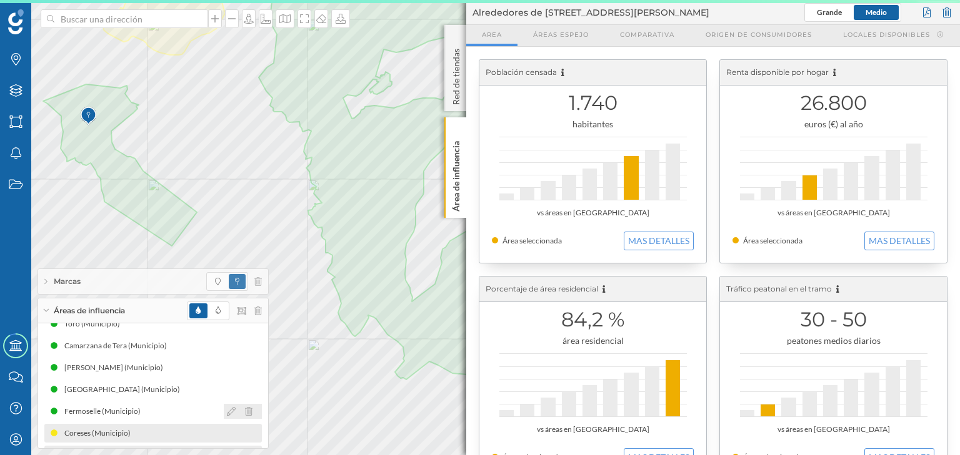
scroll to position [37, 0]
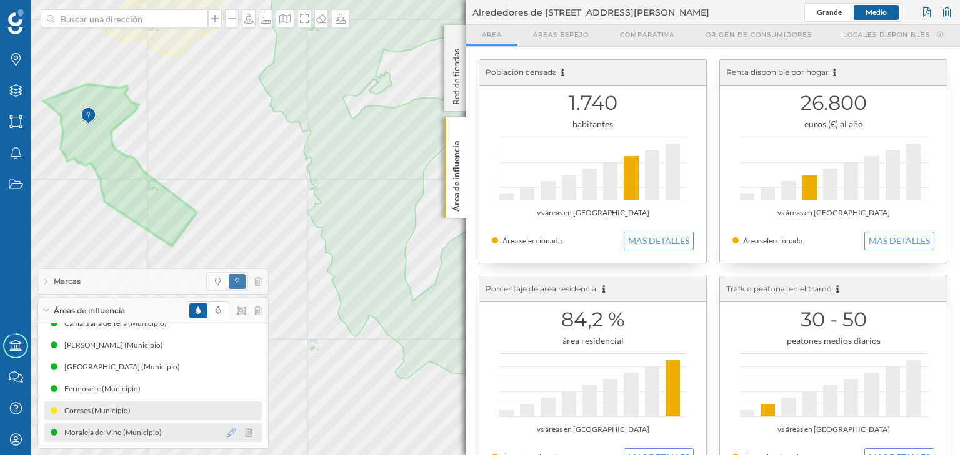
click at [229, 432] on icon at bounding box center [231, 433] width 9 height 9
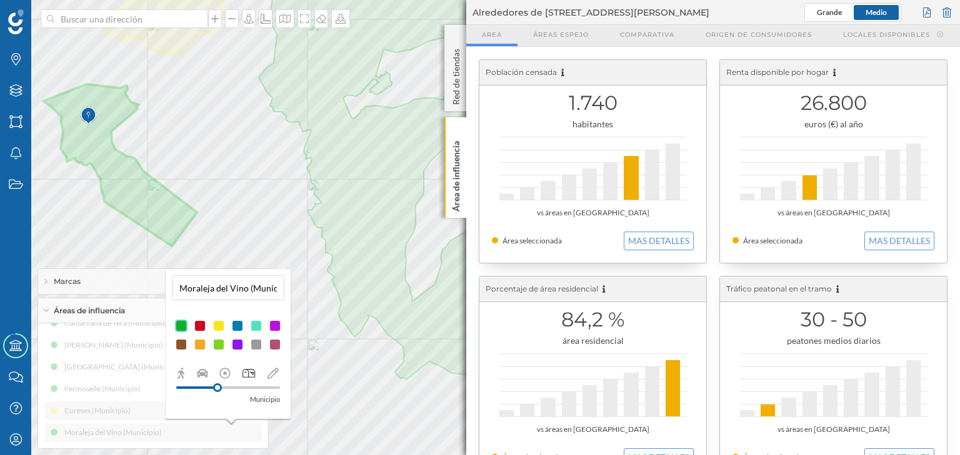
click at [218, 327] on div at bounding box center [218, 326] width 12 height 12
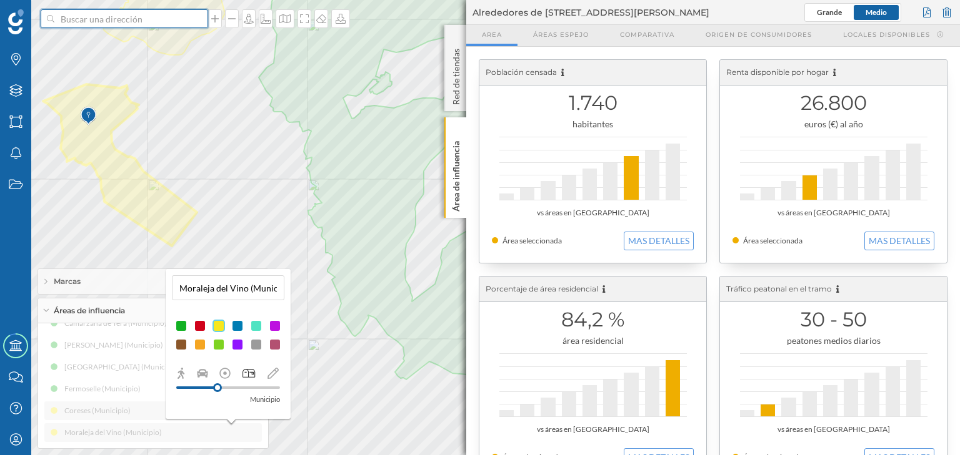
click at [115, 25] on input at bounding box center [124, 18] width 140 height 19
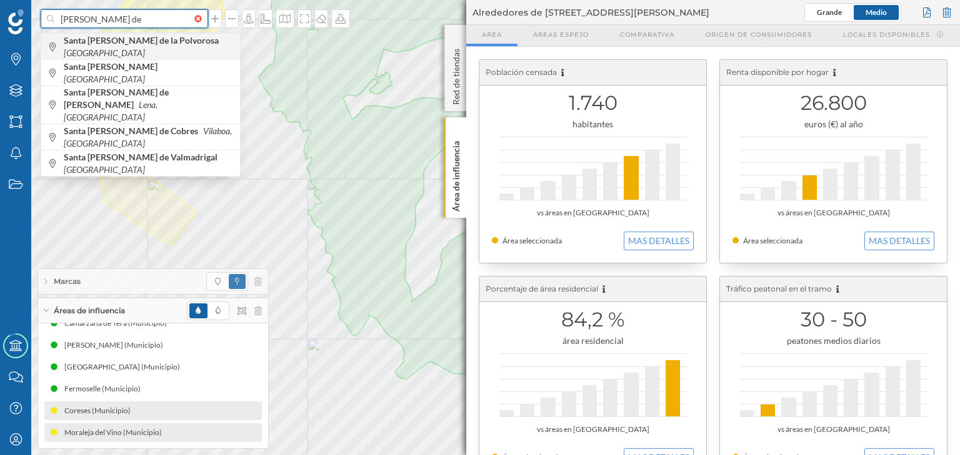
type input "snta cristina de"
click at [136, 46] on b "Santa Cristina de la Polvorosa" at bounding box center [143, 40] width 158 height 11
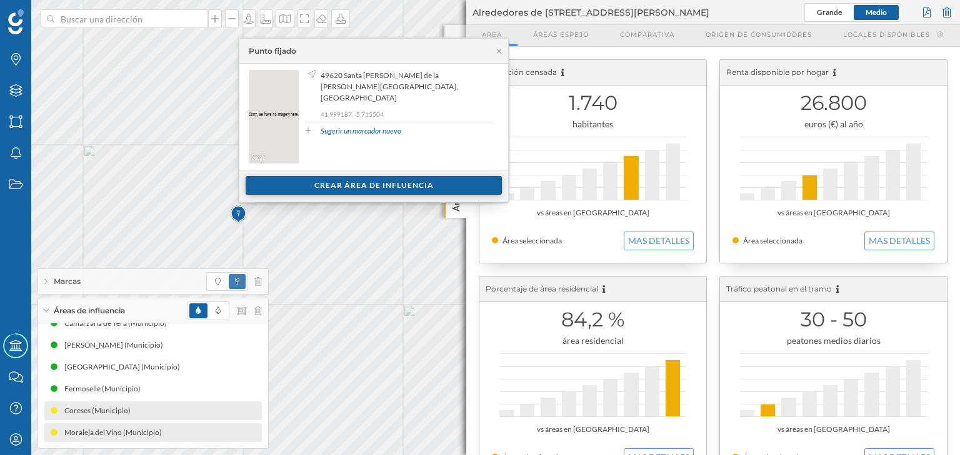
click at [280, 185] on div "Crear área de influencia" at bounding box center [374, 185] width 256 height 19
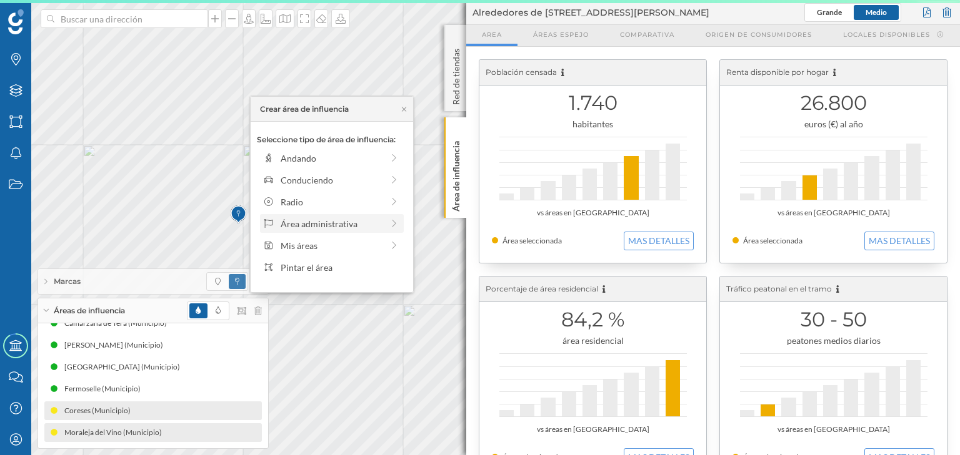
click at [275, 217] on div "Área administrativa" at bounding box center [322, 223] width 119 height 13
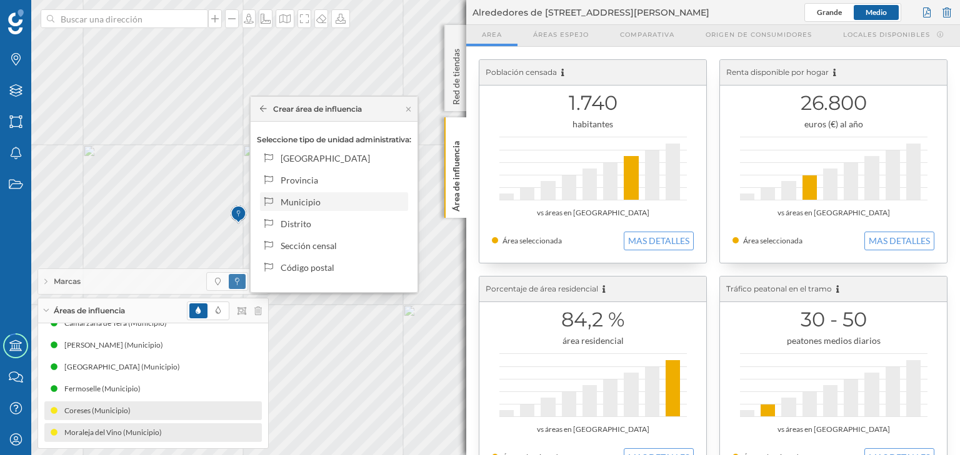
click at [276, 202] on div "Municipio" at bounding box center [333, 202] width 141 height 13
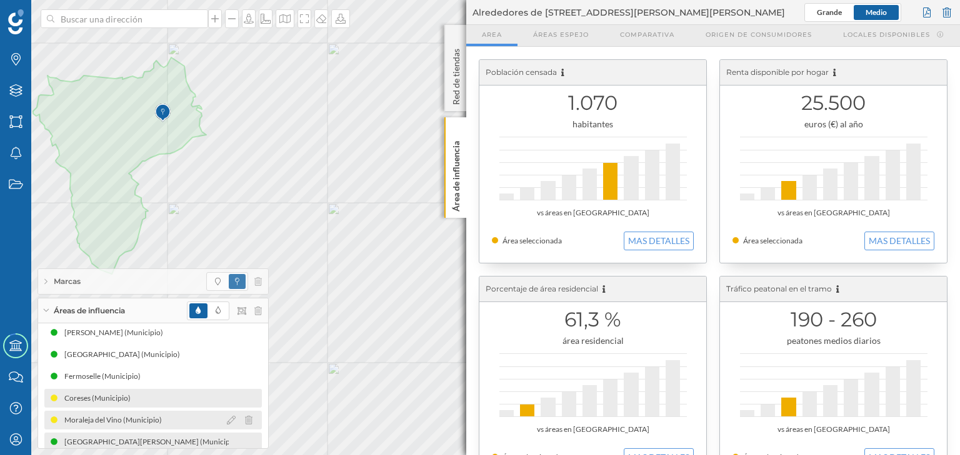
scroll to position [59, 0]
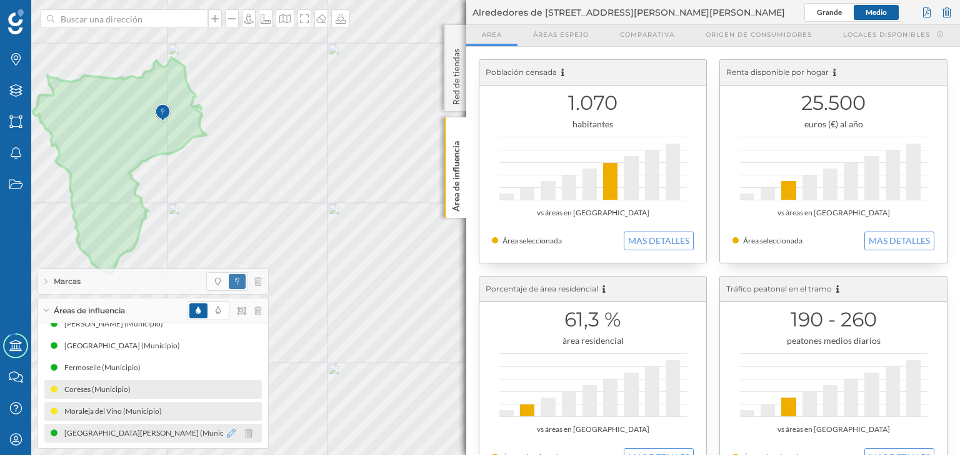
drag, startPoint x: 226, startPoint y: 425, endPoint x: 226, endPoint y: 432, distance: 7.5
click at [227, 432] on icon at bounding box center [231, 433] width 9 height 9
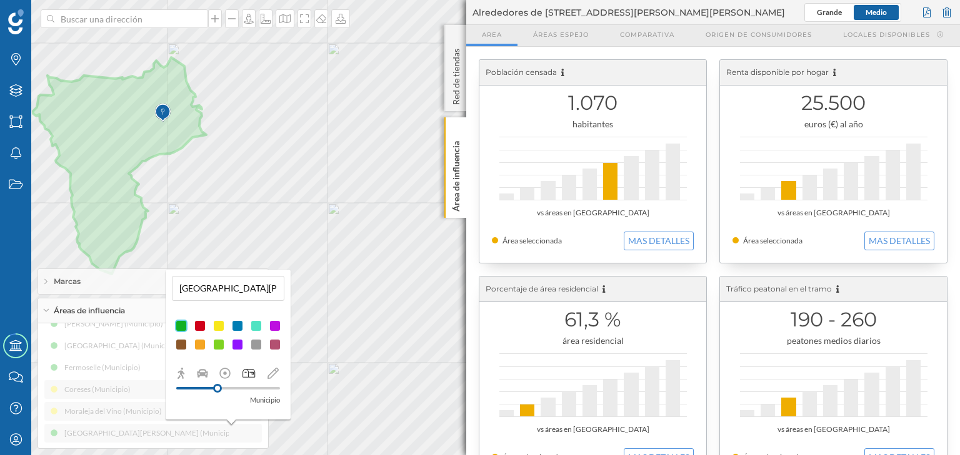
click at [218, 329] on div at bounding box center [218, 326] width 12 height 12
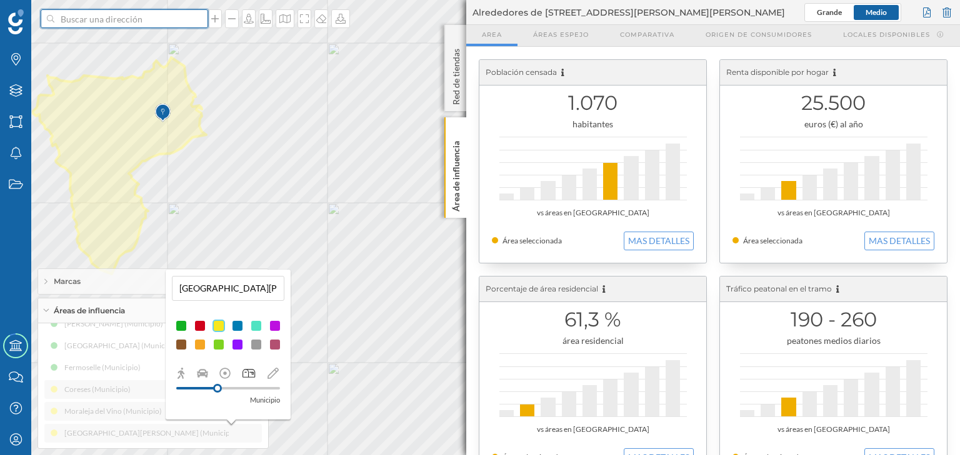
click at [136, 19] on input at bounding box center [124, 18] width 140 height 19
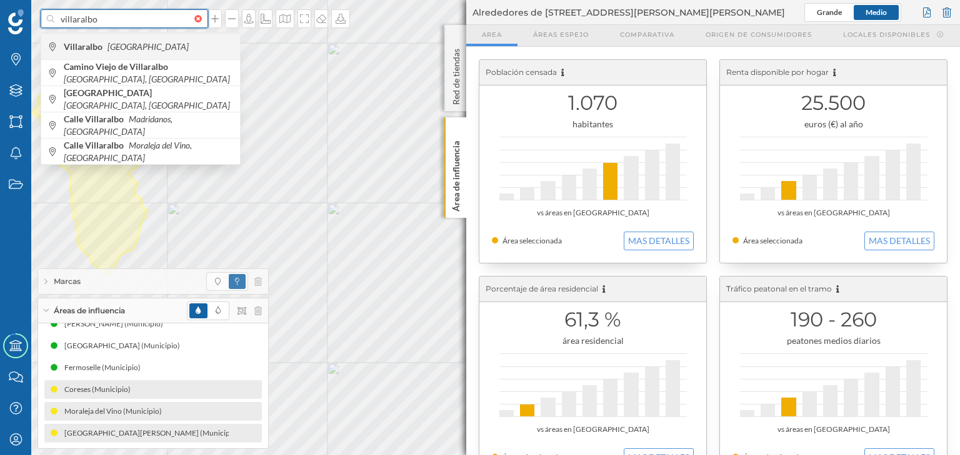
type input "villaralbo"
click at [149, 45] on span "Villaralbo España" at bounding box center [149, 47] width 170 height 12
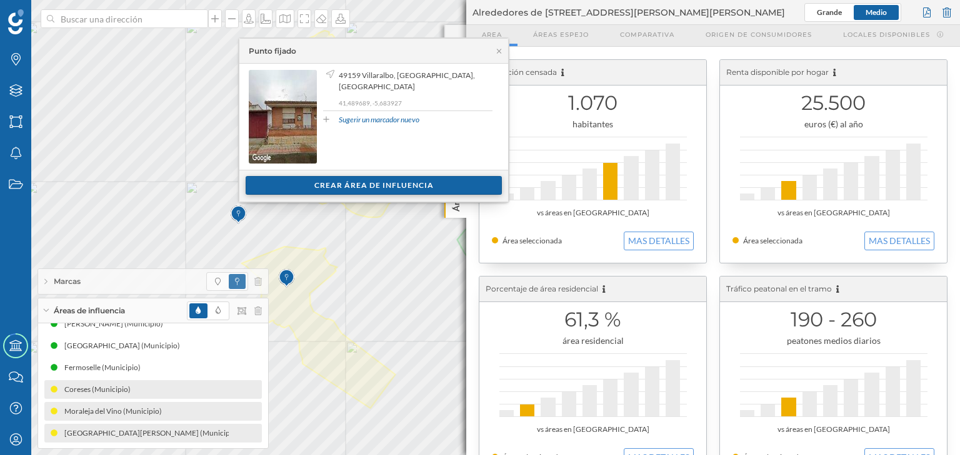
click at [372, 189] on div "Crear área de influencia" at bounding box center [374, 185] width 256 height 19
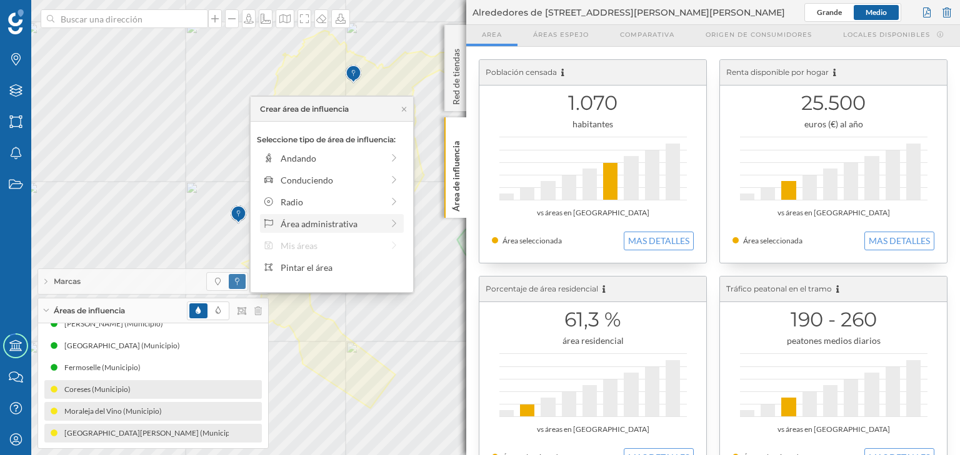
click at [330, 230] on div "Área administrativa" at bounding box center [332, 223] width 102 height 13
click at [317, 198] on div "Municipio" at bounding box center [342, 202] width 123 height 13
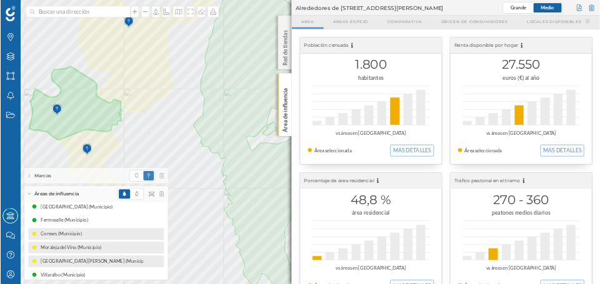
scroll to position [81, 0]
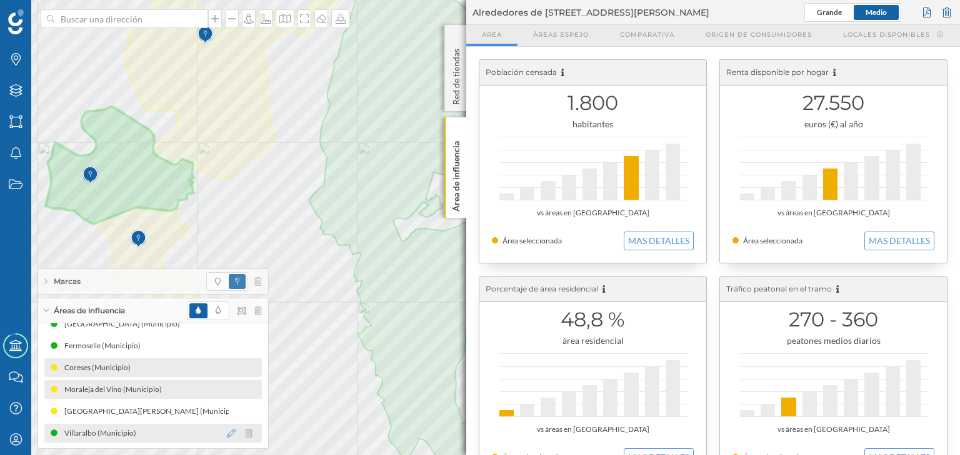
click at [227, 434] on icon at bounding box center [231, 433] width 9 height 9
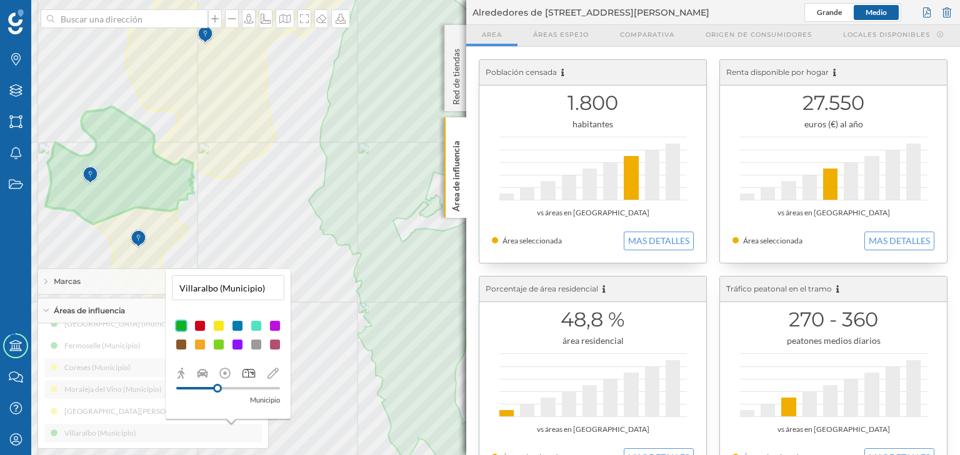
click at [220, 329] on div at bounding box center [218, 326] width 12 height 12
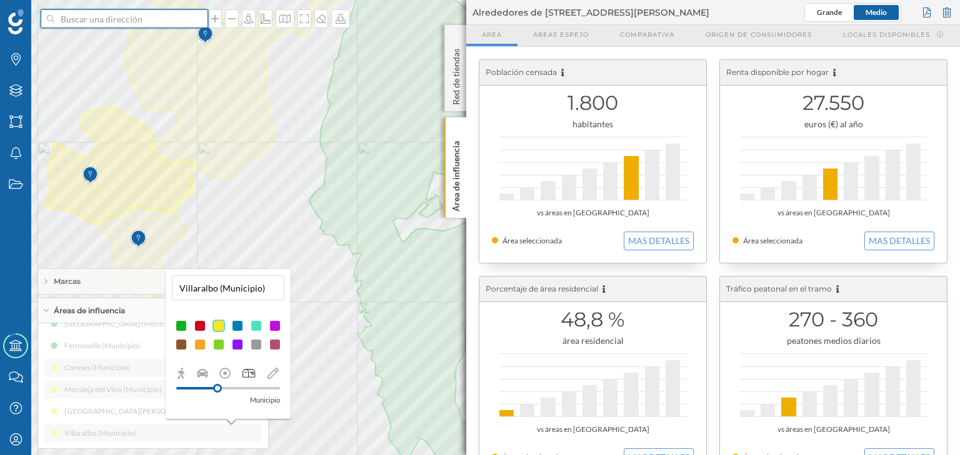
click at [105, 21] on input at bounding box center [124, 18] width 140 height 19
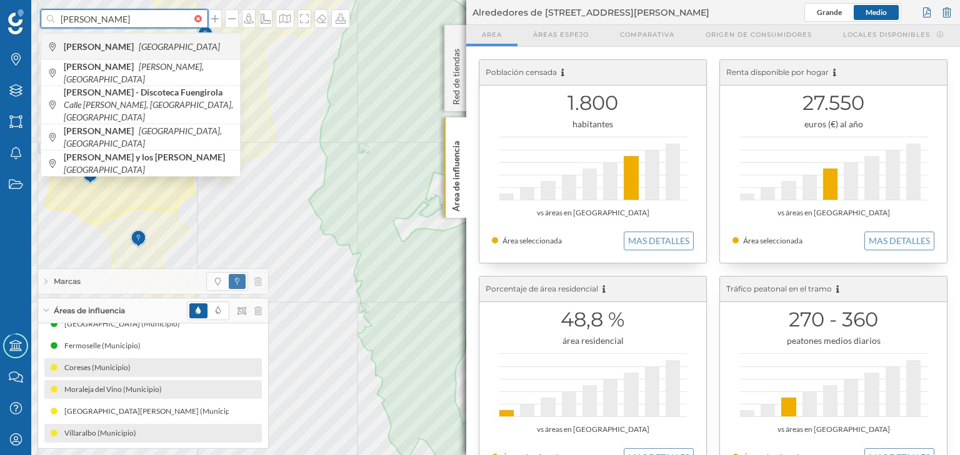
type input "benavente"
click at [139, 45] on icon "[GEOGRAPHIC_DATA]" at bounding box center [179, 46] width 81 height 11
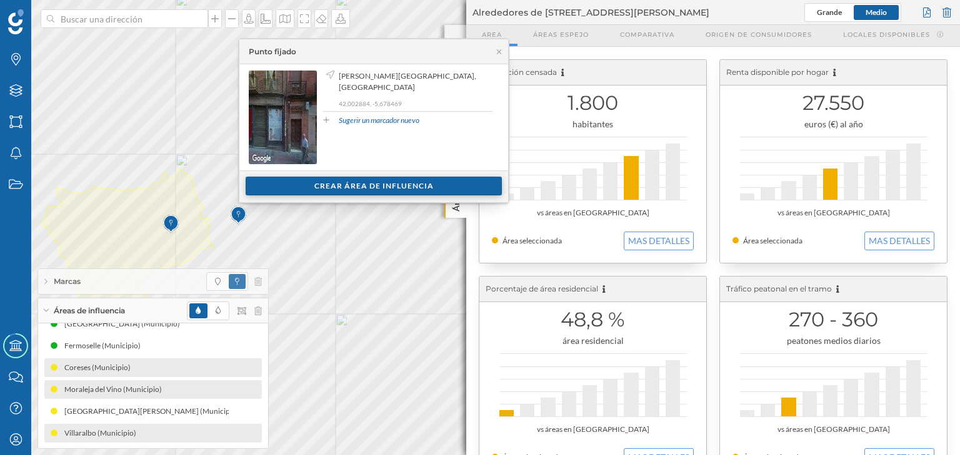
click at [320, 192] on div "Crear área de influencia" at bounding box center [374, 186] width 256 height 19
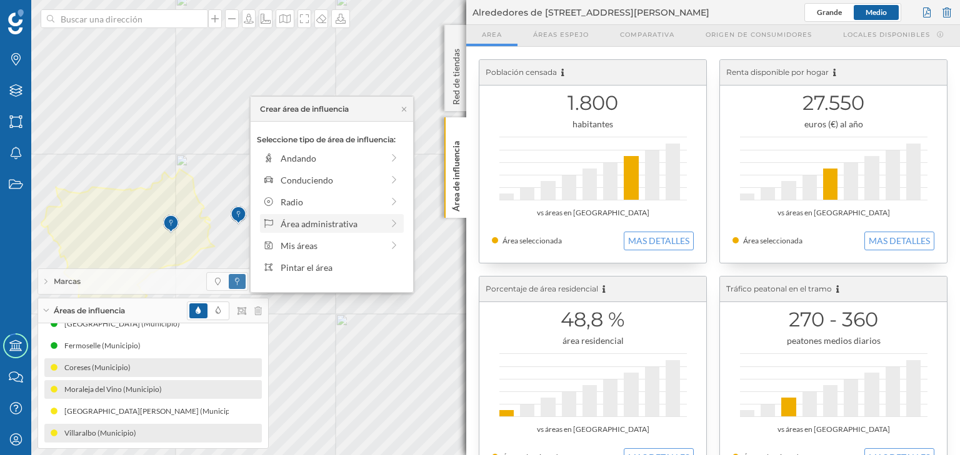
click at [308, 230] on div "Área administrativa" at bounding box center [332, 223] width 102 height 13
click at [310, 207] on div "Municipio" at bounding box center [342, 202] width 123 height 13
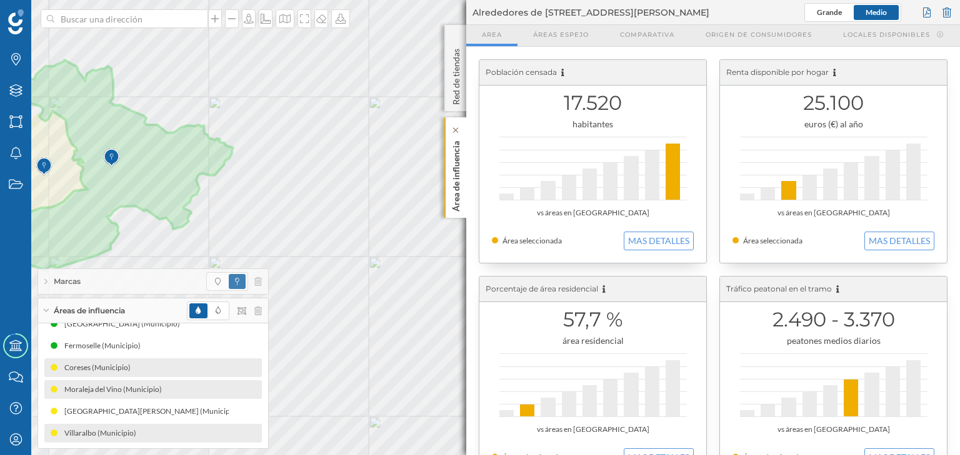
click at [465, 199] on div "Área de influencia" at bounding box center [455, 167] width 22 height 101
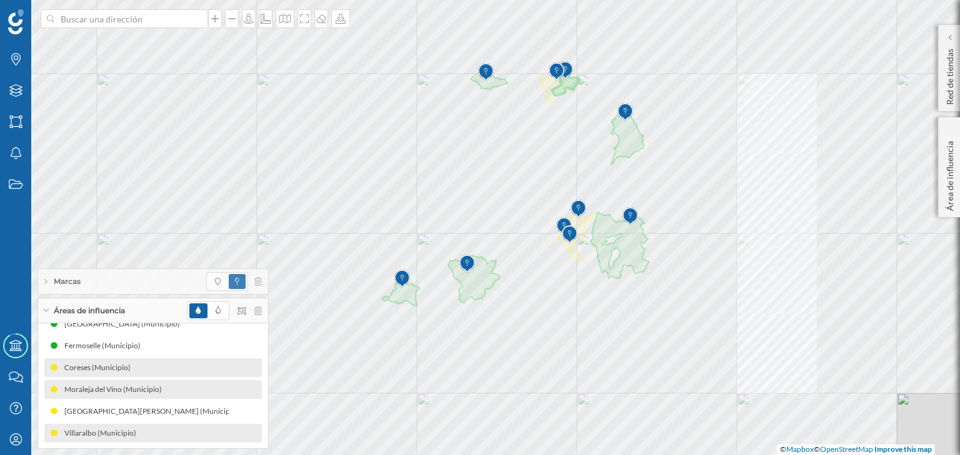
click at [143, 307] on div "Áreas de influencia" at bounding box center [153, 311] width 230 height 25
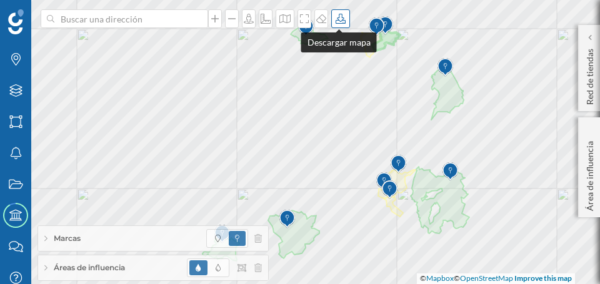
click at [342, 25] on div at bounding box center [340, 18] width 19 height 19
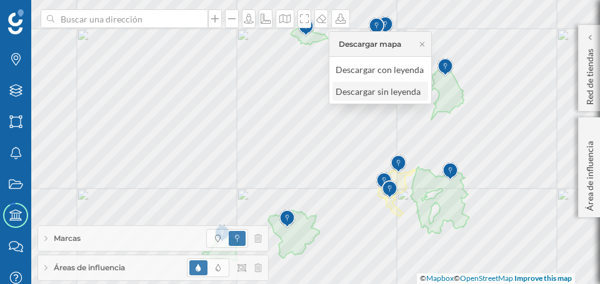
click at [350, 89] on div "Descargar sin leyenda" at bounding box center [379, 91] width 88 height 13
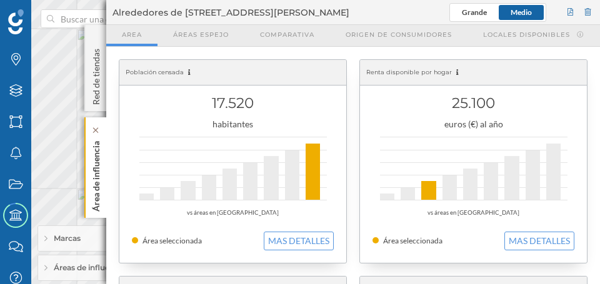
click at [102, 144] on div "Área de influencia" at bounding box center [95, 167] width 22 height 101
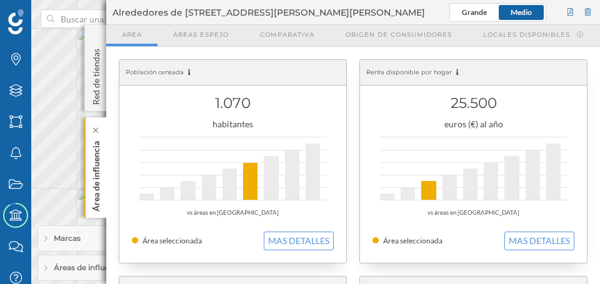
click at [103, 167] on div "Área de influencia" at bounding box center [95, 167] width 22 height 101
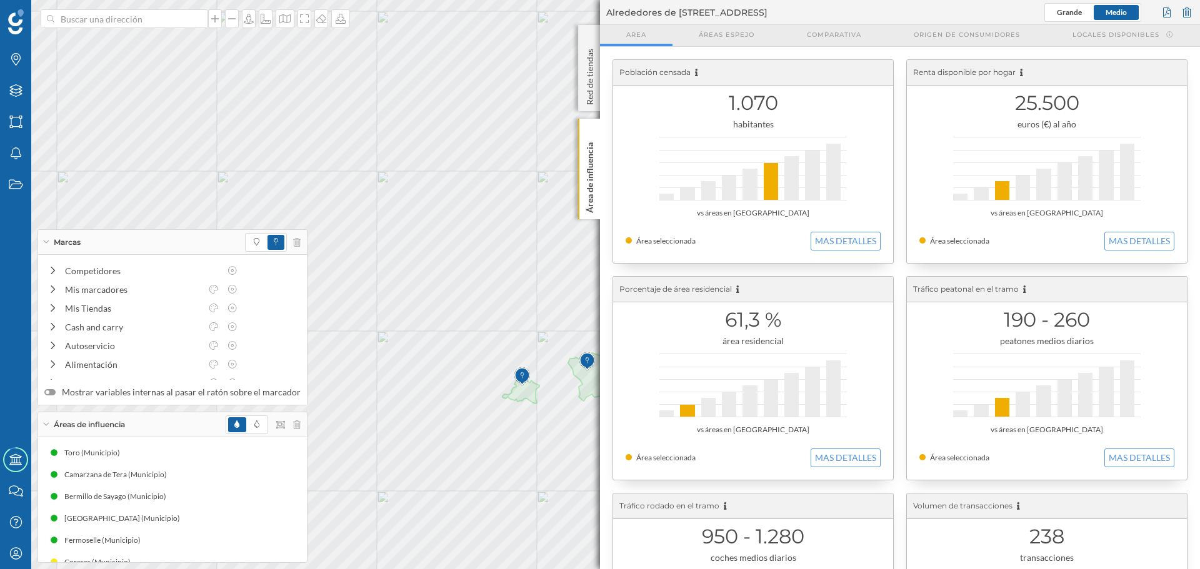
drag, startPoint x: 599, startPoint y: 1, endPoint x: 288, endPoint y: 427, distance: 527.1
click at [288, 284] on div at bounding box center [263, 424] width 75 height 19
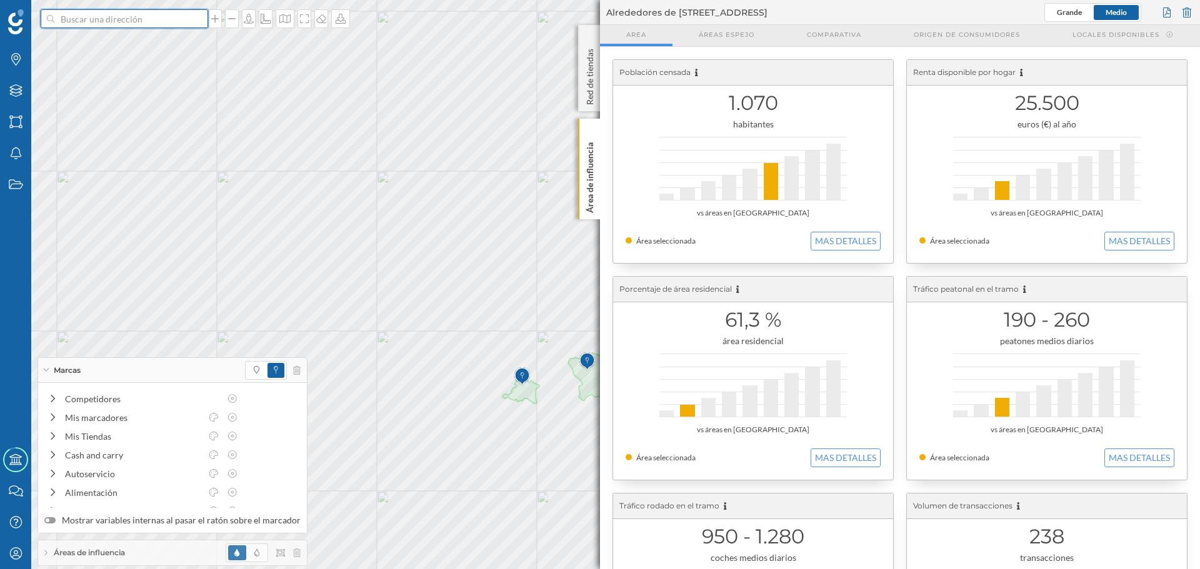
click at [130, 22] on input at bounding box center [124, 18] width 140 height 19
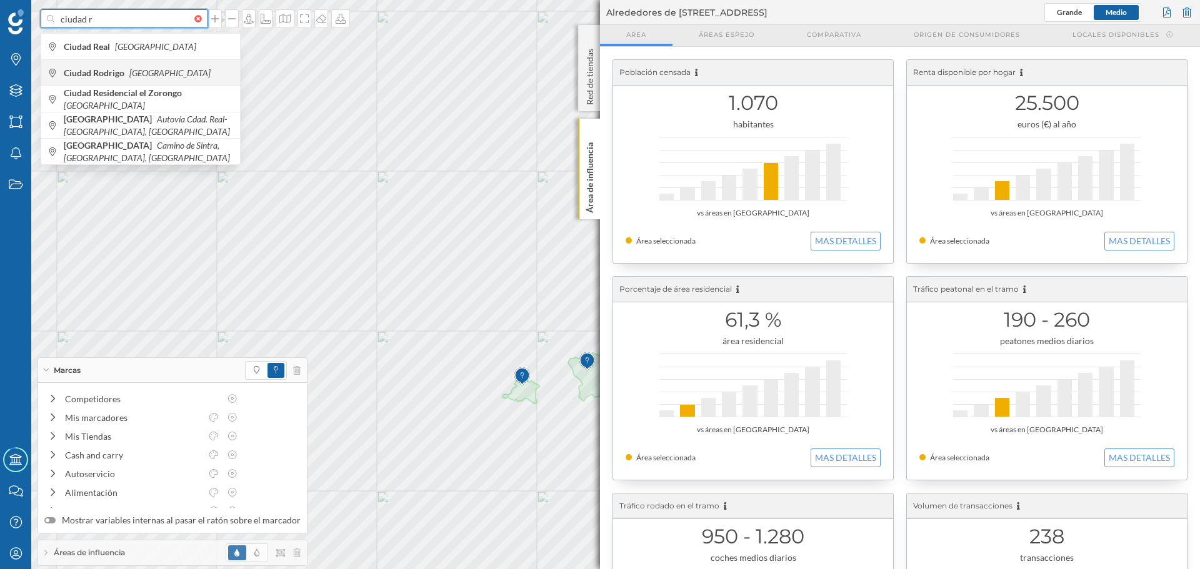
type input "ciudad r"
click at [168, 67] on span "Ciudad [PERSON_NAME][GEOGRAPHIC_DATA]" at bounding box center [149, 73] width 170 height 12
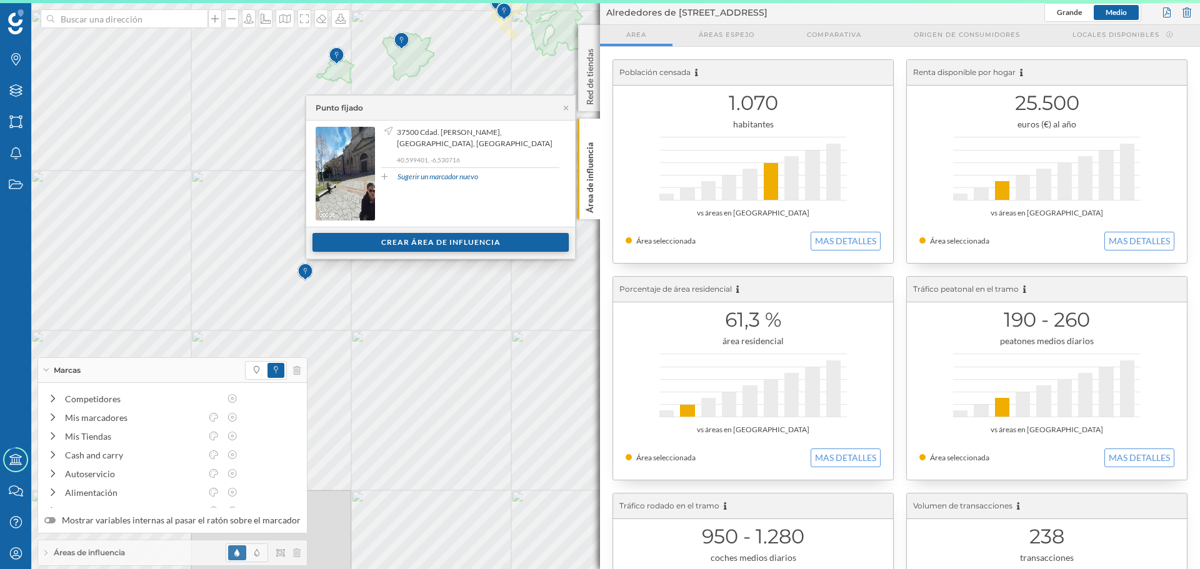
click at [480, 249] on div "Crear área de influencia" at bounding box center [440, 242] width 256 height 19
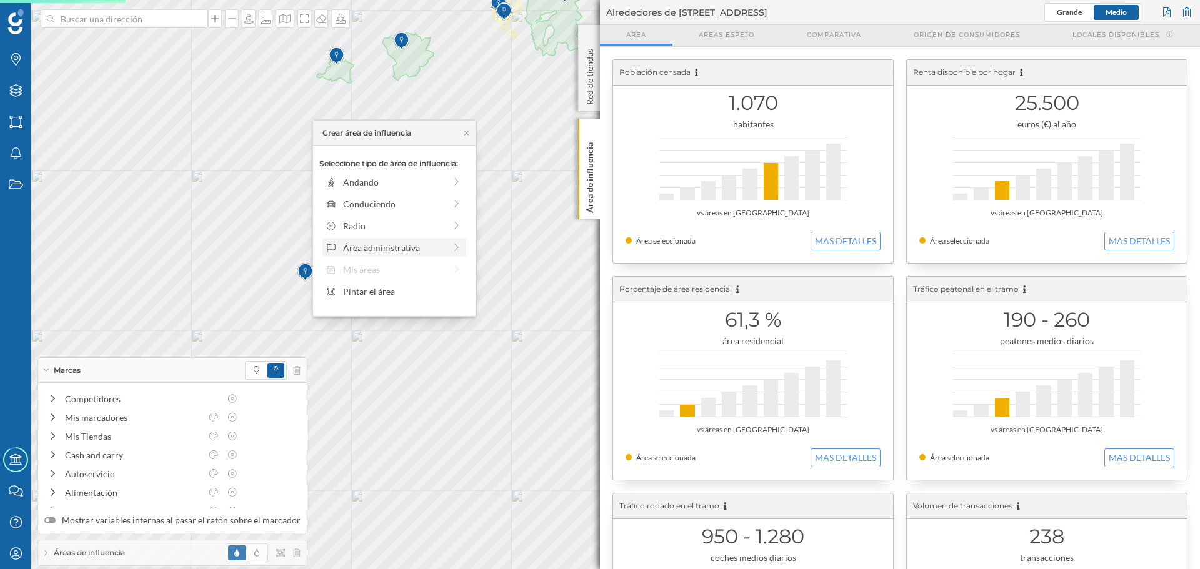
click at [392, 247] on div "Área administrativa" at bounding box center [394, 247] width 102 height 13
click at [392, 233] on div "Municipio" at bounding box center [396, 225] width 148 height 19
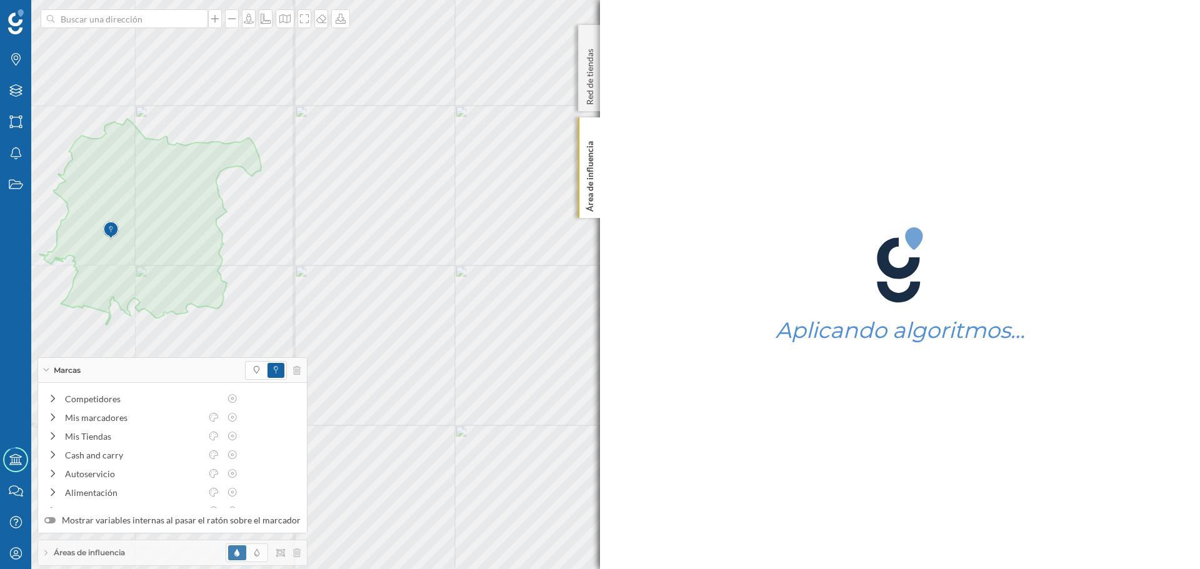
click at [155, 284] on div "Áreas de influencia" at bounding box center [172, 552] width 269 height 25
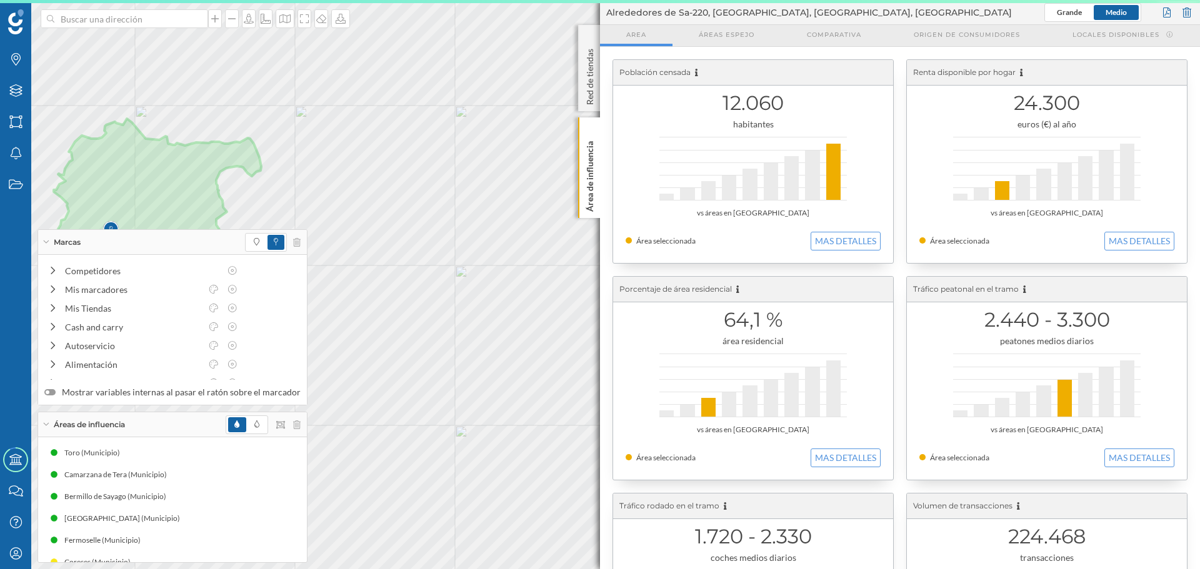
click at [49, 244] on div "Marcas" at bounding box center [172, 242] width 269 height 25
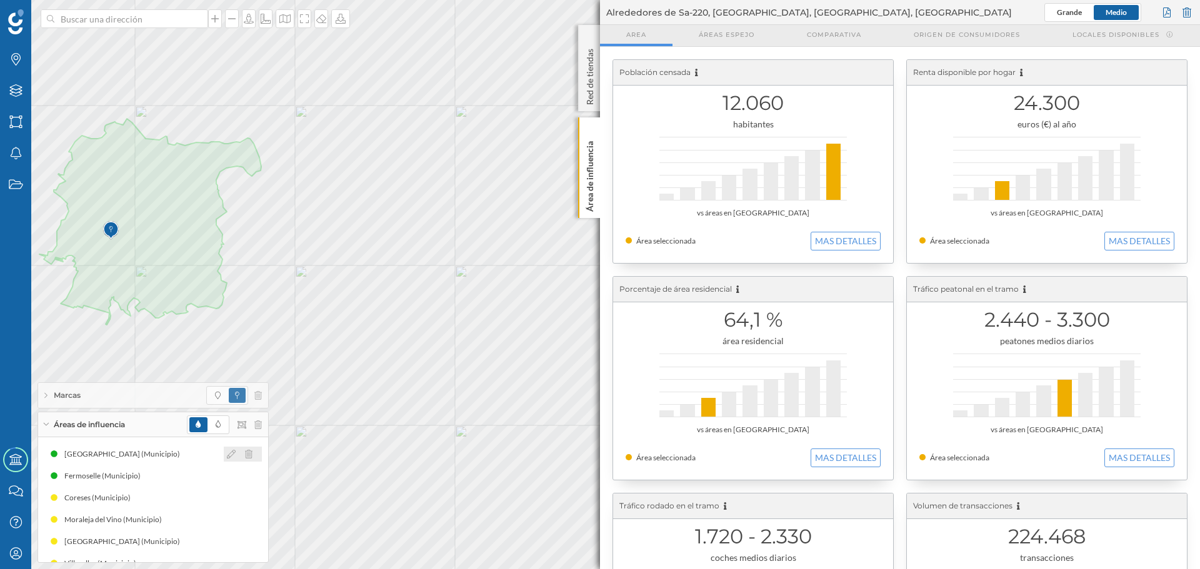
scroll to position [125, 0]
click at [245, 284] on icon at bounding box center [248, 524] width 7 height 9
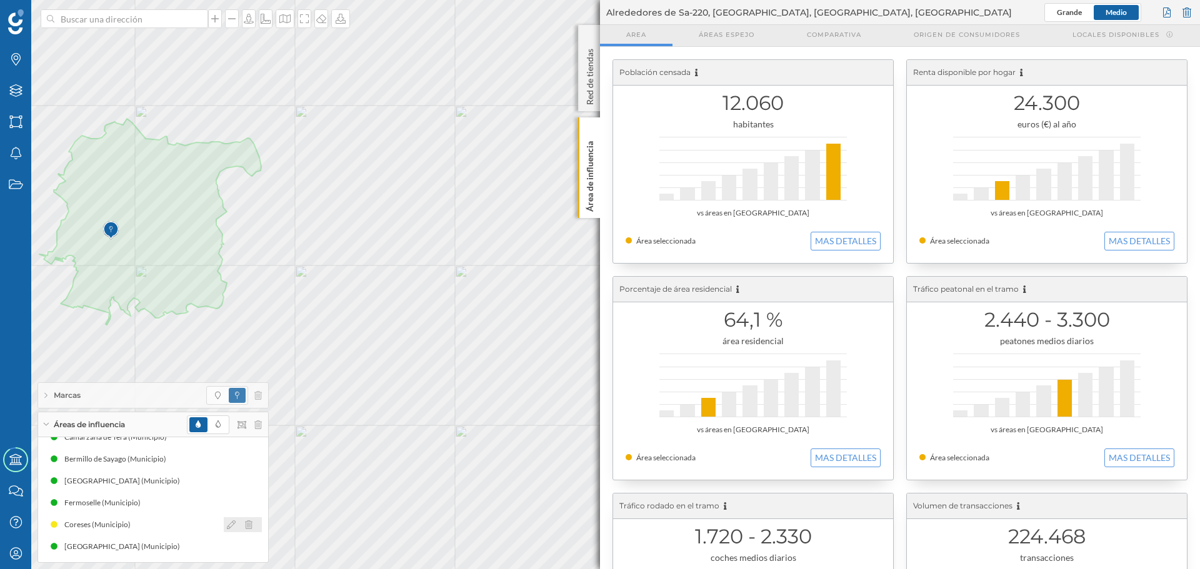
click at [245, 284] on icon at bounding box center [248, 524] width 7 height 9
click at [244, 284] on div at bounding box center [243, 524] width 38 height 15
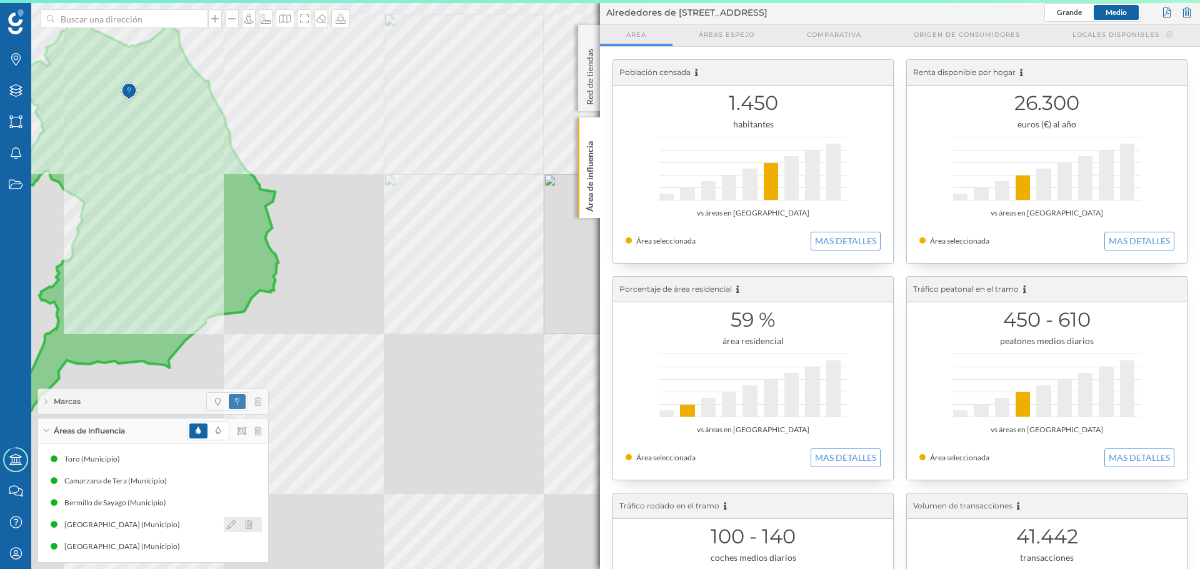
click at [245, 284] on icon at bounding box center [248, 524] width 7 height 9
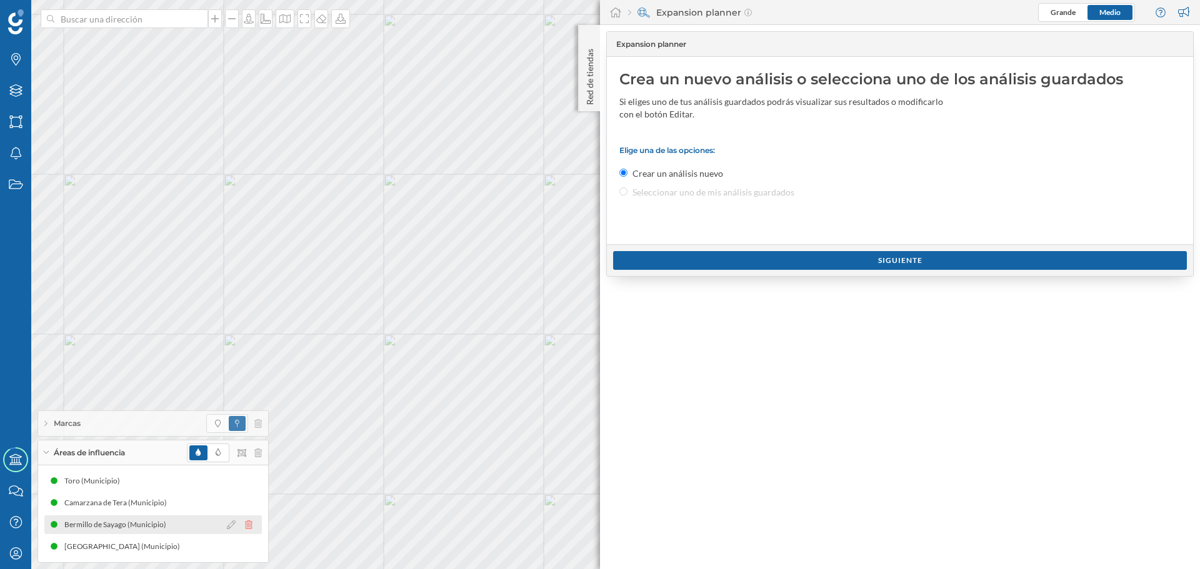
click at [247, 284] on icon at bounding box center [248, 524] width 7 height 9
click at [251, 284] on icon at bounding box center [248, 524] width 7 height 9
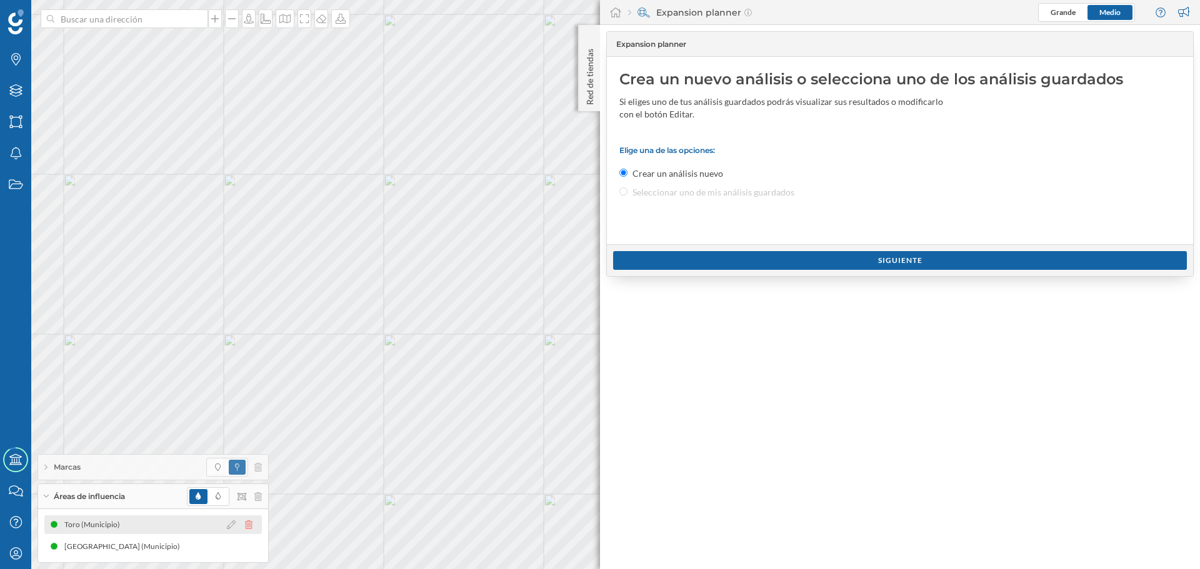
click at [249, 284] on icon at bounding box center [248, 524] width 7 height 9
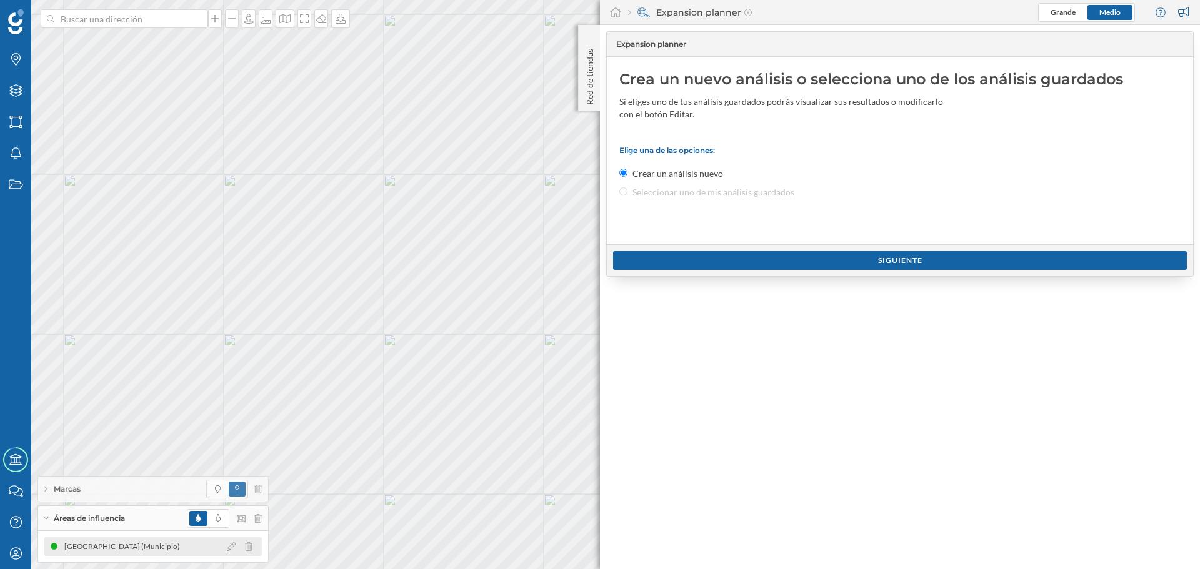
click at [168, 284] on div "[GEOGRAPHIC_DATA] (Municipio)" at bounding box center [152, 546] width 217 height 19
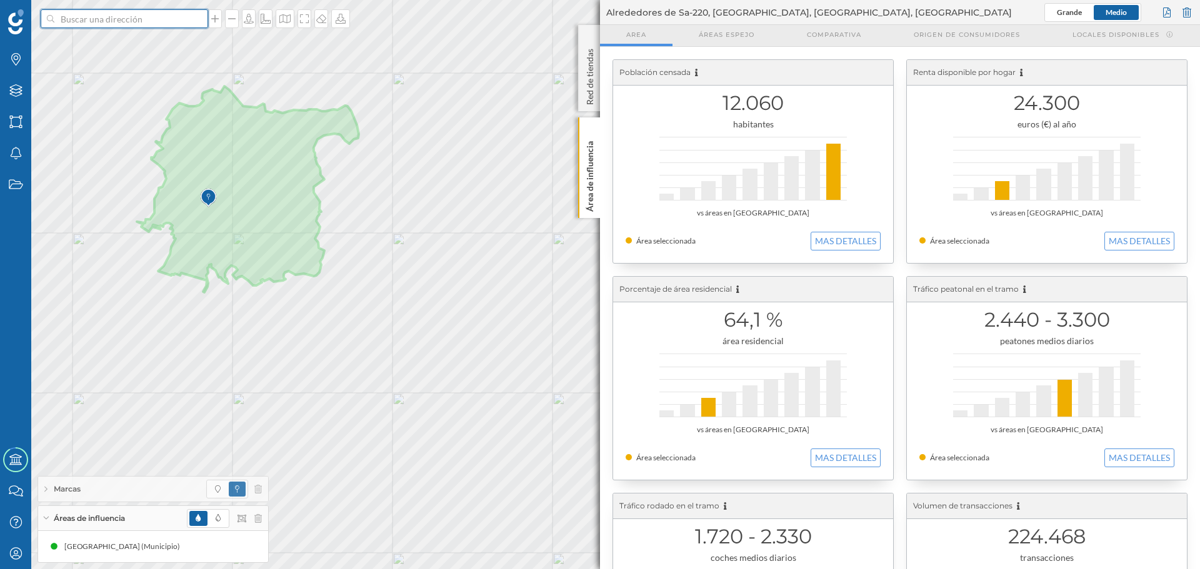
click at [156, 21] on input at bounding box center [124, 18] width 140 height 19
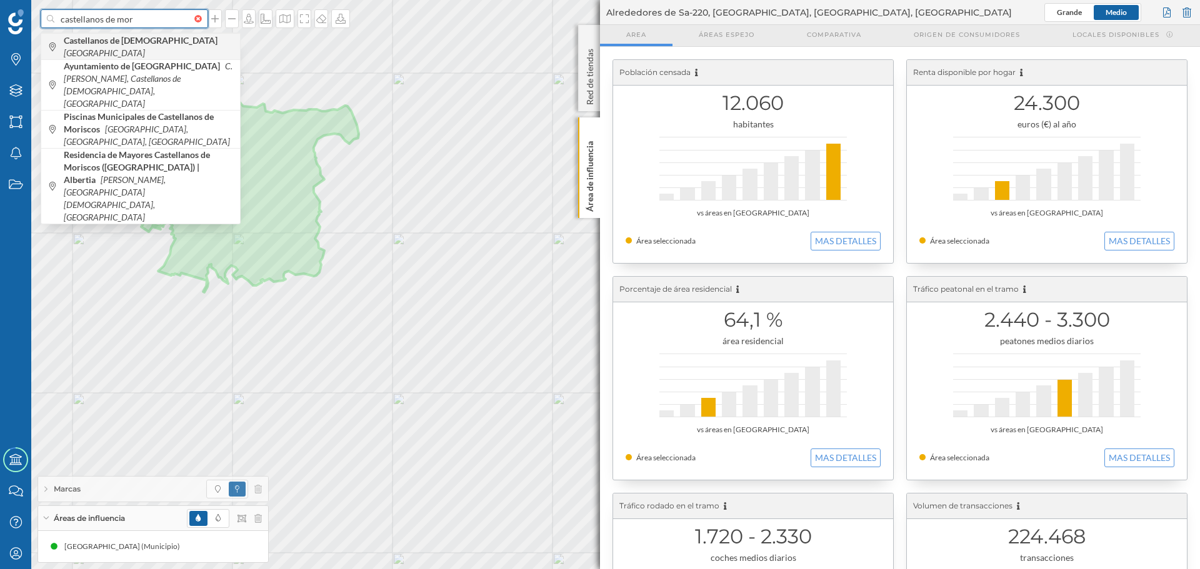
type input "castellanos de mor"
click at [145, 47] on icon "[GEOGRAPHIC_DATA]" at bounding box center [104, 52] width 81 height 11
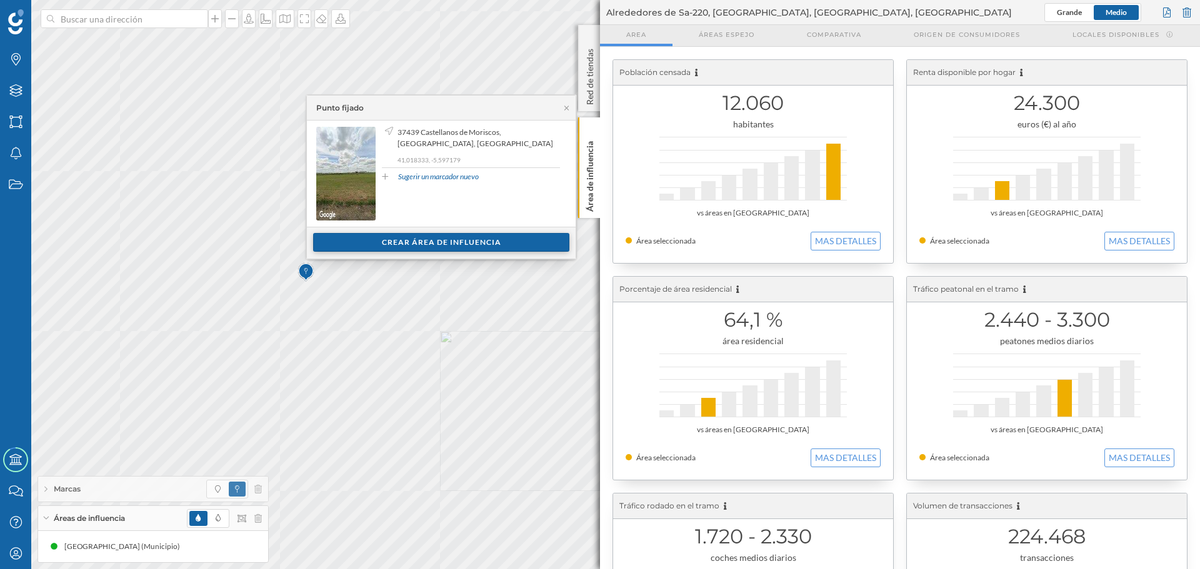
click at [379, 241] on div "Crear área de influencia" at bounding box center [441, 242] width 256 height 19
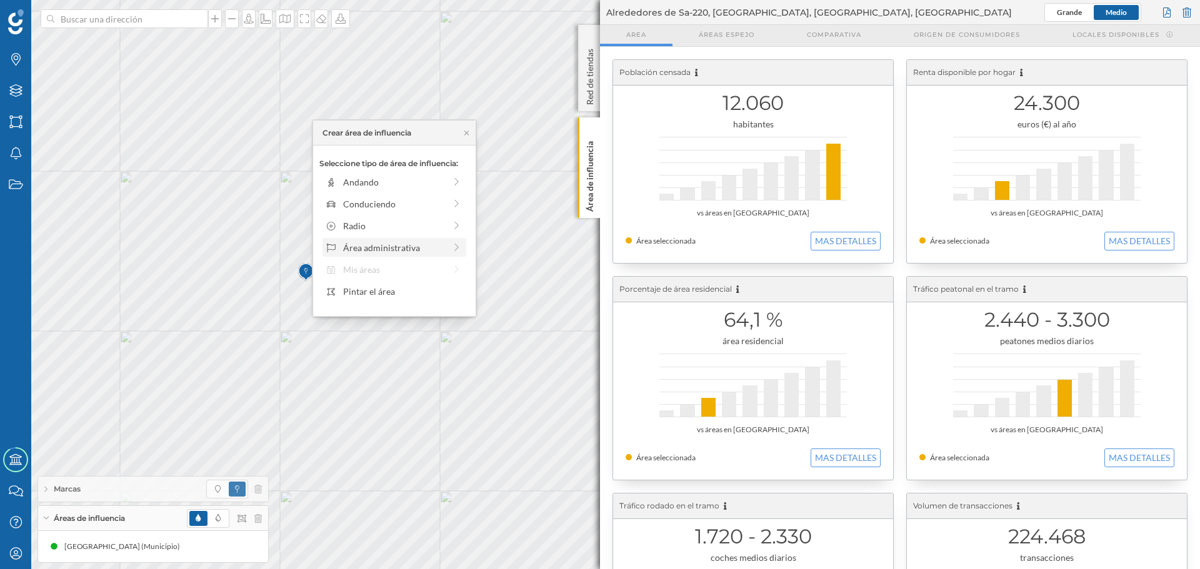
click at [356, 254] on div "Área administrativa" at bounding box center [394, 247] width 144 height 19
click at [362, 233] on div "Municipio" at bounding box center [396, 225] width 148 height 19
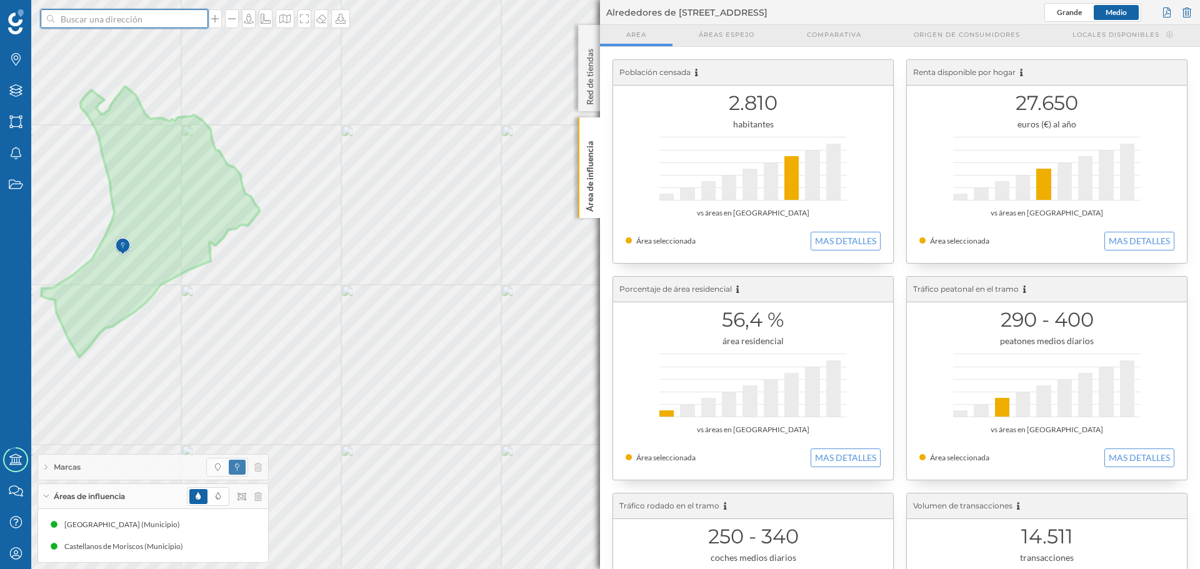
click at [107, 21] on input at bounding box center [124, 18] width 140 height 19
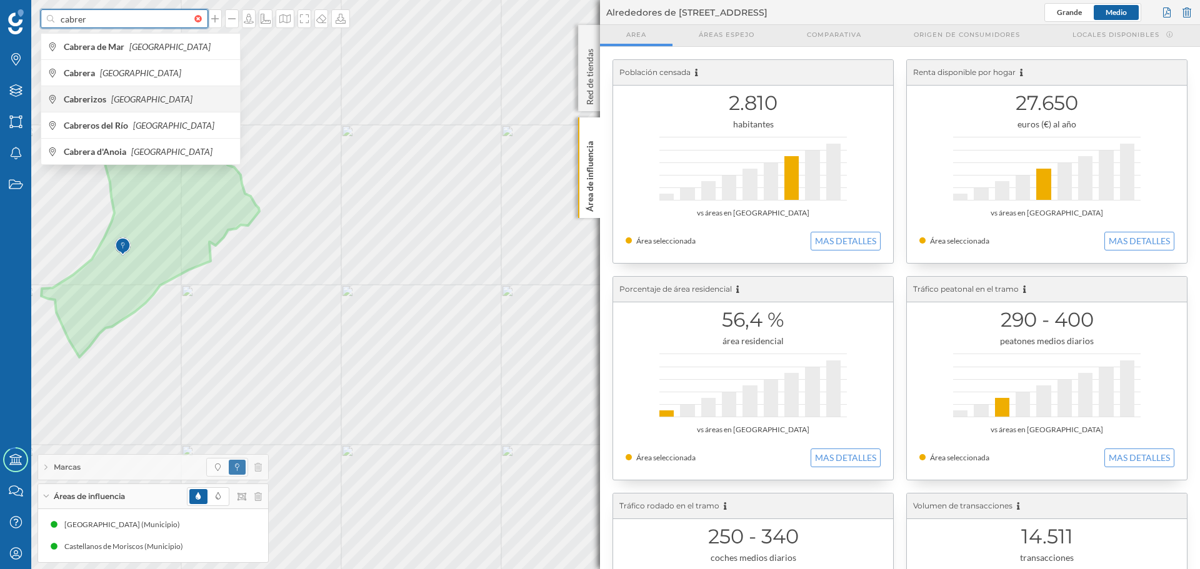
type input "cabrer"
click at [125, 99] on icon "[GEOGRAPHIC_DATA]" at bounding box center [151, 99] width 81 height 11
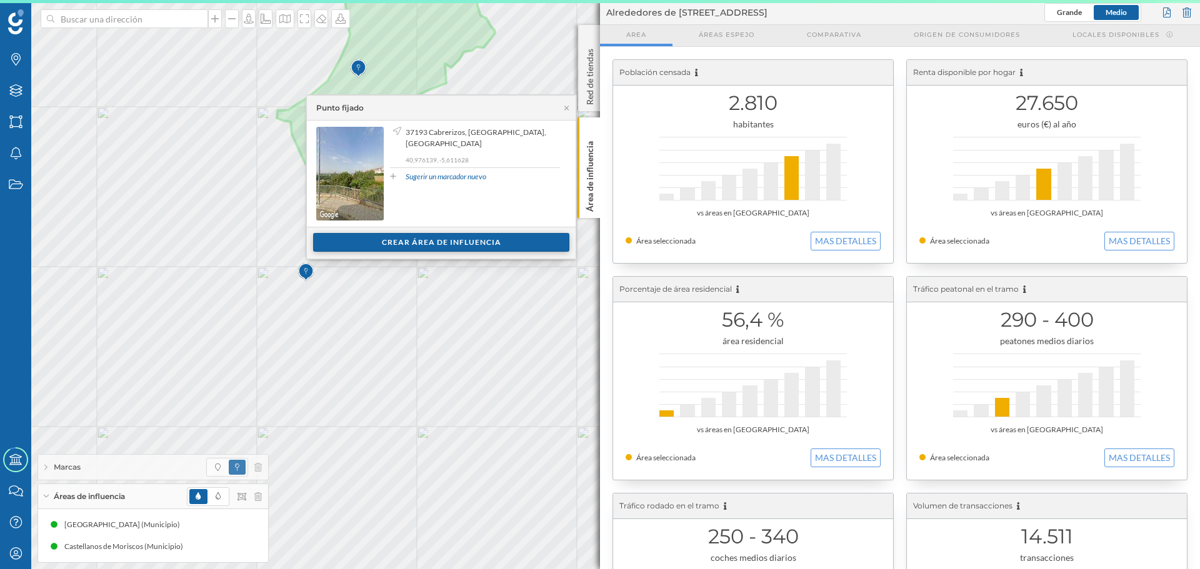
click at [425, 239] on div "Crear área de influencia" at bounding box center [441, 242] width 256 height 19
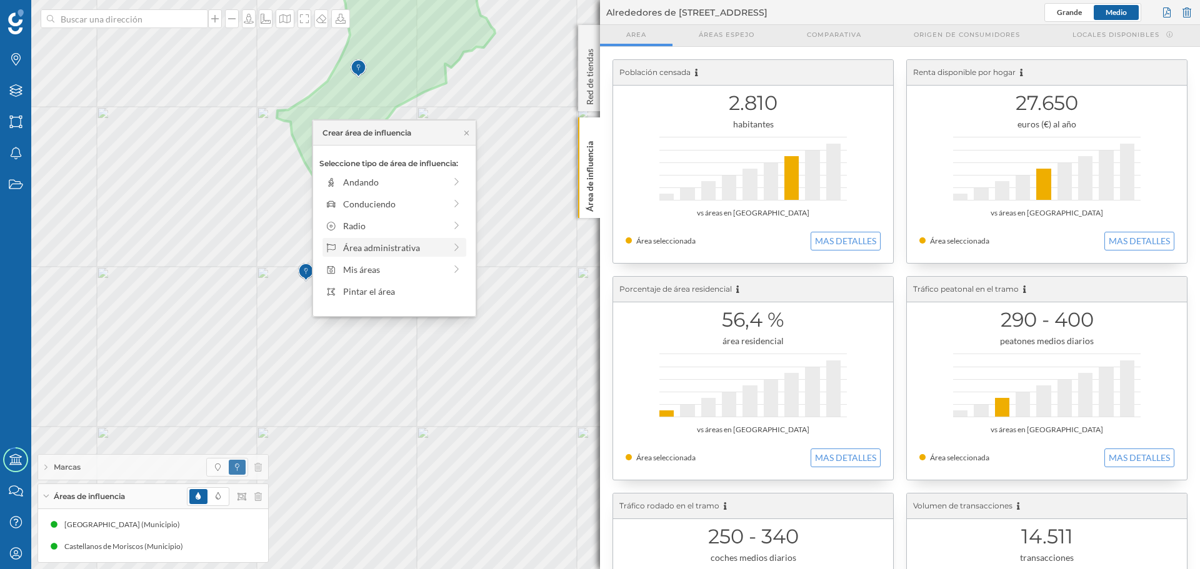
click at [385, 246] on div "Área administrativa" at bounding box center [394, 247] width 102 height 13
click at [392, 231] on div "Municipio" at bounding box center [404, 225] width 123 height 13
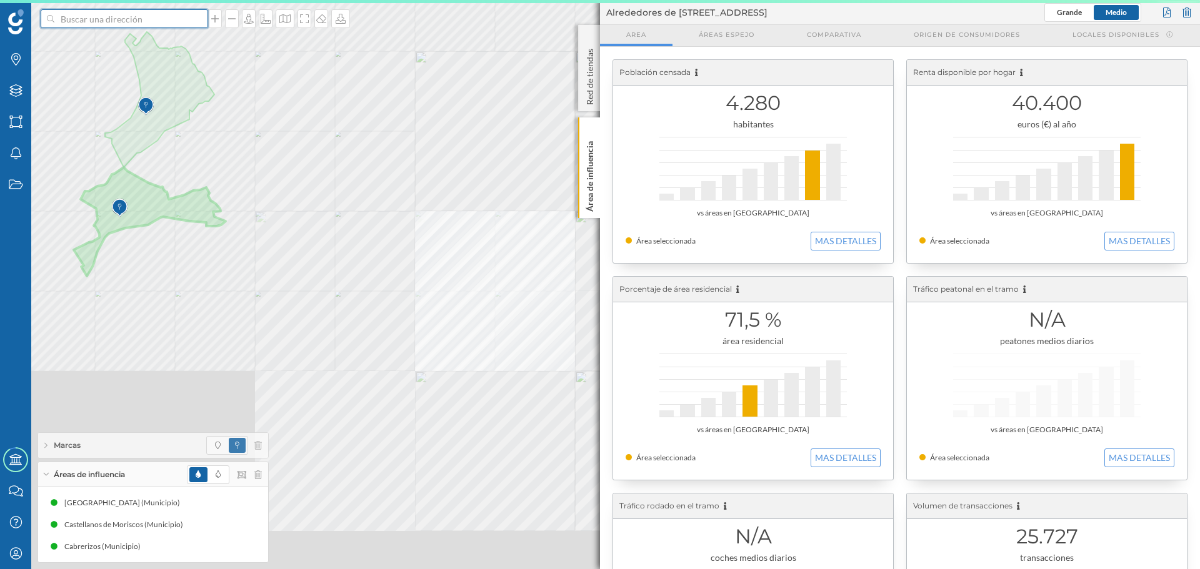
click at [144, 19] on input at bounding box center [124, 18] width 140 height 19
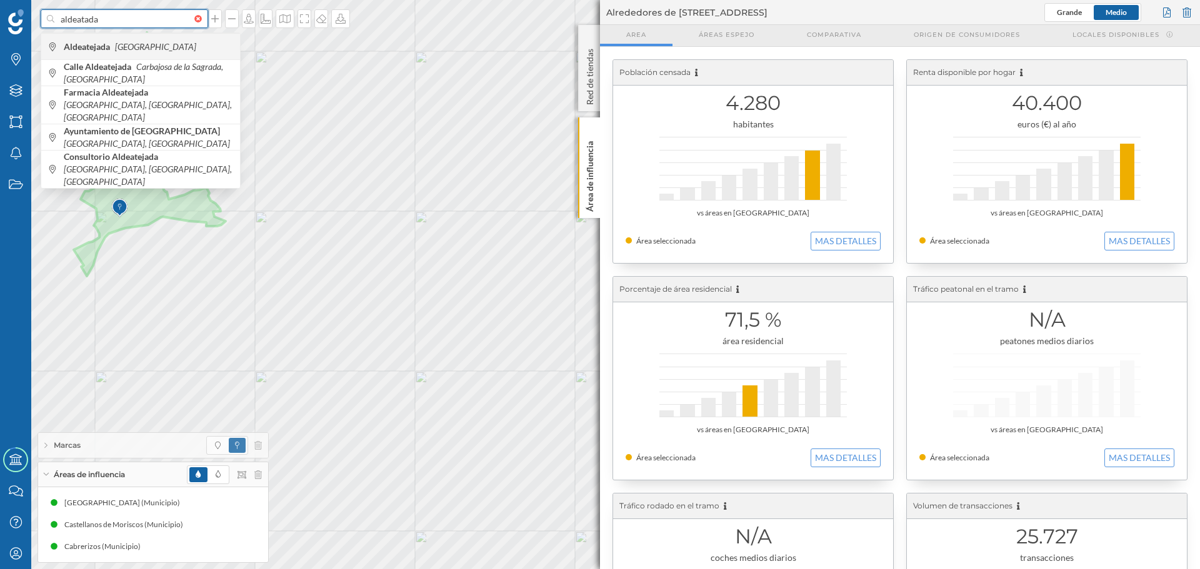
type input "aldeatada"
click at [137, 41] on span "Aldeatejada [GEOGRAPHIC_DATA]" at bounding box center [149, 47] width 170 height 12
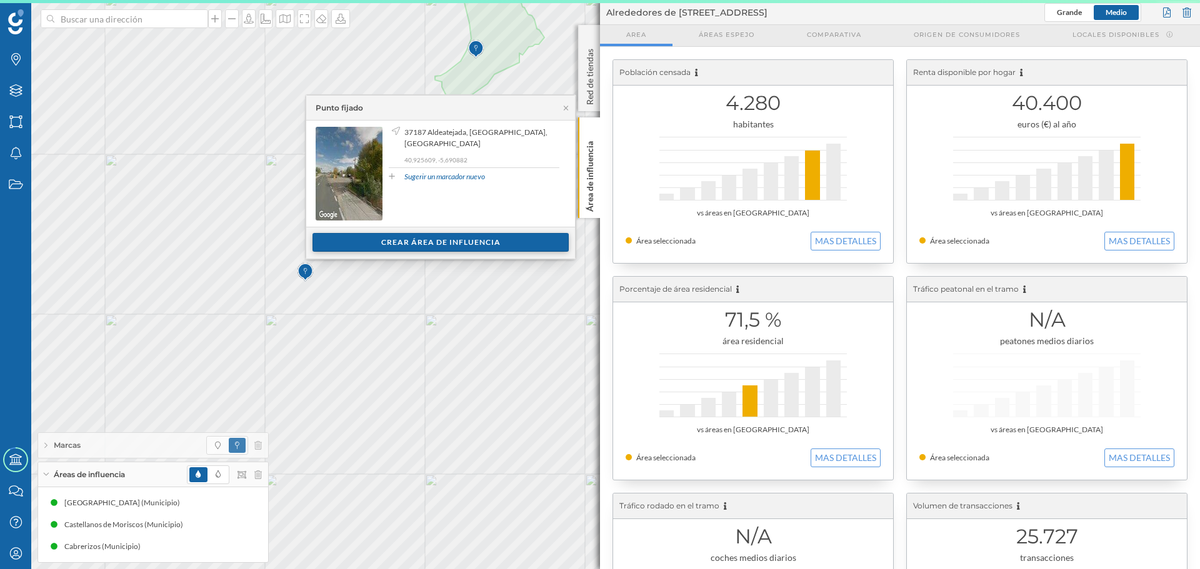
click at [359, 239] on div "Crear área de influencia" at bounding box center [440, 242] width 256 height 19
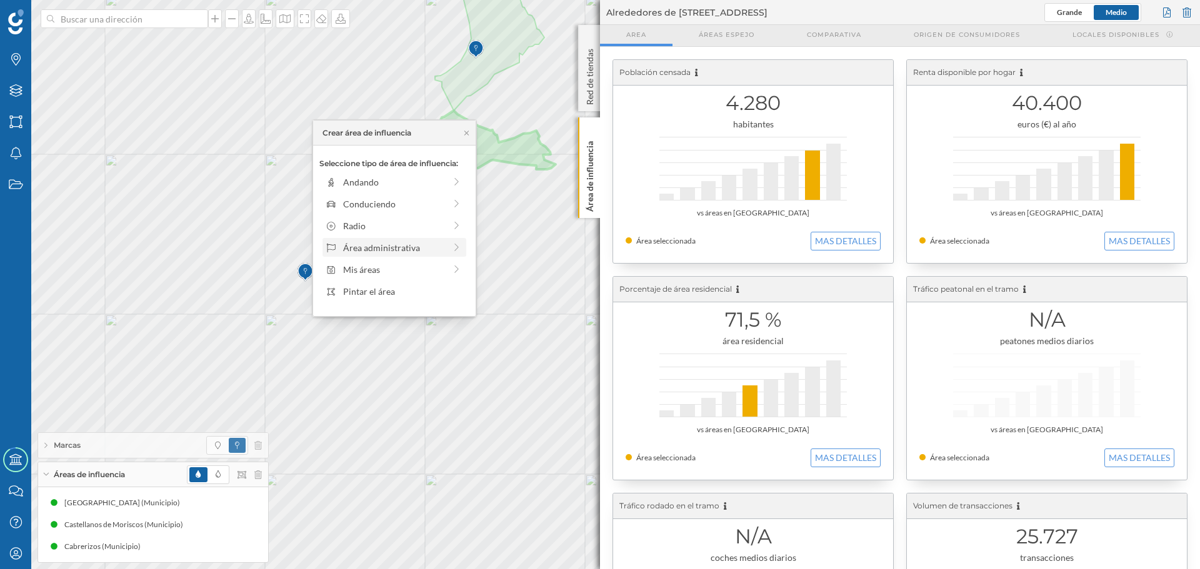
click at [356, 247] on div "Área administrativa" at bounding box center [394, 247] width 102 height 13
click at [362, 231] on div "Municipio" at bounding box center [404, 225] width 123 height 13
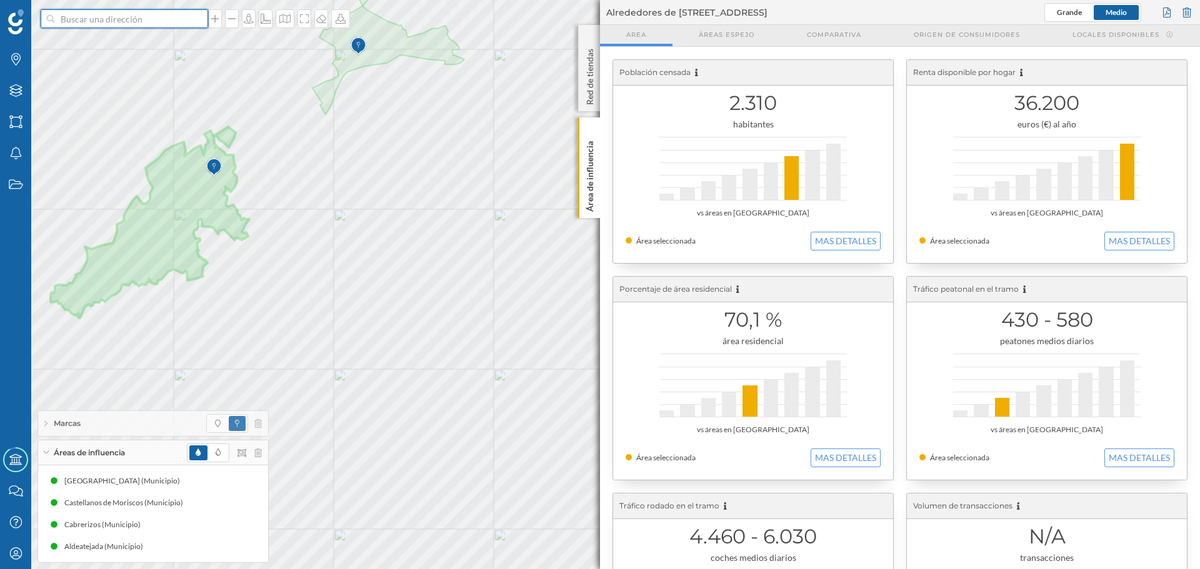
click at [72, 19] on input at bounding box center [124, 18] width 140 height 19
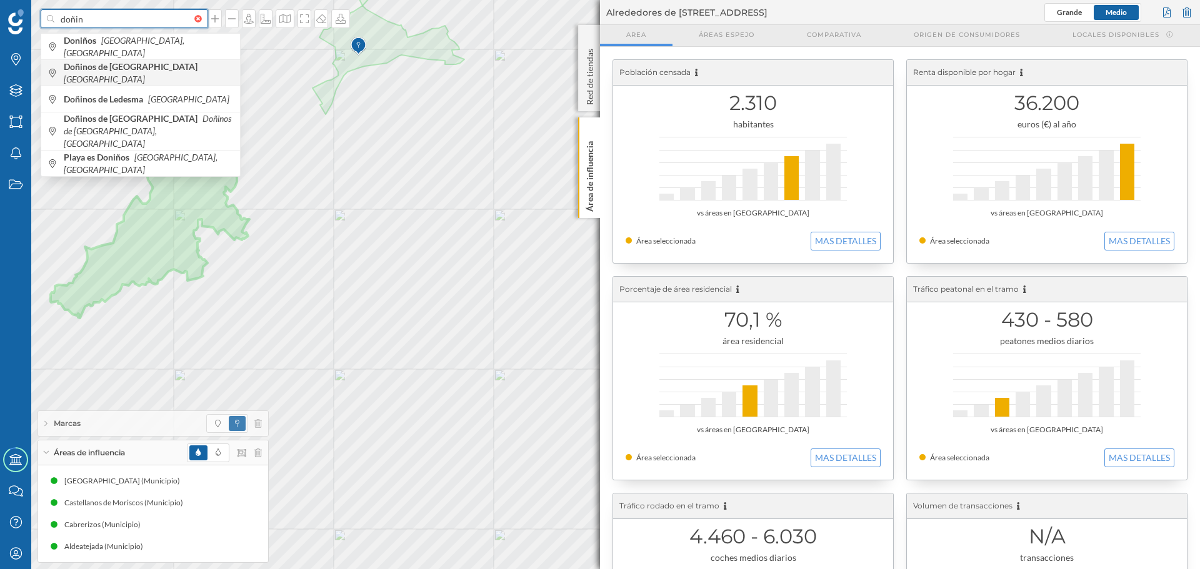
type input "doñin"
click at [71, 63] on div "Doñinos de [GEOGRAPHIC_DATA] [GEOGRAPHIC_DATA]" at bounding box center [140, 72] width 199 height 26
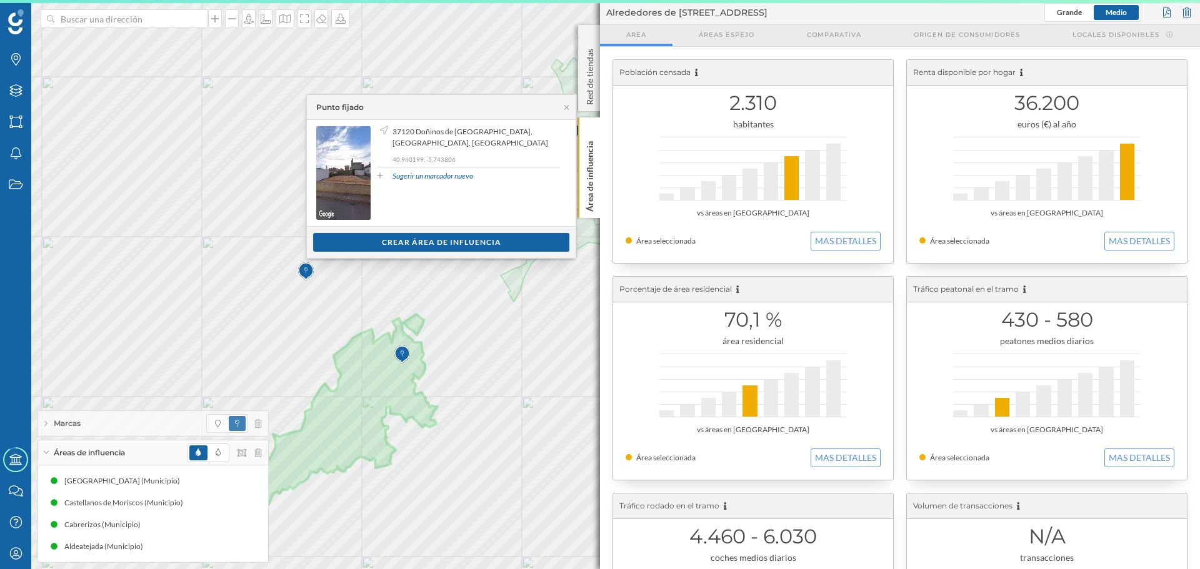
click at [395, 232] on div "Ver clientes Crear área de influencia" at bounding box center [441, 242] width 269 height 32
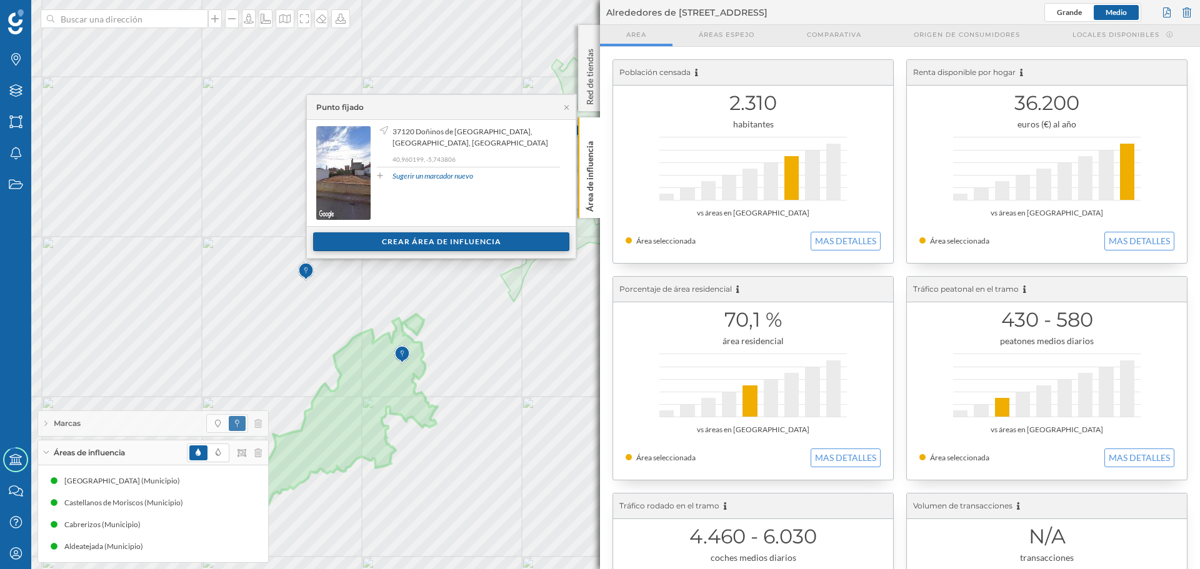
click at [395, 239] on div "Crear área de influencia" at bounding box center [441, 241] width 256 height 19
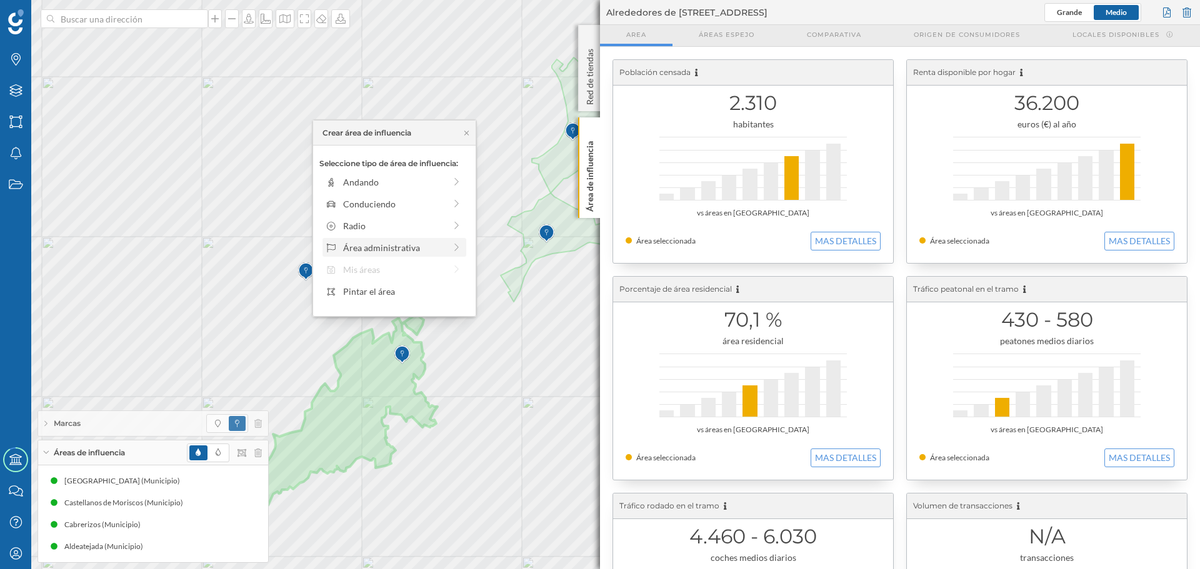
click at [350, 238] on div "Área administrativa" at bounding box center [394, 247] width 144 height 19
click at [350, 219] on div "Municipio" at bounding box center [404, 225] width 123 height 13
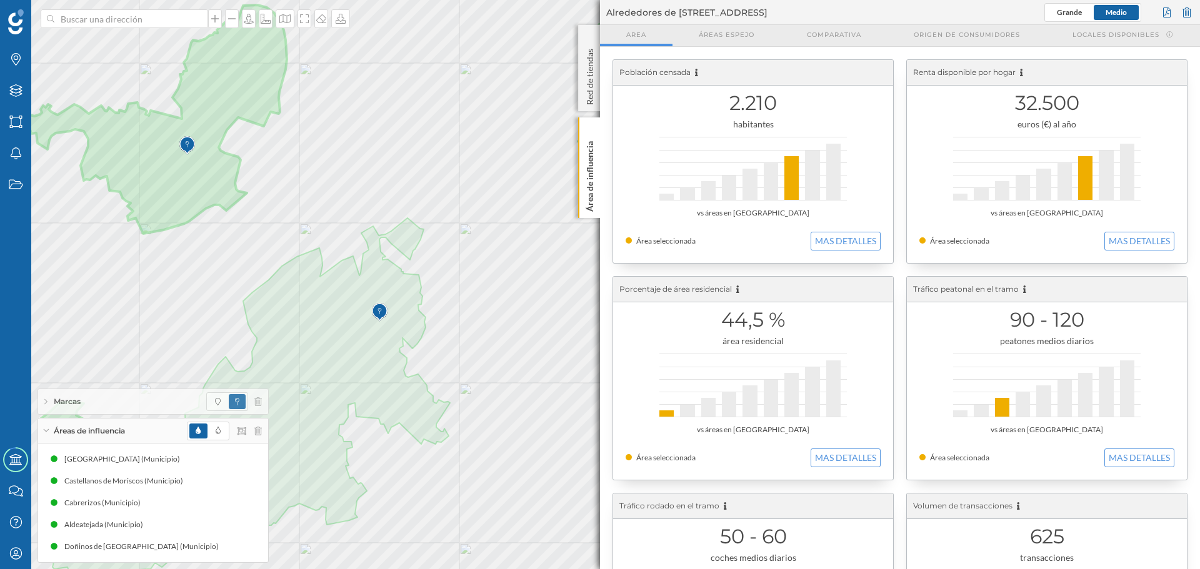
click at [89, 27] on div "Marcas Capas Áreas Notificaciones Estados Academy Contacta con nosotros Centro …" at bounding box center [600, 284] width 1200 height 569
click at [92, 19] on input at bounding box center [124, 18] width 140 height 19
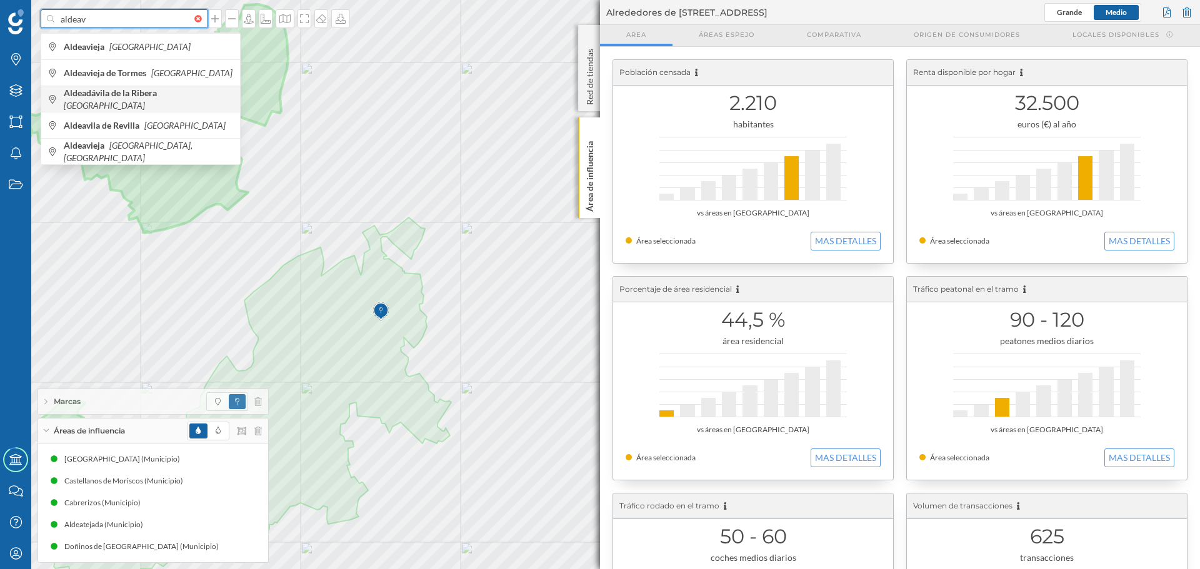
type input "aldeav"
click at [144, 93] on span "Aldeadávila de la Ribera [GEOGRAPHIC_DATA]" at bounding box center [149, 99] width 170 height 25
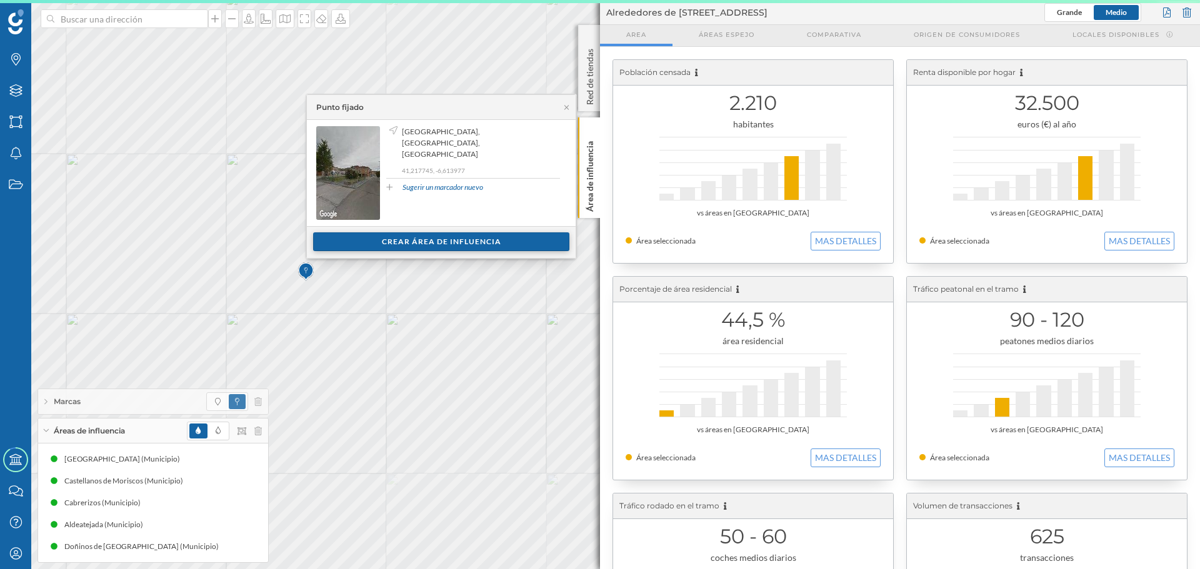
click at [385, 244] on div "Crear área de influencia" at bounding box center [441, 241] width 256 height 19
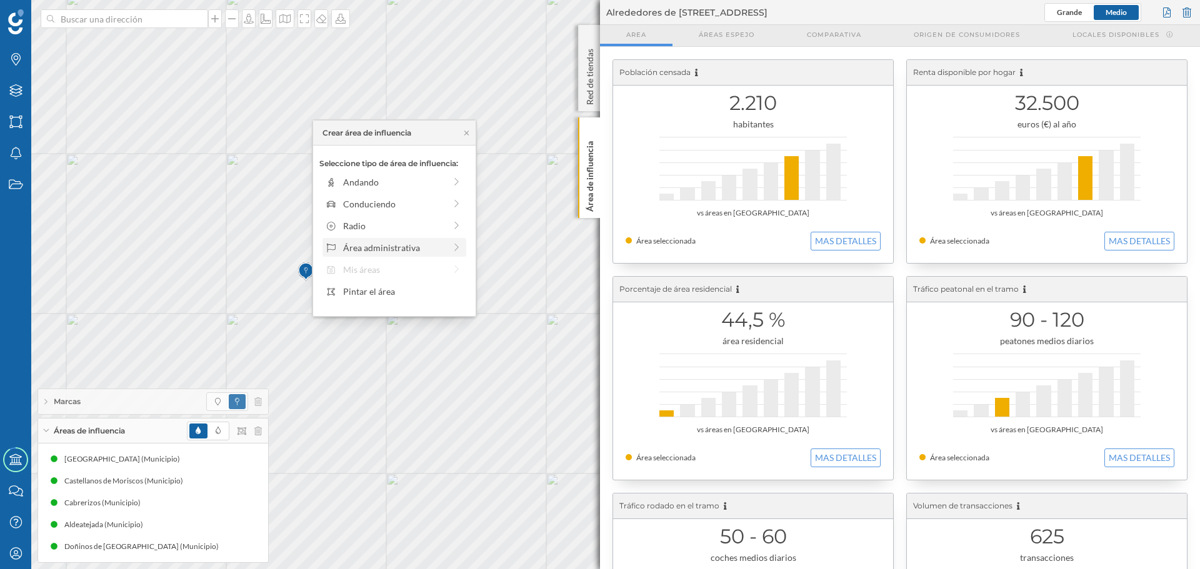
click at [365, 242] on div "Área administrativa" at bounding box center [394, 247] width 102 height 13
click at [364, 227] on div "Municipio" at bounding box center [404, 225] width 123 height 13
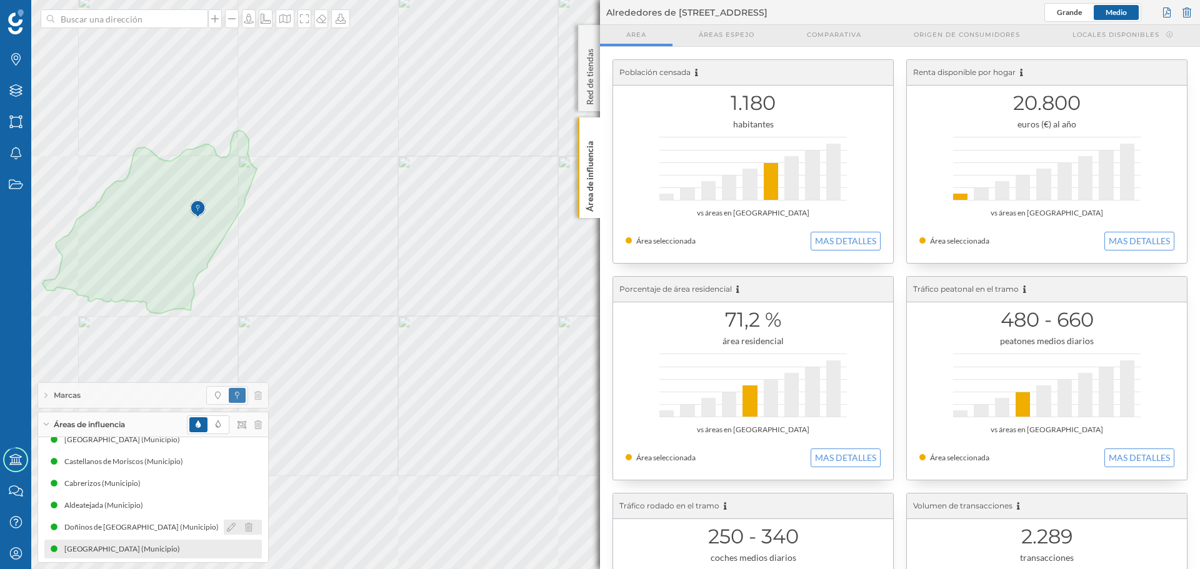
scroll to position [16, 0]
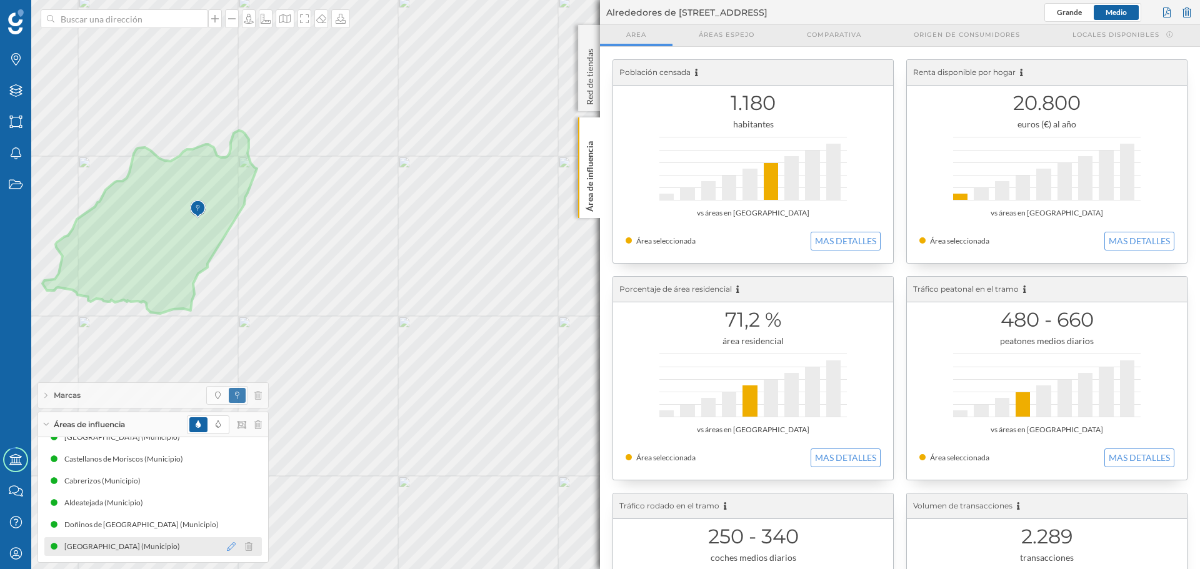
click at [227, 284] on icon at bounding box center [231, 546] width 9 height 9
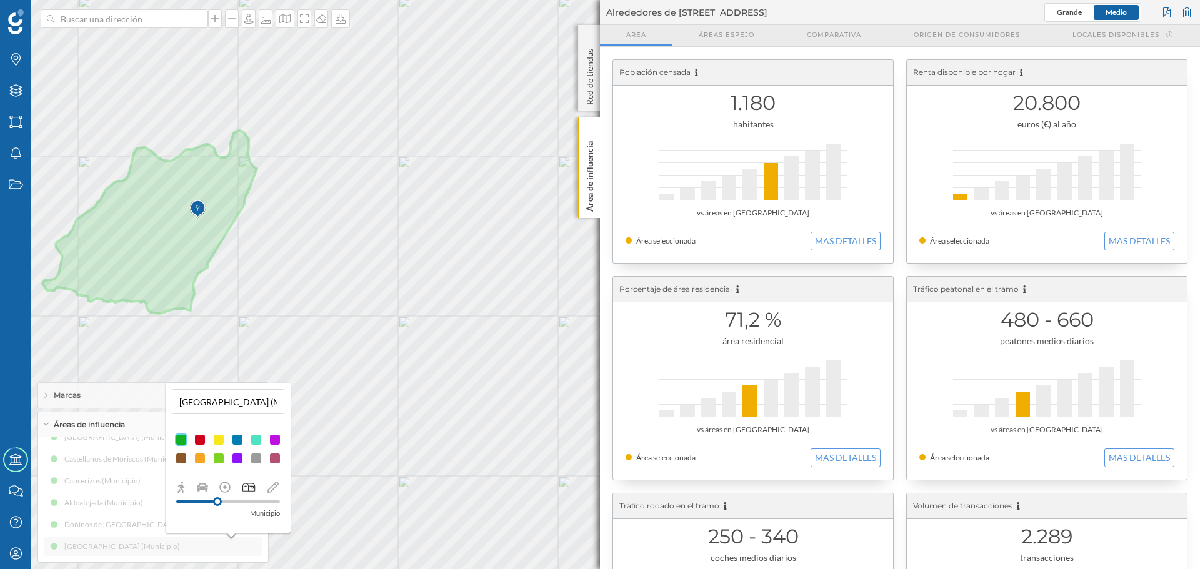
click at [217, 284] on div at bounding box center [218, 440] width 12 height 12
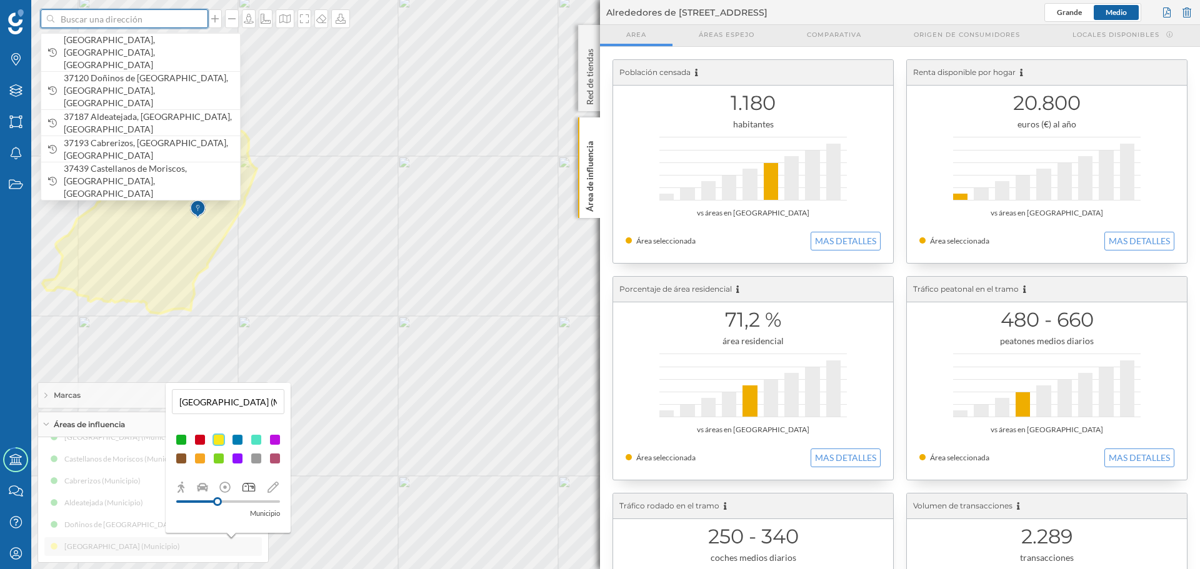
click at [129, 22] on input at bounding box center [124, 18] width 140 height 19
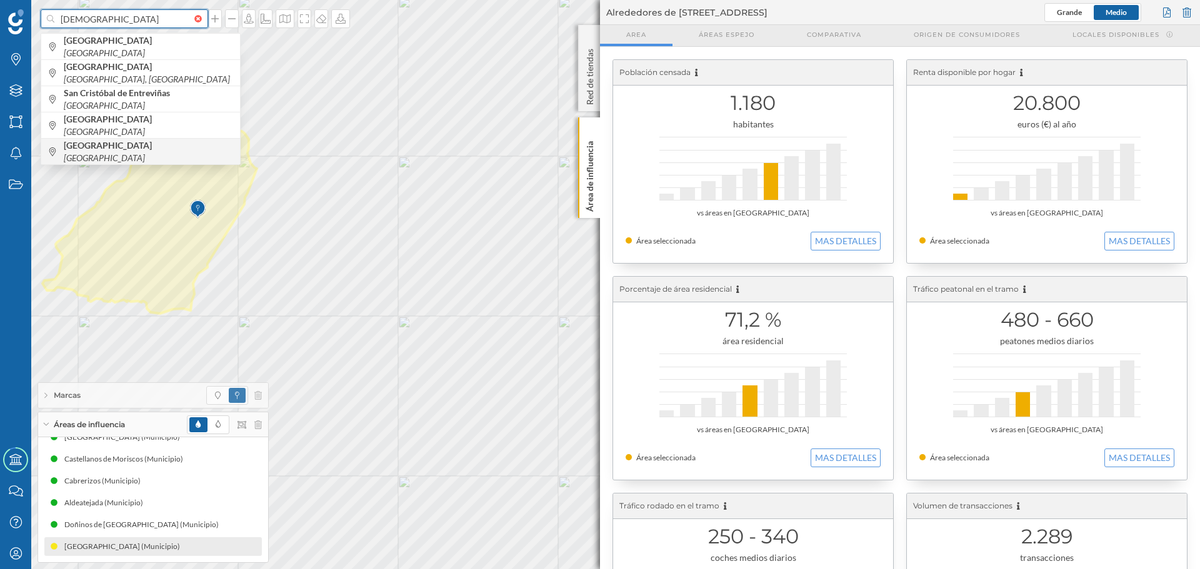
type input "[DEMOGRAPHIC_DATA]"
click at [145, 152] on icon "[GEOGRAPHIC_DATA]" at bounding box center [104, 157] width 81 height 11
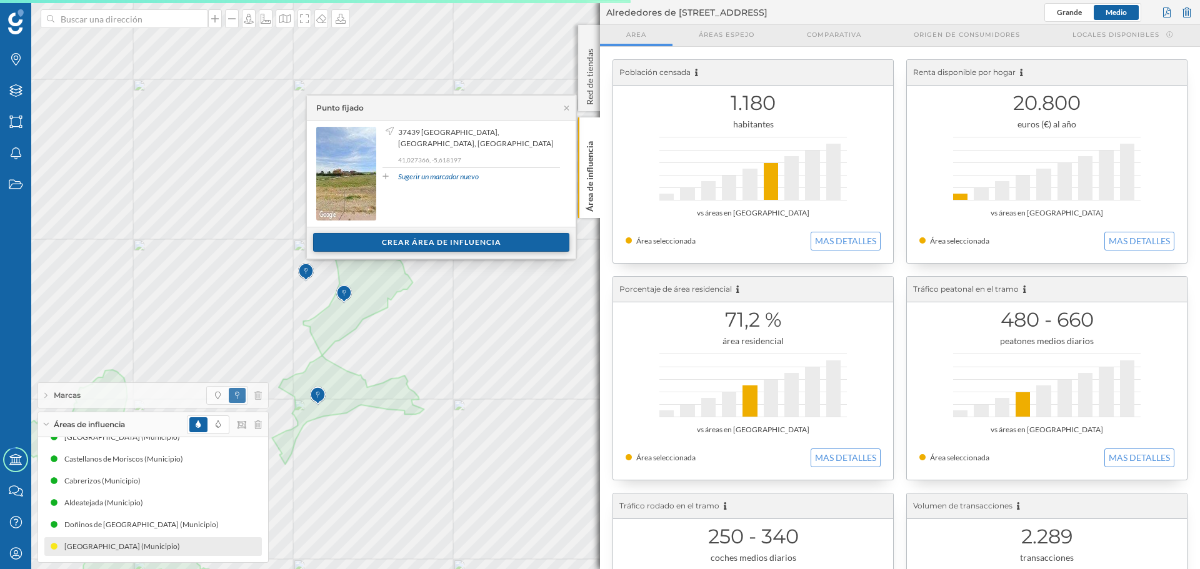
click at [389, 239] on div "Crear área de influencia" at bounding box center [441, 242] width 256 height 19
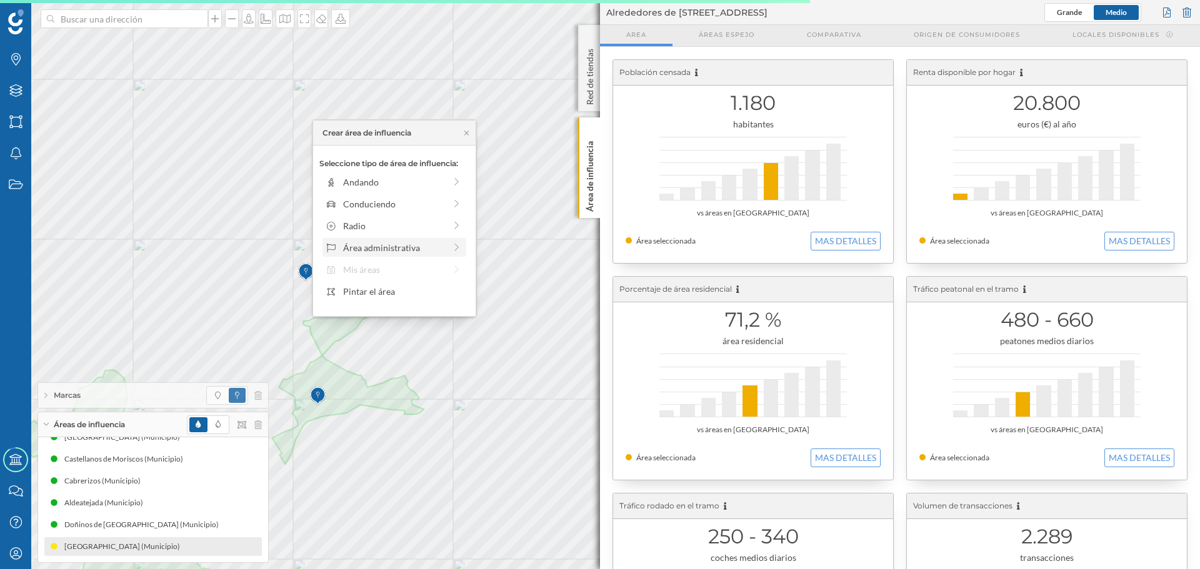
click at [376, 245] on div "Área administrativa" at bounding box center [394, 247] width 102 height 13
click at [380, 229] on div "Municipio" at bounding box center [404, 225] width 123 height 13
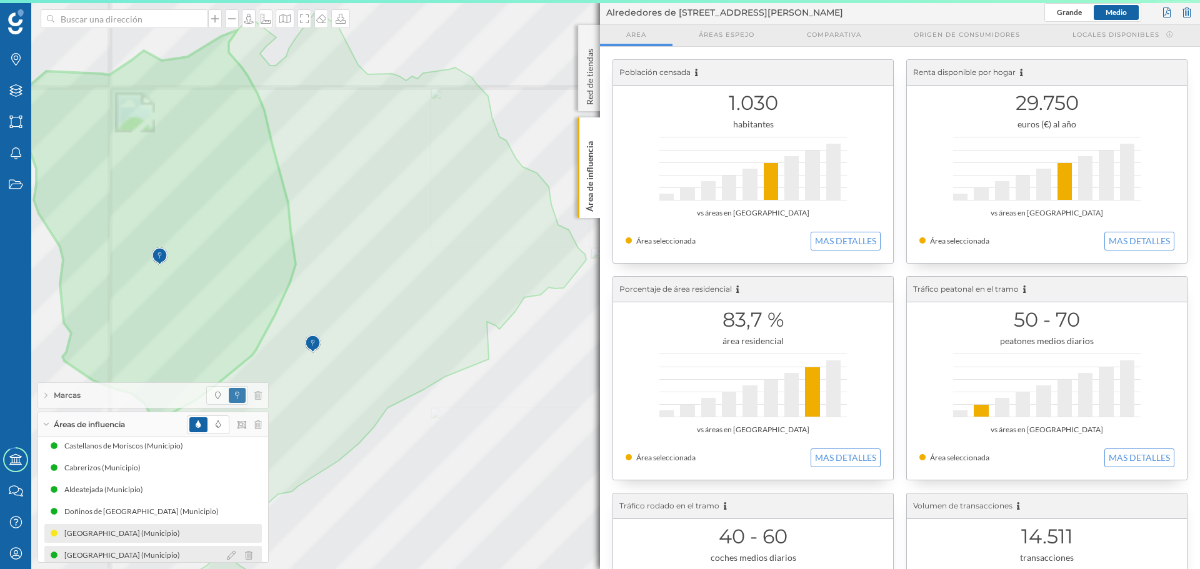
scroll to position [37, 0]
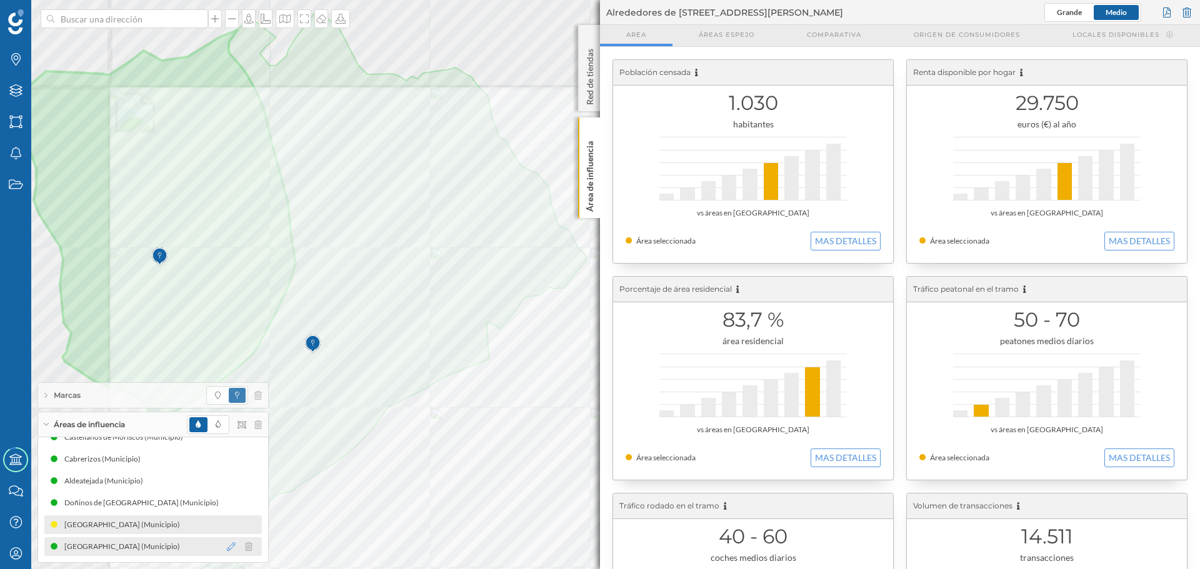
click at [227, 284] on icon at bounding box center [231, 546] width 9 height 9
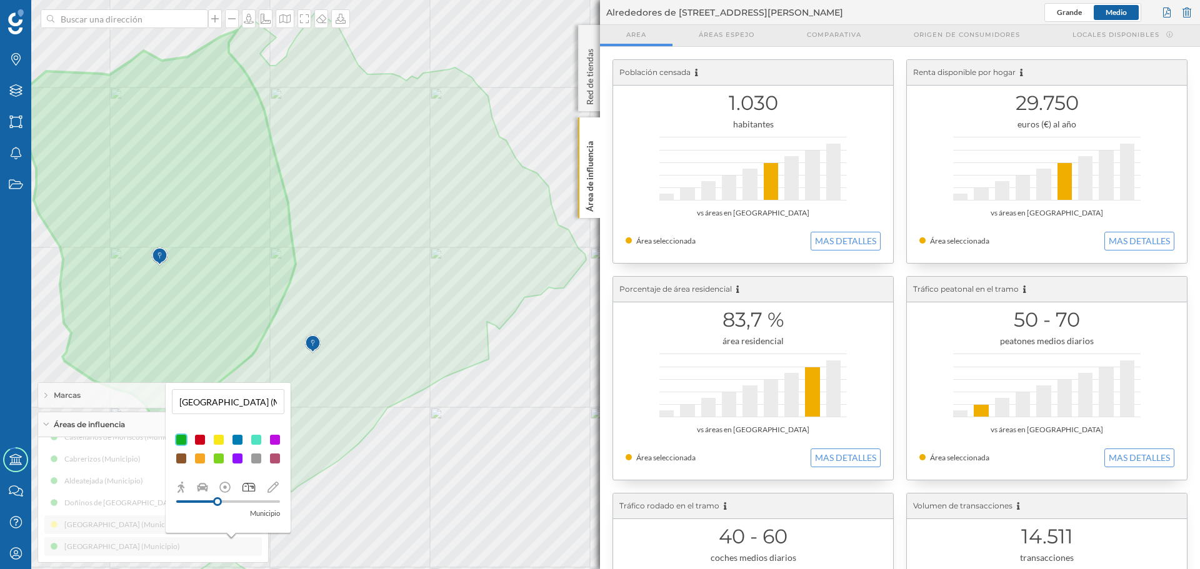
click at [218, 284] on div at bounding box center [218, 440] width 12 height 12
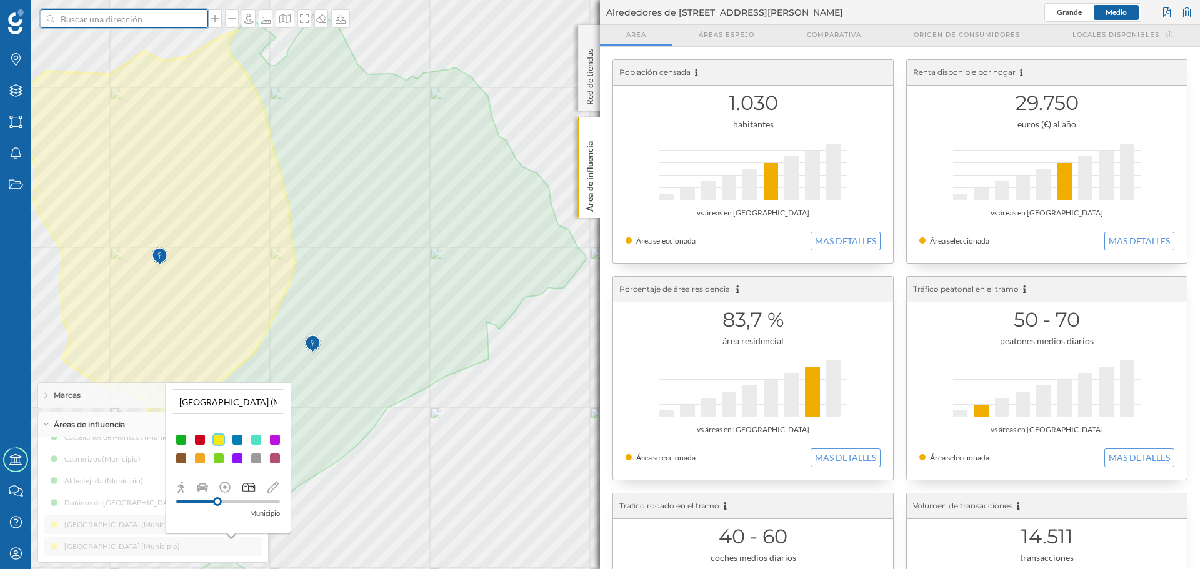
click at [93, 24] on input at bounding box center [124, 18] width 140 height 19
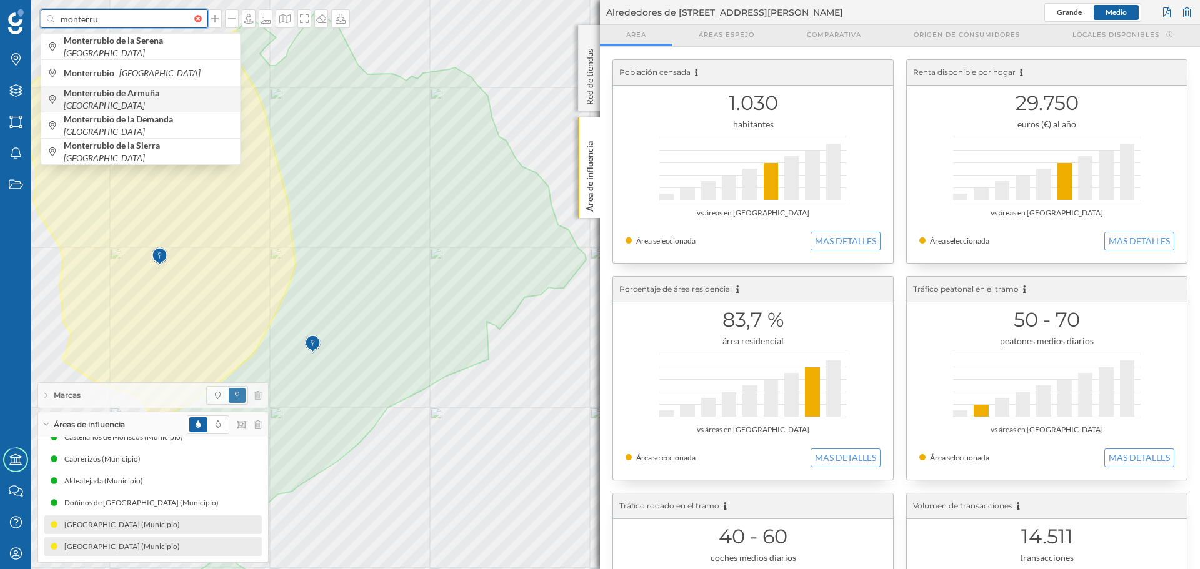
type input "monterru"
click at [162, 104] on span "Monterrubio de Armuña [GEOGRAPHIC_DATA]" at bounding box center [149, 99] width 170 height 25
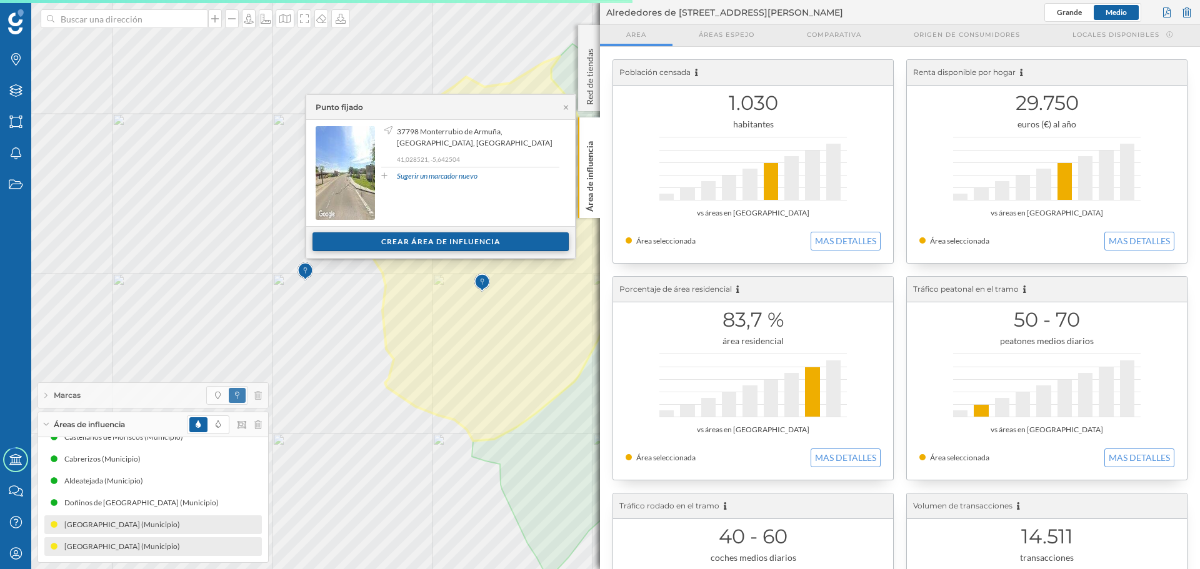
click at [371, 250] on div "Crear área de influencia" at bounding box center [440, 241] width 256 height 19
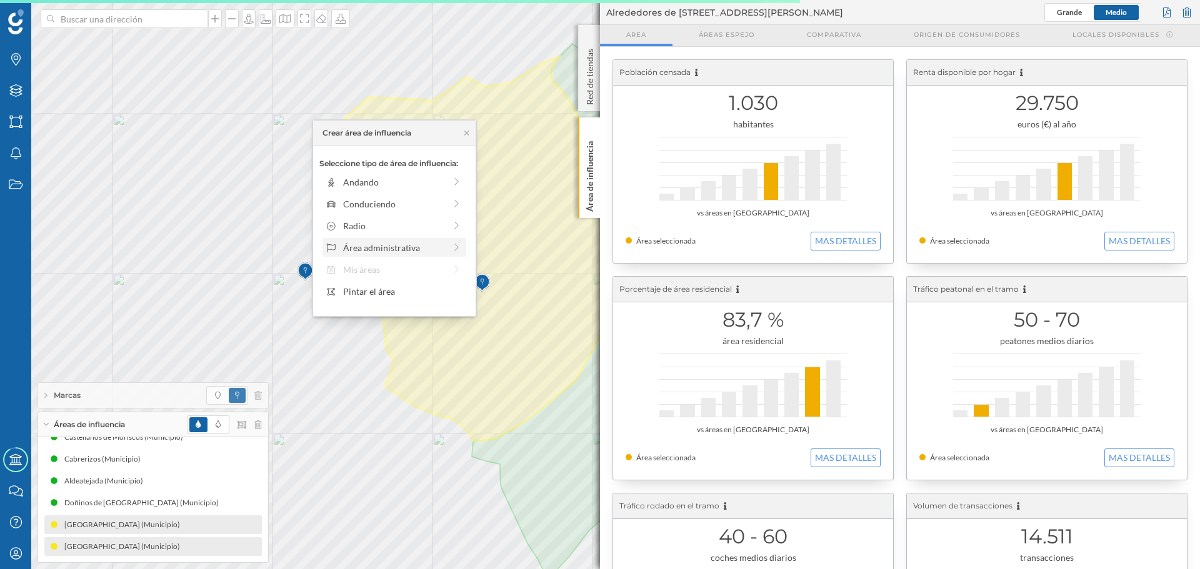
click at [355, 247] on div "Área administrativa" at bounding box center [394, 247] width 102 height 13
click at [355, 226] on div "Municipio" at bounding box center [404, 225] width 123 height 13
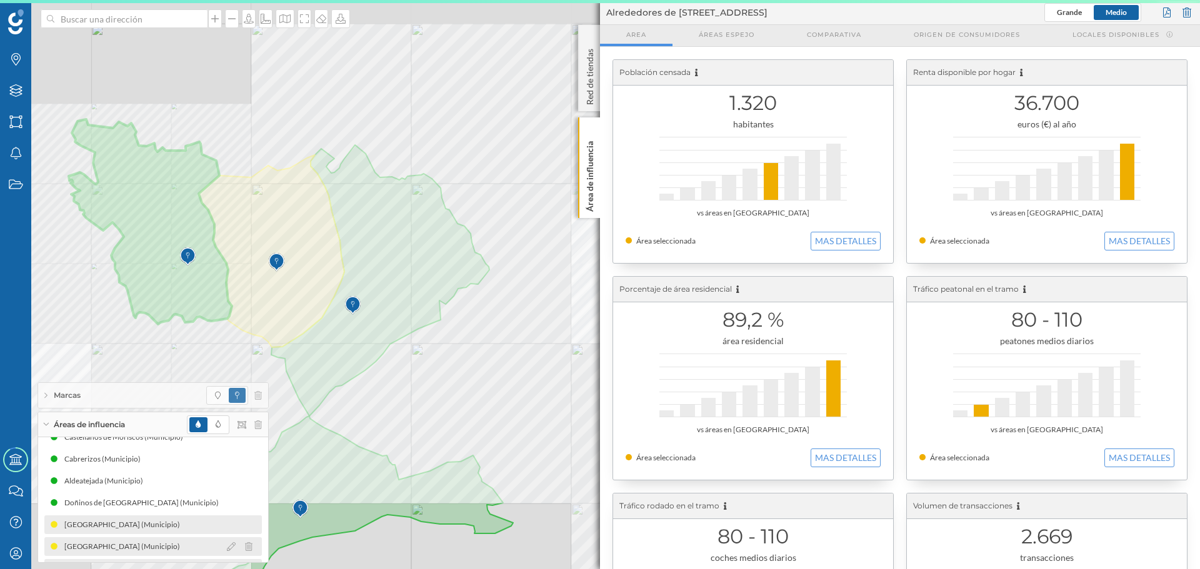
scroll to position [59, 0]
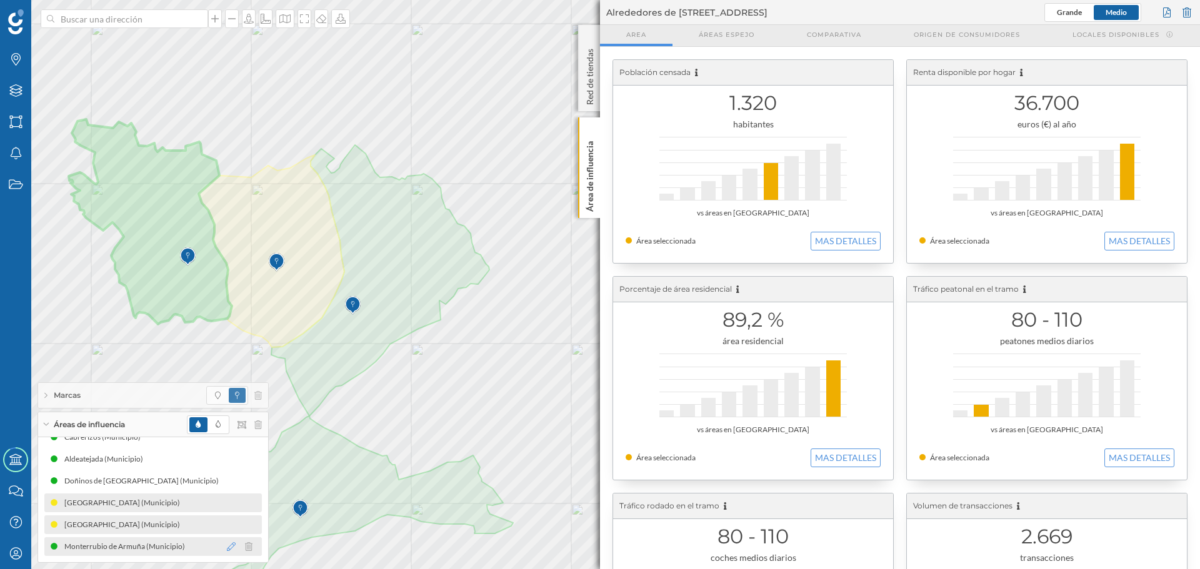
click at [227, 284] on icon at bounding box center [231, 546] width 9 height 9
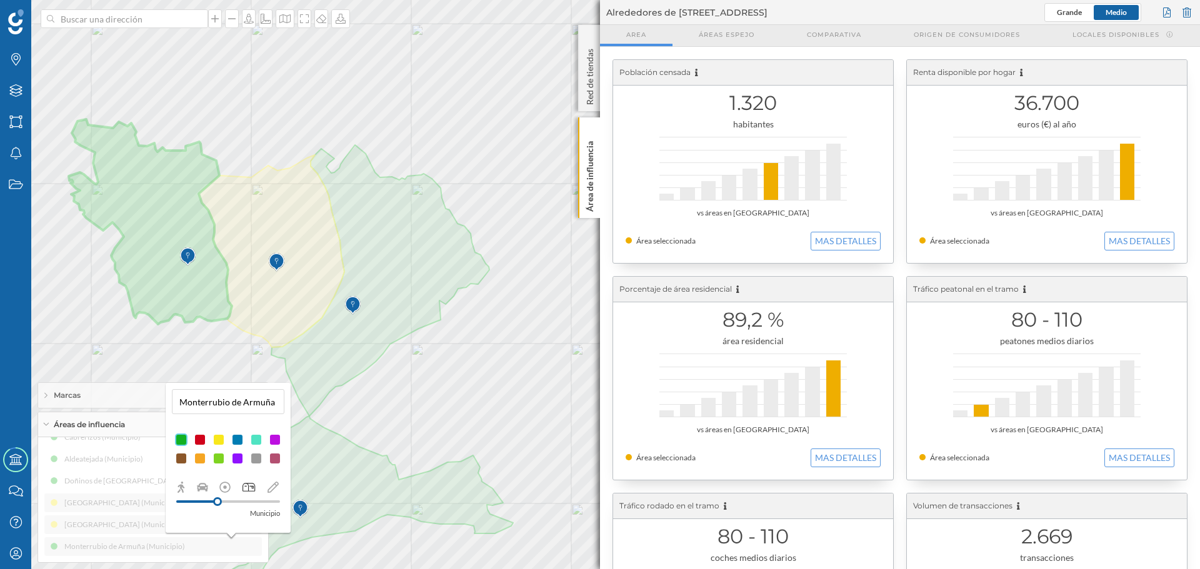
click at [217, 284] on div at bounding box center [218, 440] width 12 height 12
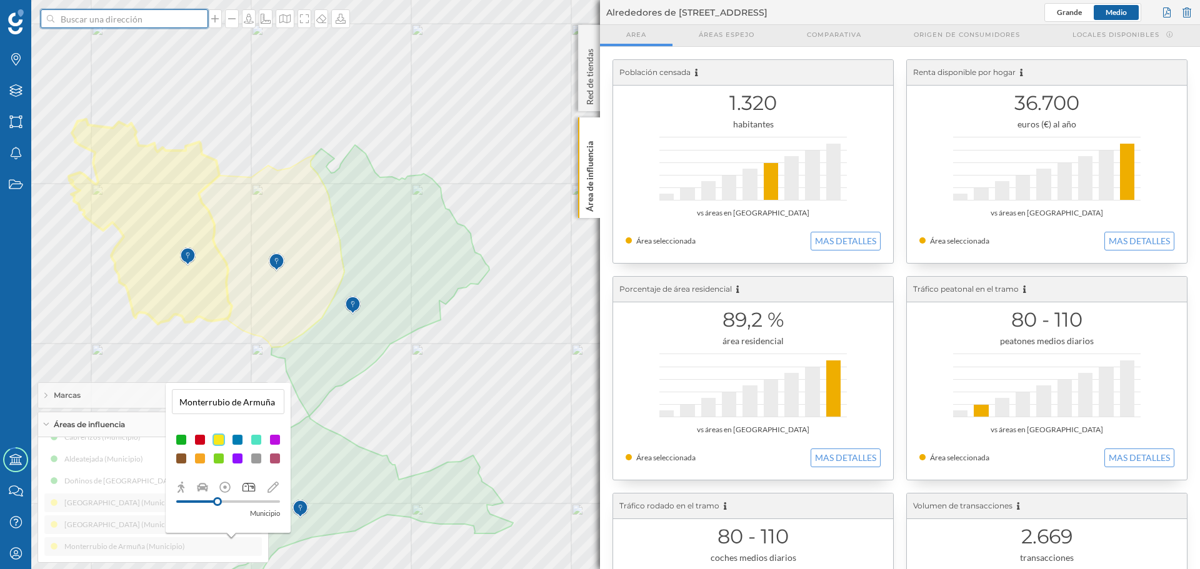
click at [131, 19] on input at bounding box center [124, 18] width 140 height 19
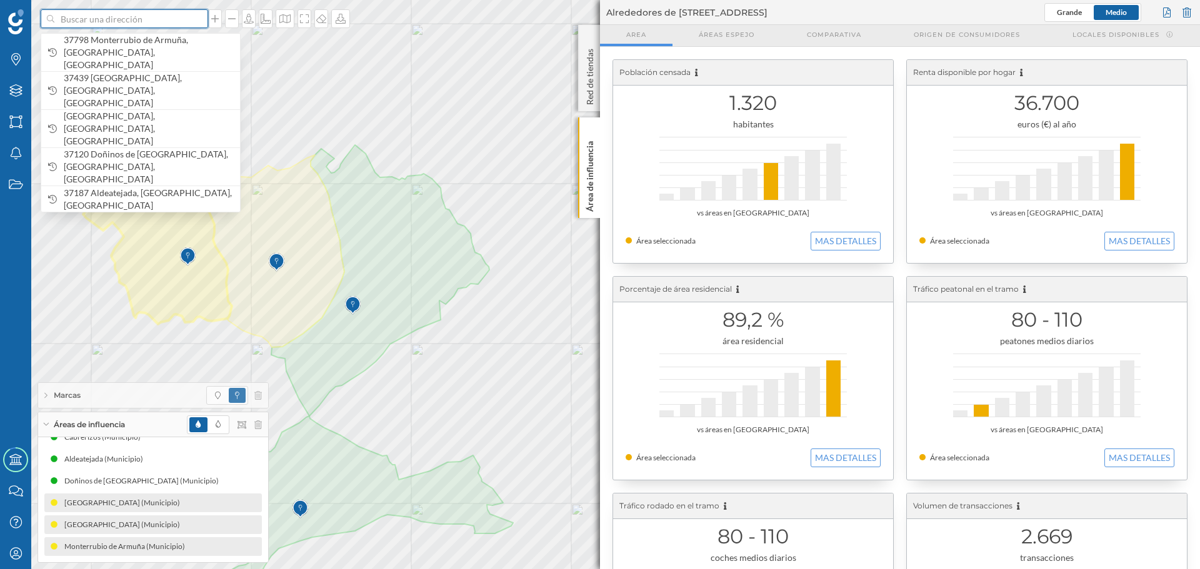
type input "f"
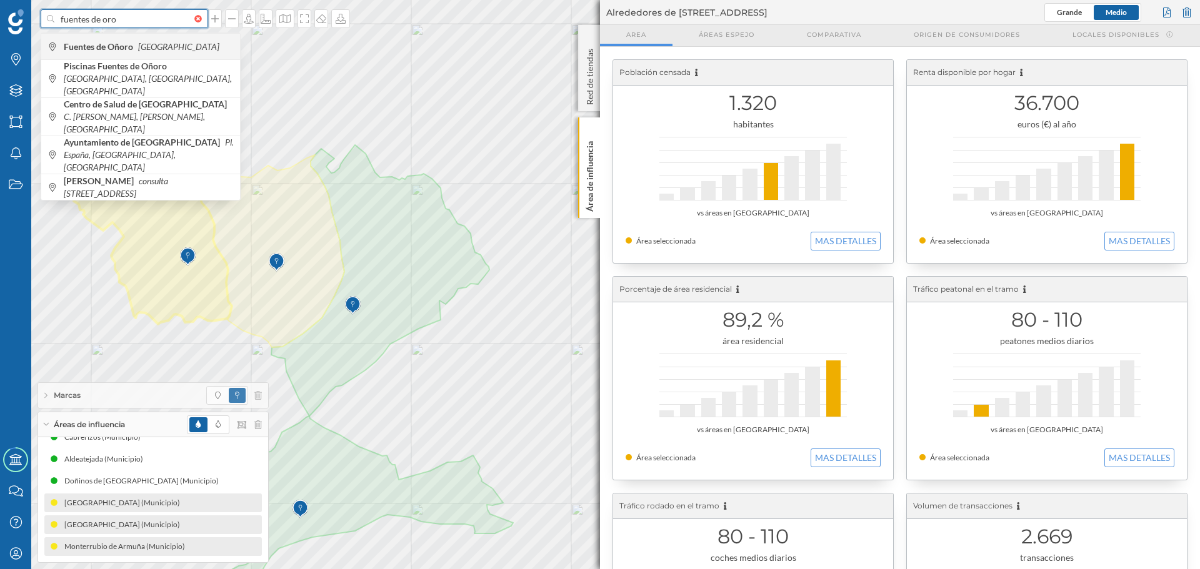
type input "fuentes de oro"
click at [154, 37] on div "Fuentes de Oñoro España" at bounding box center [140, 46] width 199 height 26
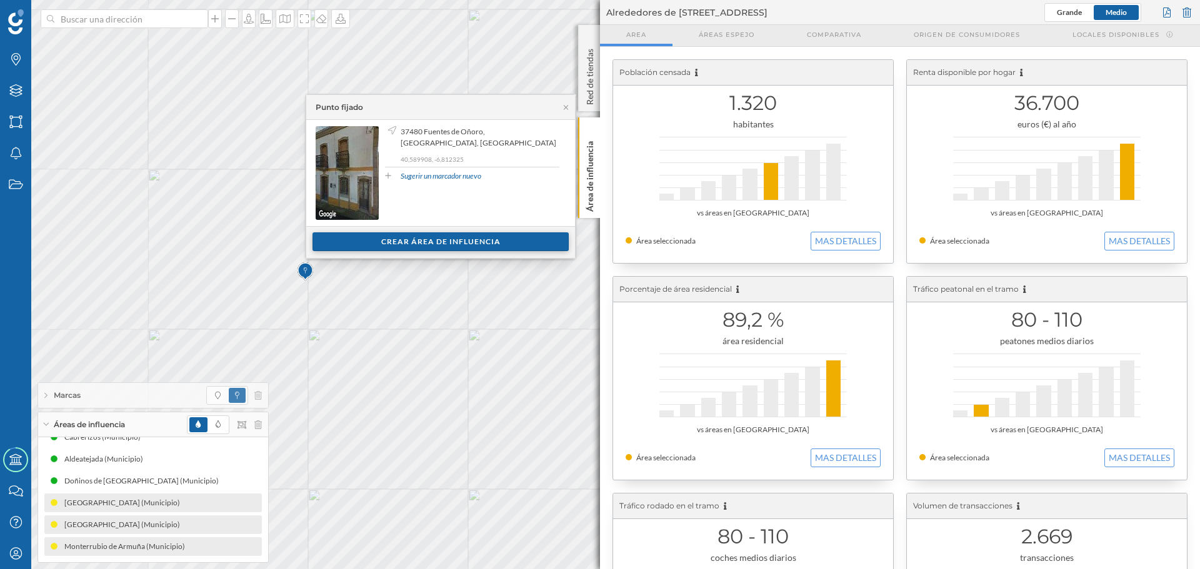
click at [415, 239] on div "Crear área de influencia" at bounding box center [440, 241] width 256 height 19
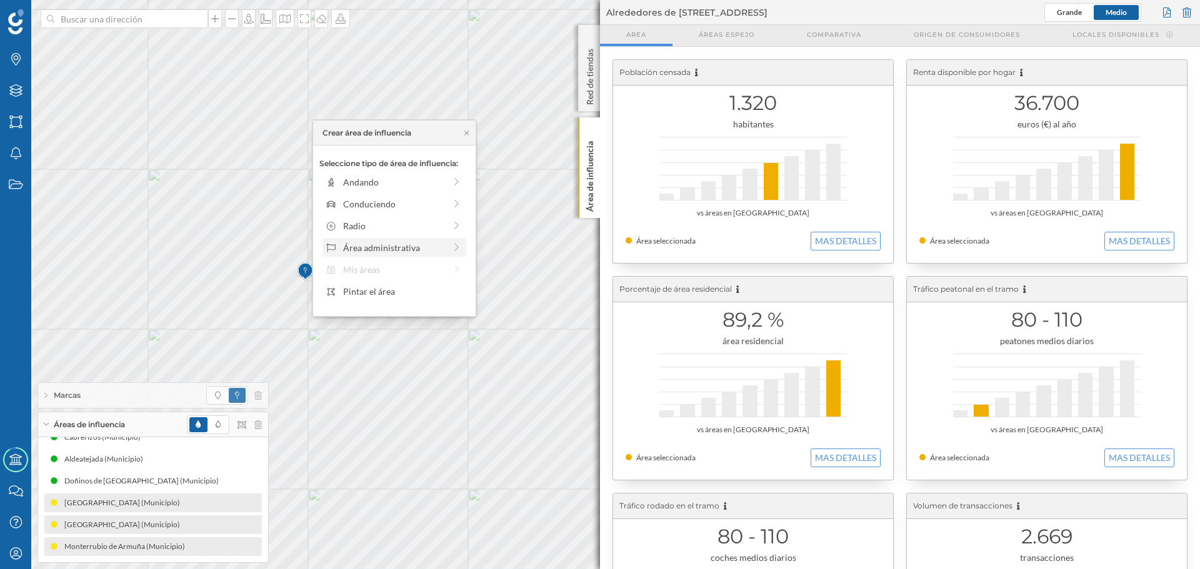
click at [390, 249] on div "Área administrativa" at bounding box center [394, 247] width 102 height 13
click at [385, 227] on div "Municipio" at bounding box center [404, 225] width 123 height 13
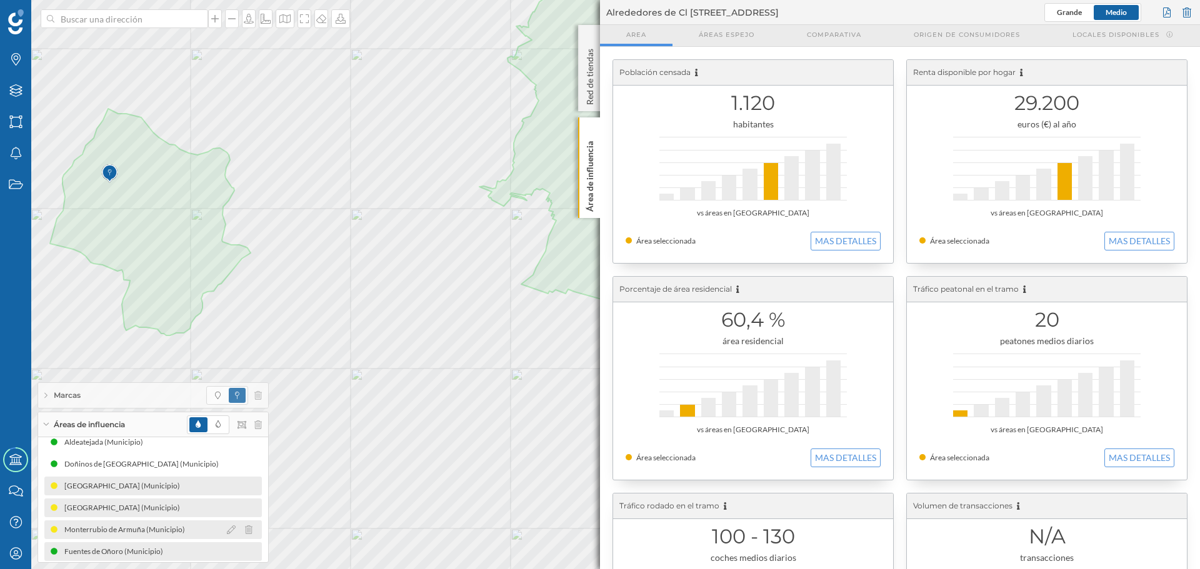
scroll to position [81, 0]
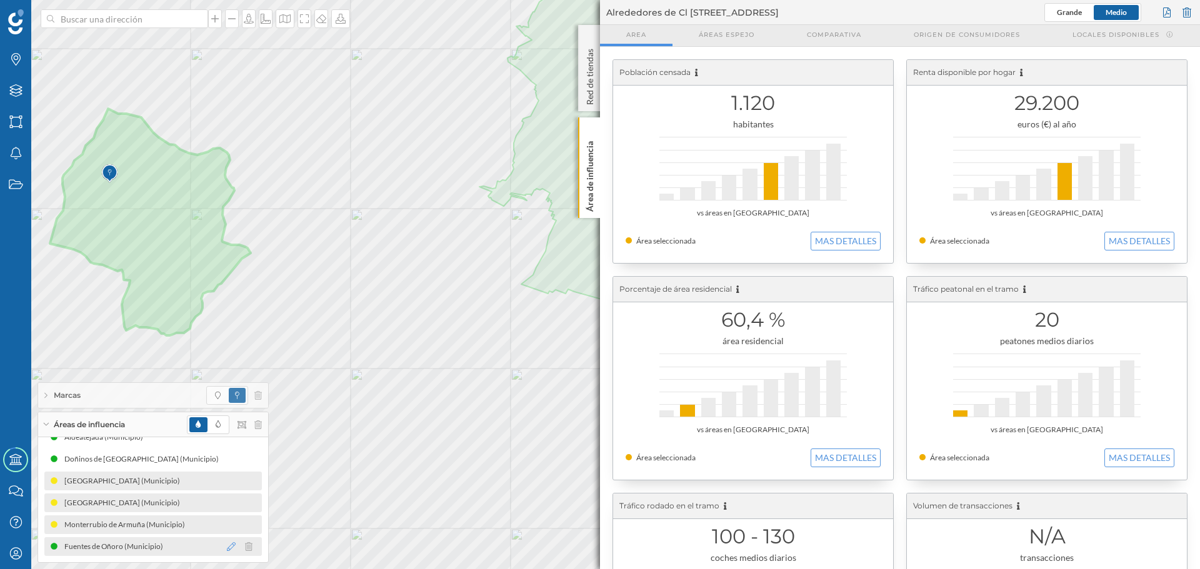
click at [227, 284] on icon at bounding box center [231, 546] width 9 height 9
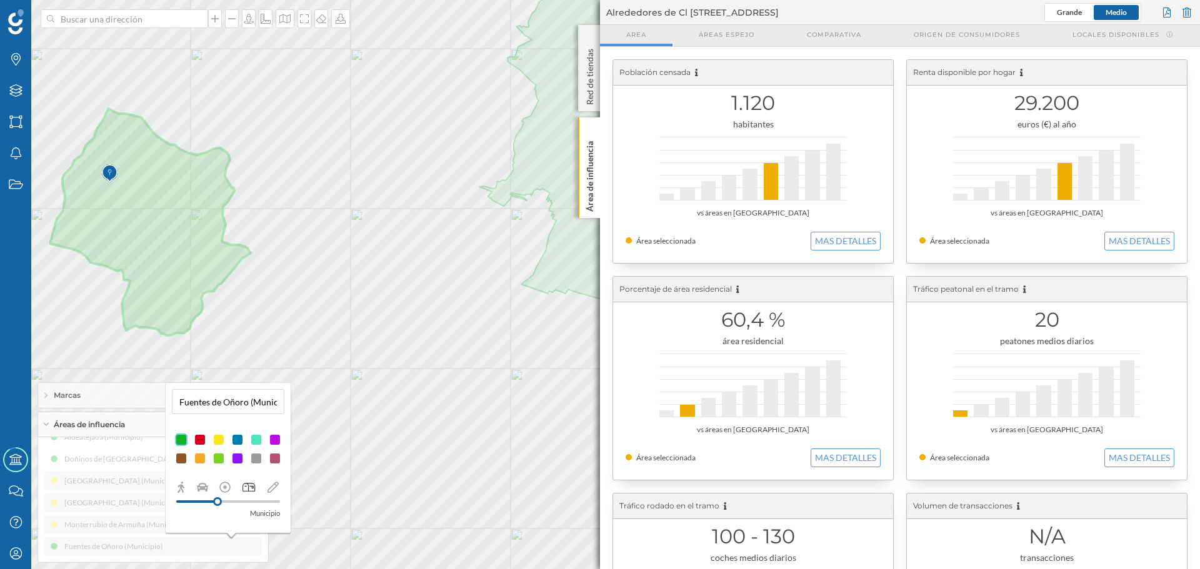
click at [219, 284] on div at bounding box center [218, 440] width 12 height 12
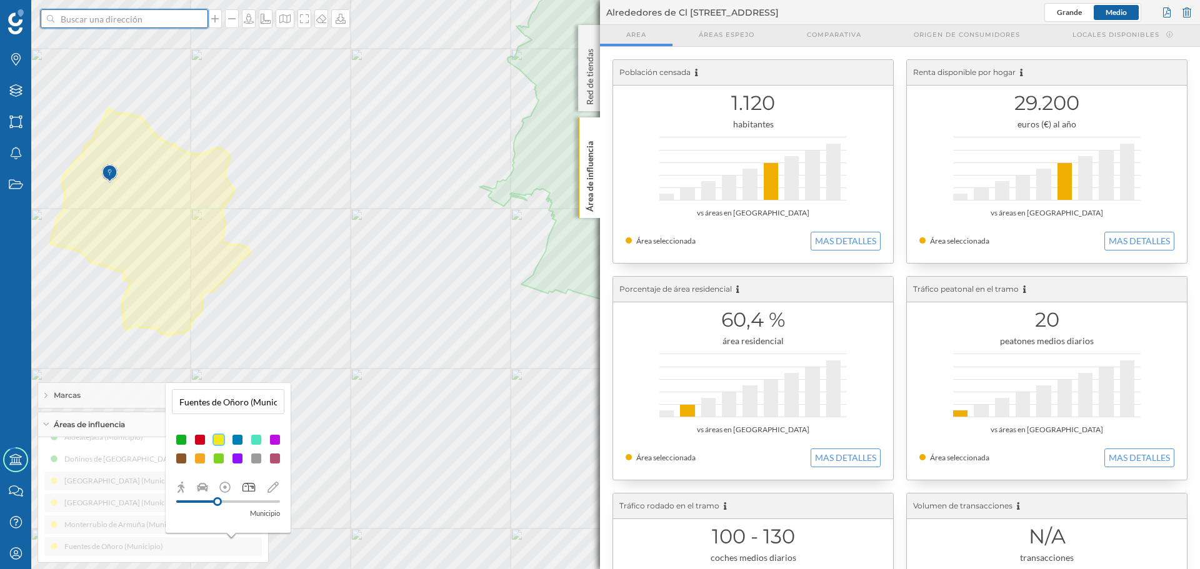
click at [105, 19] on input at bounding box center [124, 18] width 140 height 19
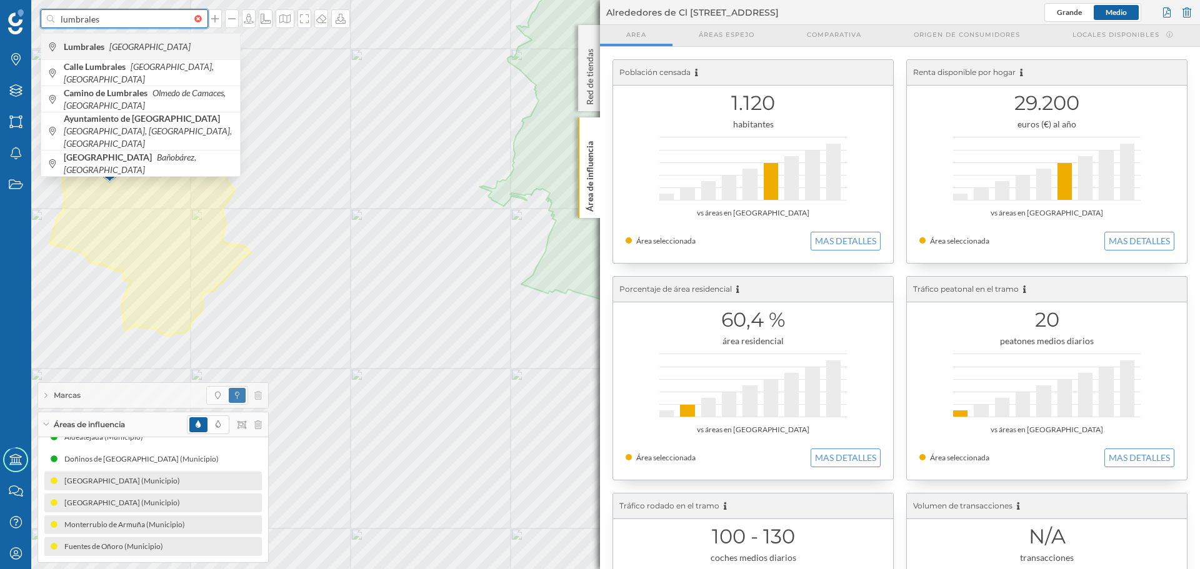
type input "lumbrales"
click at [115, 46] on icon "[GEOGRAPHIC_DATA]" at bounding box center [149, 46] width 81 height 11
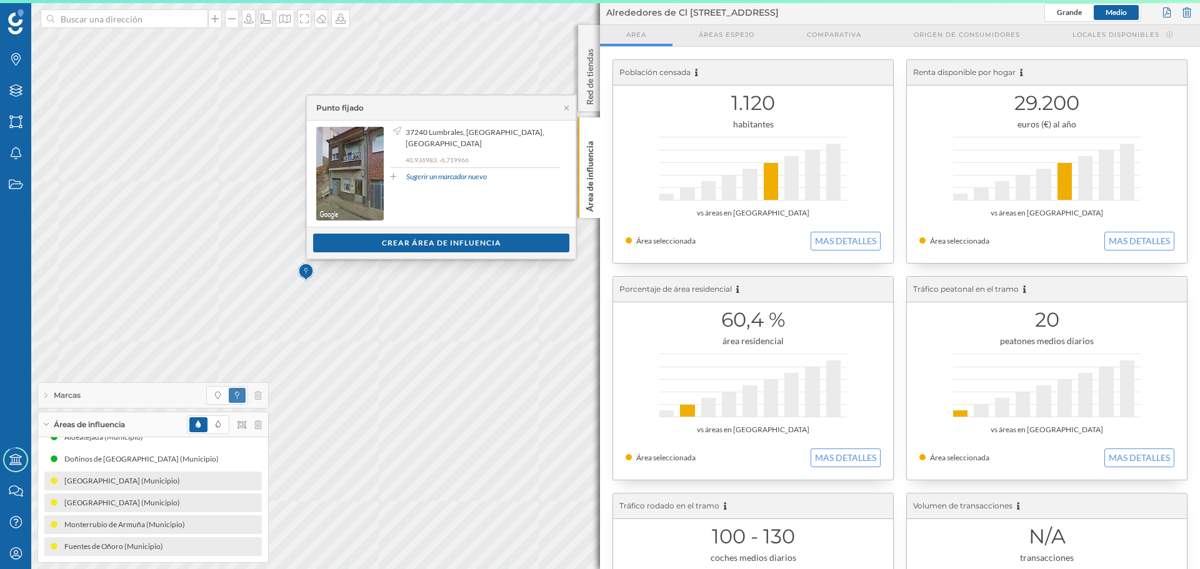
click at [371, 257] on div "Ver clientes Crear área de influencia" at bounding box center [441, 243] width 269 height 32
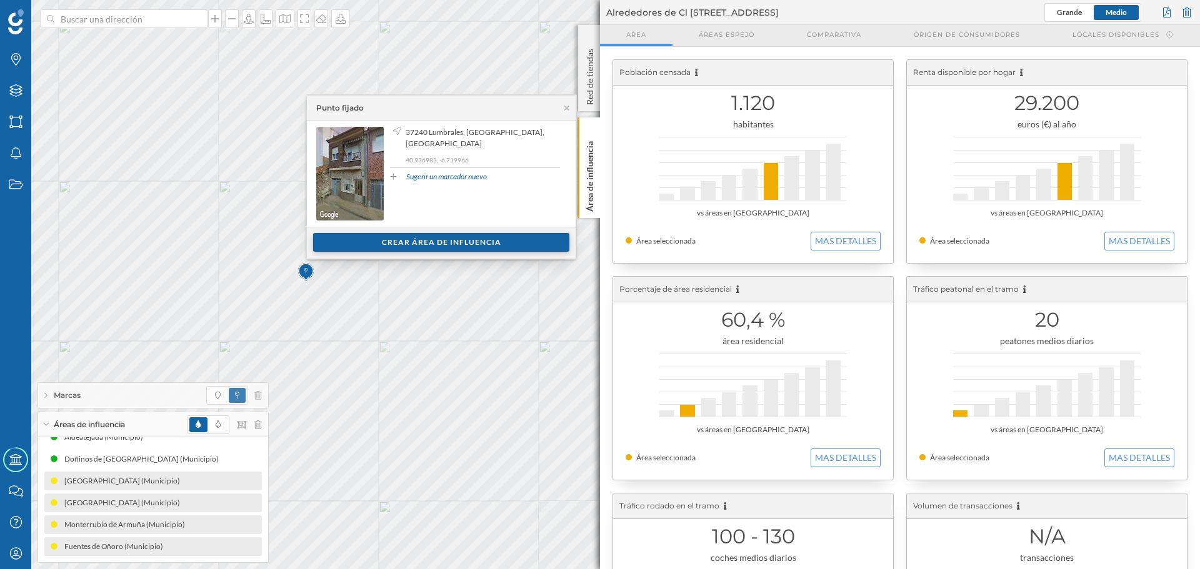
click at [376, 248] on div "Crear área de influencia" at bounding box center [441, 242] width 256 height 19
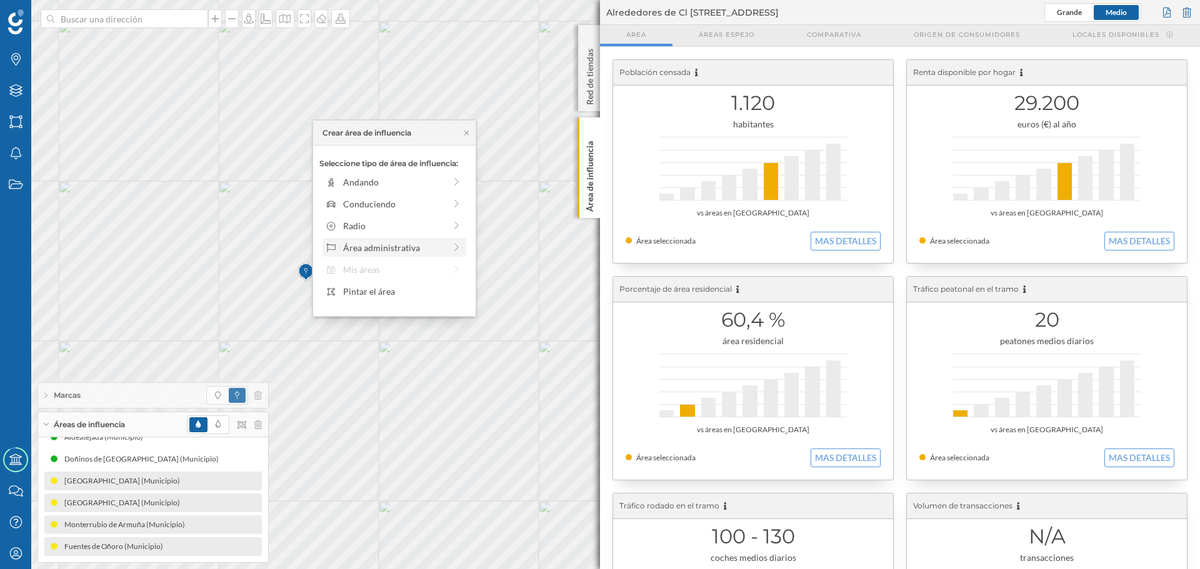
click at [360, 239] on div "Área administrativa" at bounding box center [394, 247] width 144 height 19
click at [363, 233] on div "Municipio" at bounding box center [396, 225] width 148 height 19
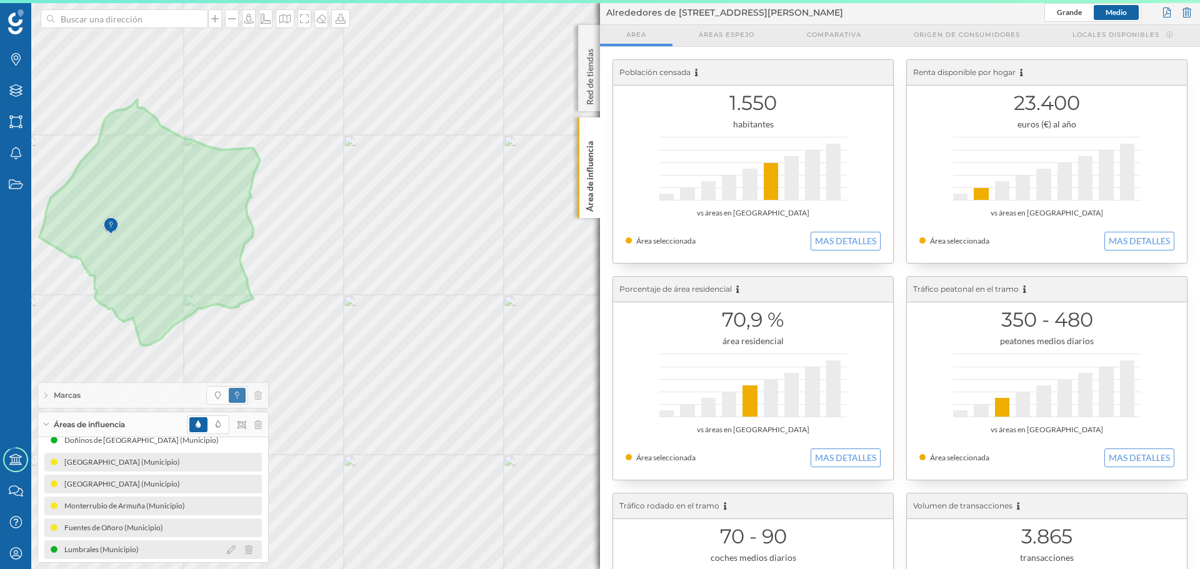
scroll to position [103, 0]
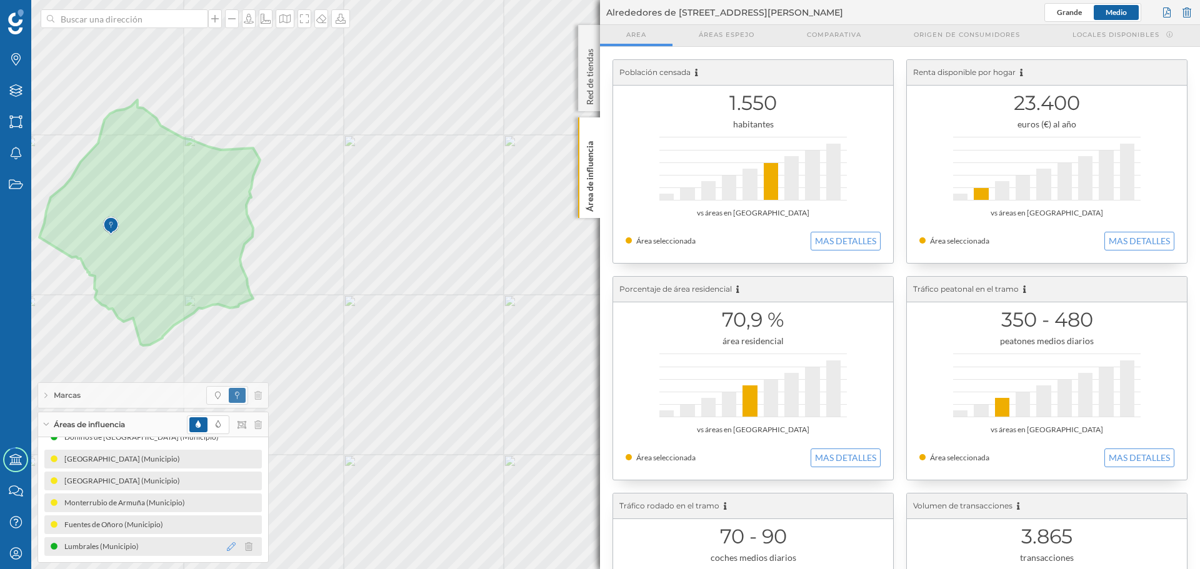
click at [227, 284] on icon at bounding box center [231, 546] width 9 height 9
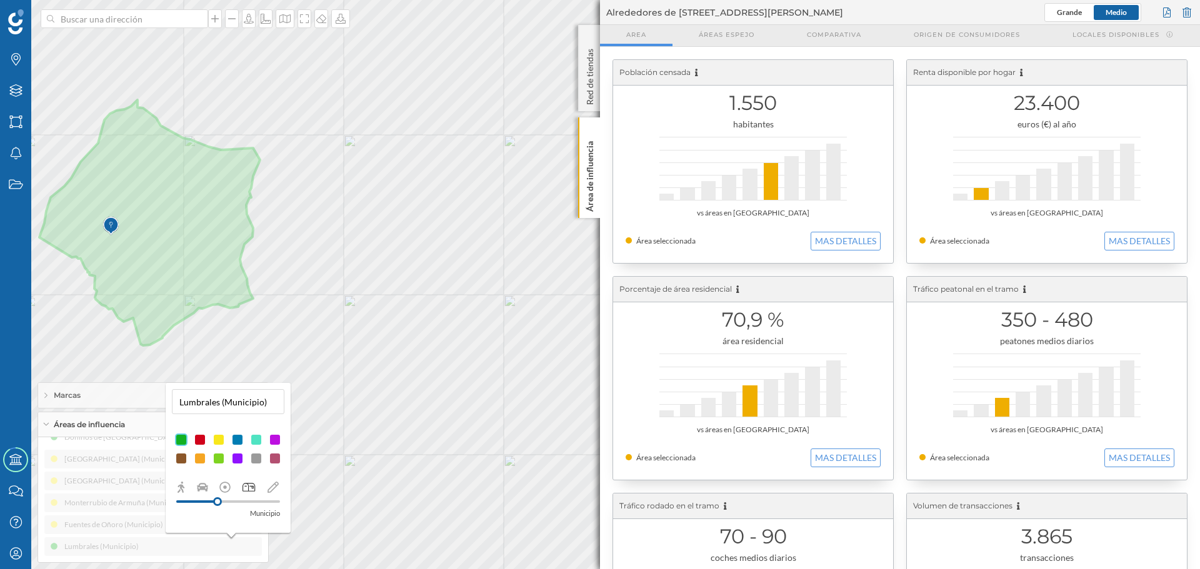
click at [217, 284] on div at bounding box center [218, 440] width 12 height 12
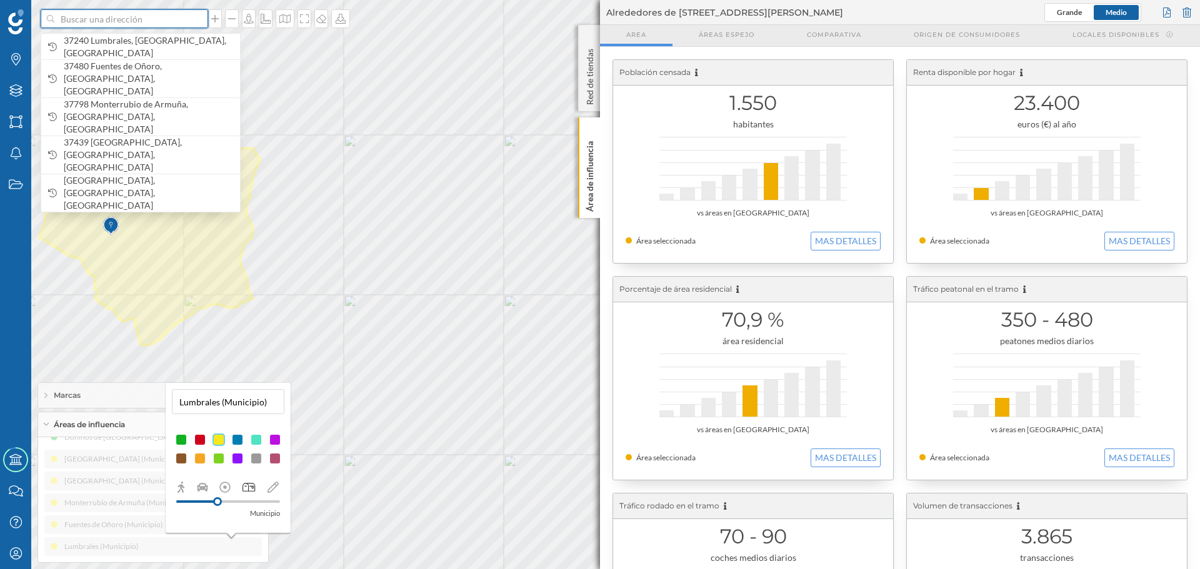
click at [80, 22] on input at bounding box center [124, 18] width 140 height 19
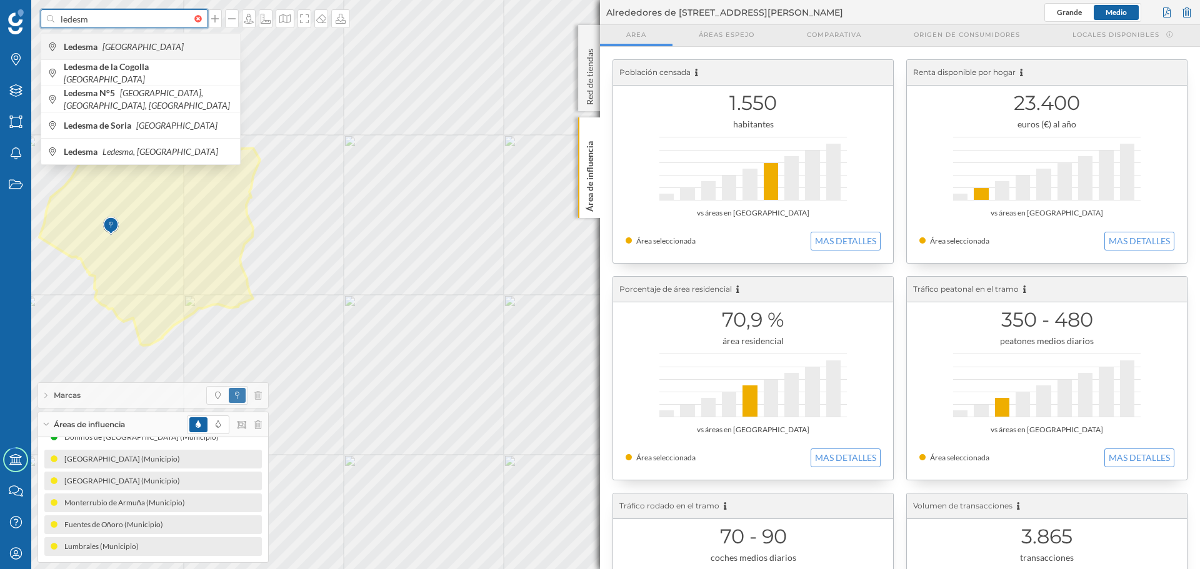
type input "ledesm"
click at [139, 57] on div "Ledesma [GEOGRAPHIC_DATA]" at bounding box center [140, 46] width 199 height 26
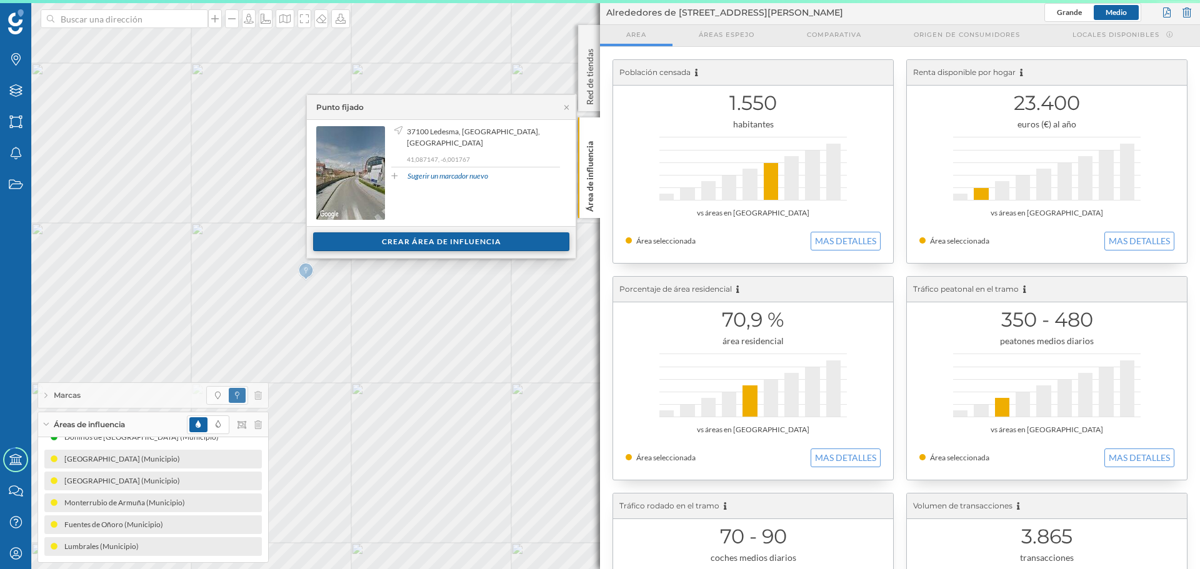
click at [455, 239] on div "Crear área de influencia" at bounding box center [441, 241] width 256 height 19
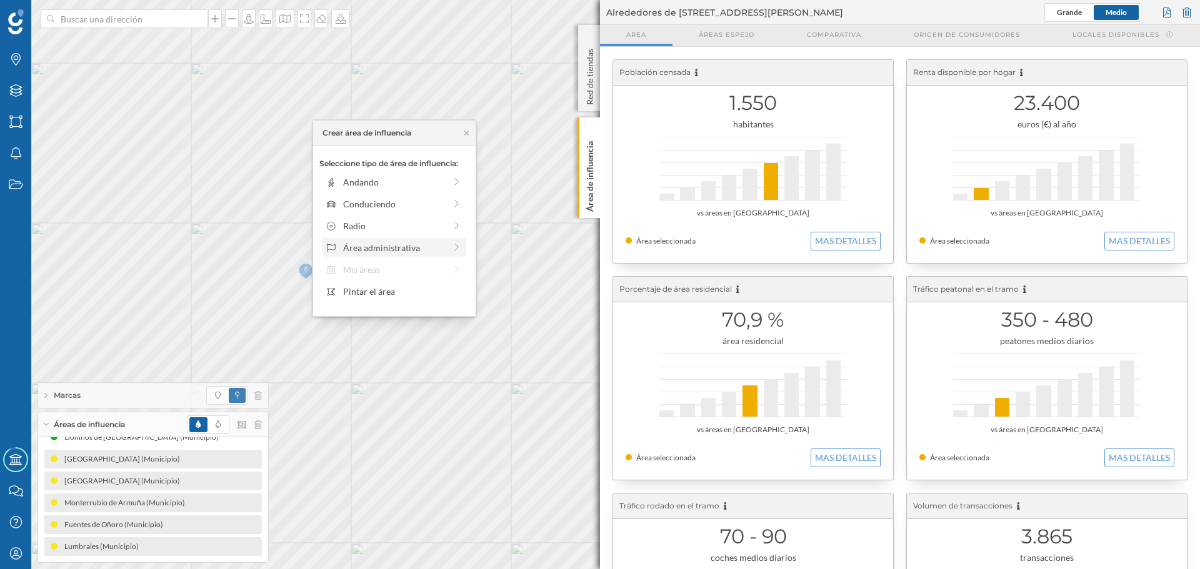
click at [404, 249] on div "Área administrativa" at bounding box center [394, 247] width 102 height 13
click at [389, 231] on div "Municipio" at bounding box center [404, 225] width 123 height 13
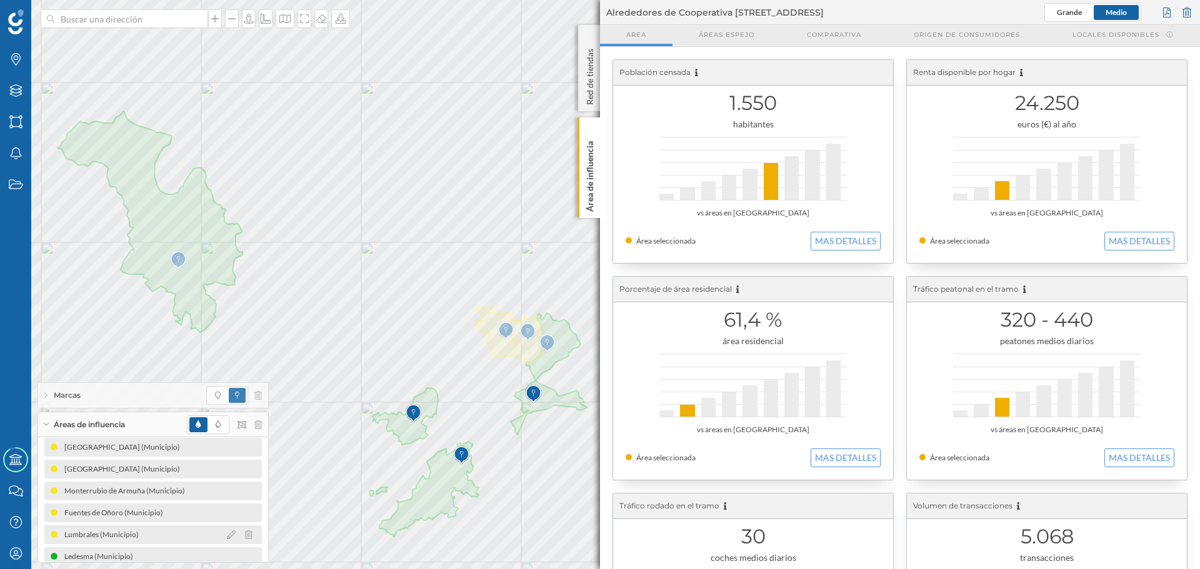
scroll to position [125, 0]
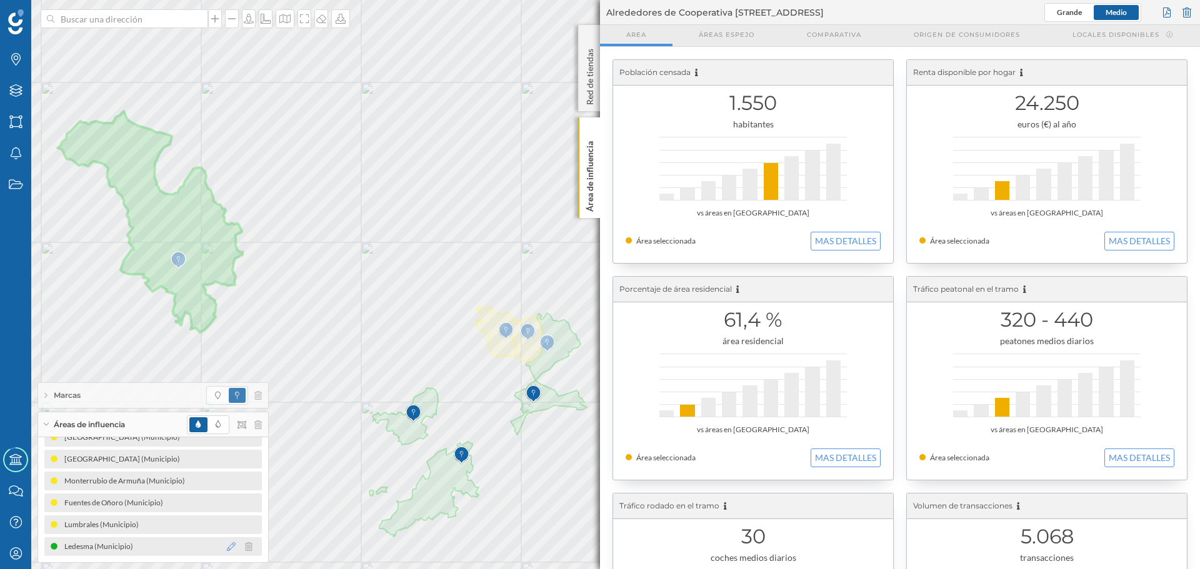
click at [227, 284] on icon at bounding box center [231, 546] width 9 height 9
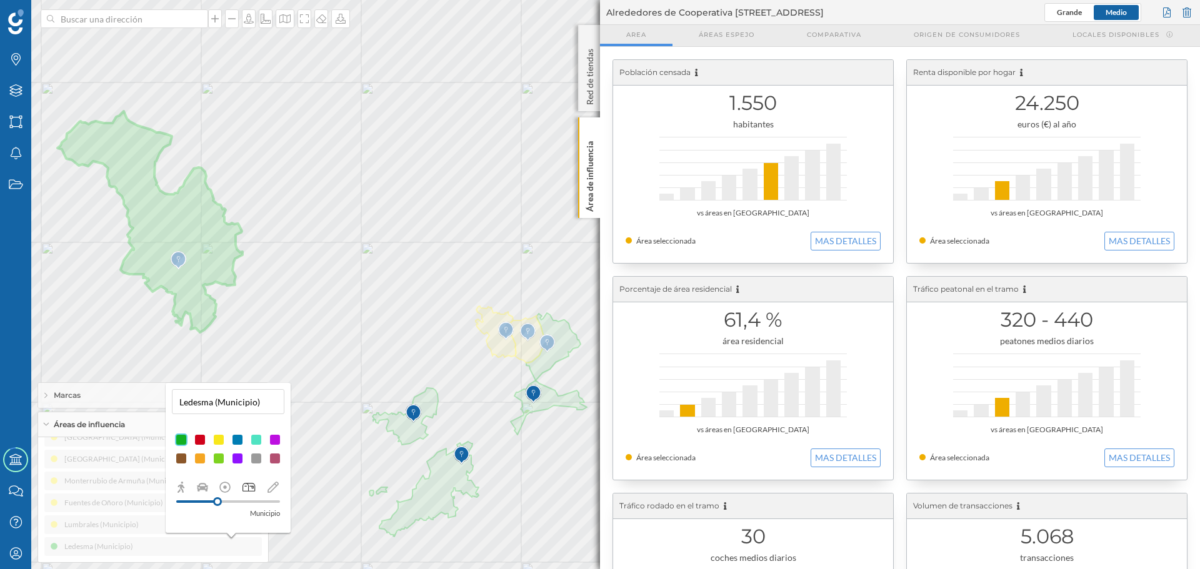
click at [219, 284] on div at bounding box center [218, 440] width 12 height 12
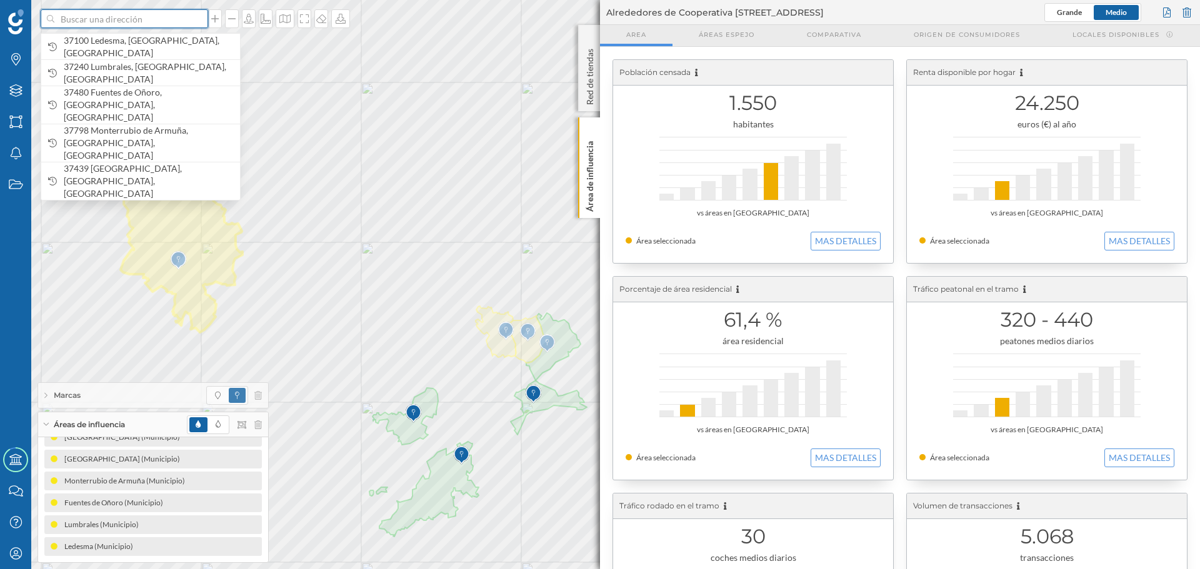
click at [137, 16] on input at bounding box center [124, 18] width 140 height 19
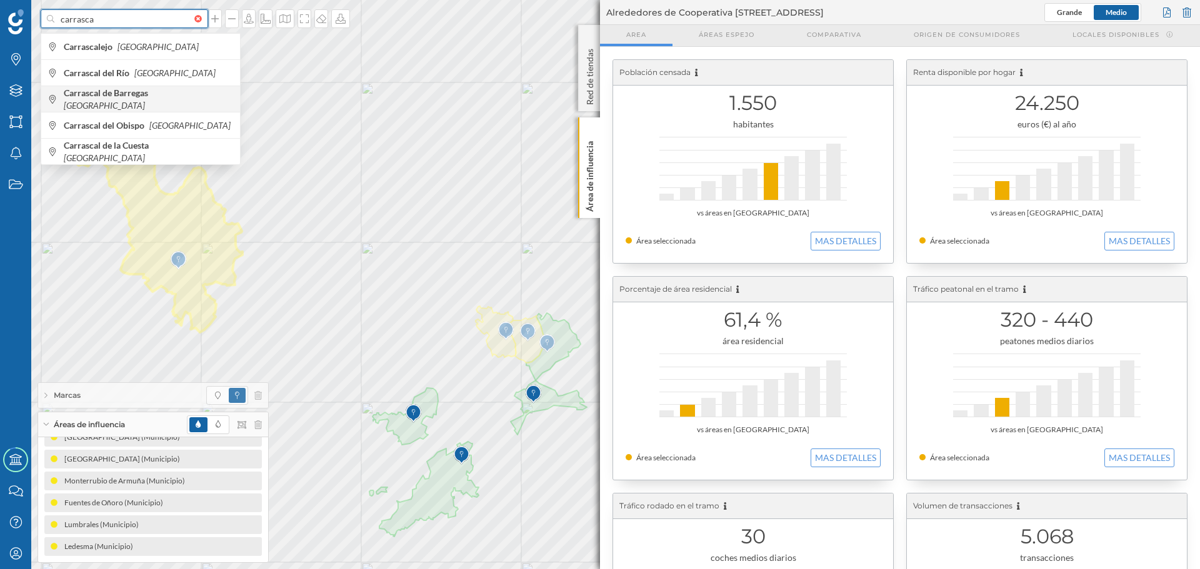
type input "carrasca"
click at [181, 90] on div "Carrascal de Barregas [GEOGRAPHIC_DATA]" at bounding box center [140, 99] width 199 height 26
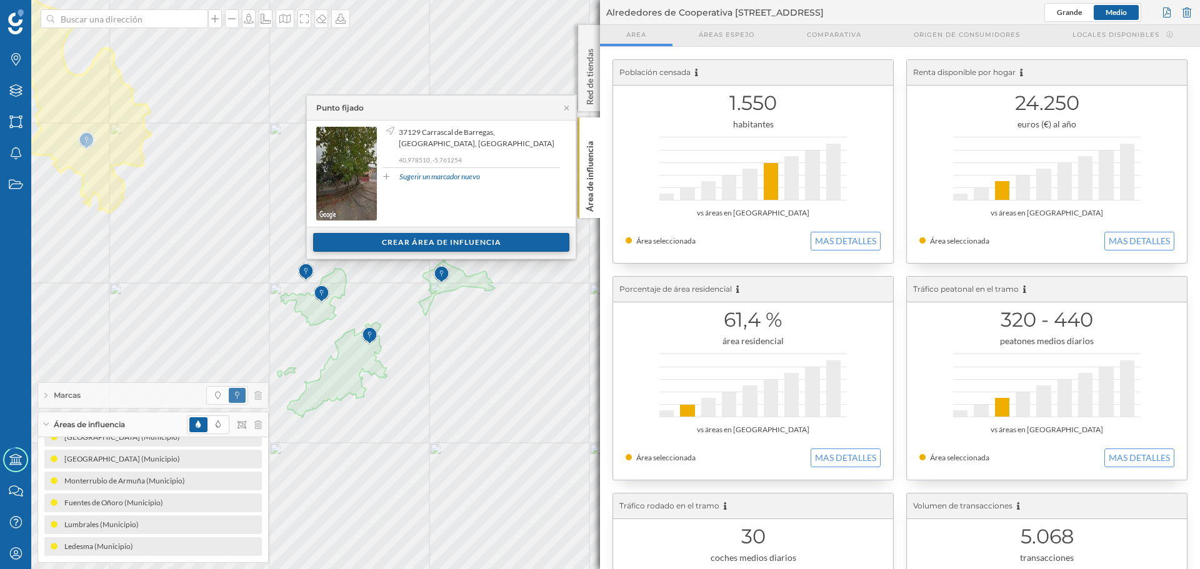
click at [502, 242] on div "Crear área de influencia" at bounding box center [441, 242] width 256 height 19
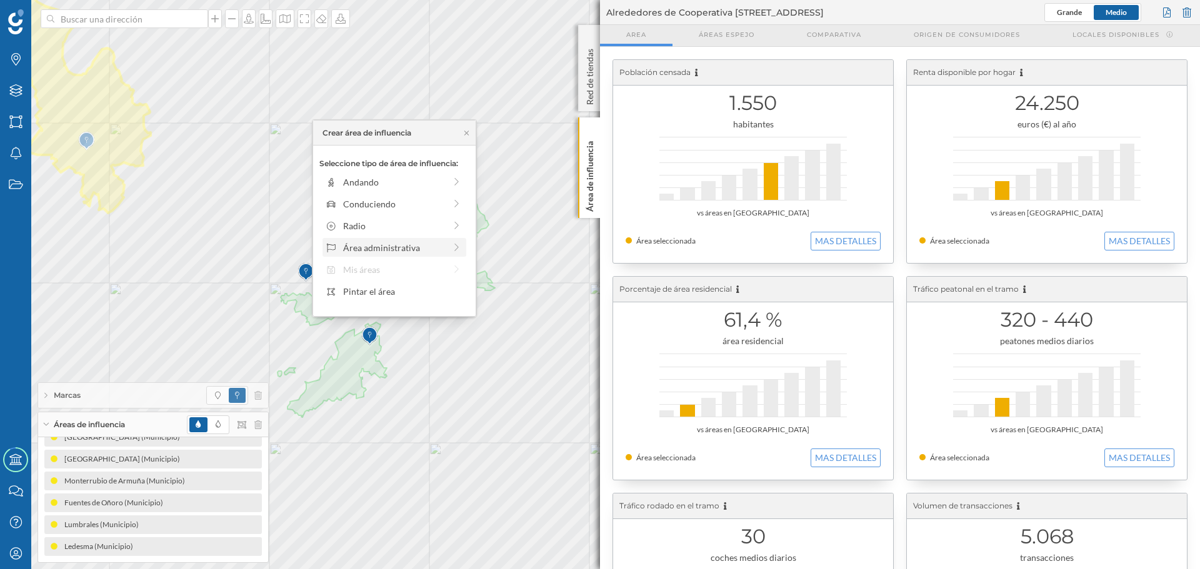
click at [416, 244] on div "Área administrativa" at bounding box center [394, 247] width 102 height 13
click at [415, 226] on div "Municipio" at bounding box center [404, 225] width 123 height 13
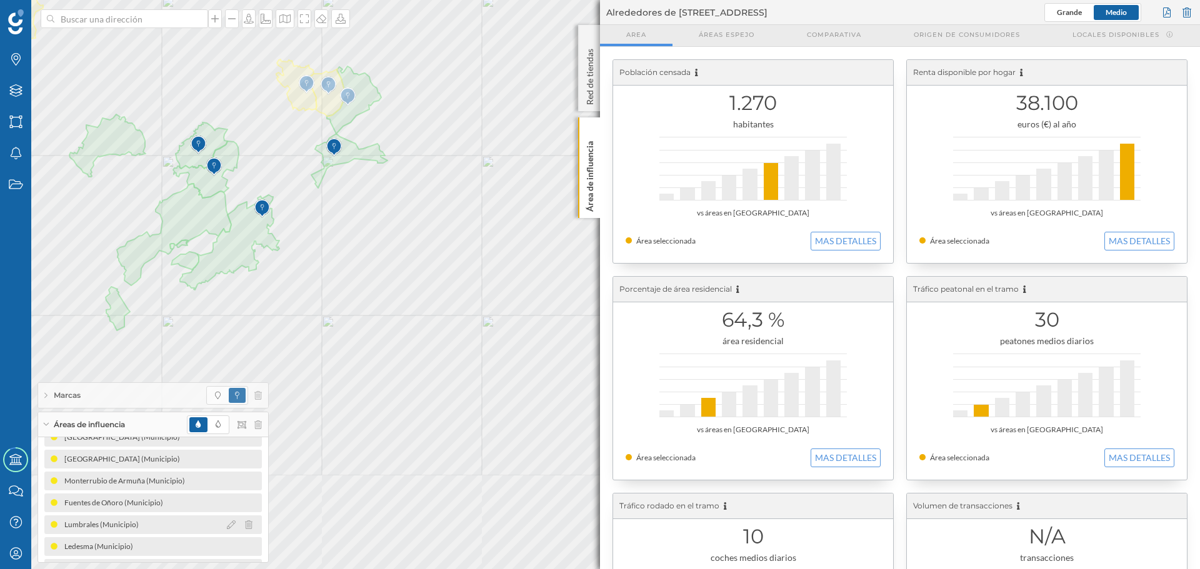
scroll to position [147, 0]
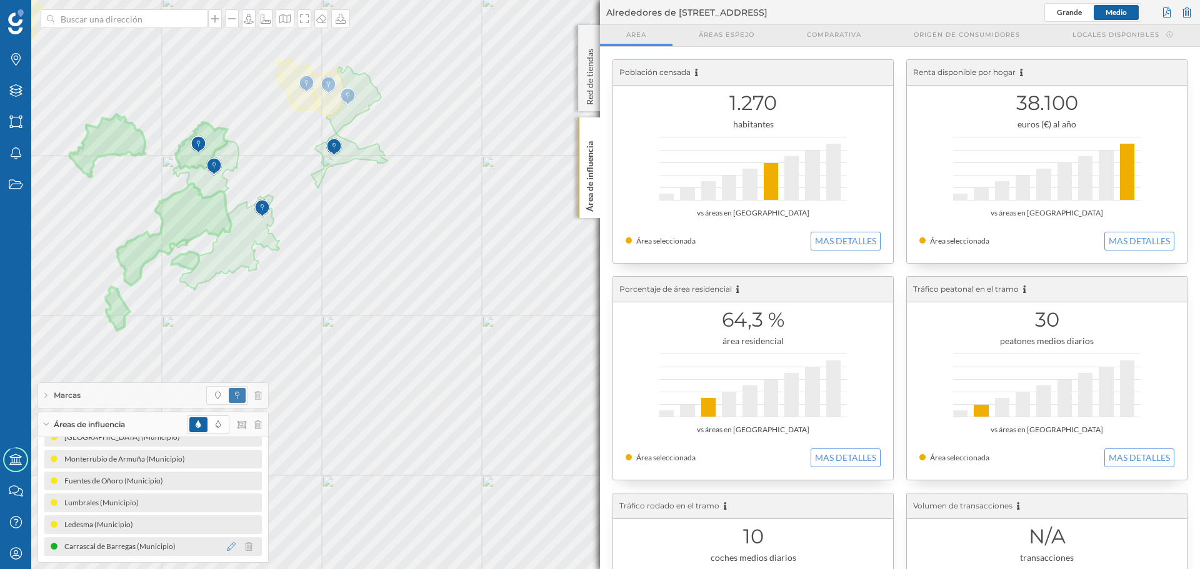
click at [229, 284] on icon at bounding box center [231, 546] width 9 height 9
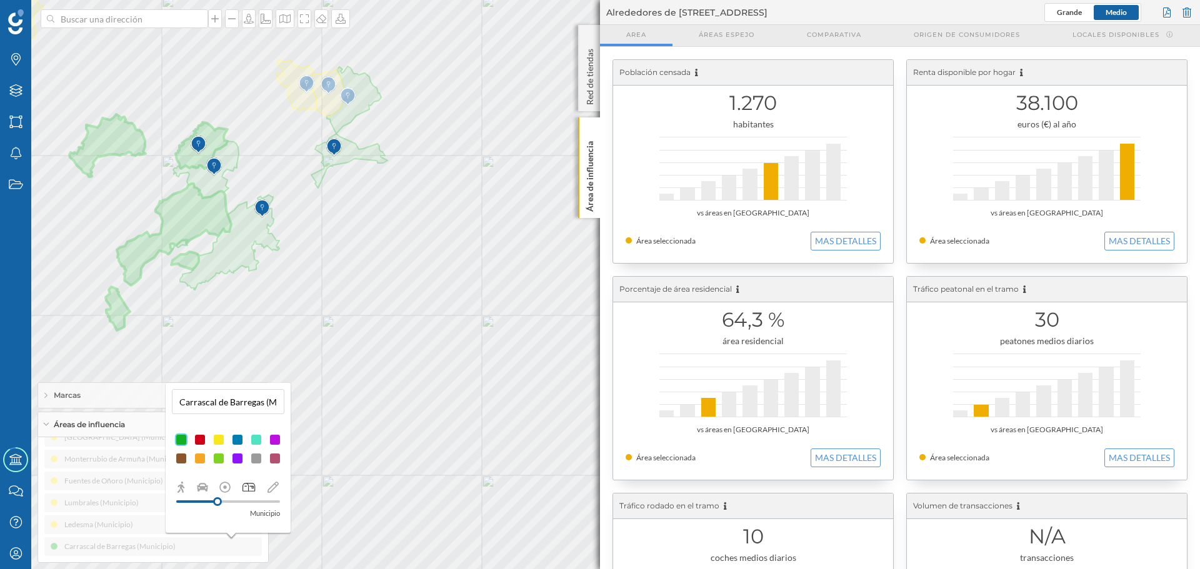
click at [220, 284] on div at bounding box center [218, 440] width 12 height 12
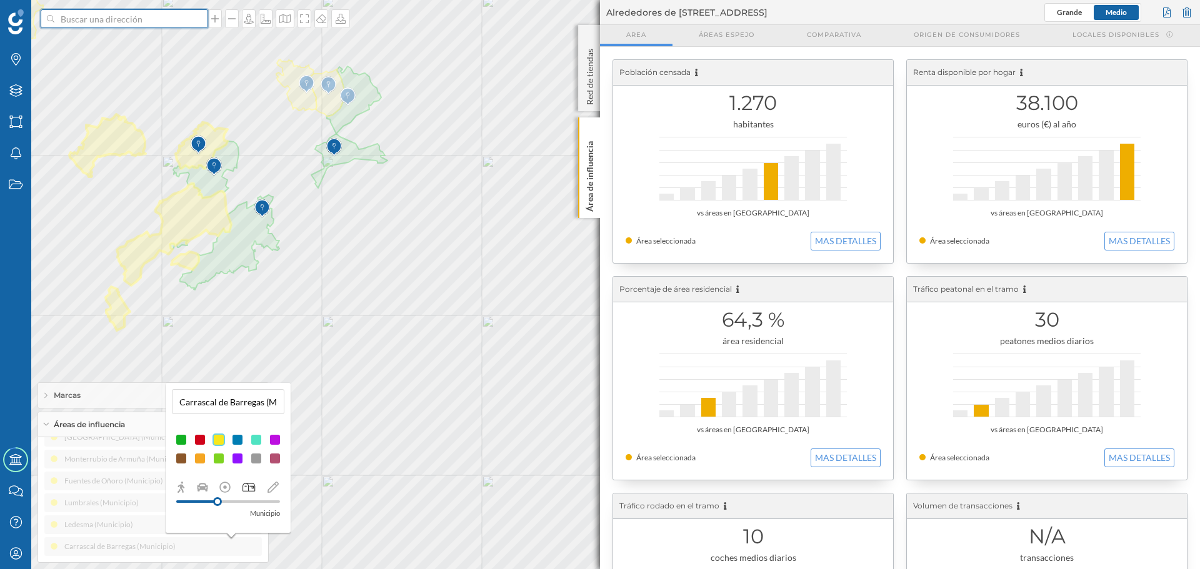
drag, startPoint x: 120, startPoint y: 21, endPoint x: 112, endPoint y: 20, distance: 7.5
click at [120, 21] on input at bounding box center [124, 18] width 140 height 19
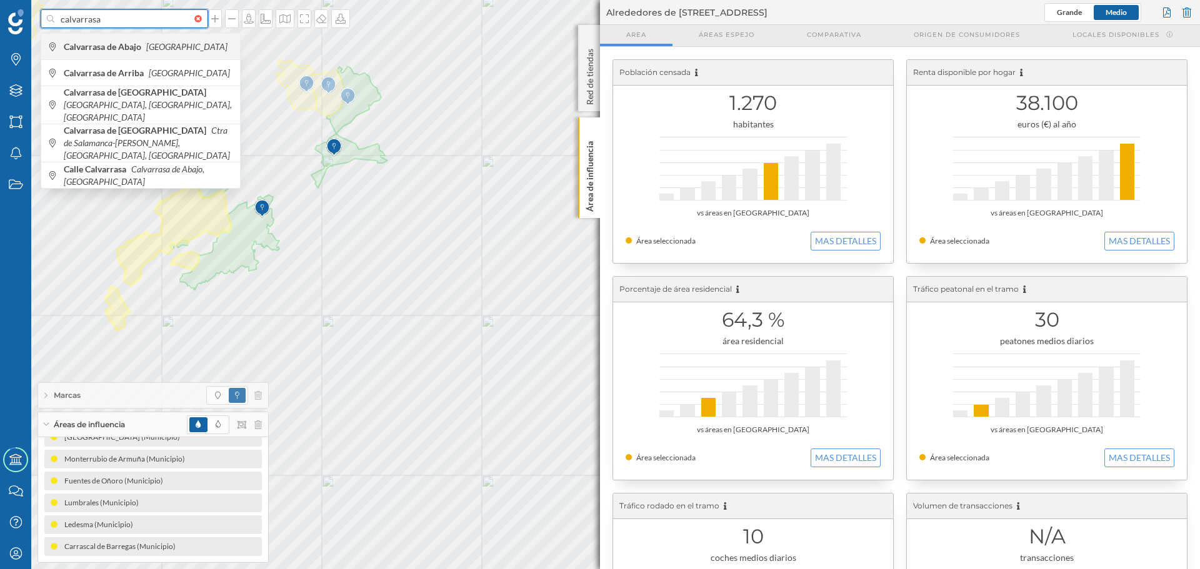
type input "calvarrasa"
click at [134, 51] on b "Calvarrasa de Abajo" at bounding box center [104, 46] width 81 height 11
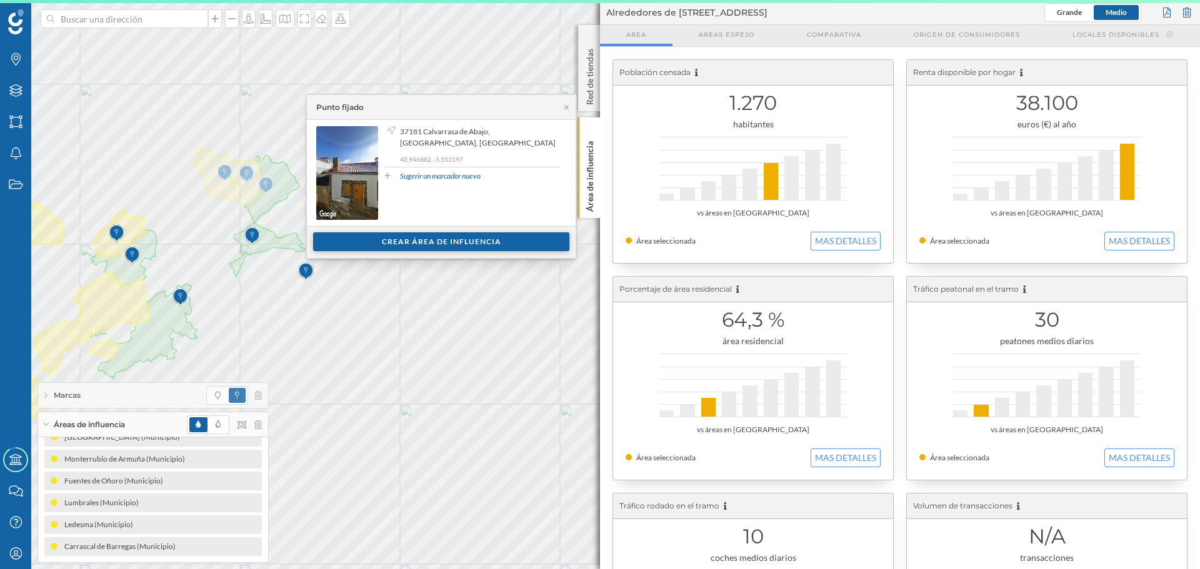
click at [384, 242] on div "Crear área de influencia" at bounding box center [441, 241] width 256 height 19
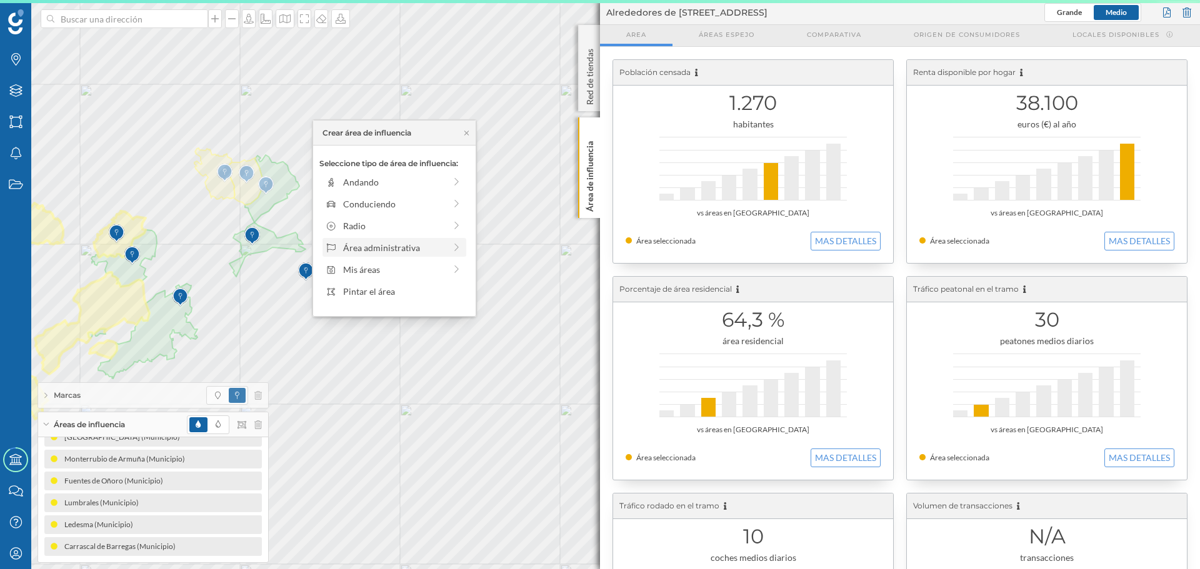
click at [381, 247] on div "Área administrativa" at bounding box center [394, 247] width 102 height 13
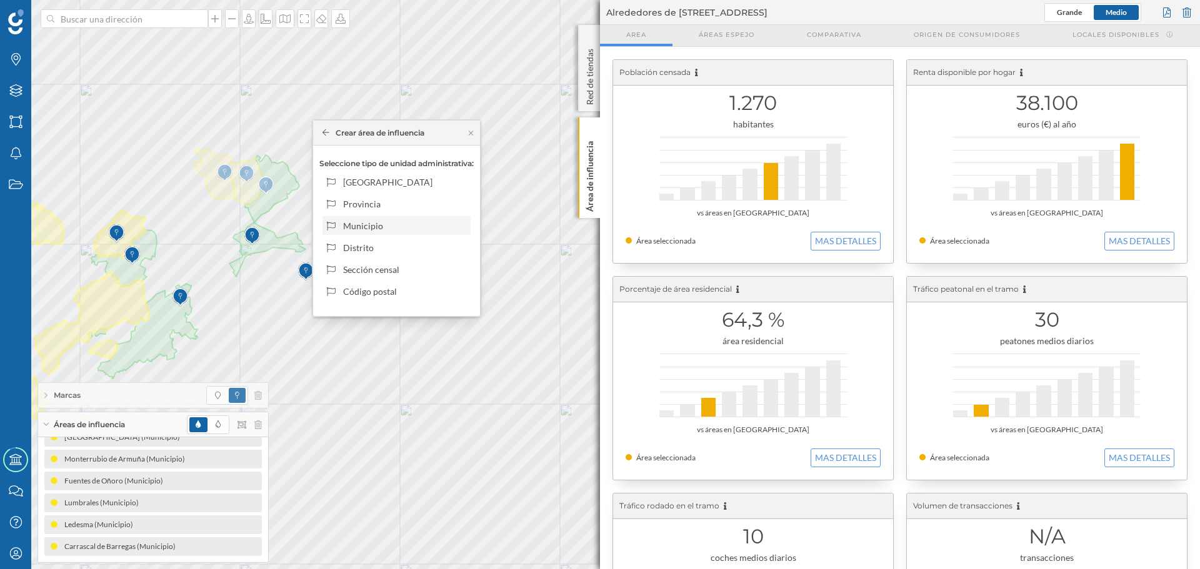
click at [374, 230] on div "Municipio" at bounding box center [404, 225] width 123 height 13
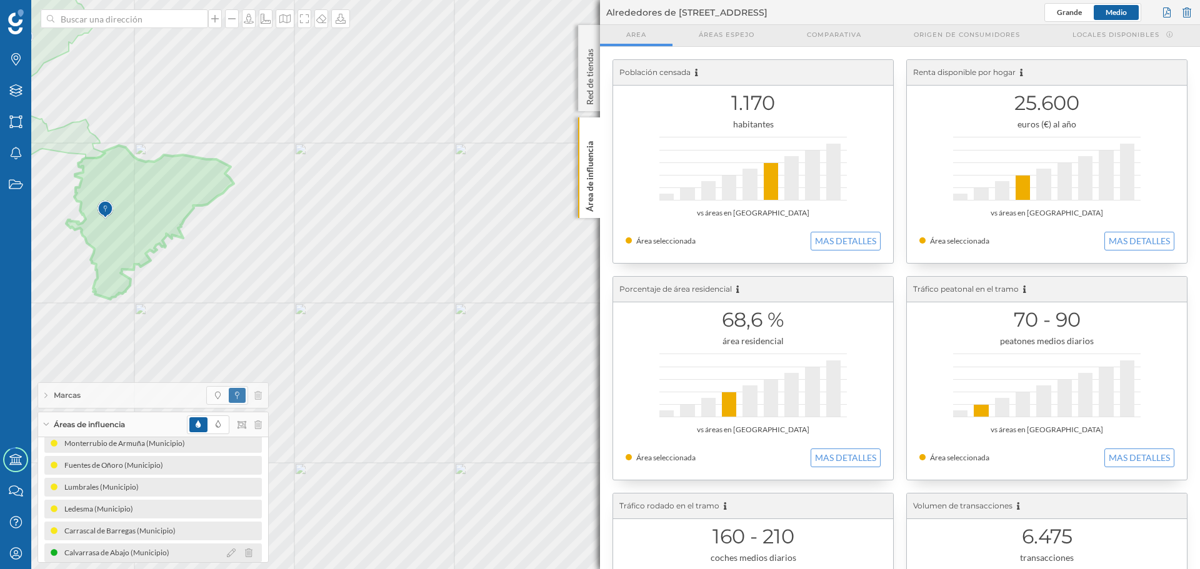
scroll to position [169, 0]
click at [227, 284] on icon at bounding box center [231, 546] width 9 height 9
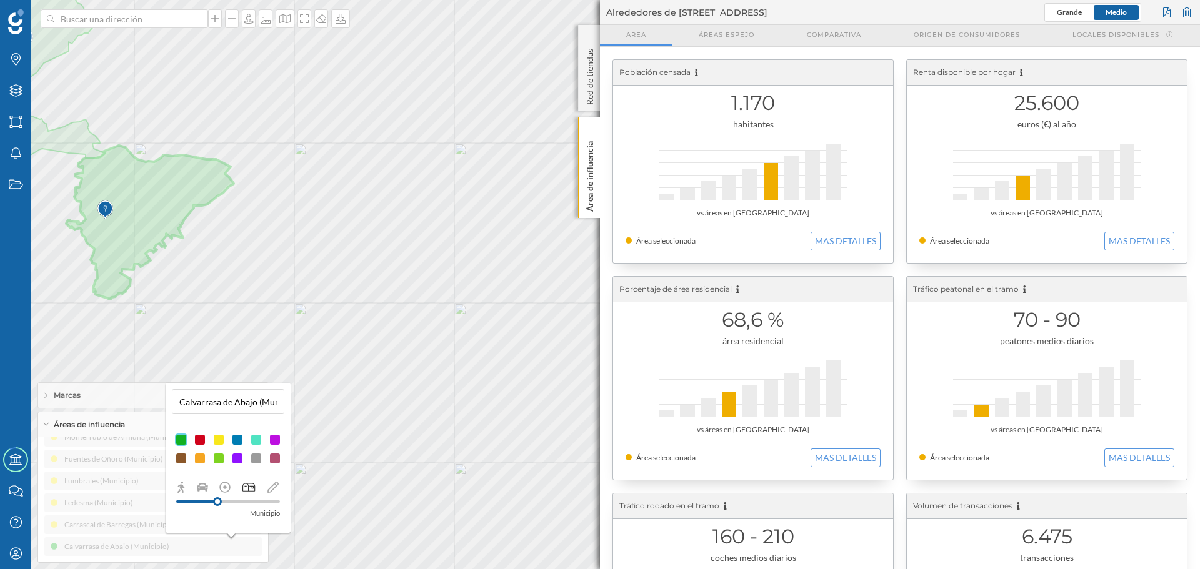
click at [219, 284] on div at bounding box center [218, 440] width 12 height 12
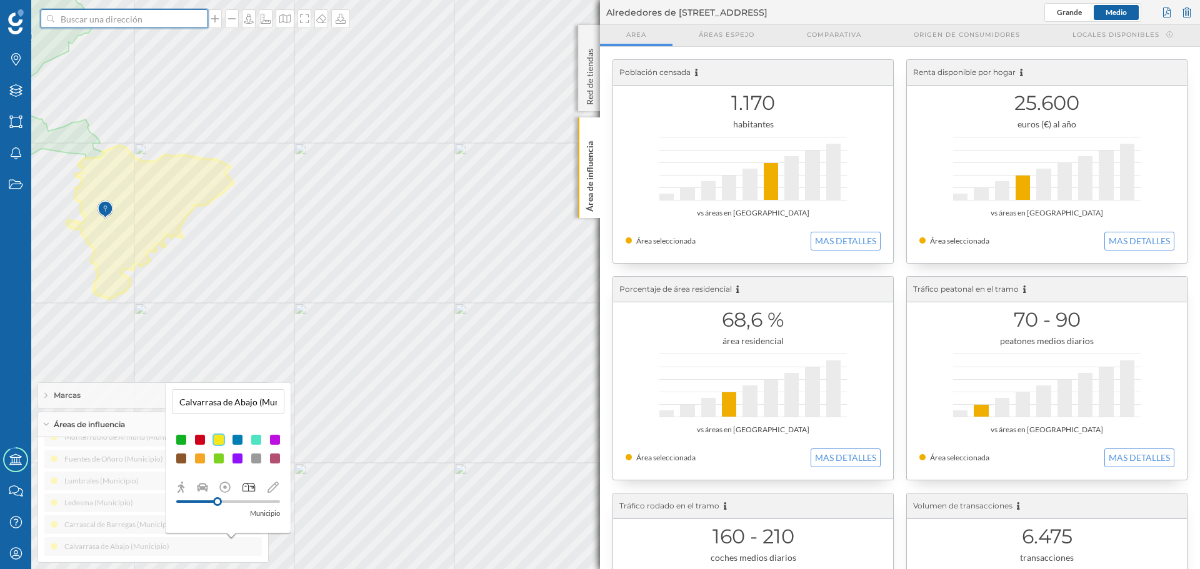
click at [136, 23] on input at bounding box center [124, 18] width 140 height 19
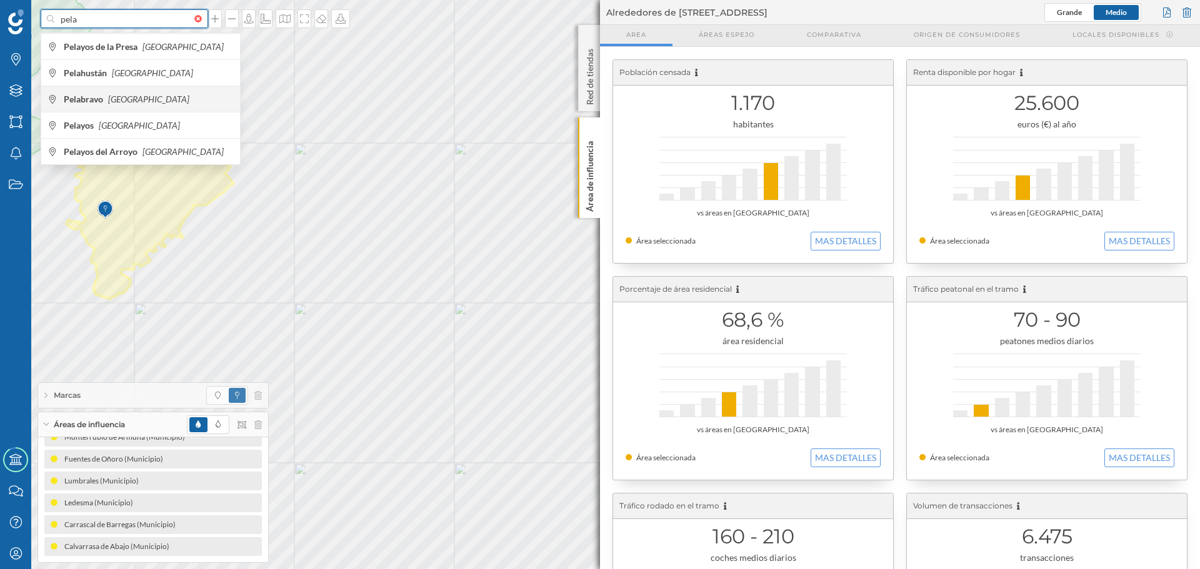
type input "pela"
click at [130, 93] on span "Pelabravo [GEOGRAPHIC_DATA]" at bounding box center [149, 99] width 170 height 12
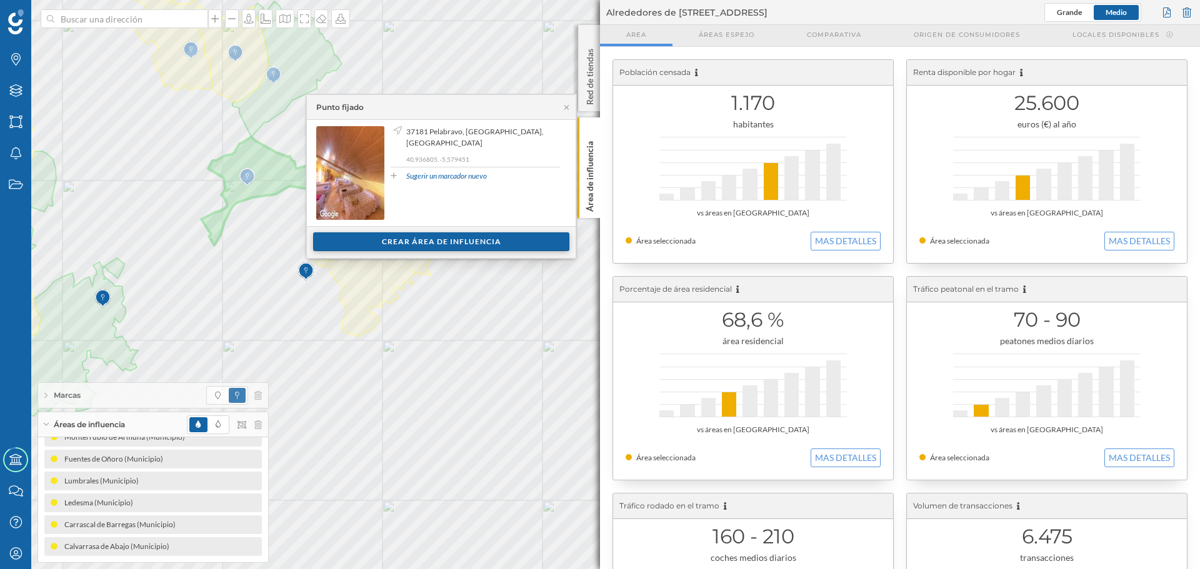
click at [368, 236] on div "Crear área de influencia" at bounding box center [441, 241] width 256 height 19
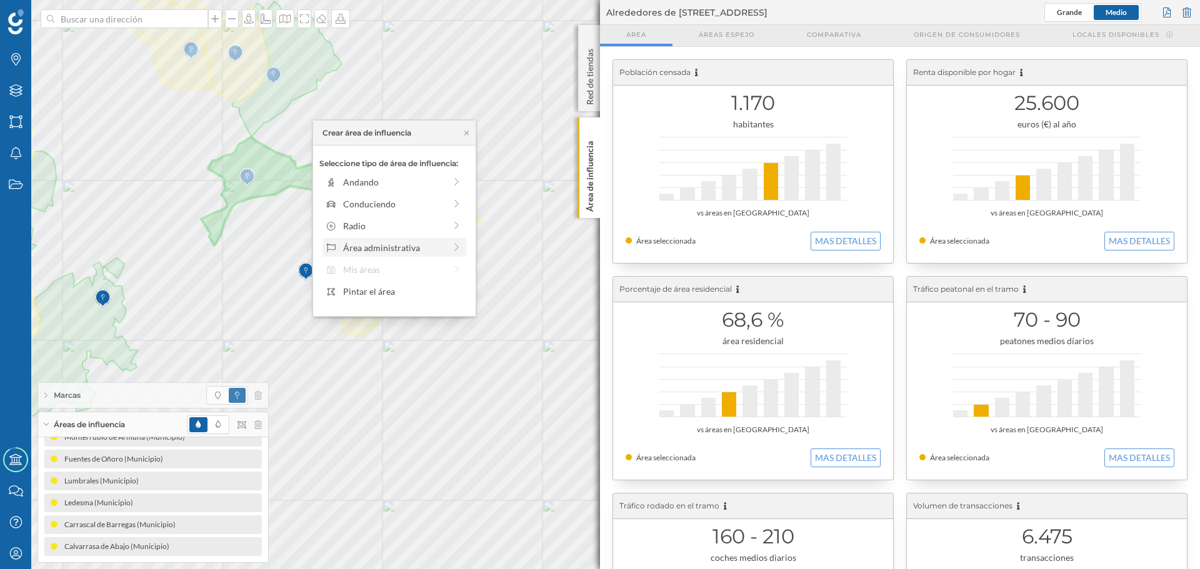
click at [364, 244] on div "Área administrativa" at bounding box center [394, 247] width 102 height 13
click at [361, 228] on div "Municipio" at bounding box center [404, 225] width 123 height 13
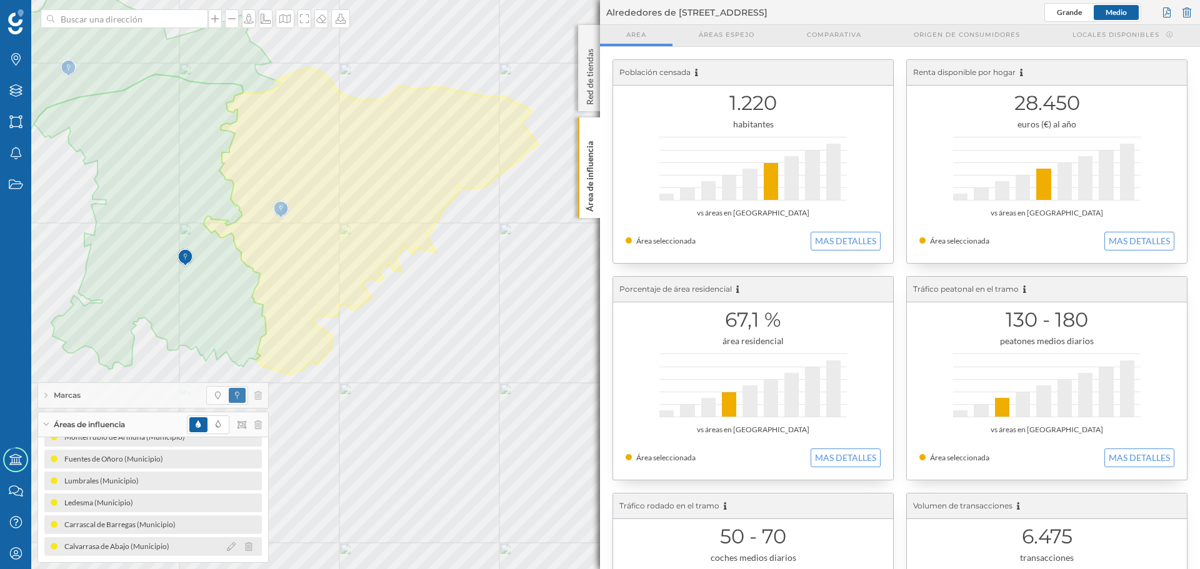
scroll to position [191, 0]
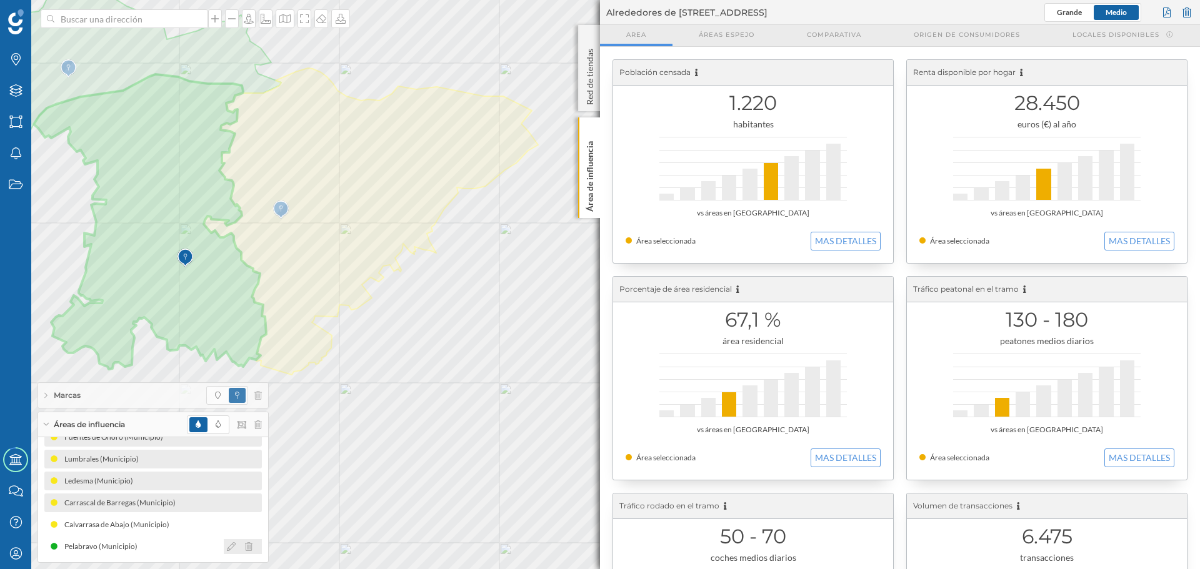
click at [227, 284] on icon at bounding box center [231, 546] width 9 height 9
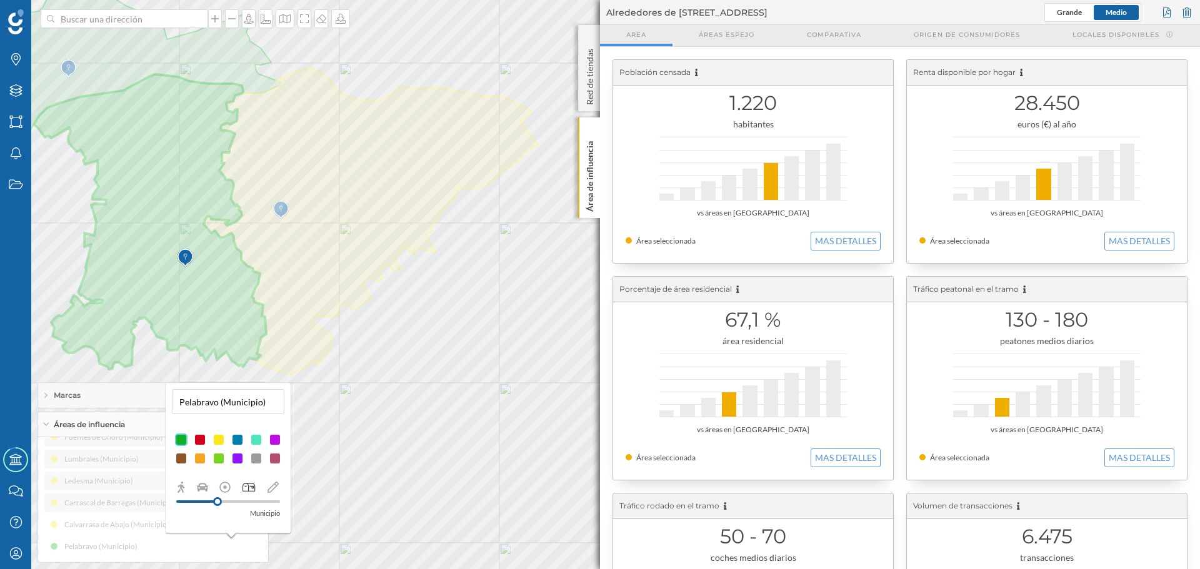
click at [217, 284] on div at bounding box center [218, 440] width 12 height 12
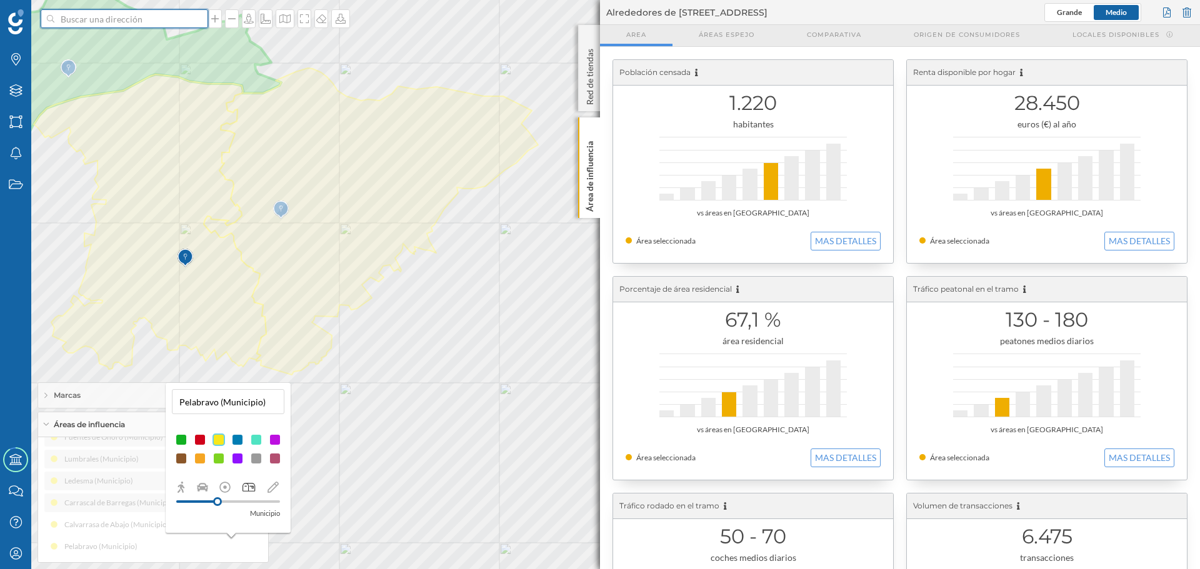
click at [135, 22] on input at bounding box center [124, 18] width 140 height 19
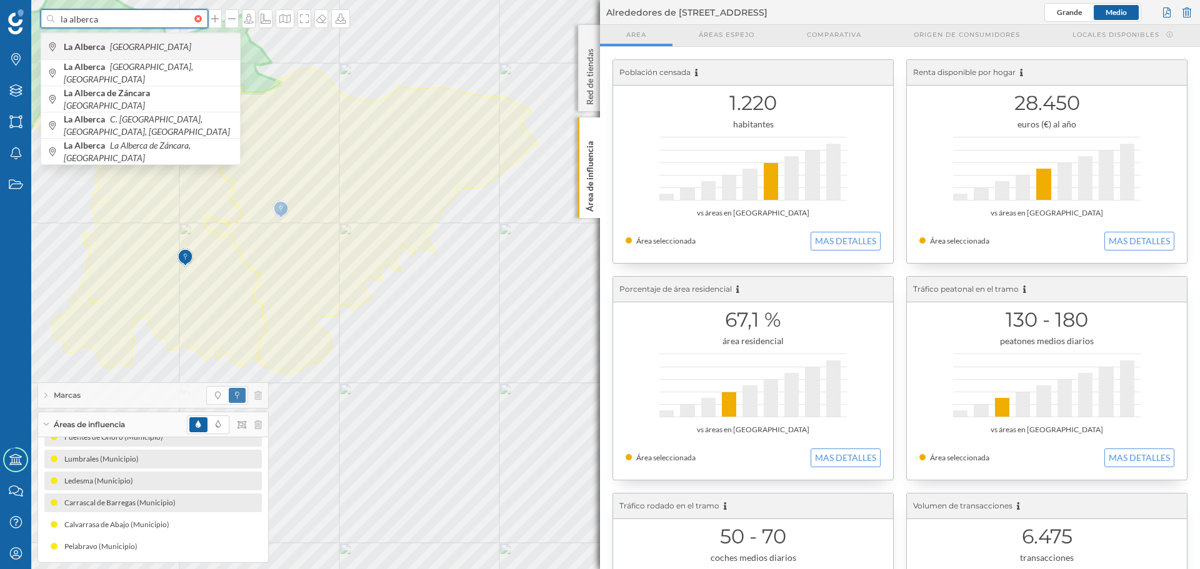
type input "la alberca"
click at [144, 41] on span "La Alberca [GEOGRAPHIC_DATA]" at bounding box center [149, 47] width 170 height 12
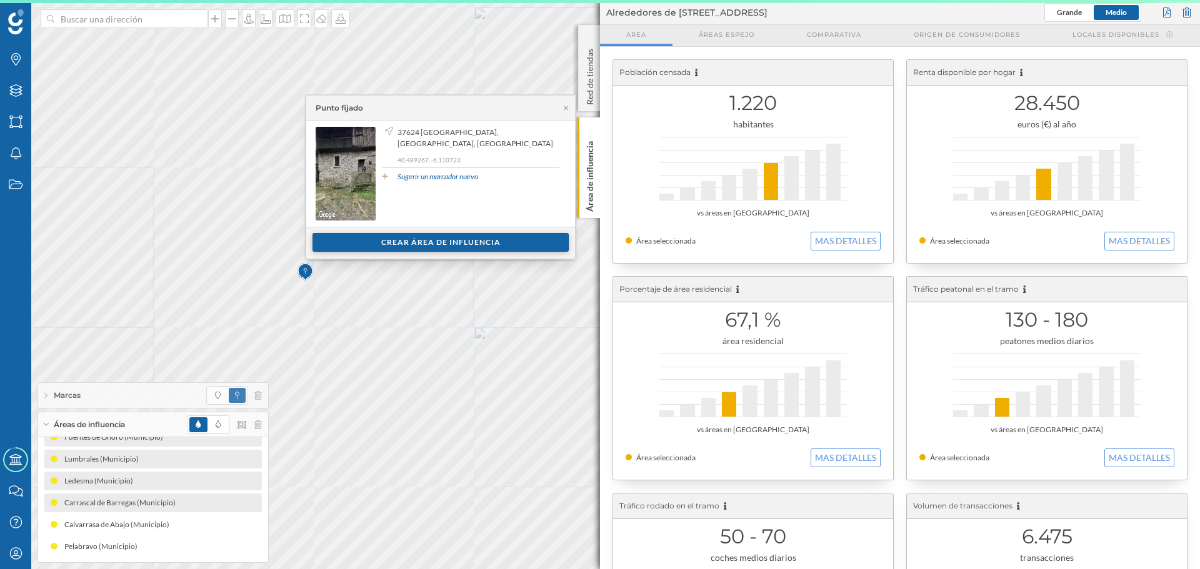
click at [341, 239] on div "Crear área de influencia" at bounding box center [440, 242] width 256 height 19
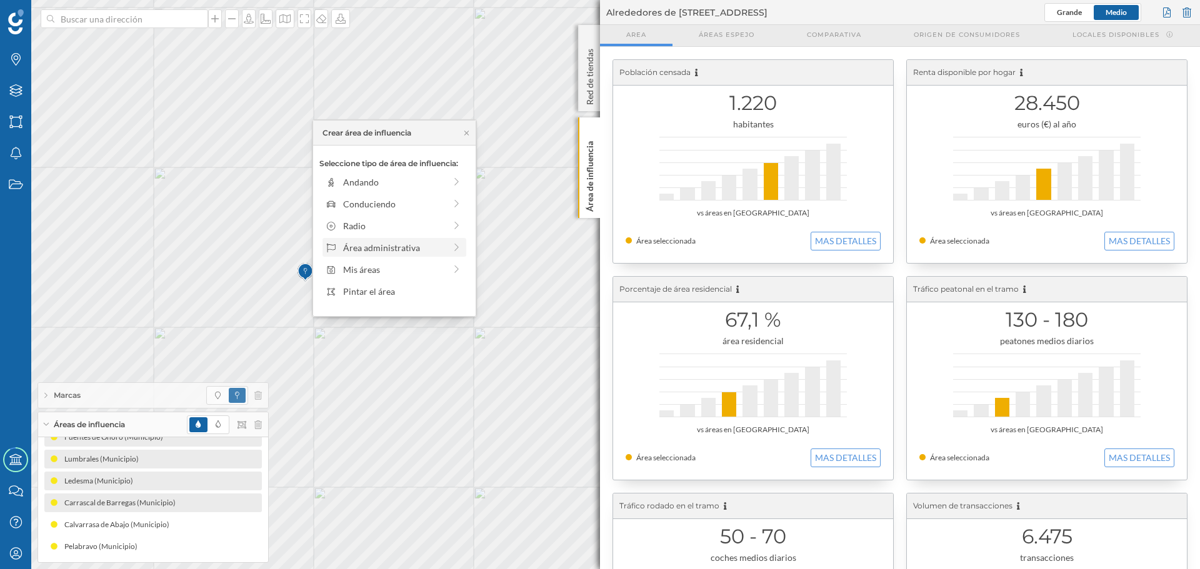
click at [342, 244] on div "Área administrativa" at bounding box center [384, 247] width 119 height 13
click at [345, 233] on div "Municipio" at bounding box center [396, 225] width 148 height 19
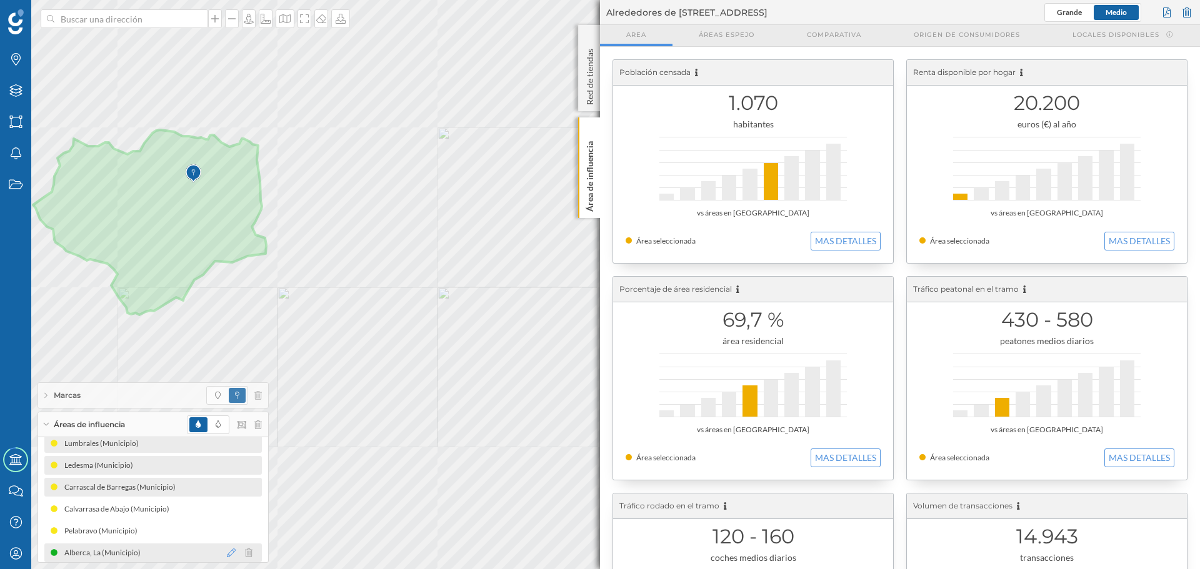
scroll to position [212, 0]
click at [227, 284] on icon at bounding box center [231, 546] width 9 height 9
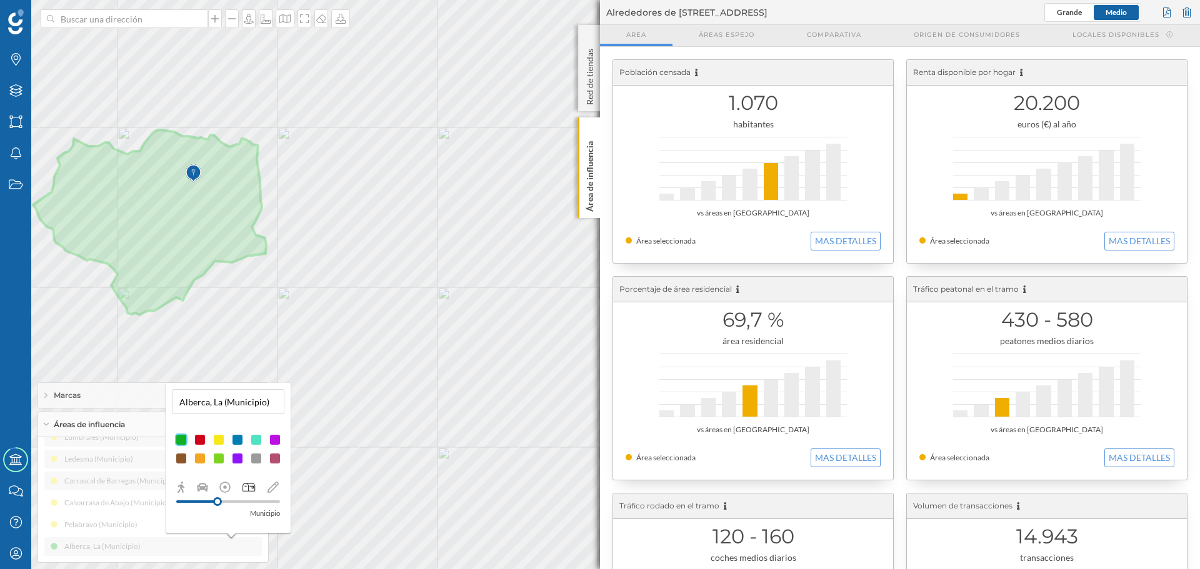
click at [219, 284] on div at bounding box center [218, 440] width 12 height 12
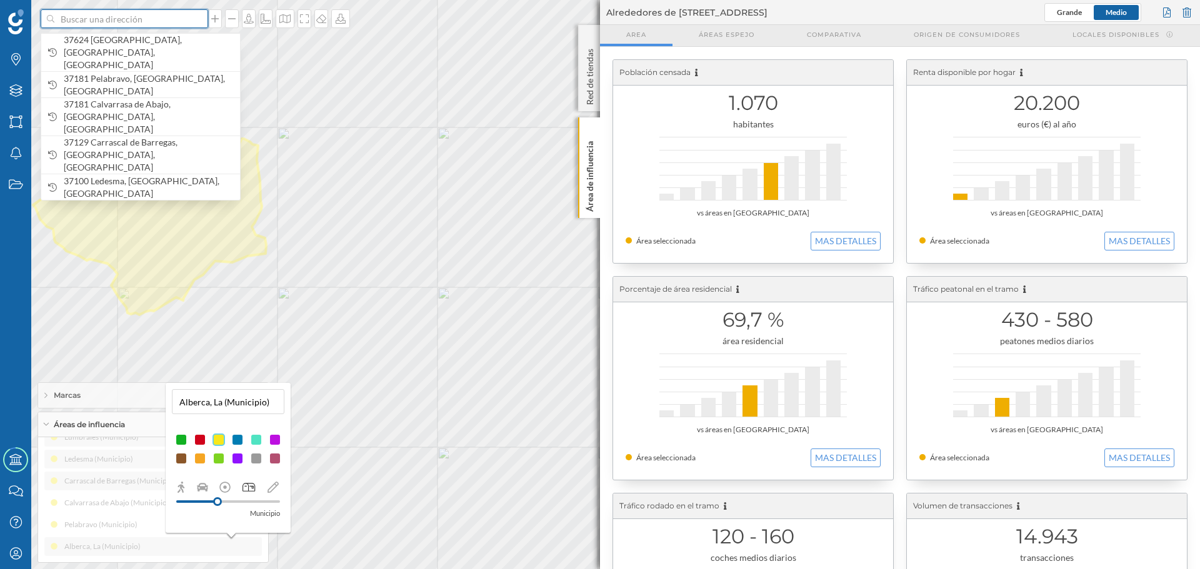
click at [97, 26] on input at bounding box center [124, 18] width 140 height 19
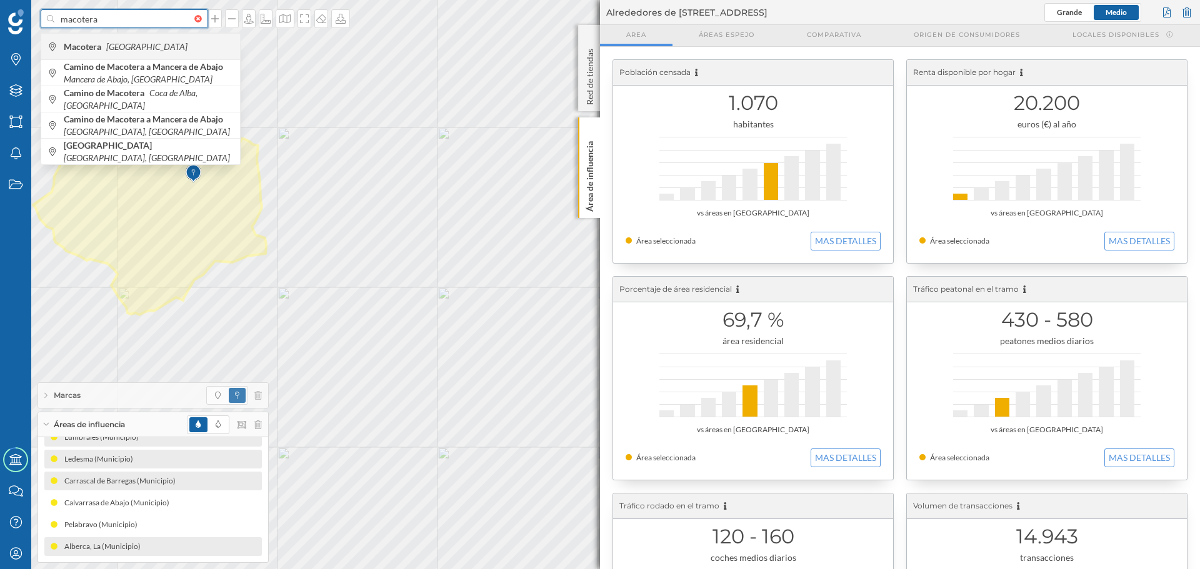
type input "macotera"
click at [101, 52] on span "Macotera [GEOGRAPHIC_DATA]" at bounding box center [149, 47] width 170 height 12
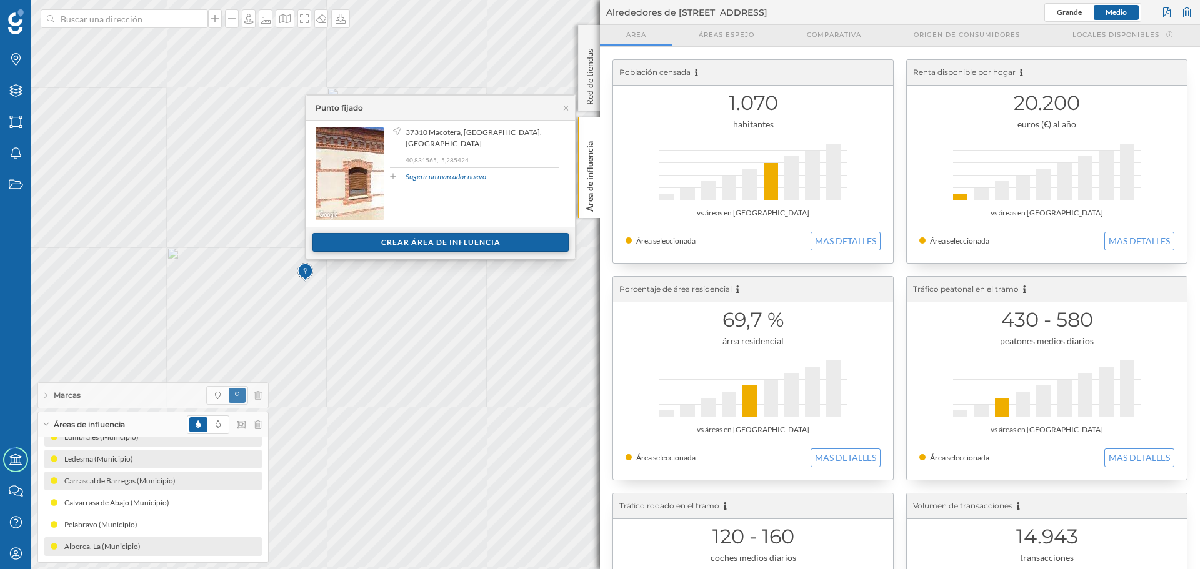
click at [365, 239] on div "Crear área de influencia" at bounding box center [440, 242] width 256 height 19
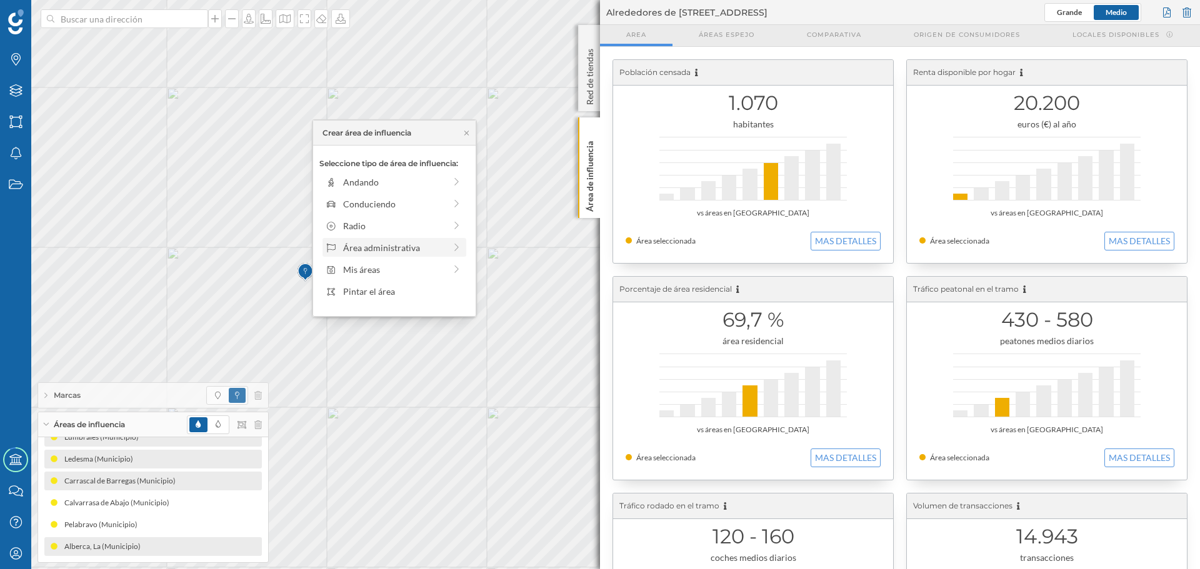
click at [358, 249] on div "Área administrativa" at bounding box center [394, 247] width 102 height 13
click at [364, 227] on div "Municipio" at bounding box center [404, 225] width 123 height 13
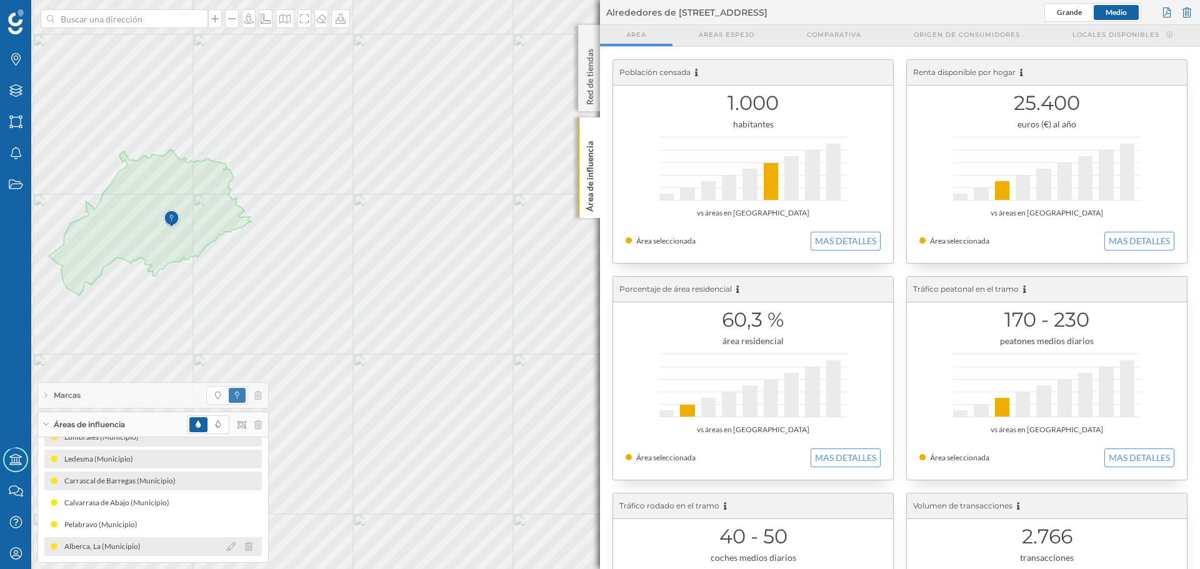
scroll to position [234, 0]
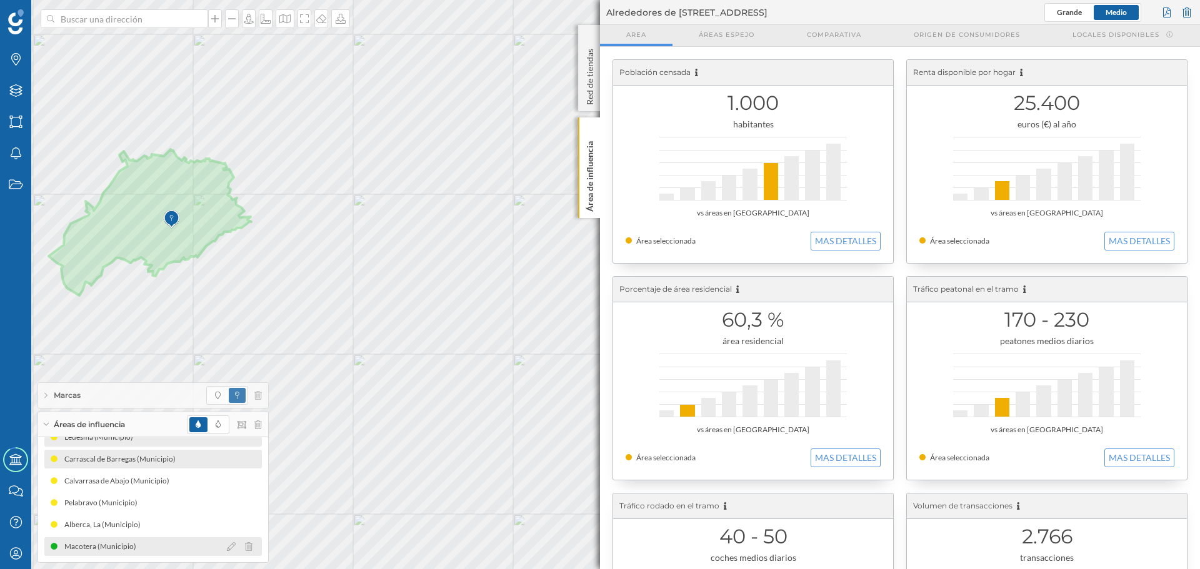
click at [226, 284] on div at bounding box center [243, 546] width 38 height 15
click at [227, 284] on icon at bounding box center [231, 546] width 9 height 9
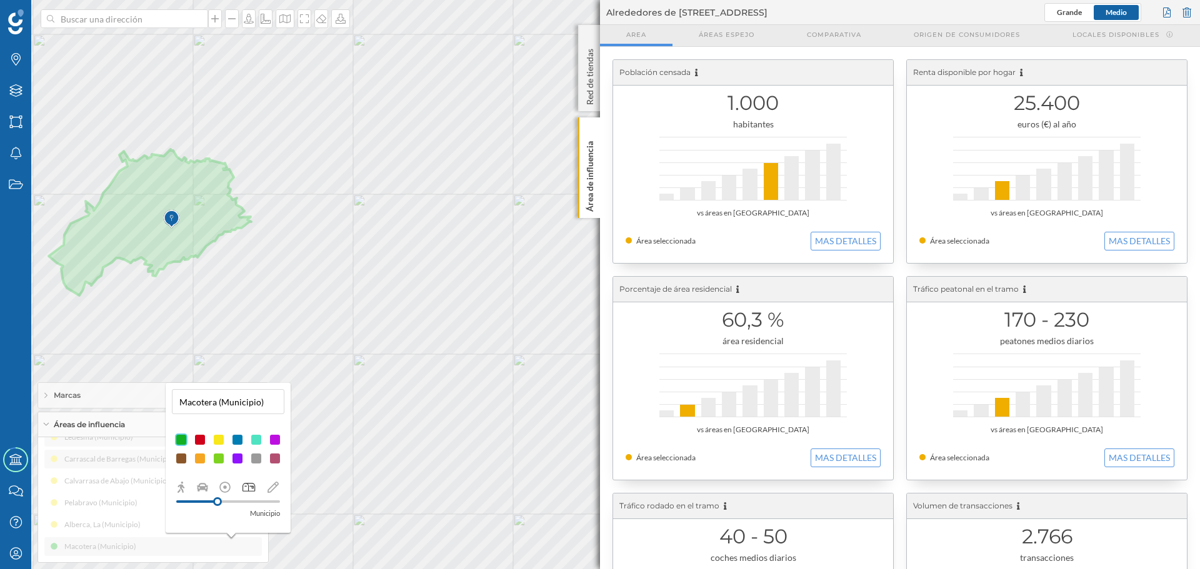
click at [214, 284] on div at bounding box center [218, 440] width 12 height 12
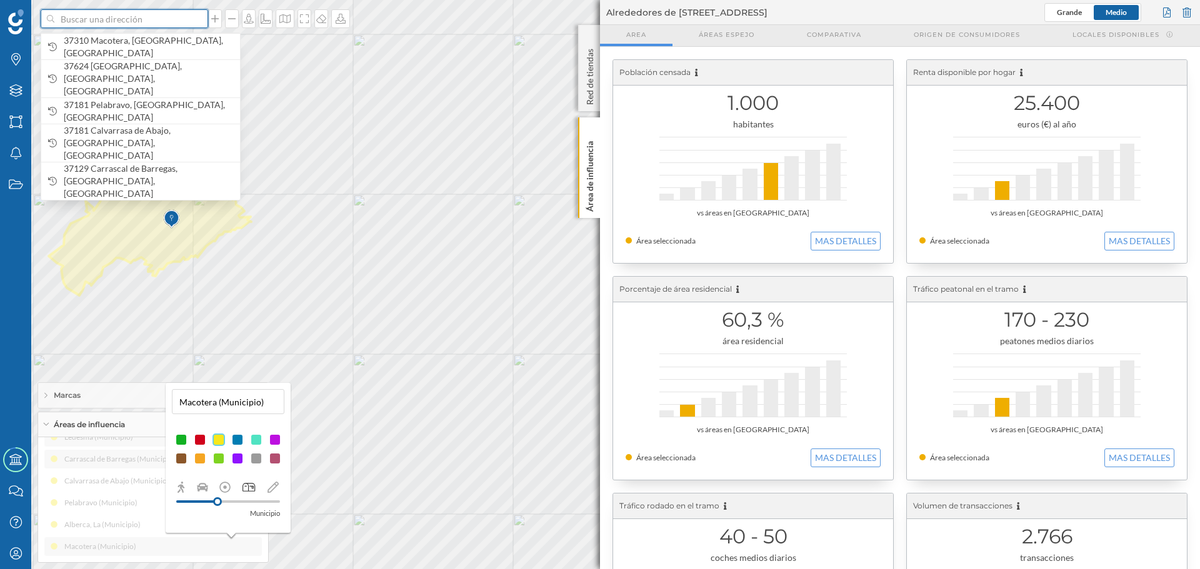
click at [160, 17] on input at bounding box center [124, 18] width 140 height 19
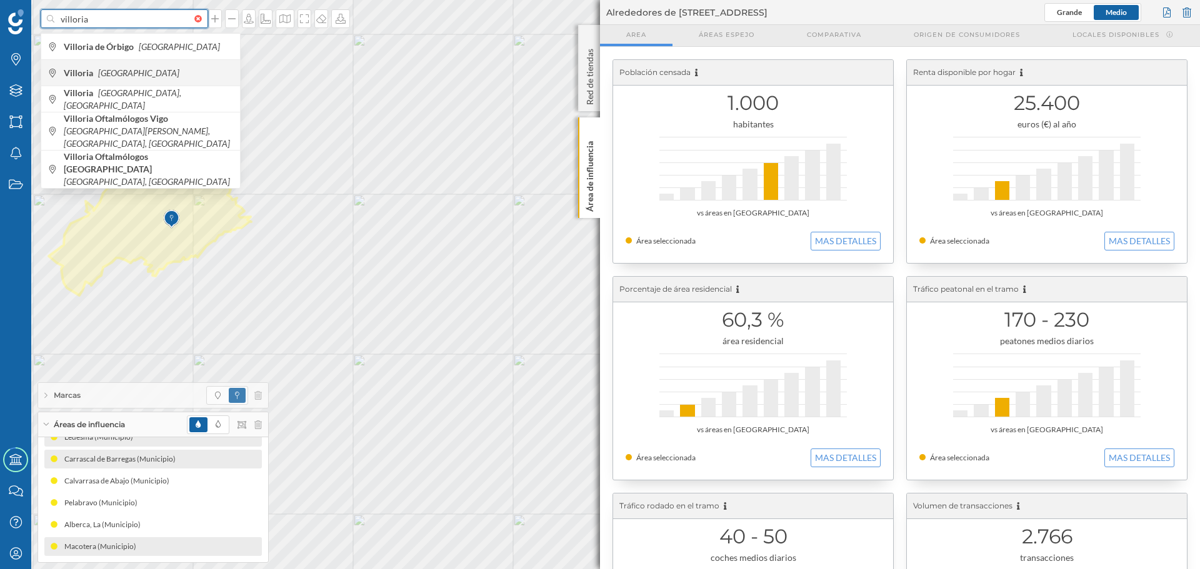
type input "villoria"
click at [134, 71] on span "Villoria [GEOGRAPHIC_DATA]" at bounding box center [149, 73] width 170 height 12
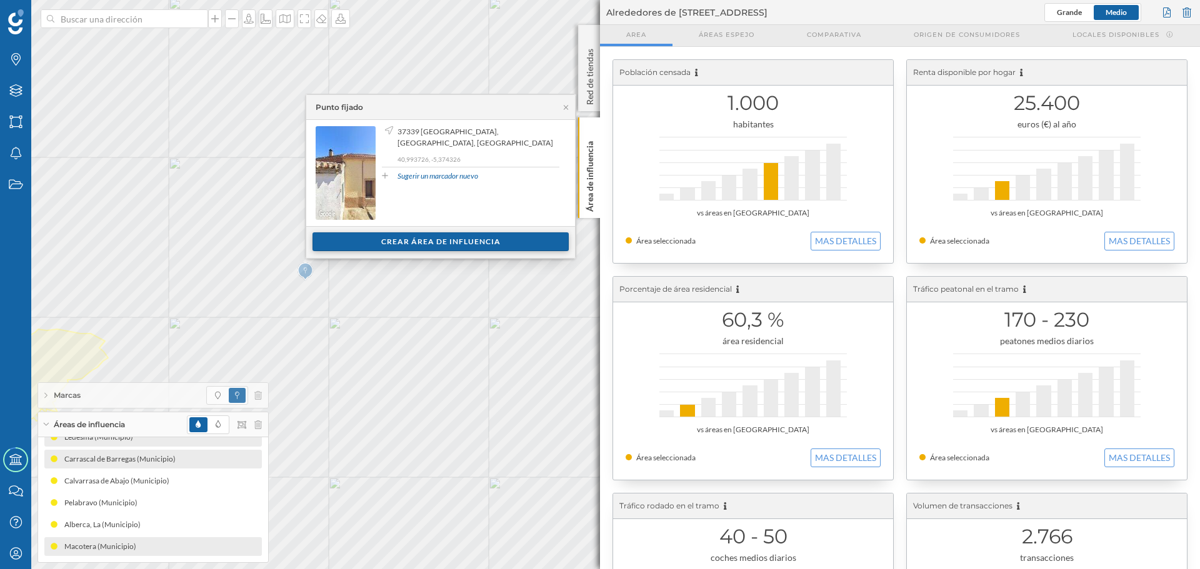
click at [345, 234] on div "Crear área de influencia" at bounding box center [440, 241] width 256 height 19
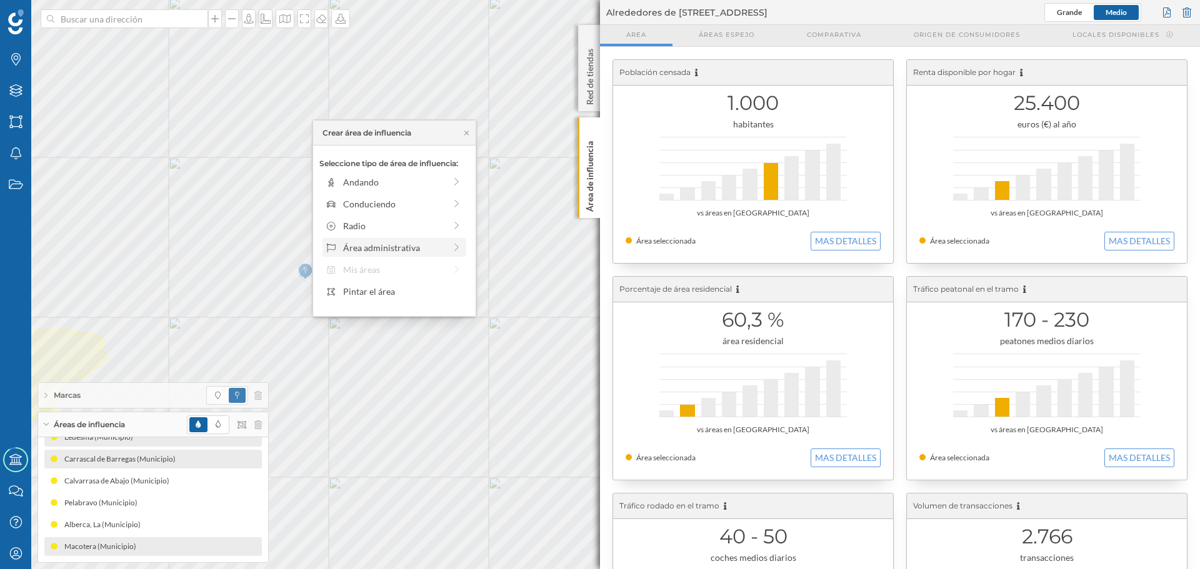
click at [342, 256] on div "Área administrativa" at bounding box center [394, 247] width 144 height 19
click at [355, 234] on div "Municipio" at bounding box center [396, 225] width 148 height 19
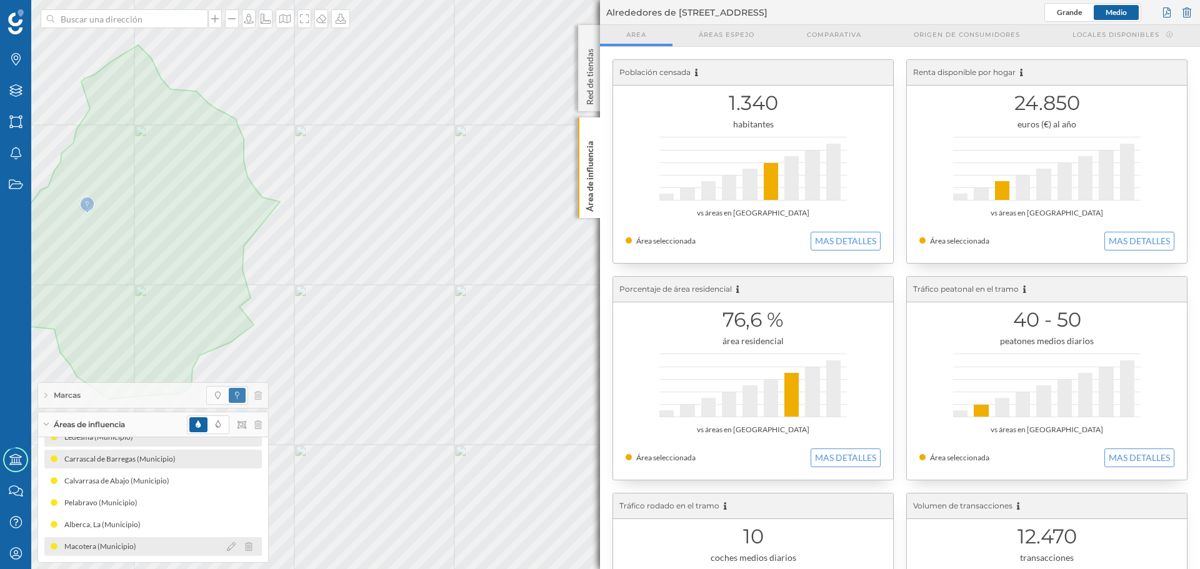
scroll to position [256, 0]
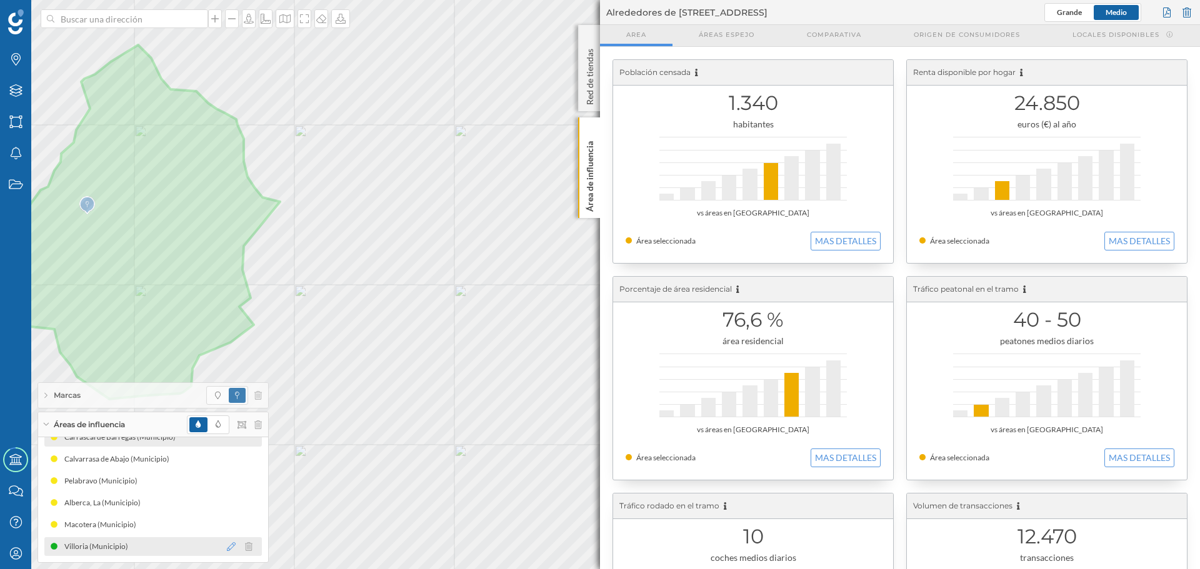
click at [227, 284] on icon at bounding box center [231, 546] width 9 height 9
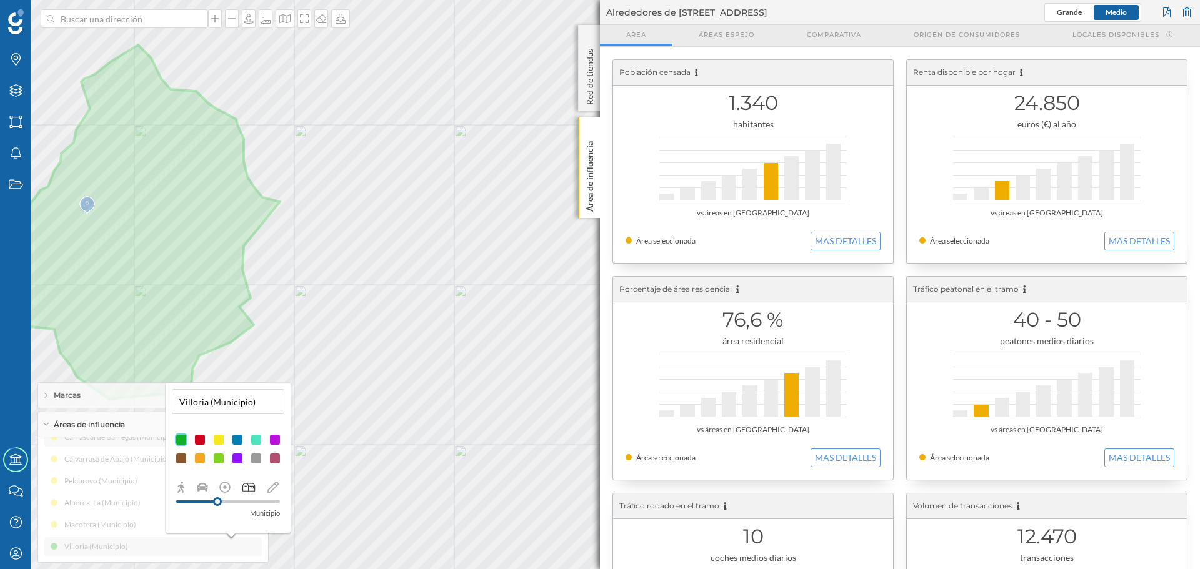
click at [216, 284] on div at bounding box center [218, 440] width 12 height 12
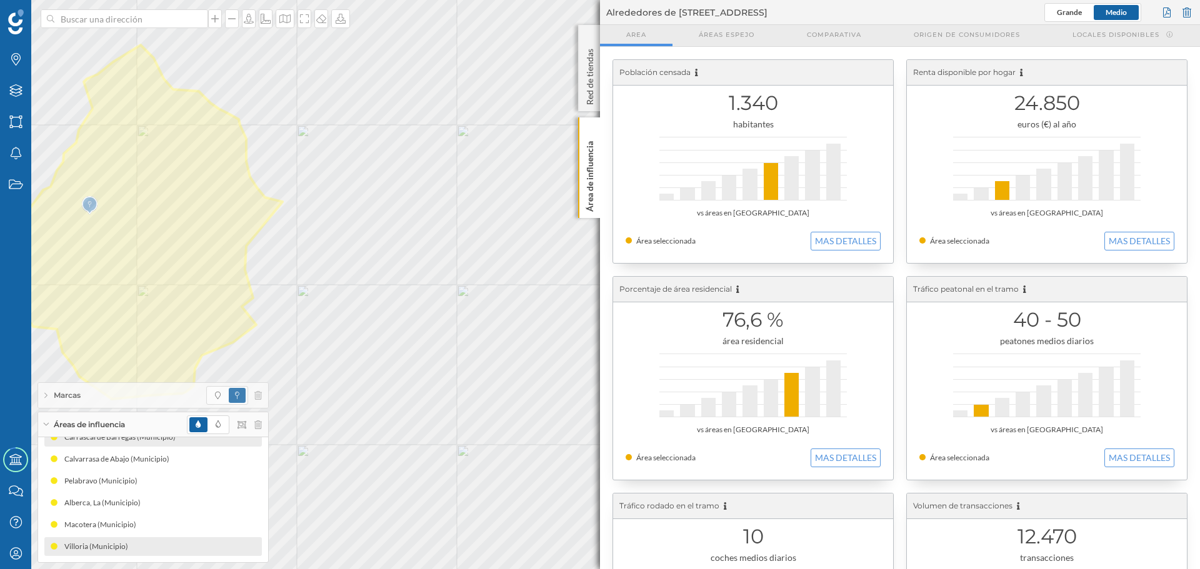
click at [139, 284] on div "Marcas" at bounding box center [153, 395] width 230 height 25
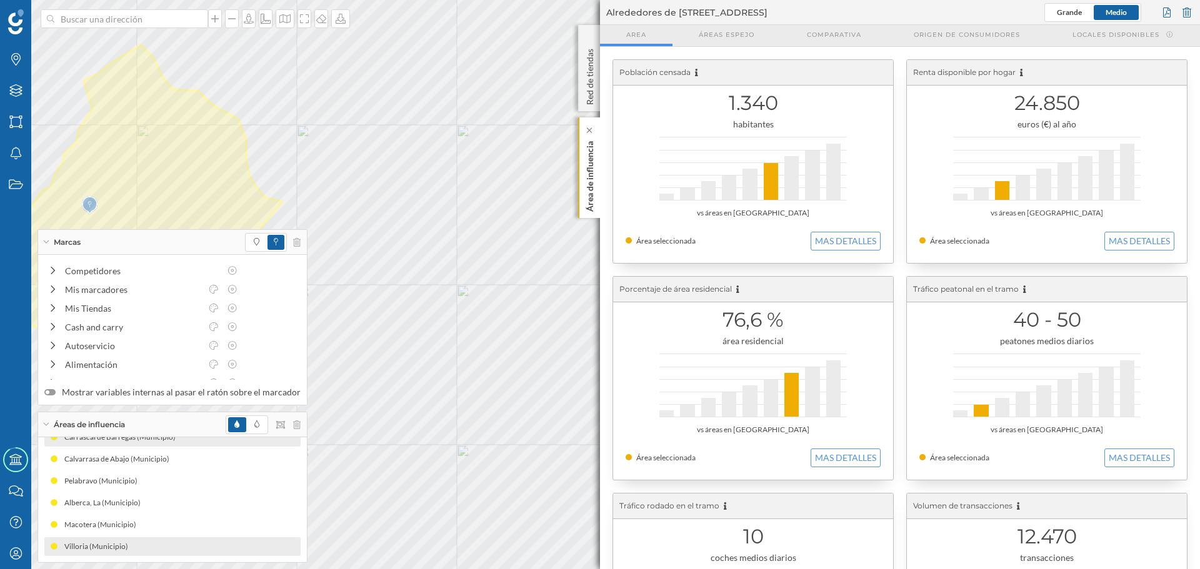
click at [582, 192] on div "Área de influencia" at bounding box center [589, 167] width 22 height 101
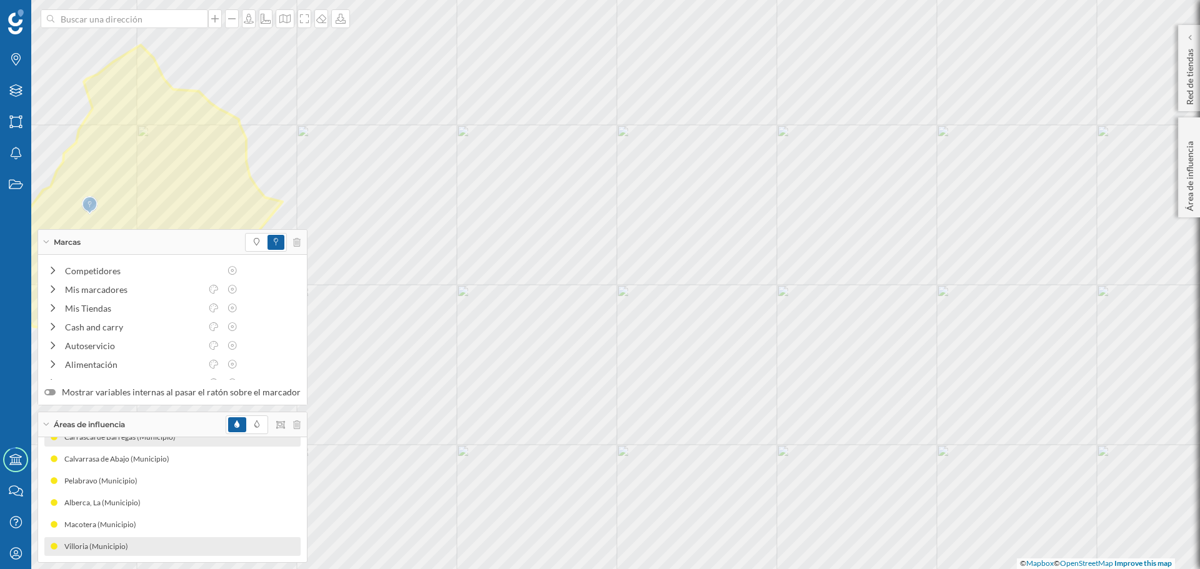
click at [159, 239] on div "Marcas" at bounding box center [172, 242] width 269 height 25
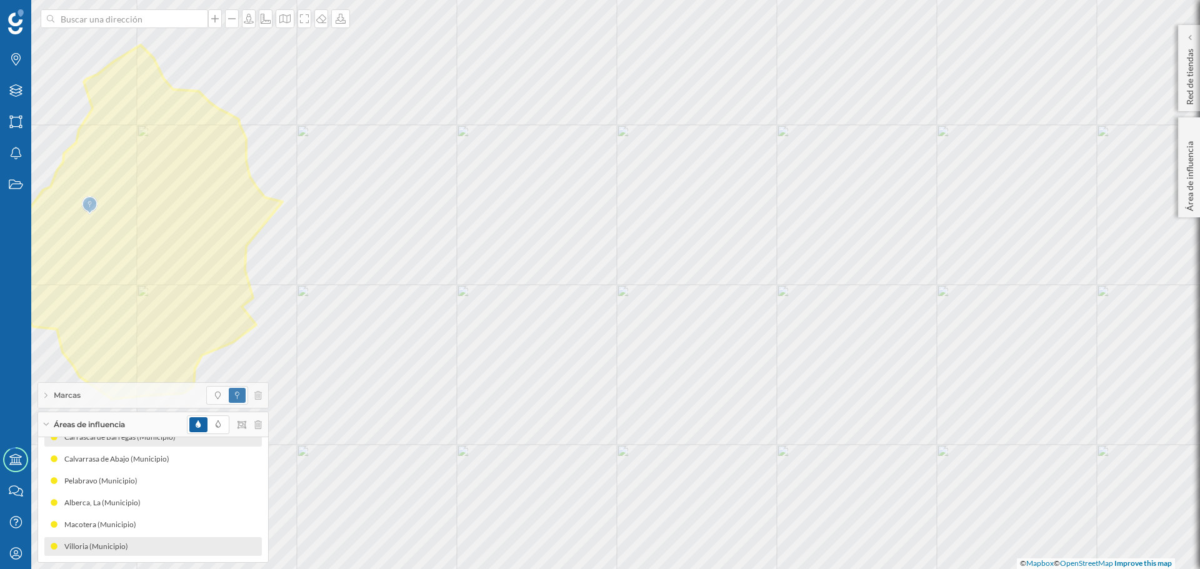
click at [84, 284] on span "Áreas de influencia" at bounding box center [89, 424] width 71 height 11
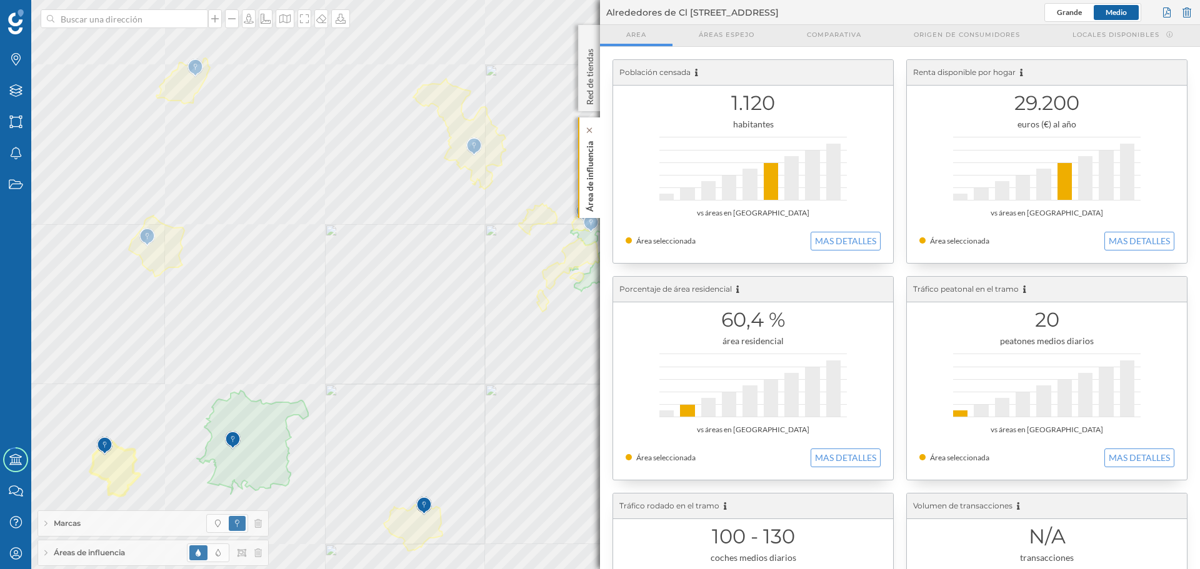
click at [585, 206] on p "Área de influencia" at bounding box center [590, 174] width 12 height 76
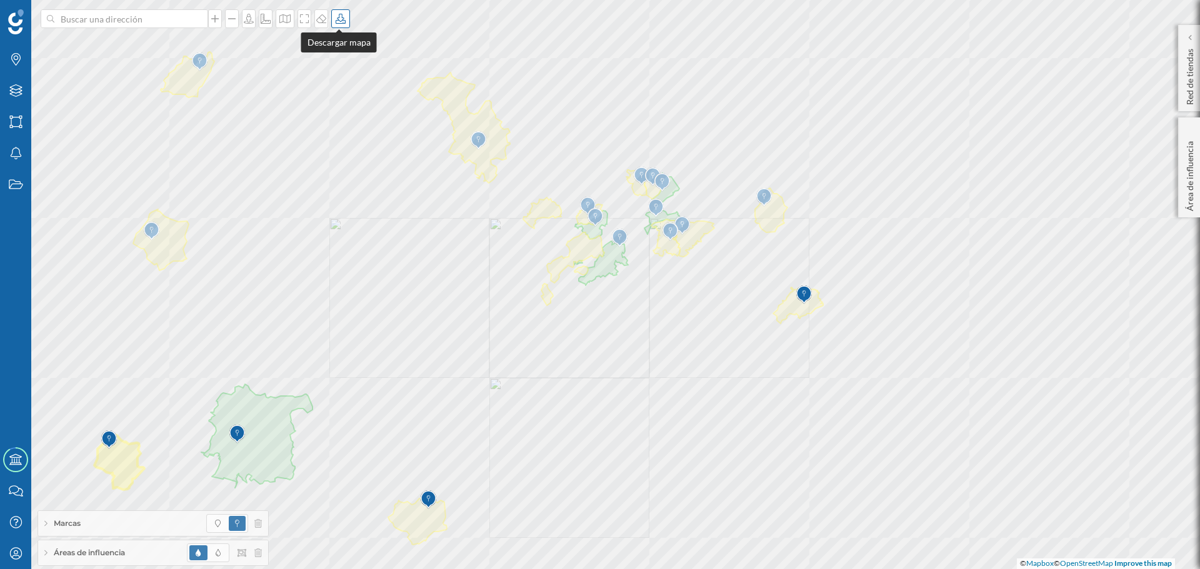
click at [337, 22] on icon at bounding box center [340, 19] width 12 height 10
click at [367, 85] on div "Descargar sin leyenda" at bounding box center [379, 91] width 88 height 13
